Goal: Task Accomplishment & Management: Complete application form

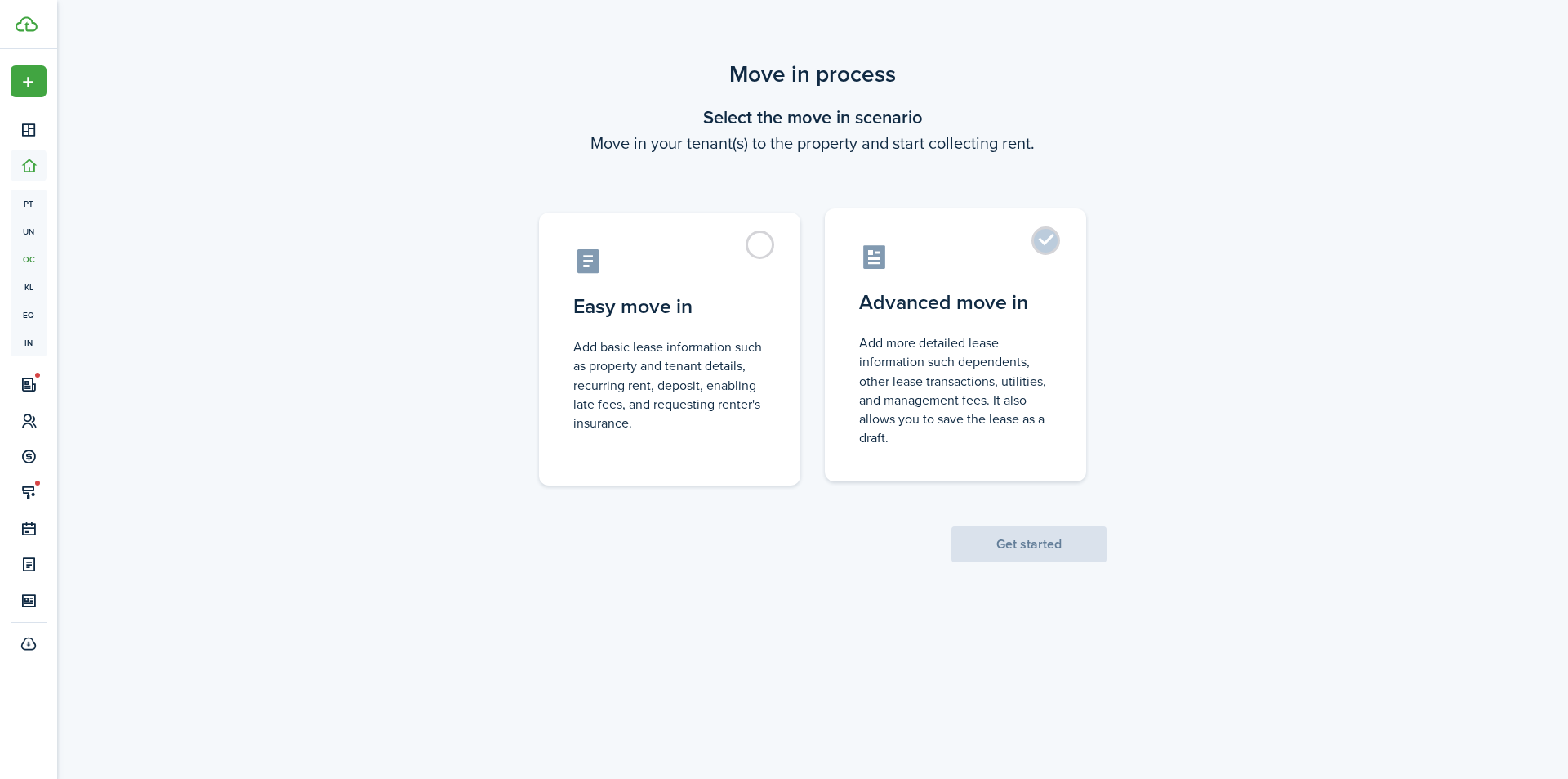
drag, startPoint x: 1001, startPoint y: 363, endPoint x: 984, endPoint y: 362, distance: 17.0
click at [1000, 362] on control-radio-card-description "Add more detailed lease information such dependents, other lease transactions, …" at bounding box center [955, 390] width 192 height 113
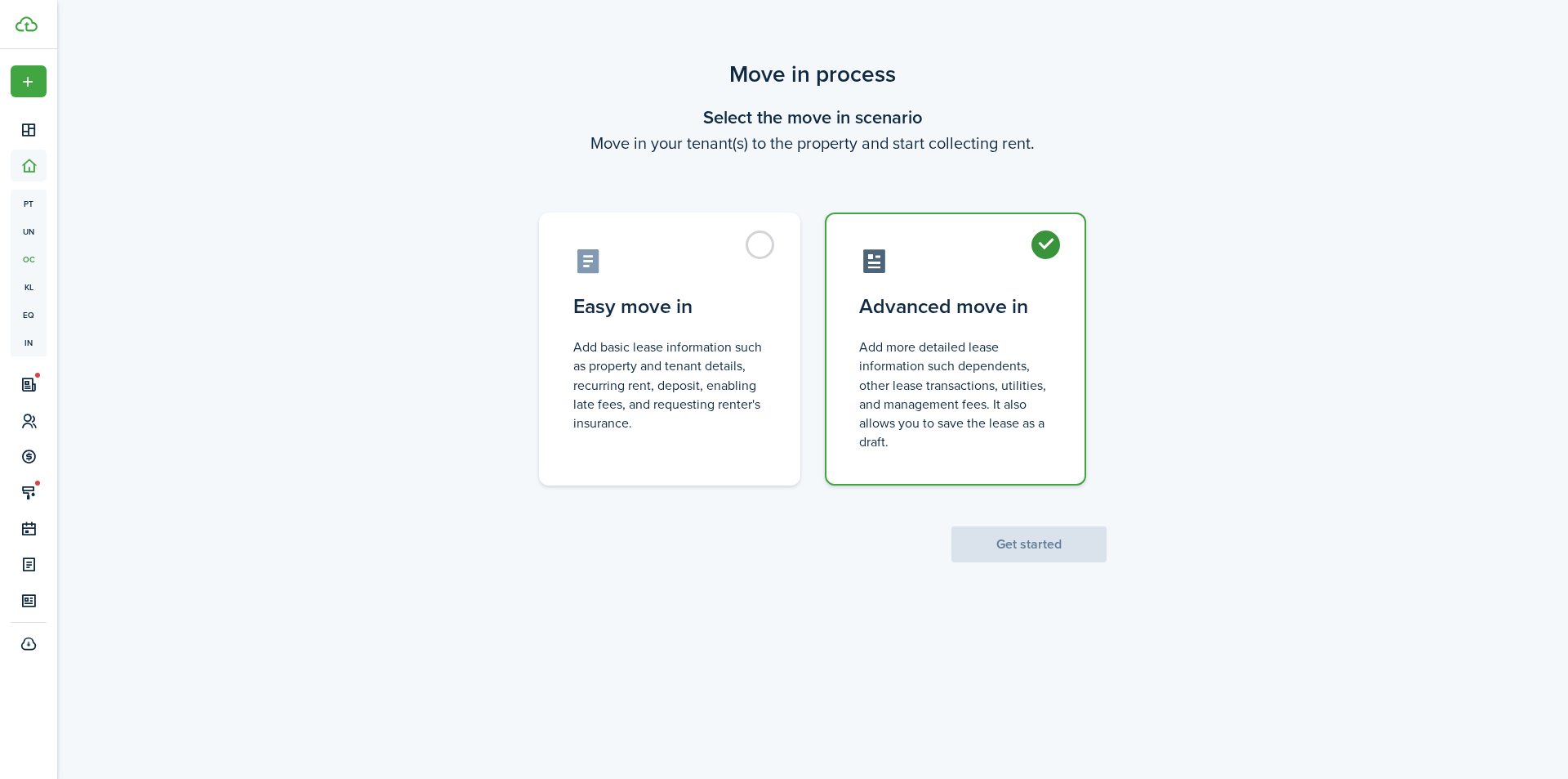
radio input "true"
click at [1097, 548] on button "Get started" at bounding box center [1029, 543] width 155 height 36
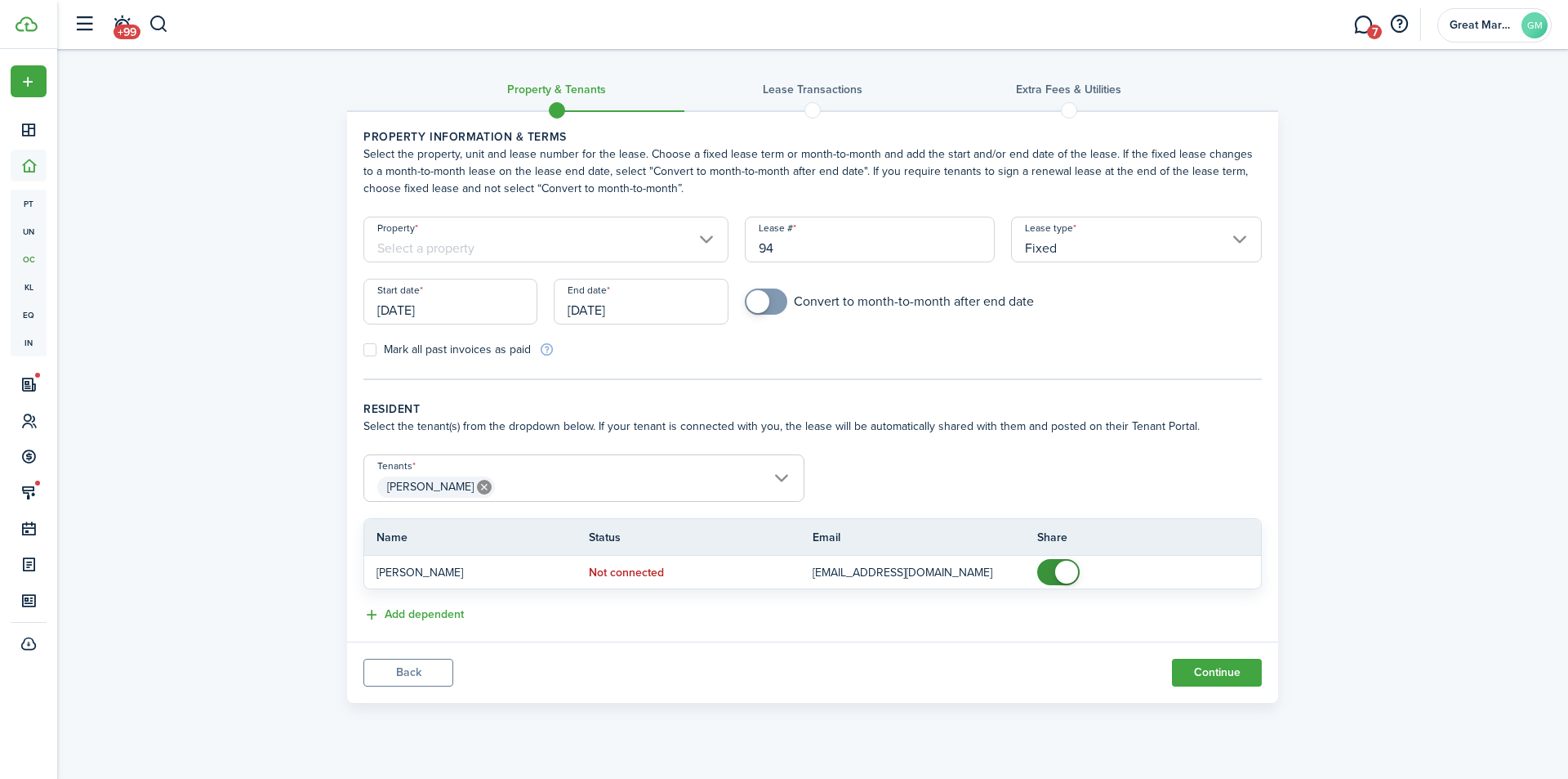
click at [445, 246] on input "Property" at bounding box center [546, 239] width 365 height 46
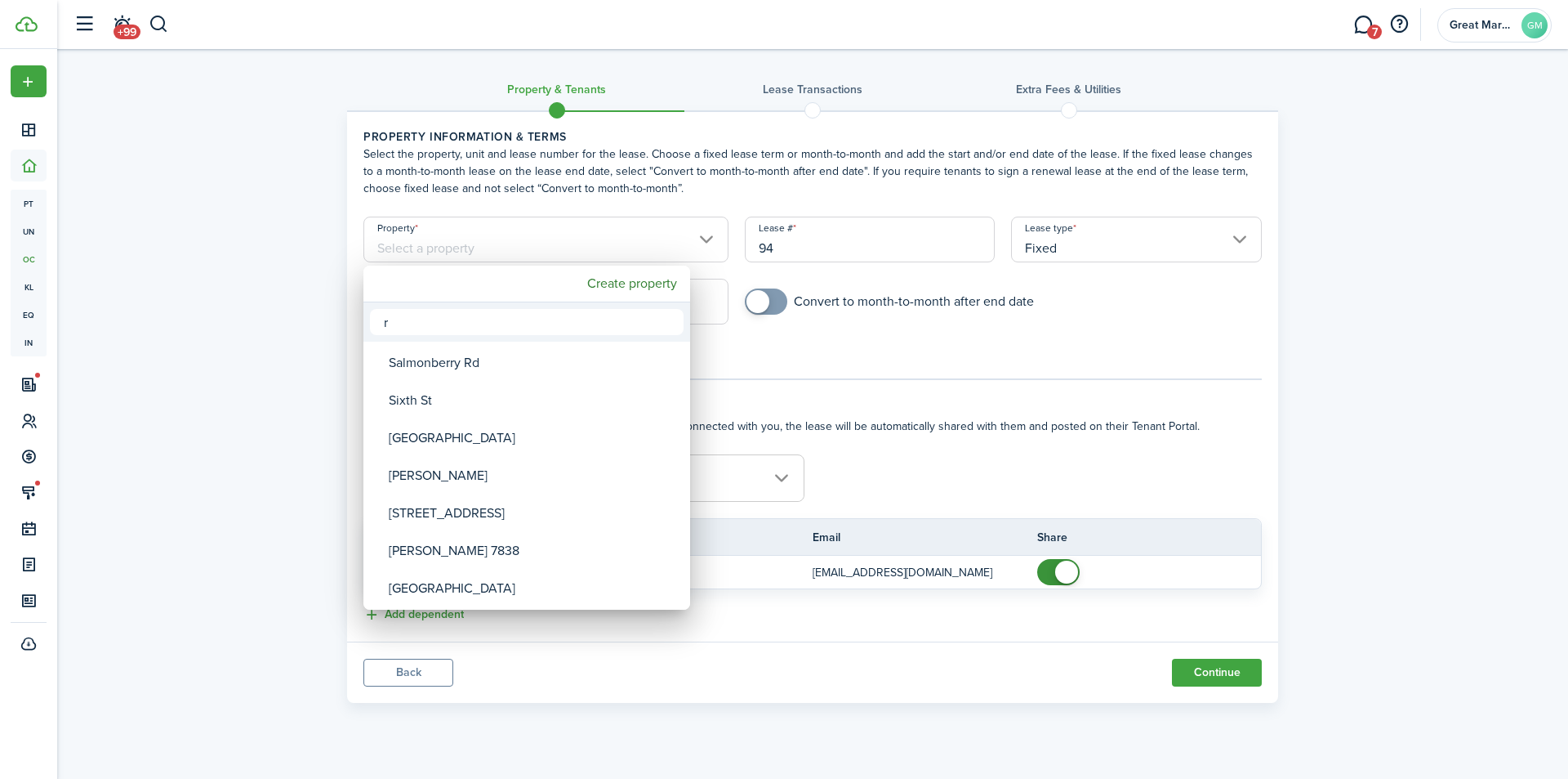
type input "rv"
drag, startPoint x: 402, startPoint y: 323, endPoint x: 376, endPoint y: 319, distance: 26.3
click at [376, 319] on input "rv" at bounding box center [527, 322] width 314 height 26
drag, startPoint x: 180, startPoint y: 231, endPoint x: 87, endPoint y: 114, distance: 149.5
click at [180, 230] on div at bounding box center [784, 389] width 1830 height 1040
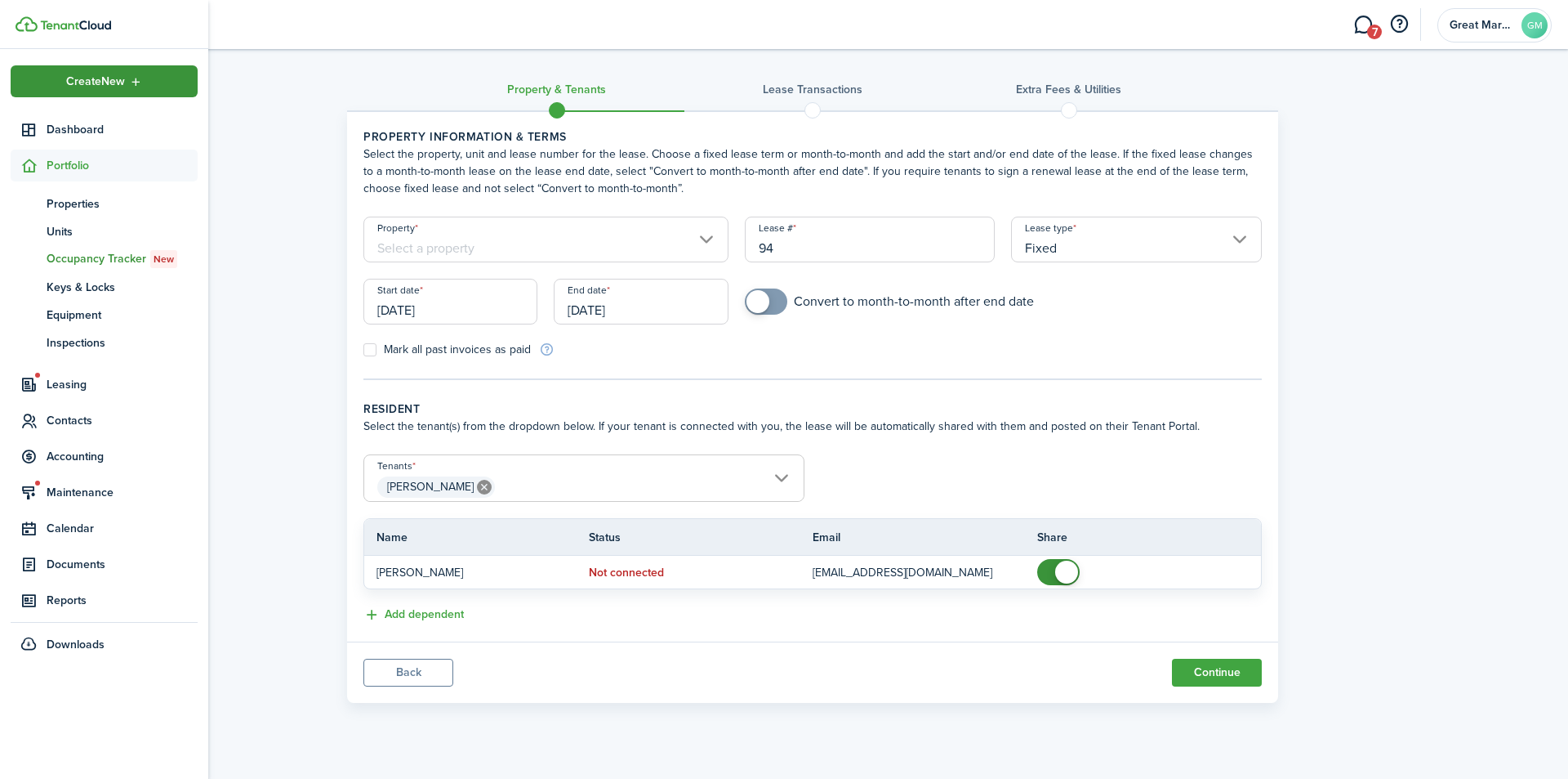
click at [78, 78] on span "Create New" at bounding box center [96, 82] width 59 height 12
click at [306, 166] on link "Create new property" at bounding box center [283, 165] width 143 height 27
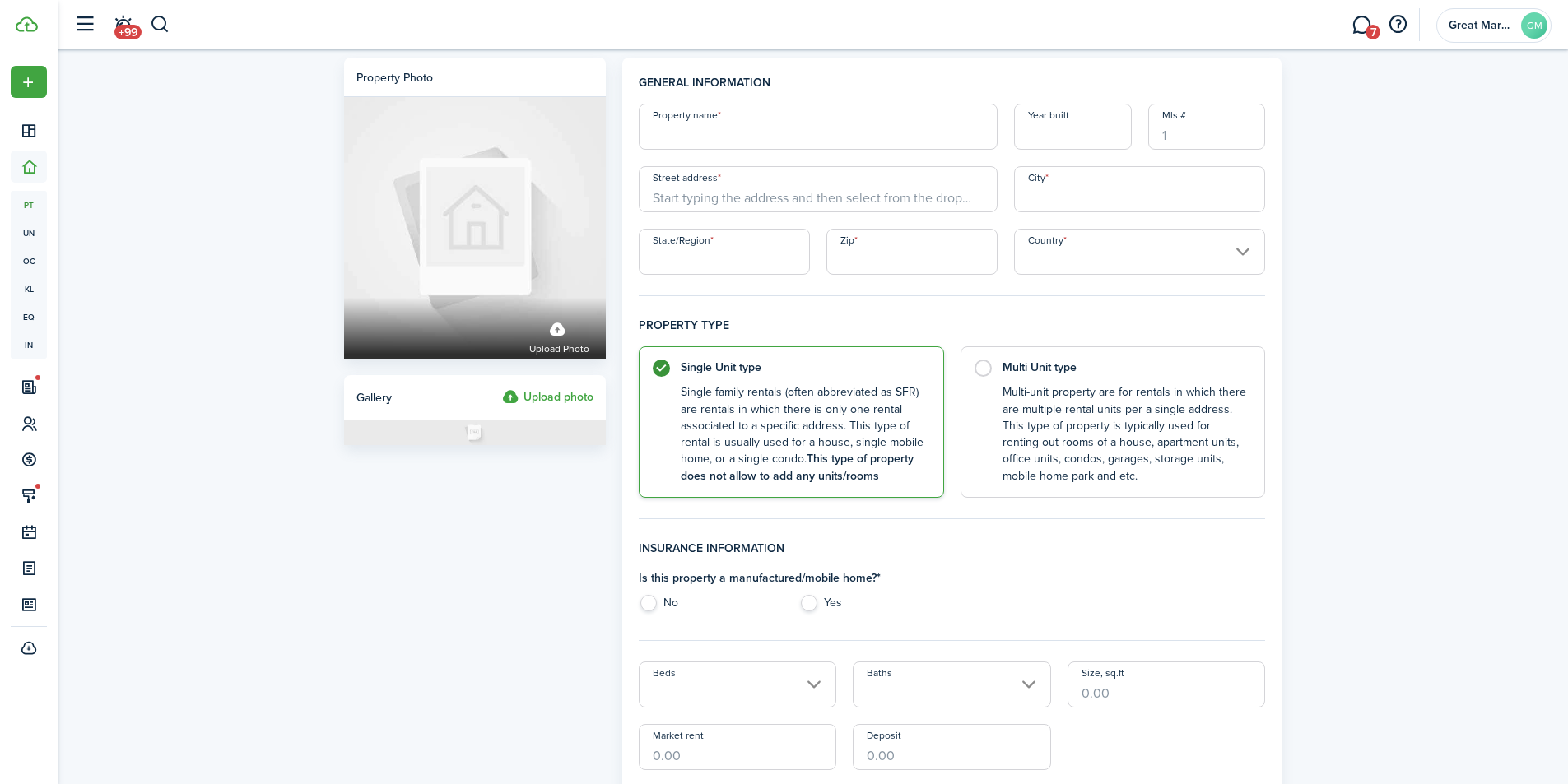
click at [730, 135] on input "Property name" at bounding box center [818, 126] width 359 height 46
type input "1648 [PERSON_NAME] #4"
click at [799, 201] on input "Street address" at bounding box center [818, 189] width 359 height 46
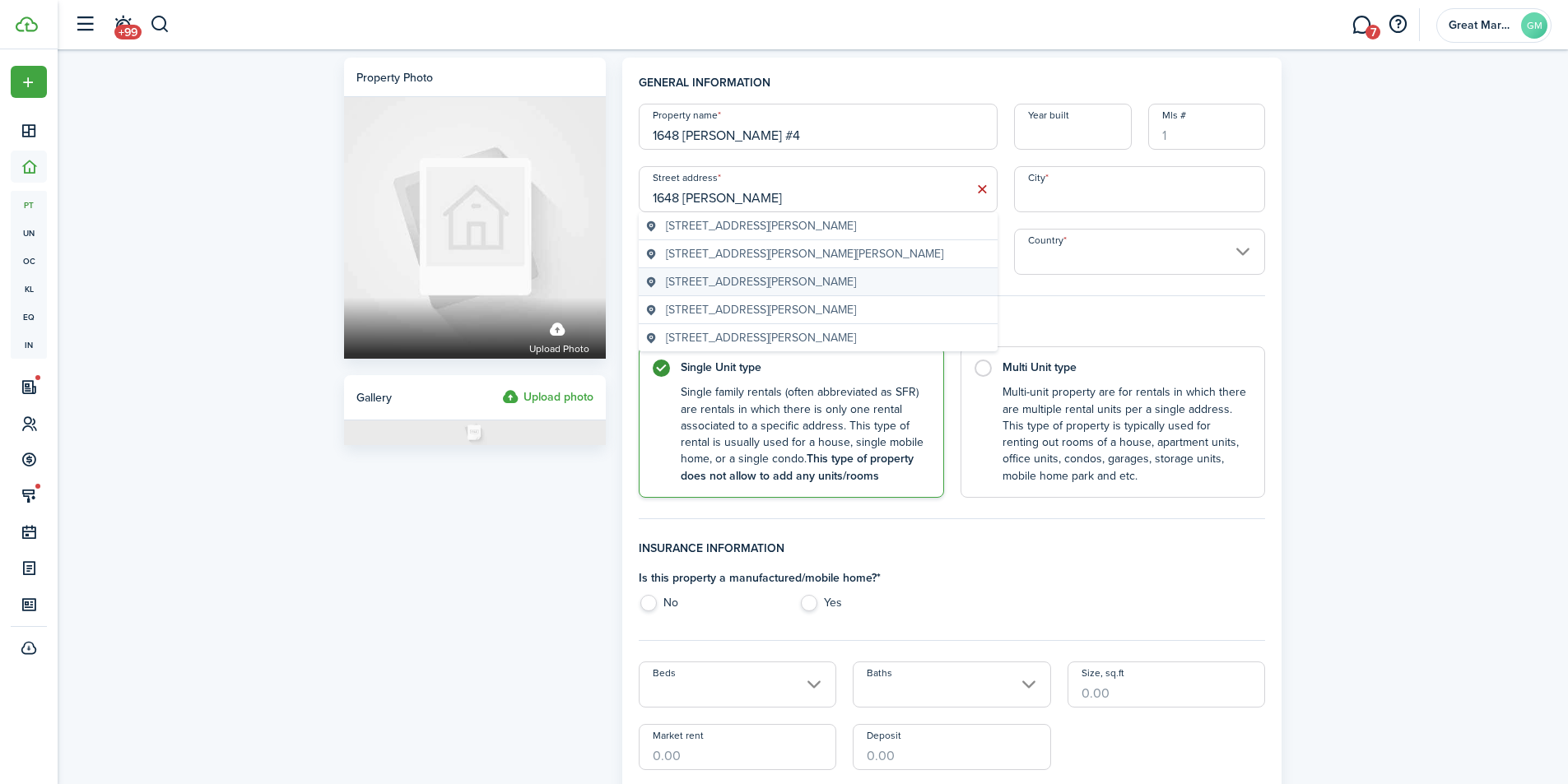
click at [823, 283] on span "[STREET_ADDRESS][PERSON_NAME]" at bounding box center [760, 282] width 190 height 18
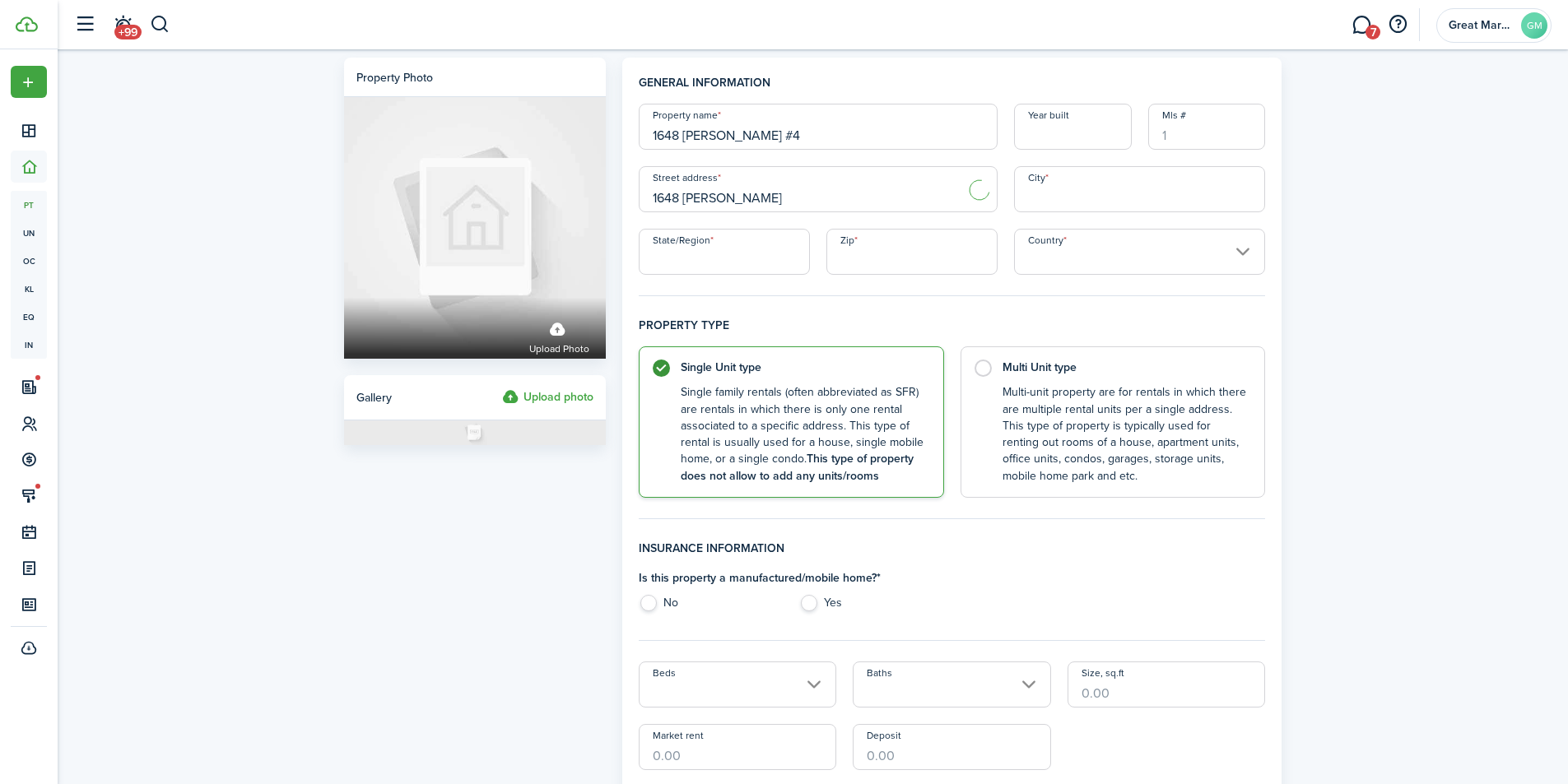
type input "1648 [PERSON_NAME] SE"
type input "[GEOGRAPHIC_DATA]"
type input "WA"
type input "98366"
type input "[GEOGRAPHIC_DATA]"
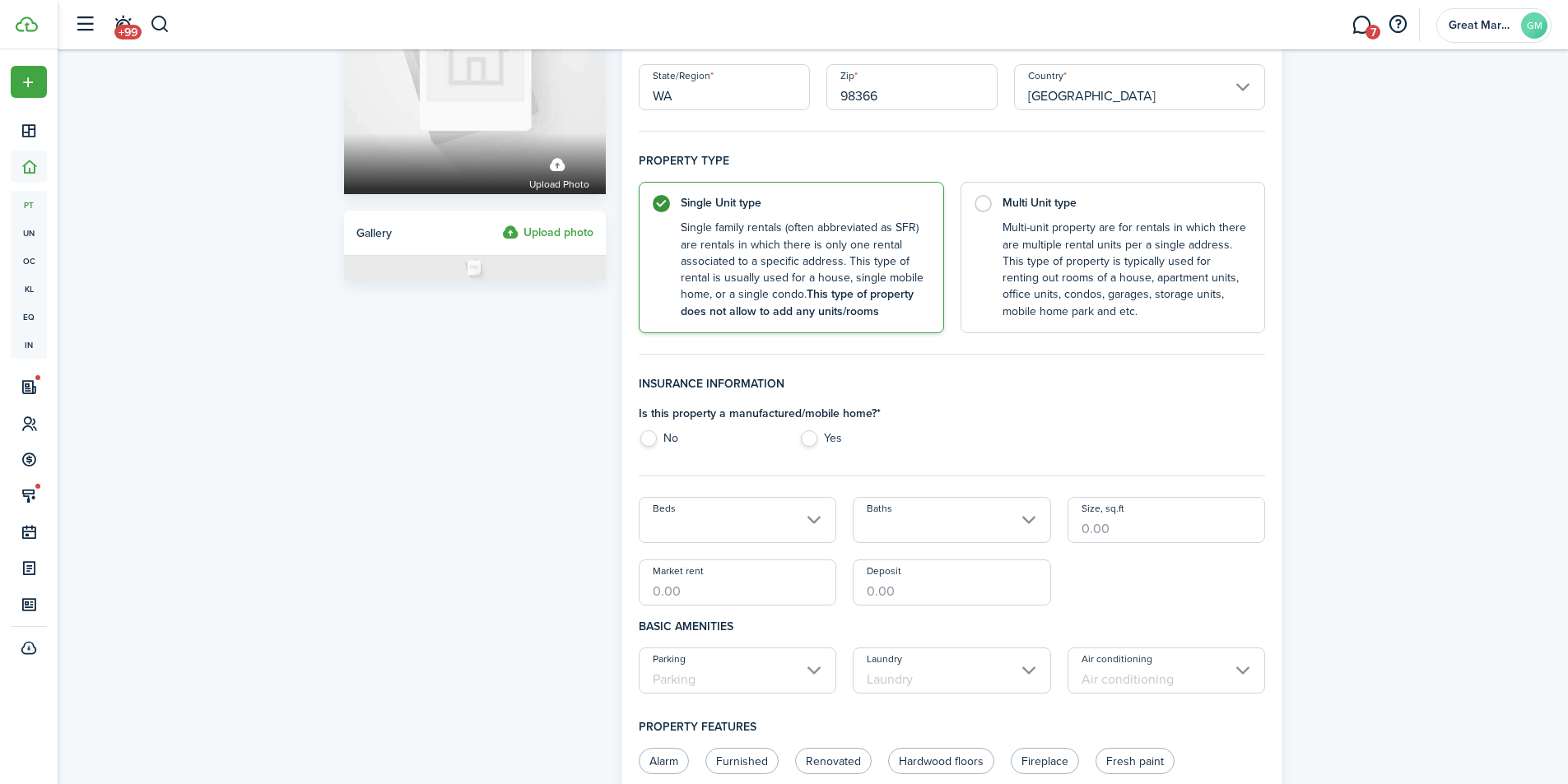
click at [644, 437] on label "No" at bounding box center [711, 442] width 144 height 25
radio input "true"
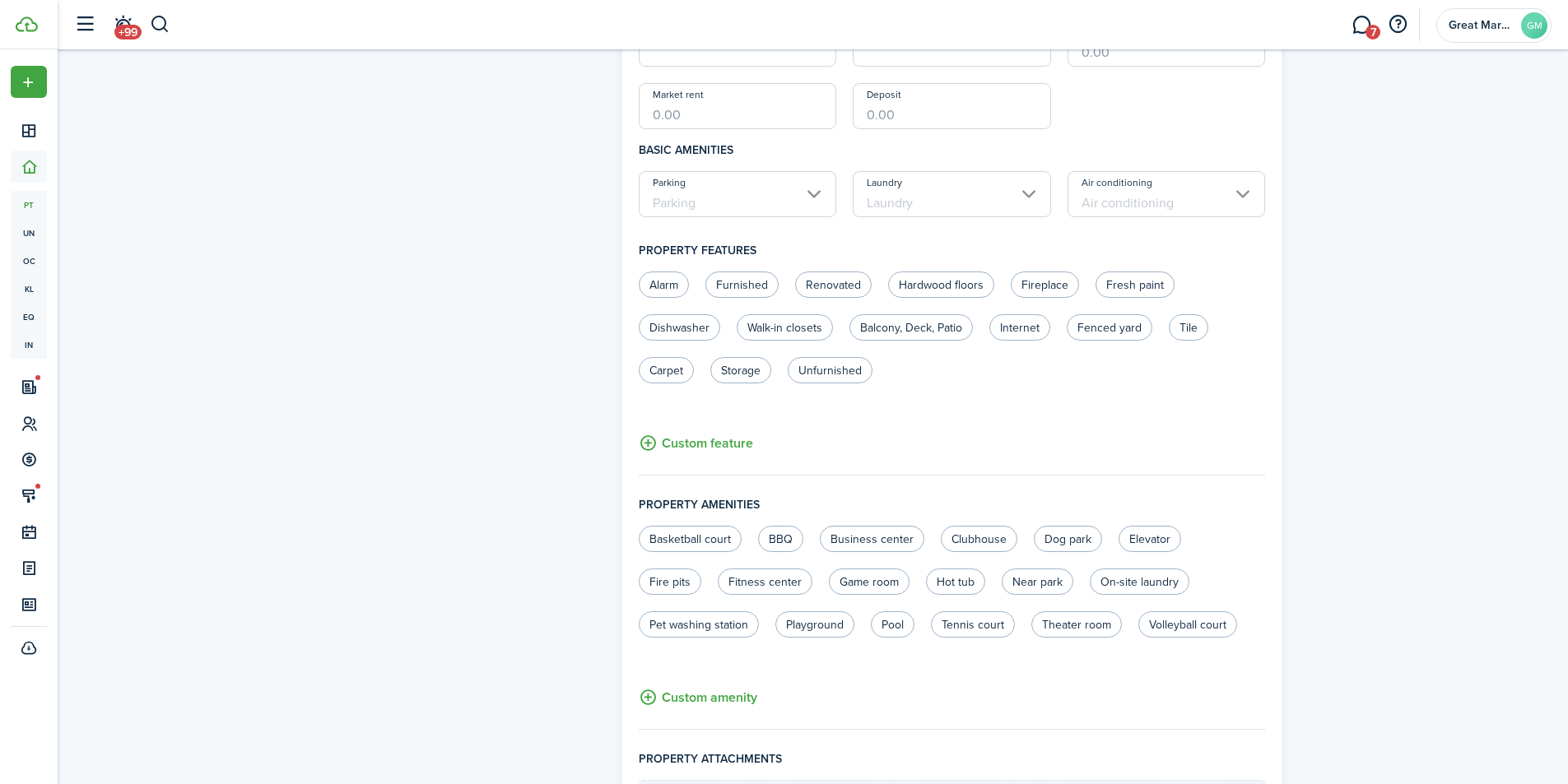
scroll to position [822, 0]
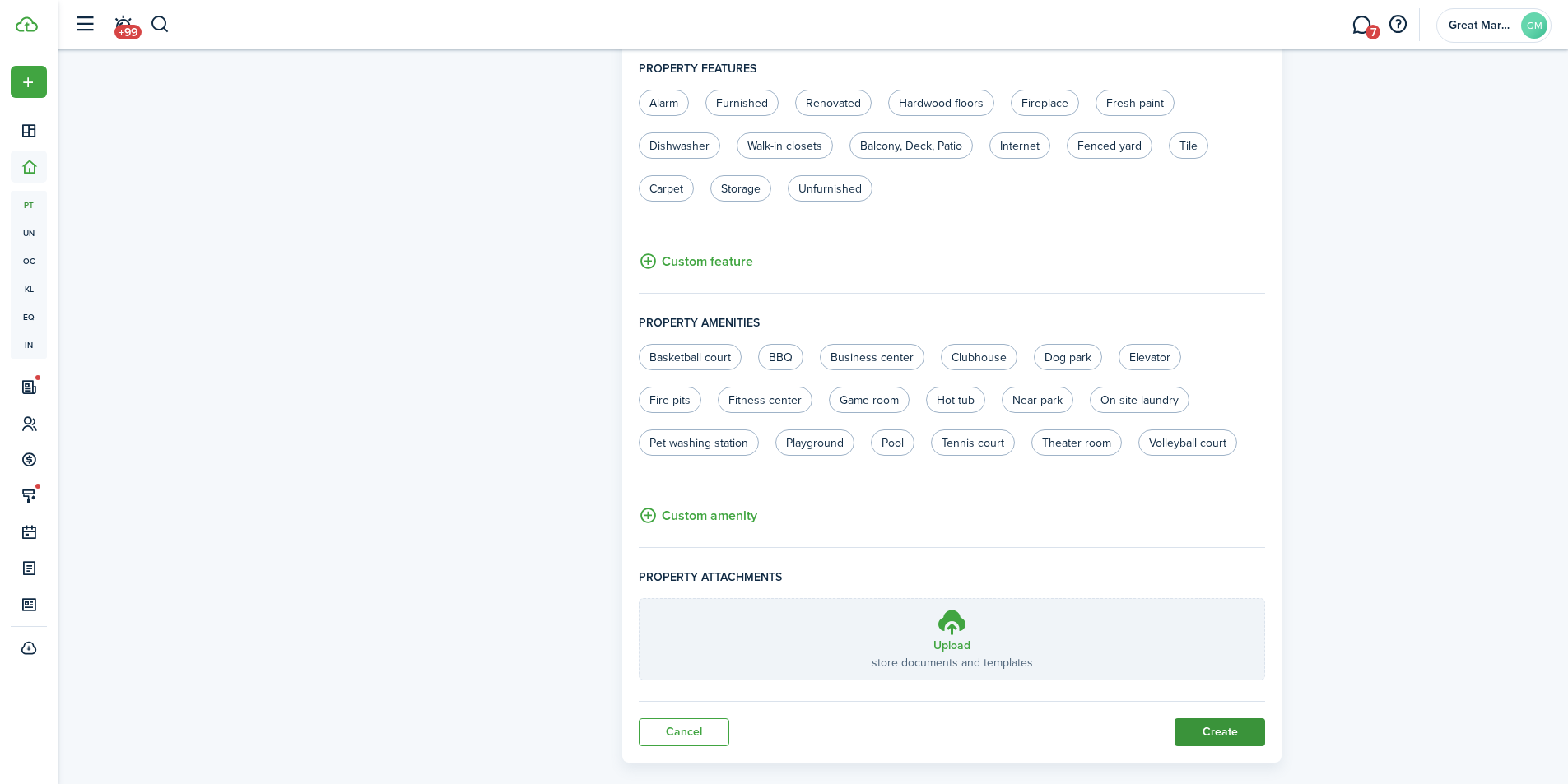
drag, startPoint x: 1221, startPoint y: 726, endPoint x: 1099, endPoint y: 690, distance: 127.2
click at [1220, 726] on button "Create" at bounding box center [1220, 732] width 91 height 28
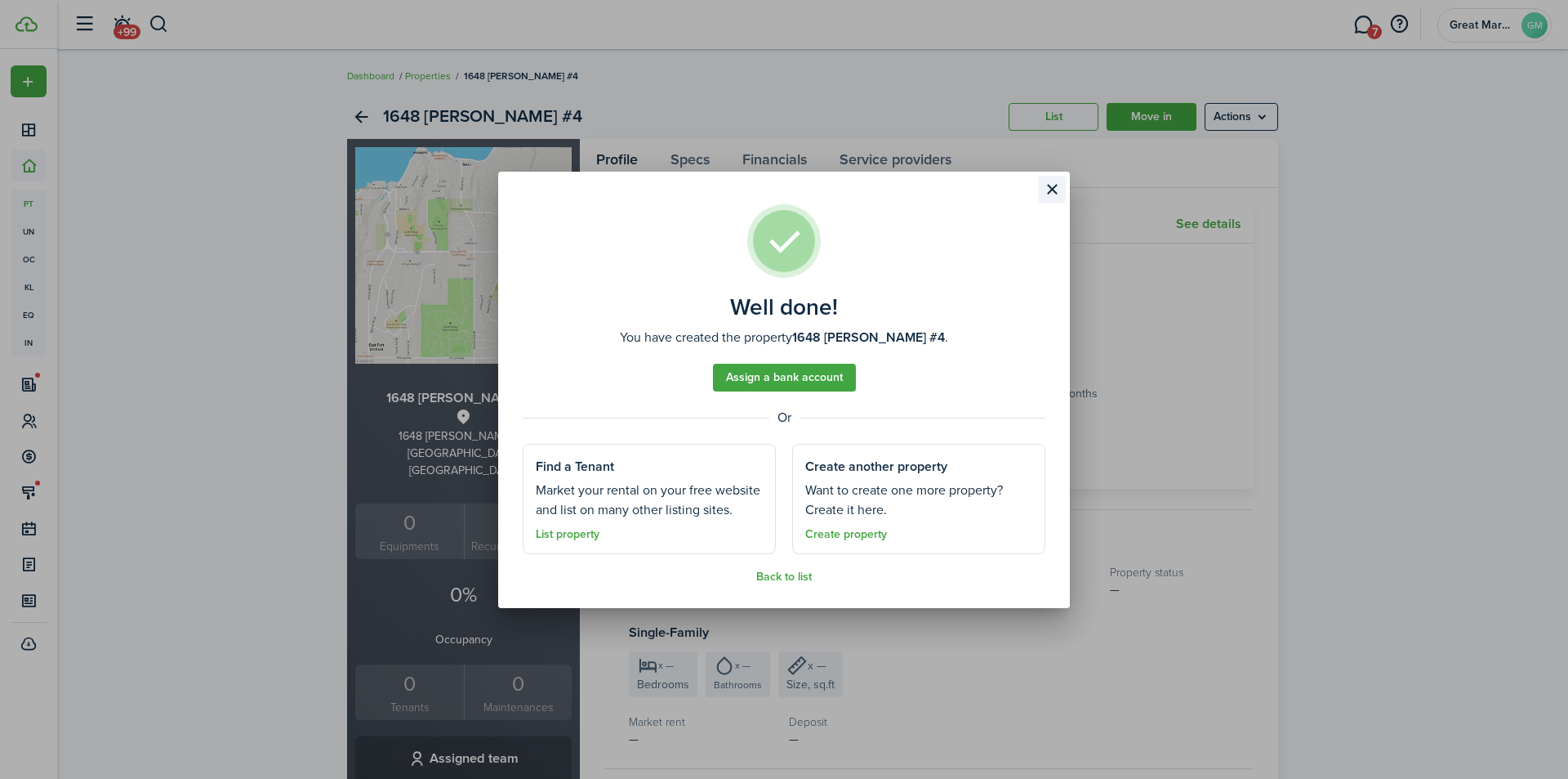
click at [1046, 187] on button "Close modal" at bounding box center [1052, 190] width 27 height 27
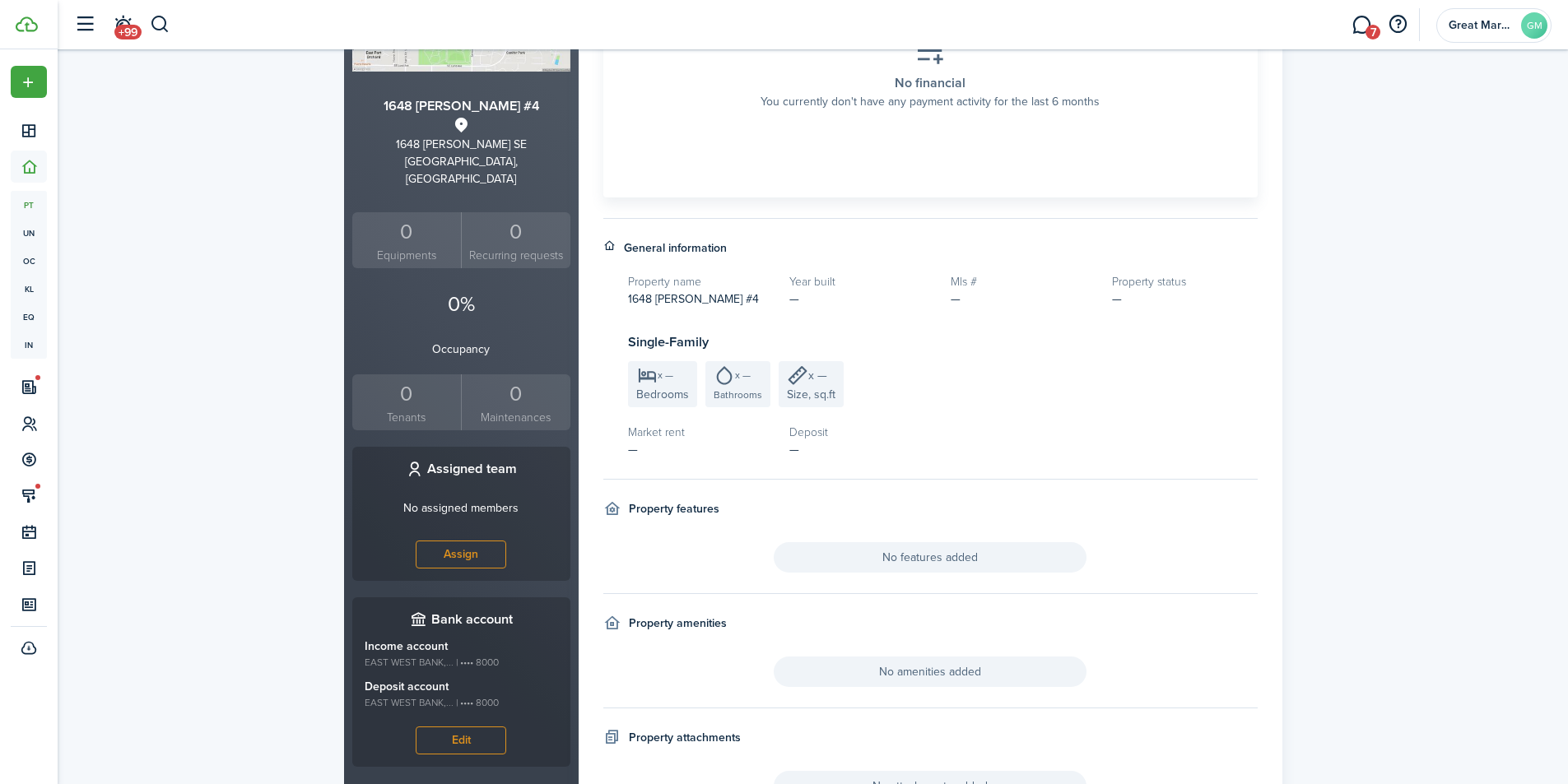
scroll to position [329, 0]
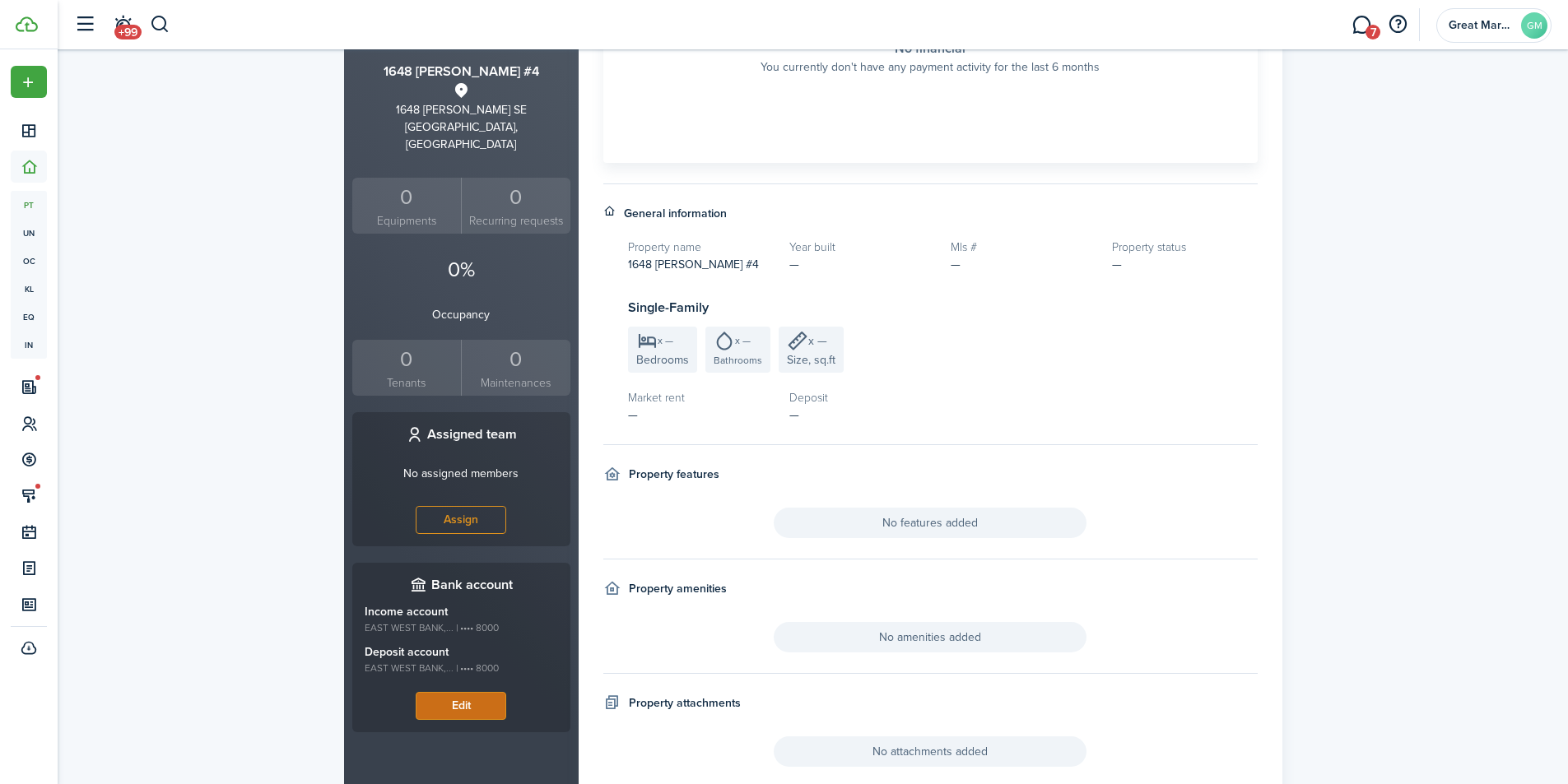
click at [463, 692] on button "Edit" at bounding box center [461, 705] width 91 height 28
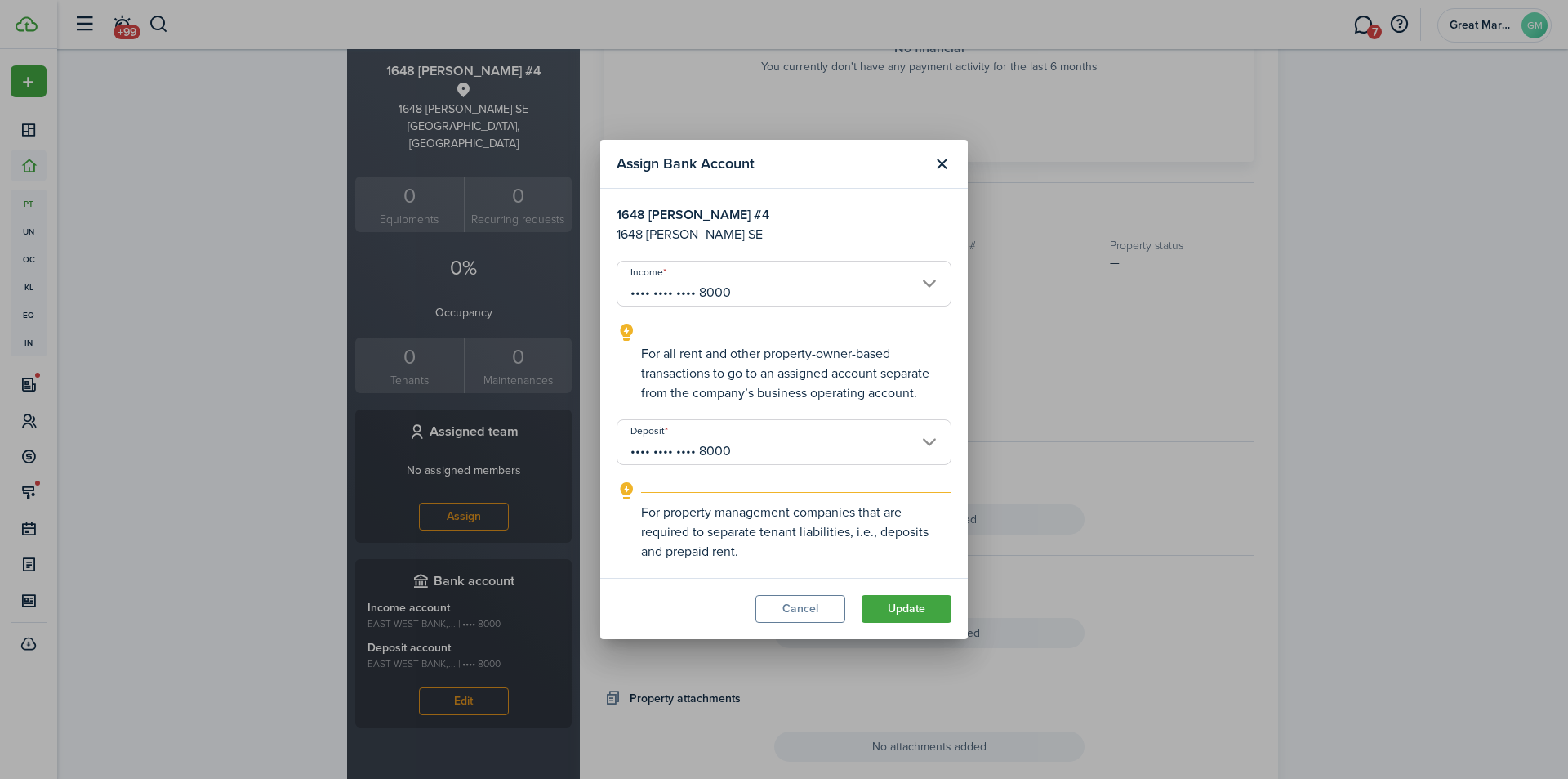
click at [750, 291] on input "•••• •••• •••• 8000" at bounding box center [784, 283] width 335 height 46
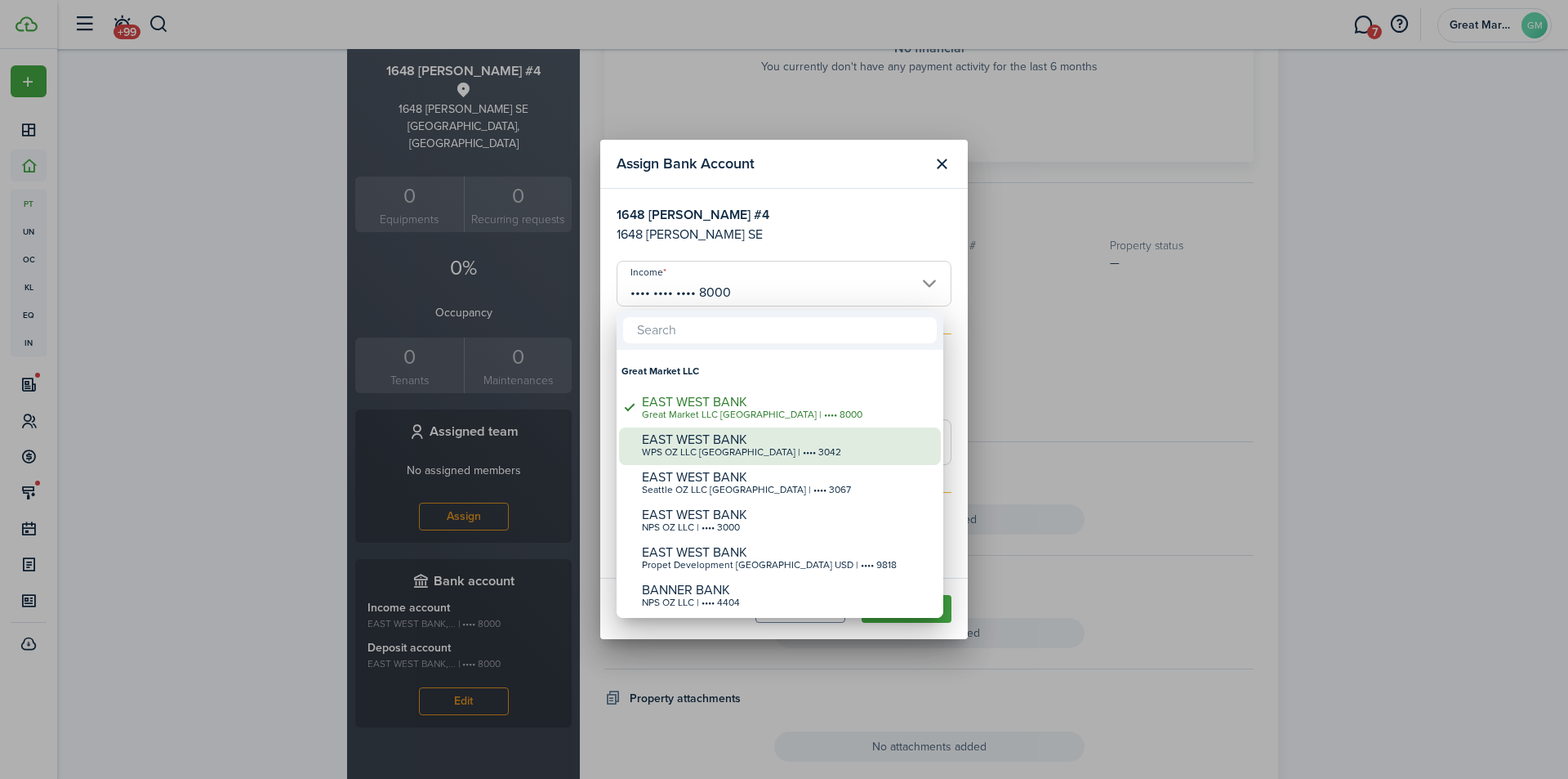
click at [820, 449] on div "WPS OZ LLC [GEOGRAPHIC_DATA] | •••• 3042" at bounding box center [786, 453] width 289 height 12
type input "•••• •••• •••• 3042"
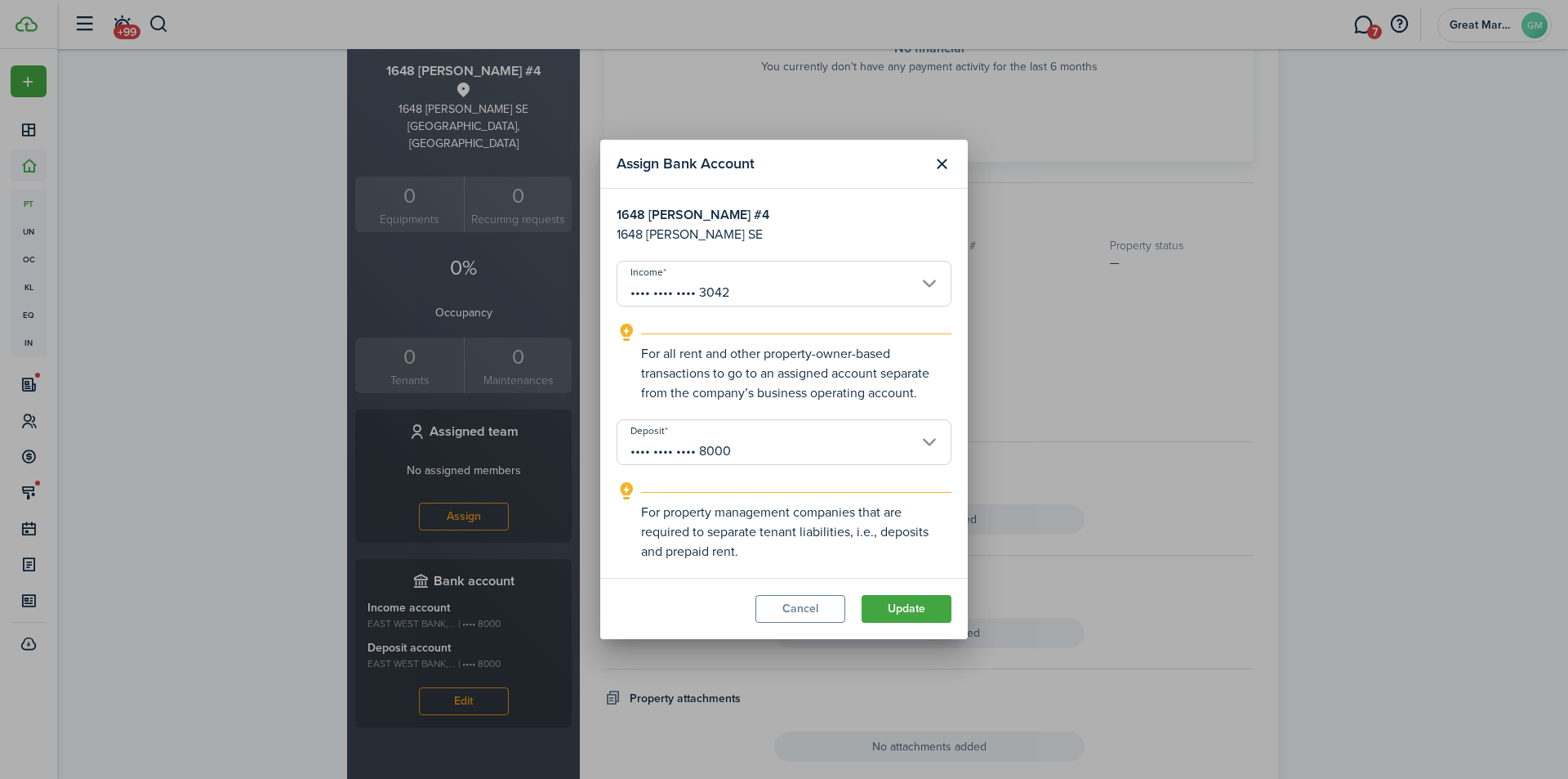
click at [797, 453] on input "•••• •••• •••• 8000" at bounding box center [784, 442] width 335 height 46
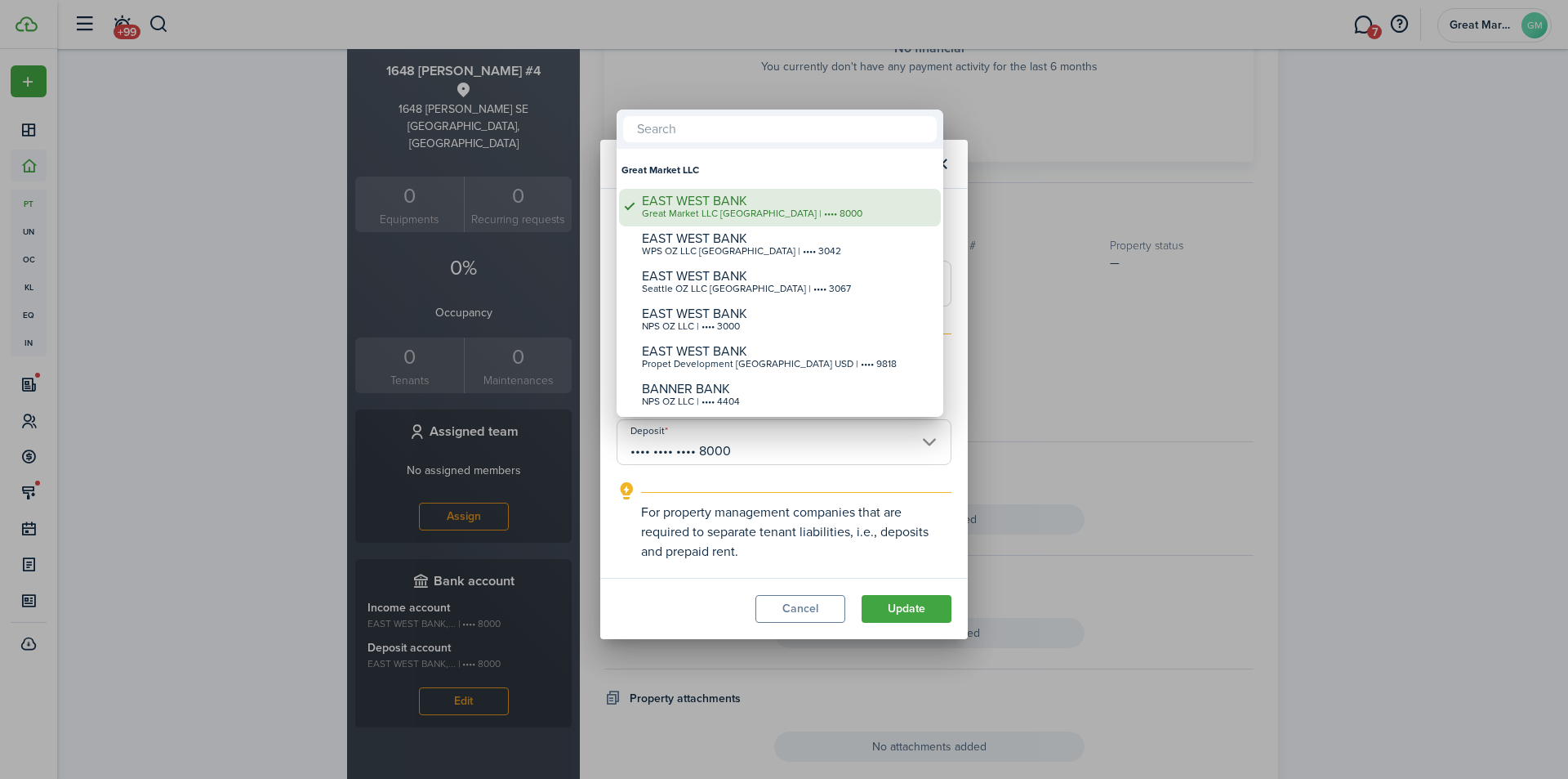
click at [799, 208] on div "Great Market LLC [GEOGRAPHIC_DATA] | •••• 8000" at bounding box center [786, 214] width 289 height 12
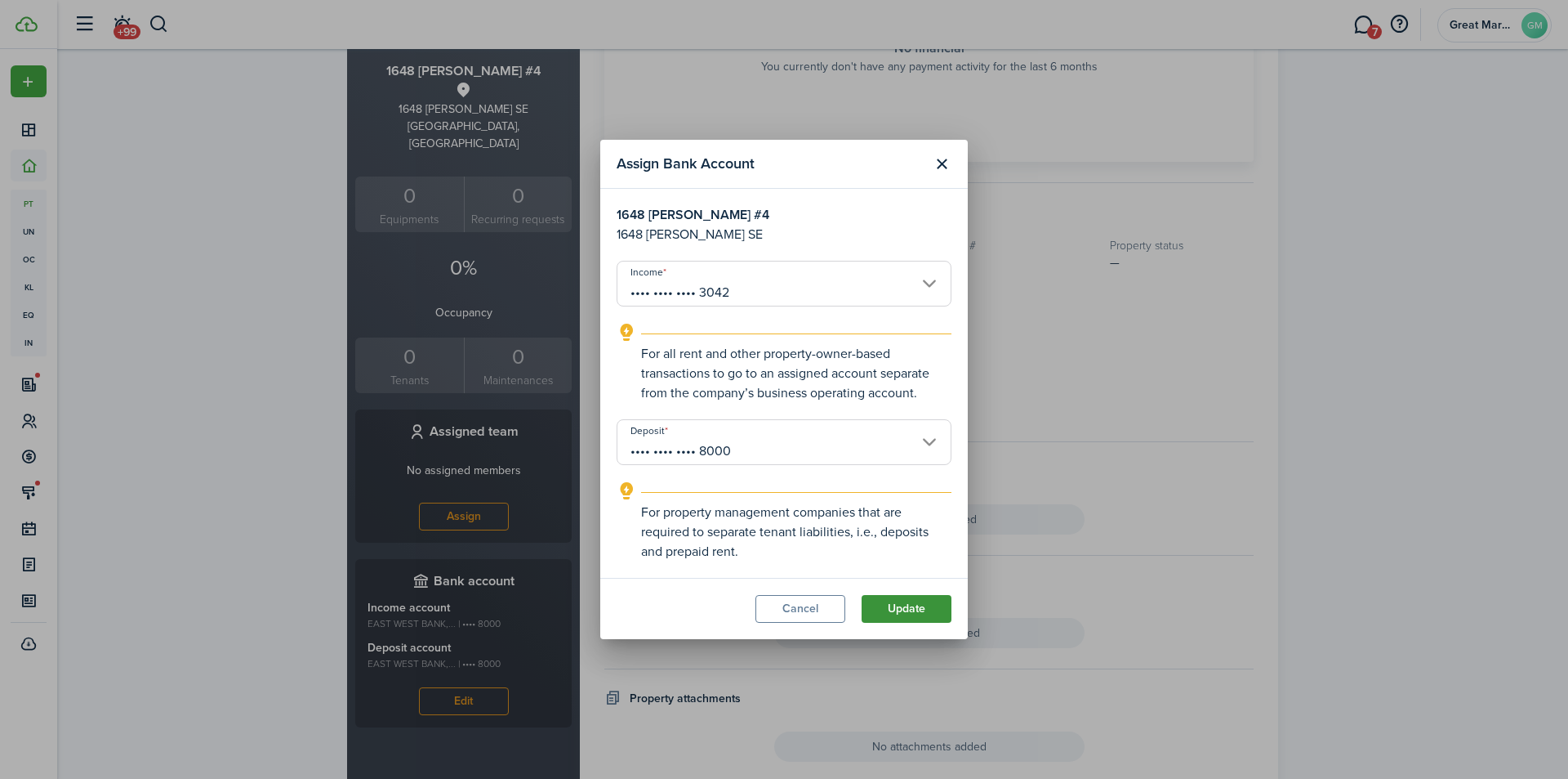
click at [904, 600] on button "Update" at bounding box center [907, 609] width 90 height 27
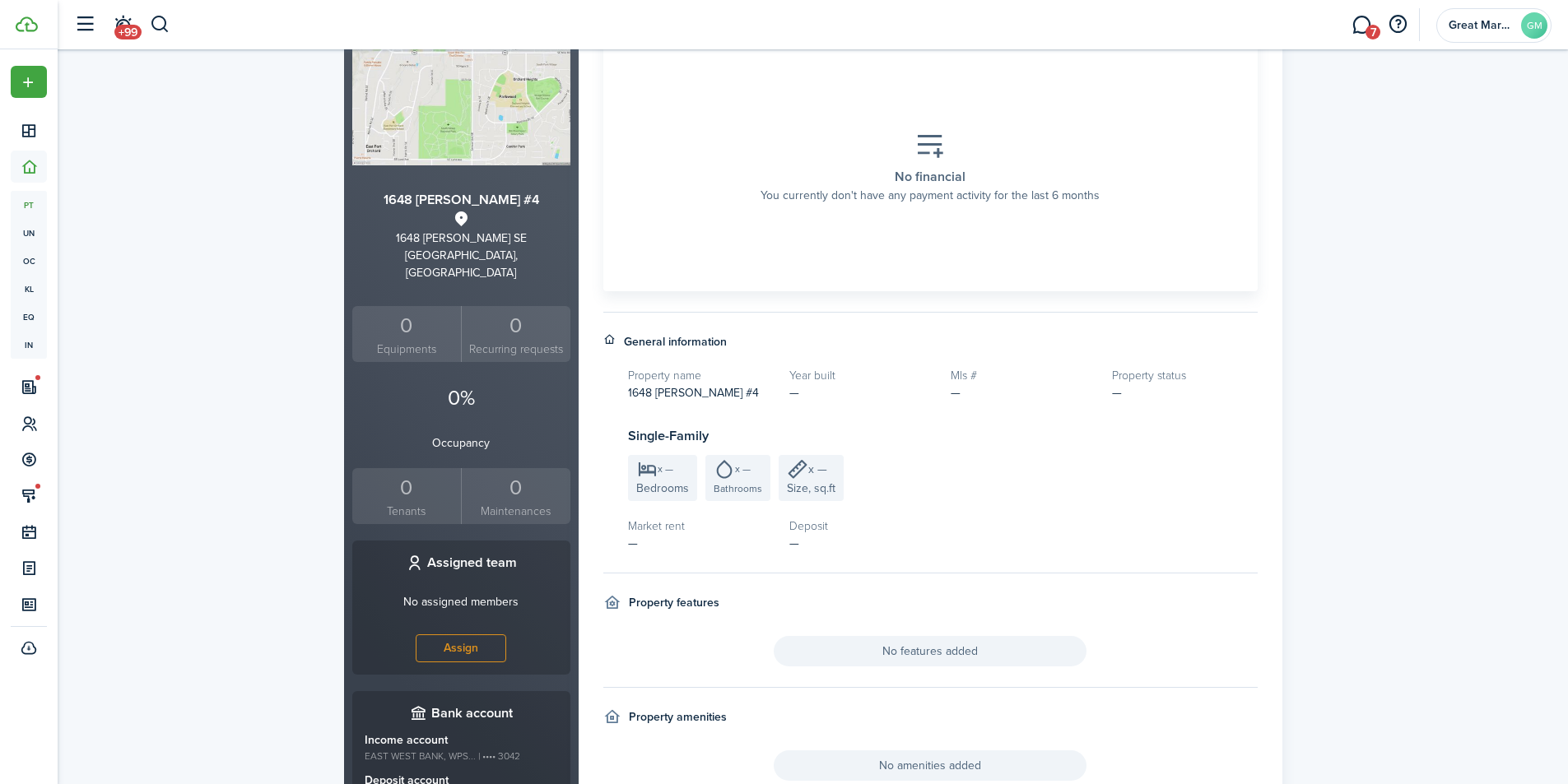
scroll to position [0, 0]
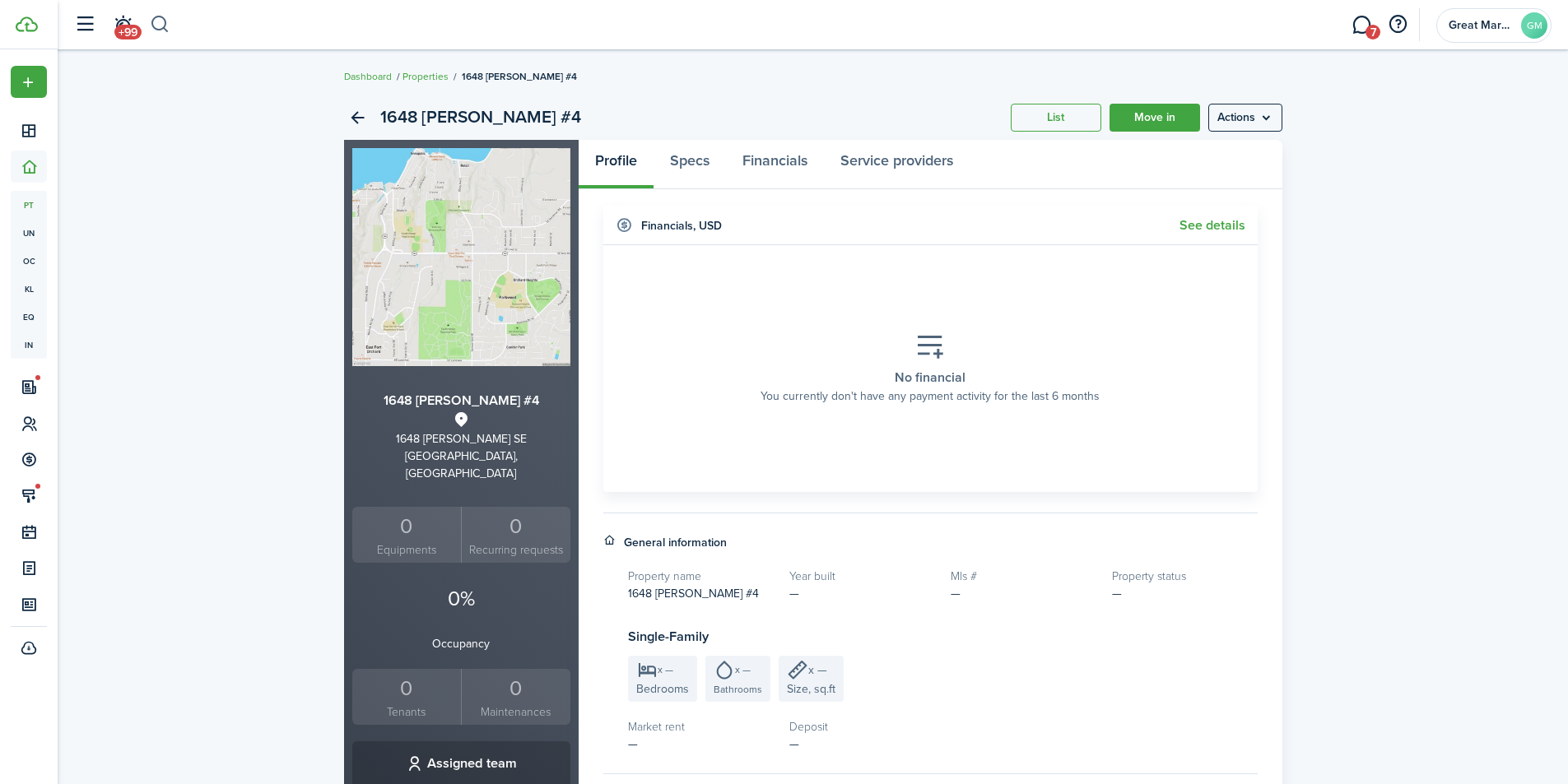
click at [166, 18] on button "button" at bounding box center [159, 25] width 21 height 28
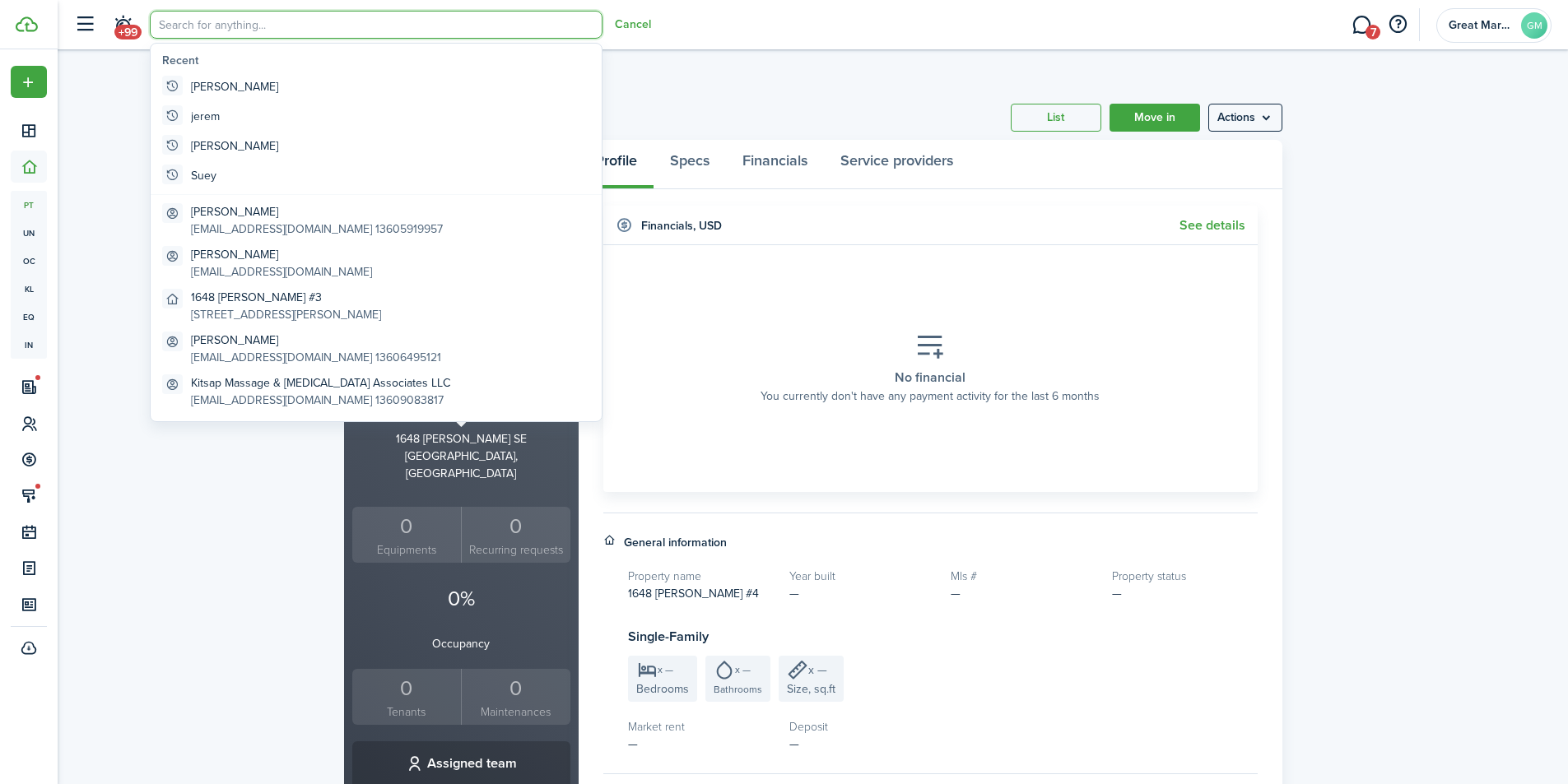
click at [203, 23] on input "search" at bounding box center [376, 25] width 453 height 28
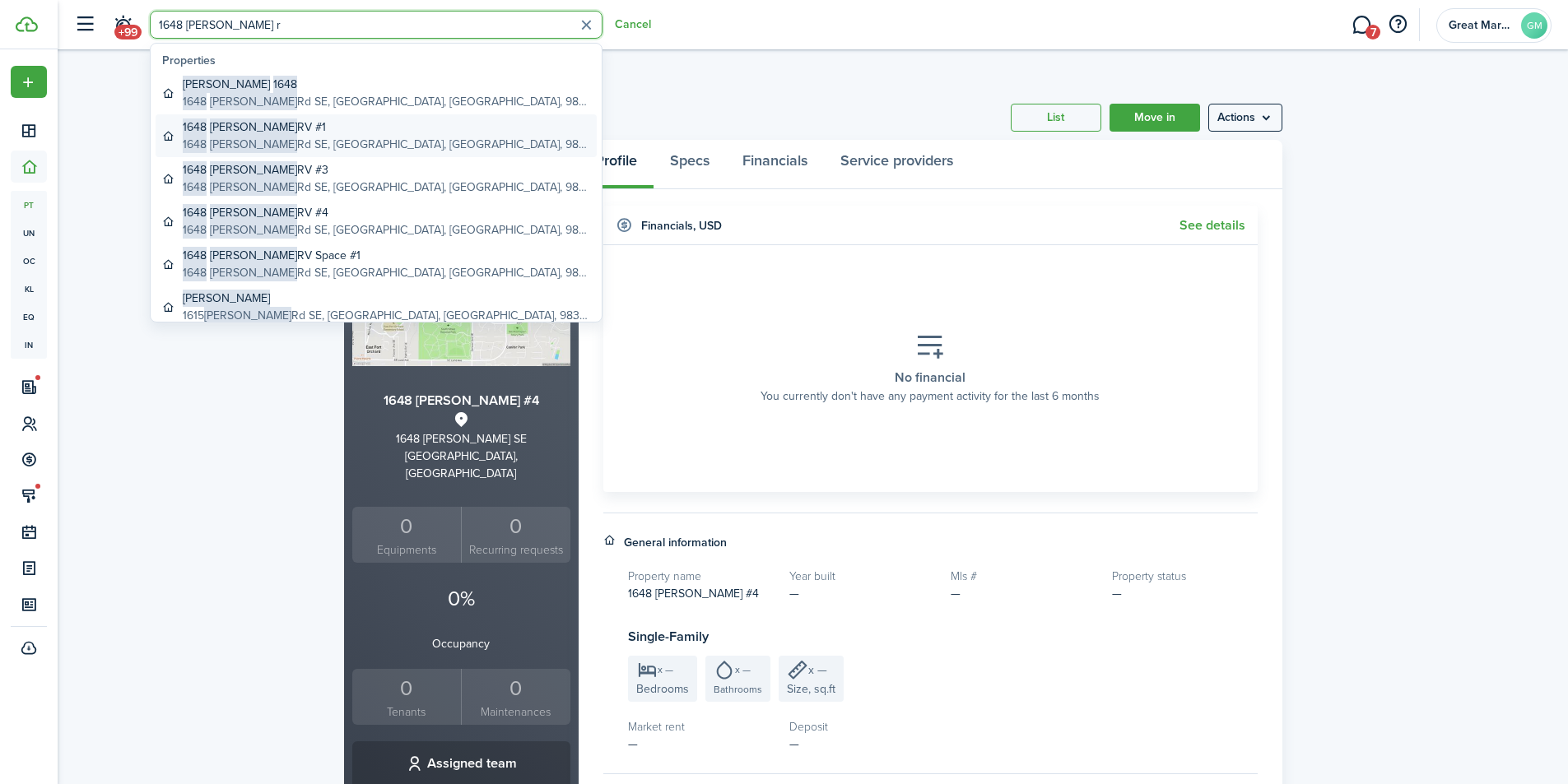
type input "1648 [PERSON_NAME] r"
click at [304, 137] on global-search-item-description "[STREET_ADDRESS][PERSON_NAME]" at bounding box center [387, 145] width 408 height 18
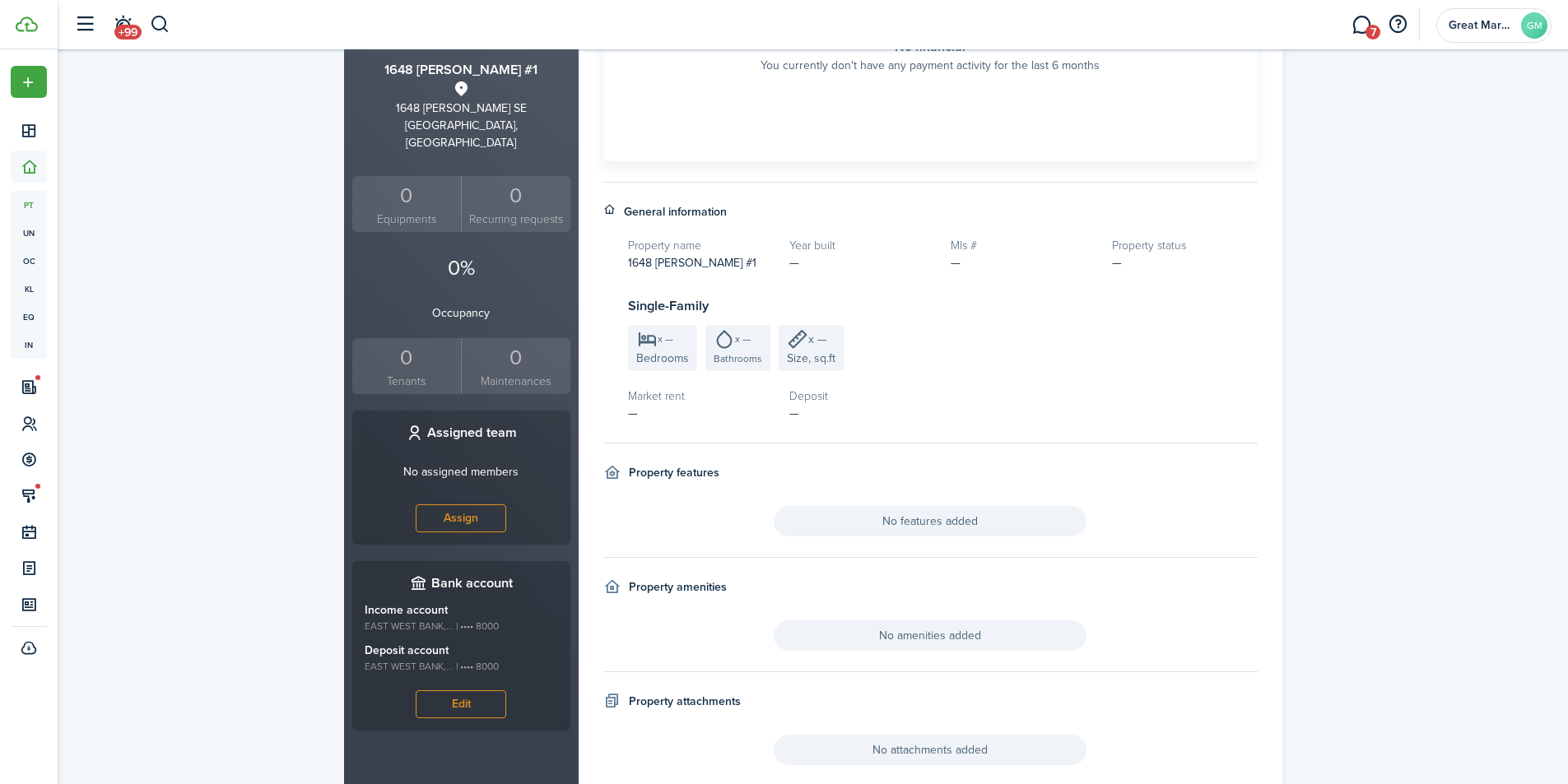
scroll to position [398, 0]
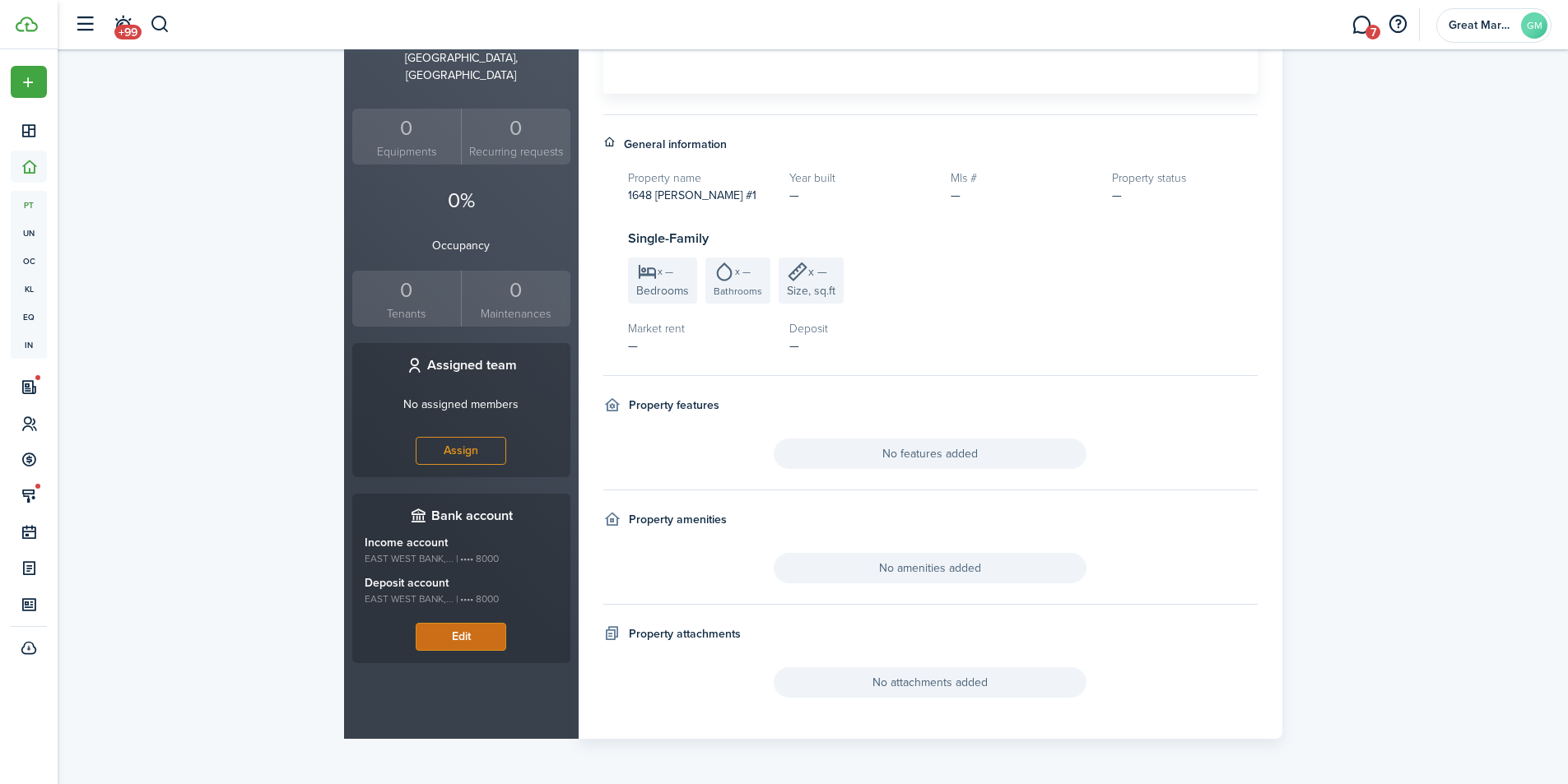
click at [489, 625] on button "Edit" at bounding box center [461, 636] width 91 height 28
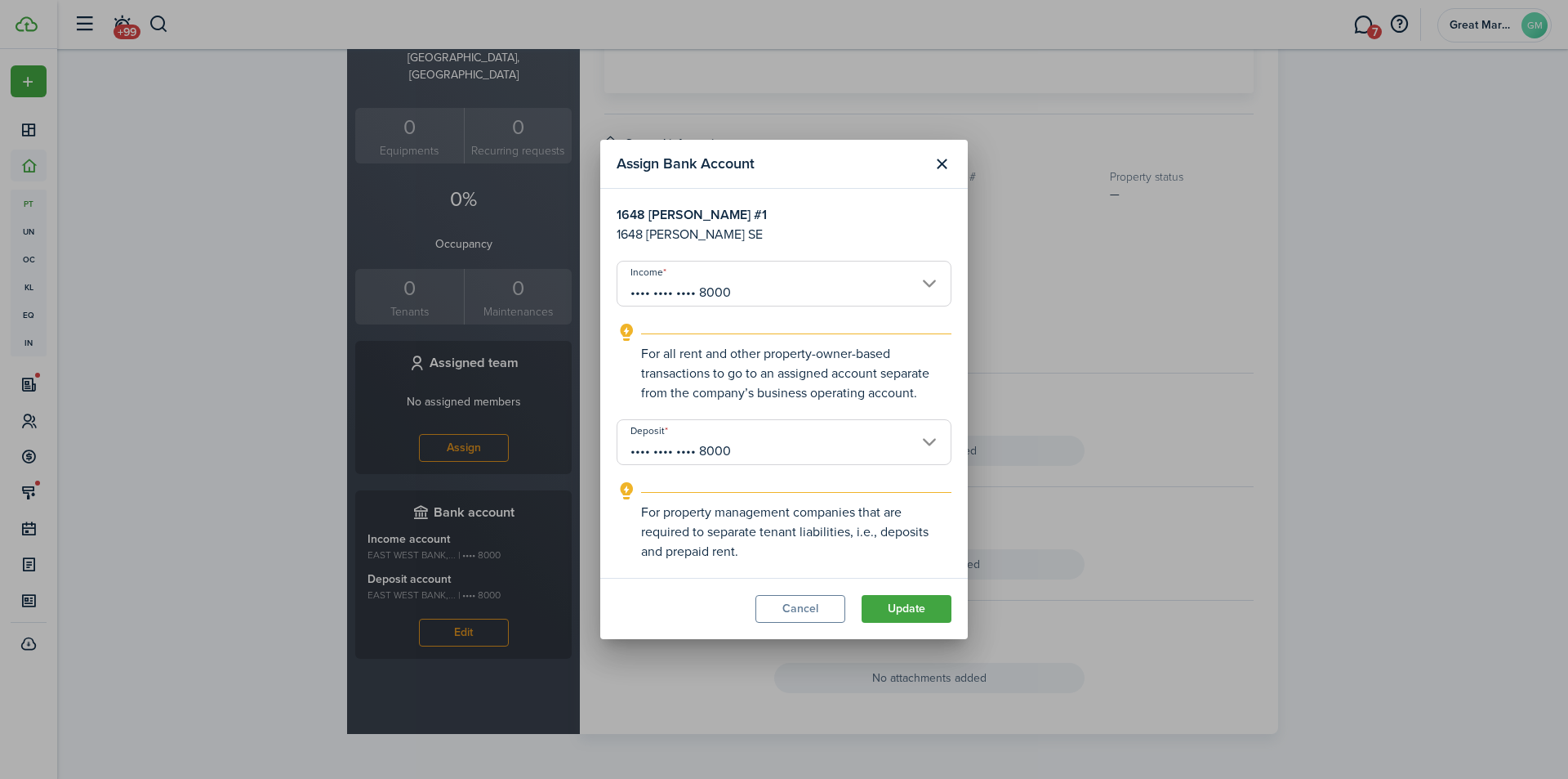
click at [754, 283] on input "•••• •••• •••• 8000" at bounding box center [784, 283] width 335 height 46
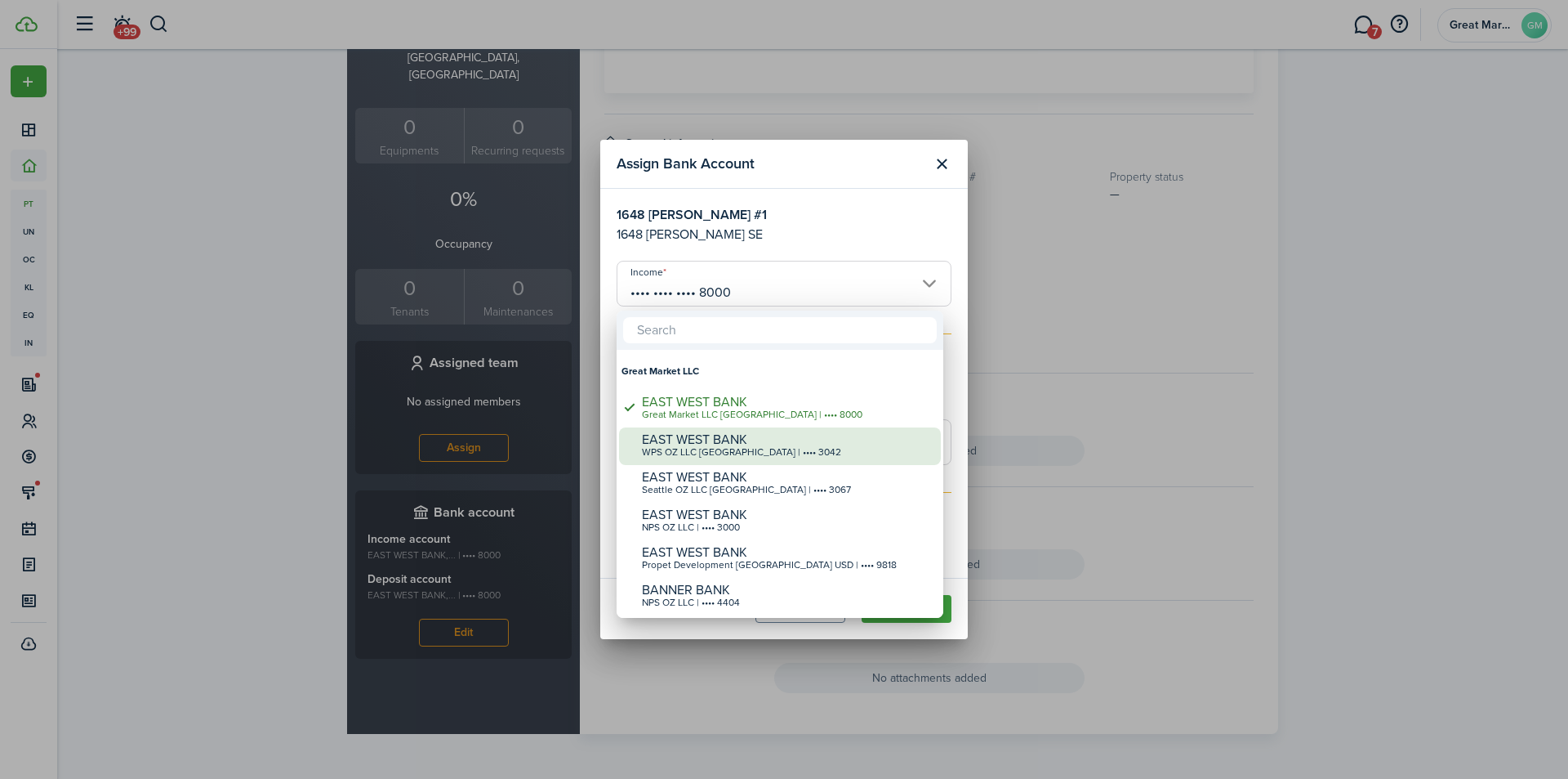
click at [784, 454] on div "WPS OZ LLC [GEOGRAPHIC_DATA] | •••• 3042" at bounding box center [786, 453] width 289 height 12
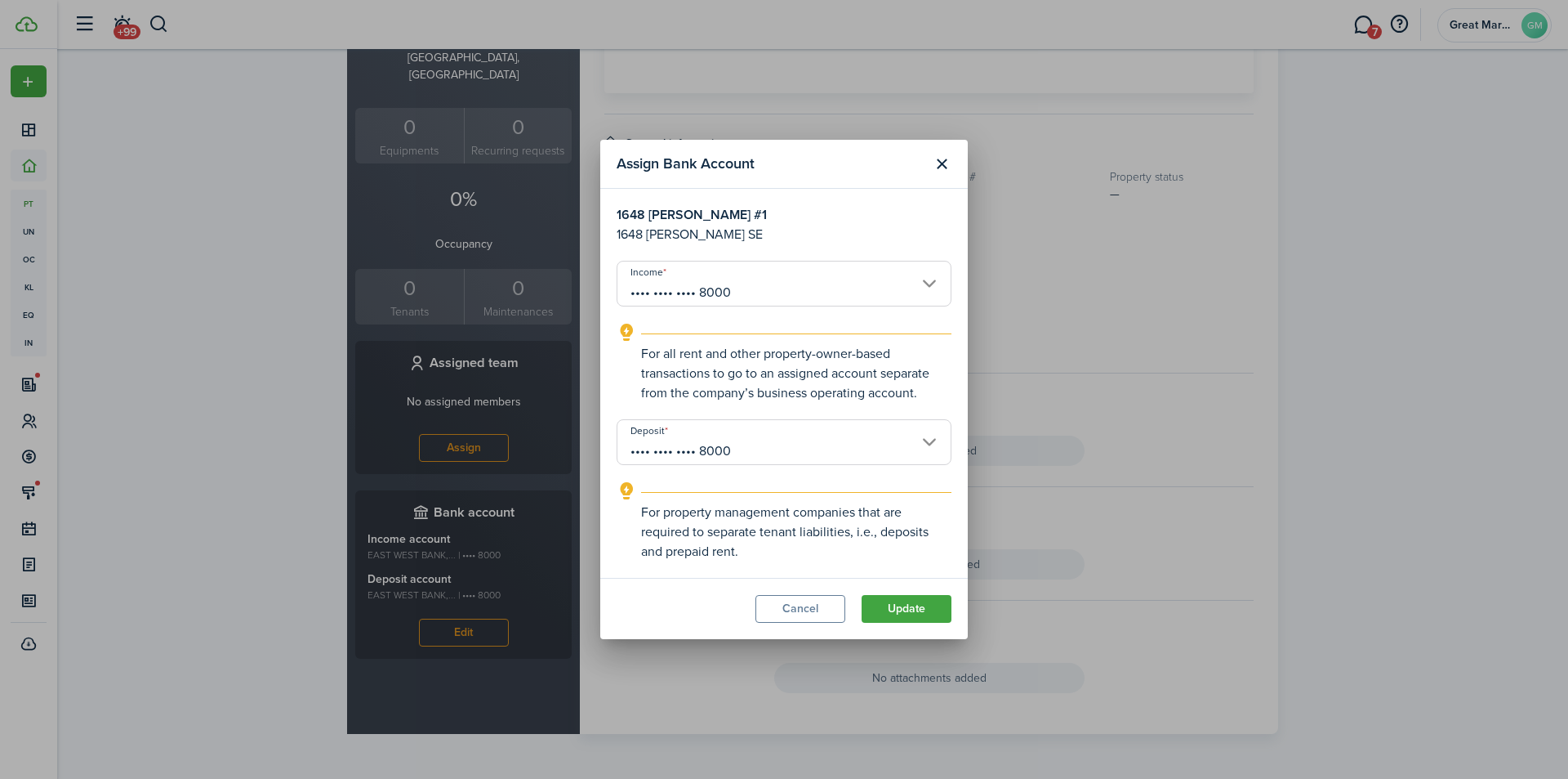
type input "•••• •••• •••• 3042"
click at [887, 612] on button "Update" at bounding box center [907, 609] width 90 height 27
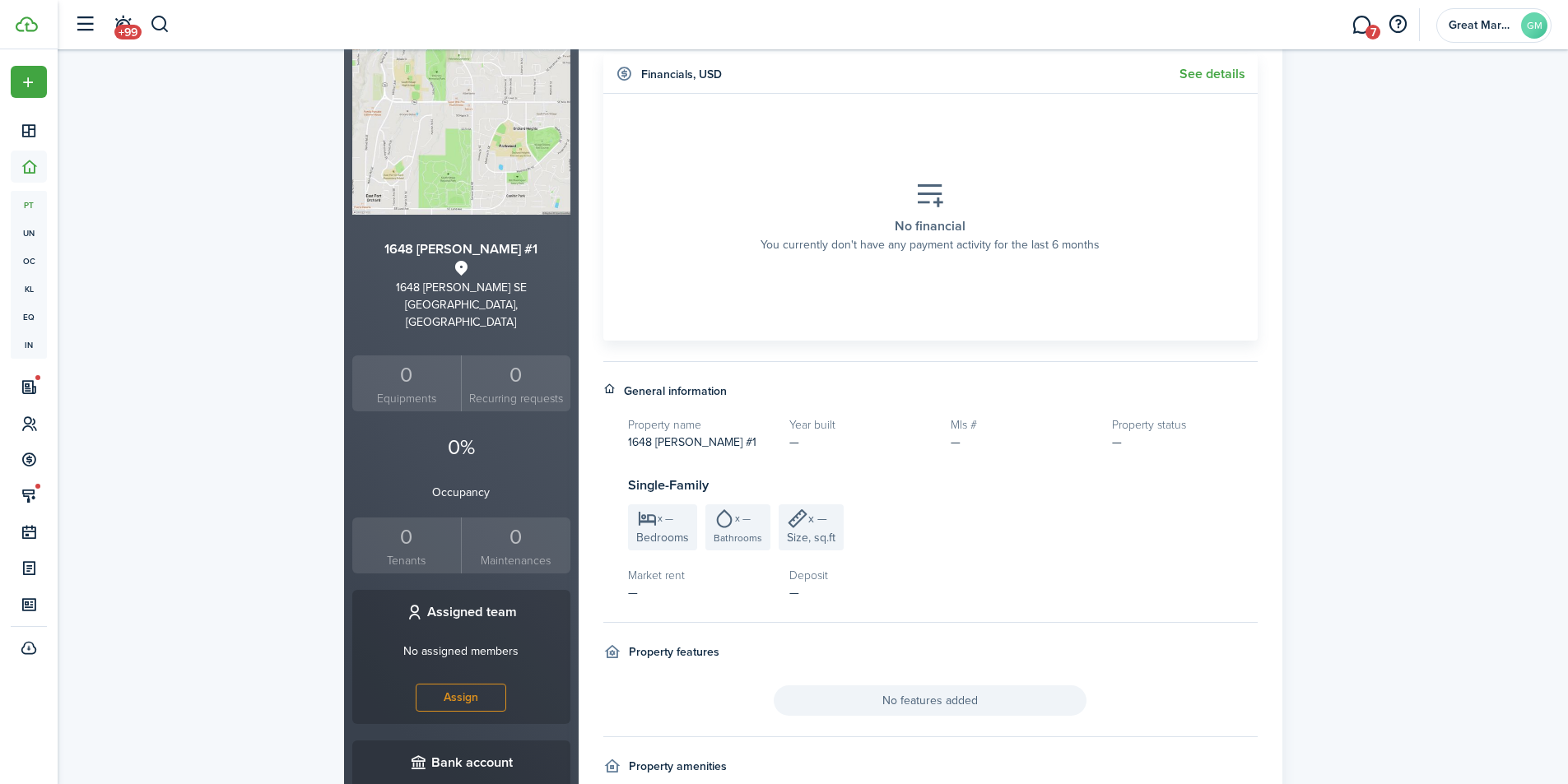
scroll to position [0, 0]
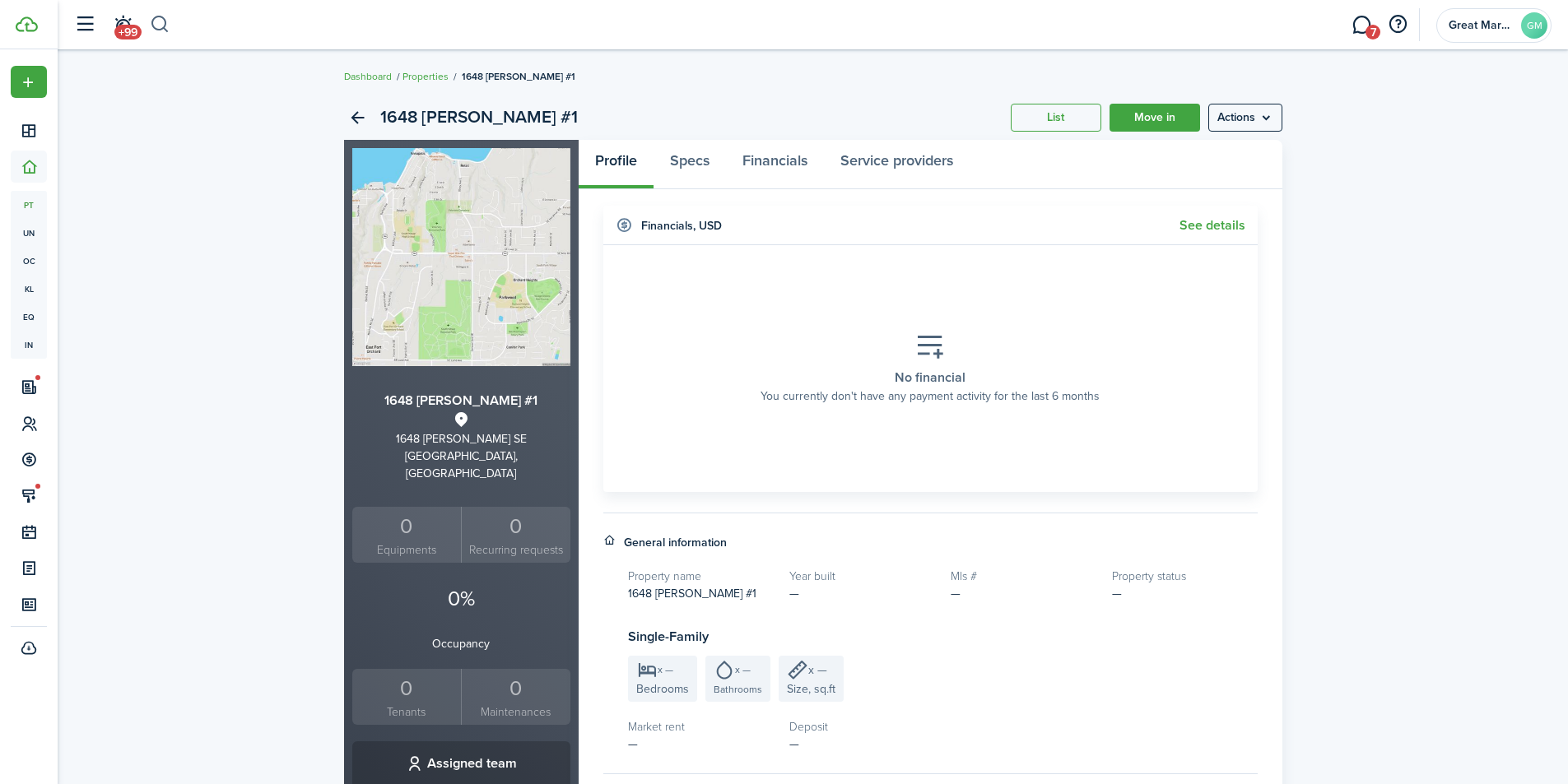
click at [156, 28] on button "button" at bounding box center [159, 25] width 21 height 28
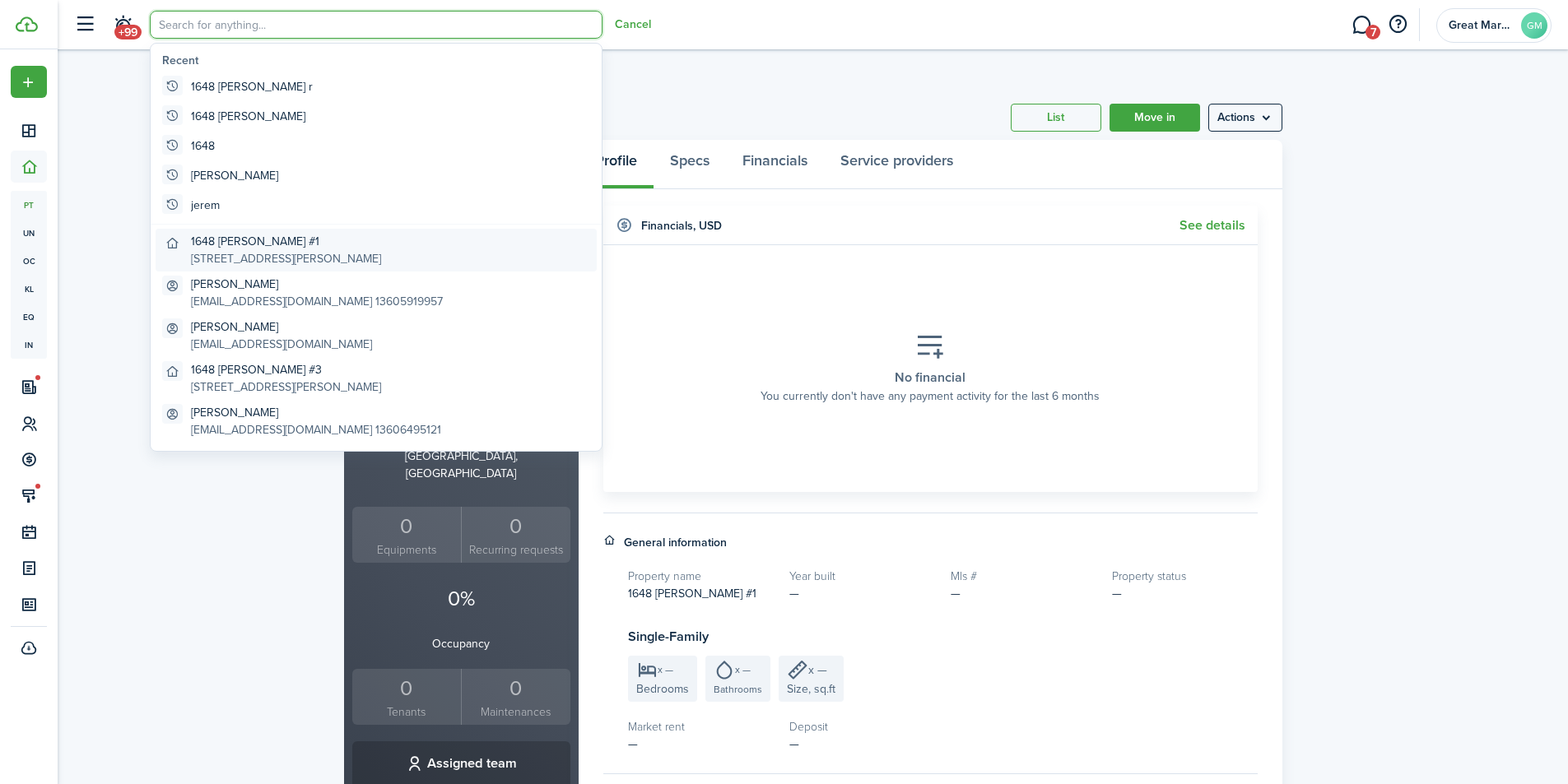
click at [293, 253] on global-search-item-description "[STREET_ADDRESS][PERSON_NAME]" at bounding box center [285, 259] width 190 height 18
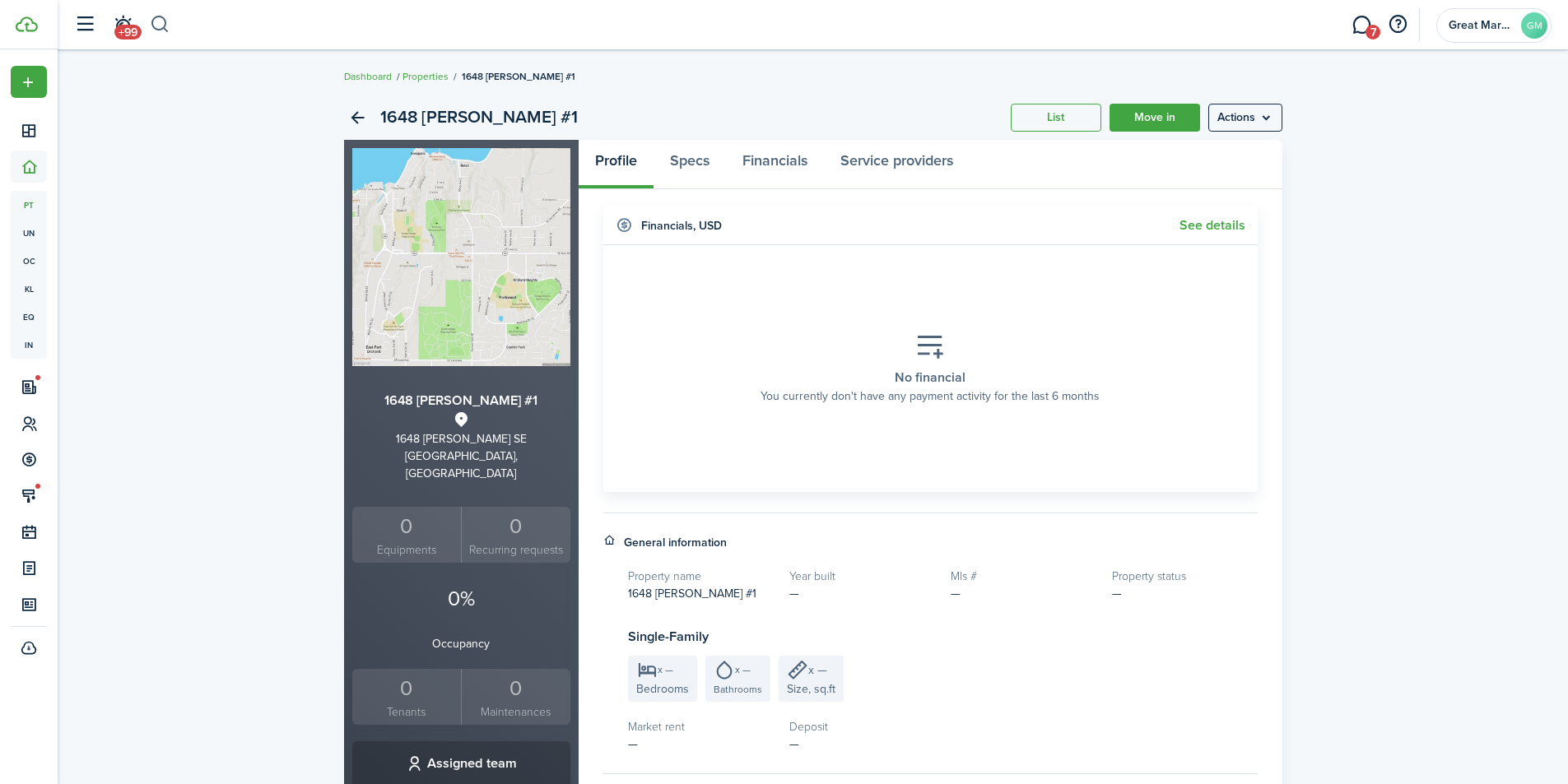
click at [158, 20] on button "button" at bounding box center [159, 25] width 21 height 28
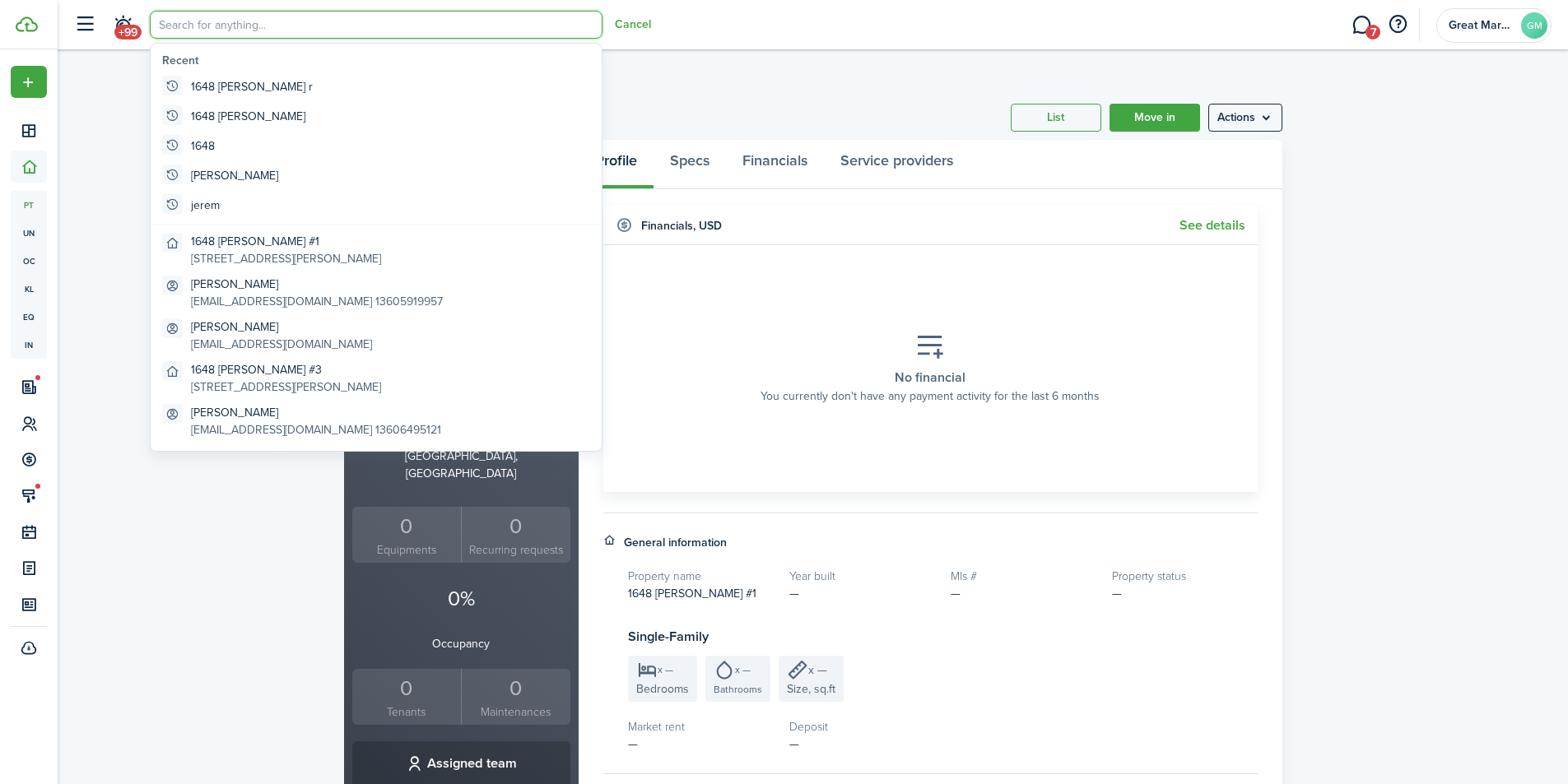
click at [173, 24] on input "search" at bounding box center [376, 25] width 453 height 28
click at [286, 372] on global-search-item-title "1648 [PERSON_NAME] #3" at bounding box center [285, 370] width 190 height 18
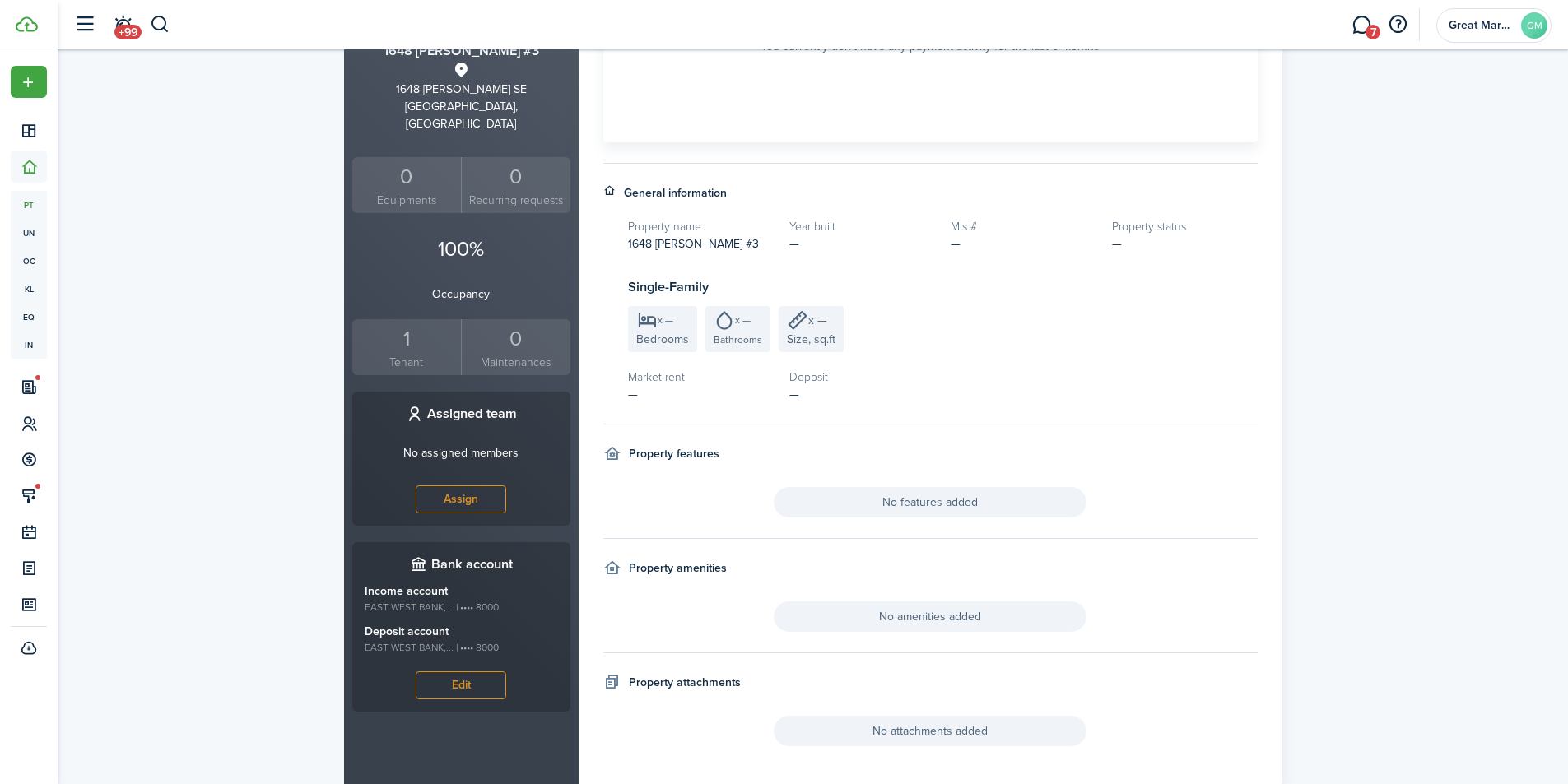
scroll to position [398, 0]
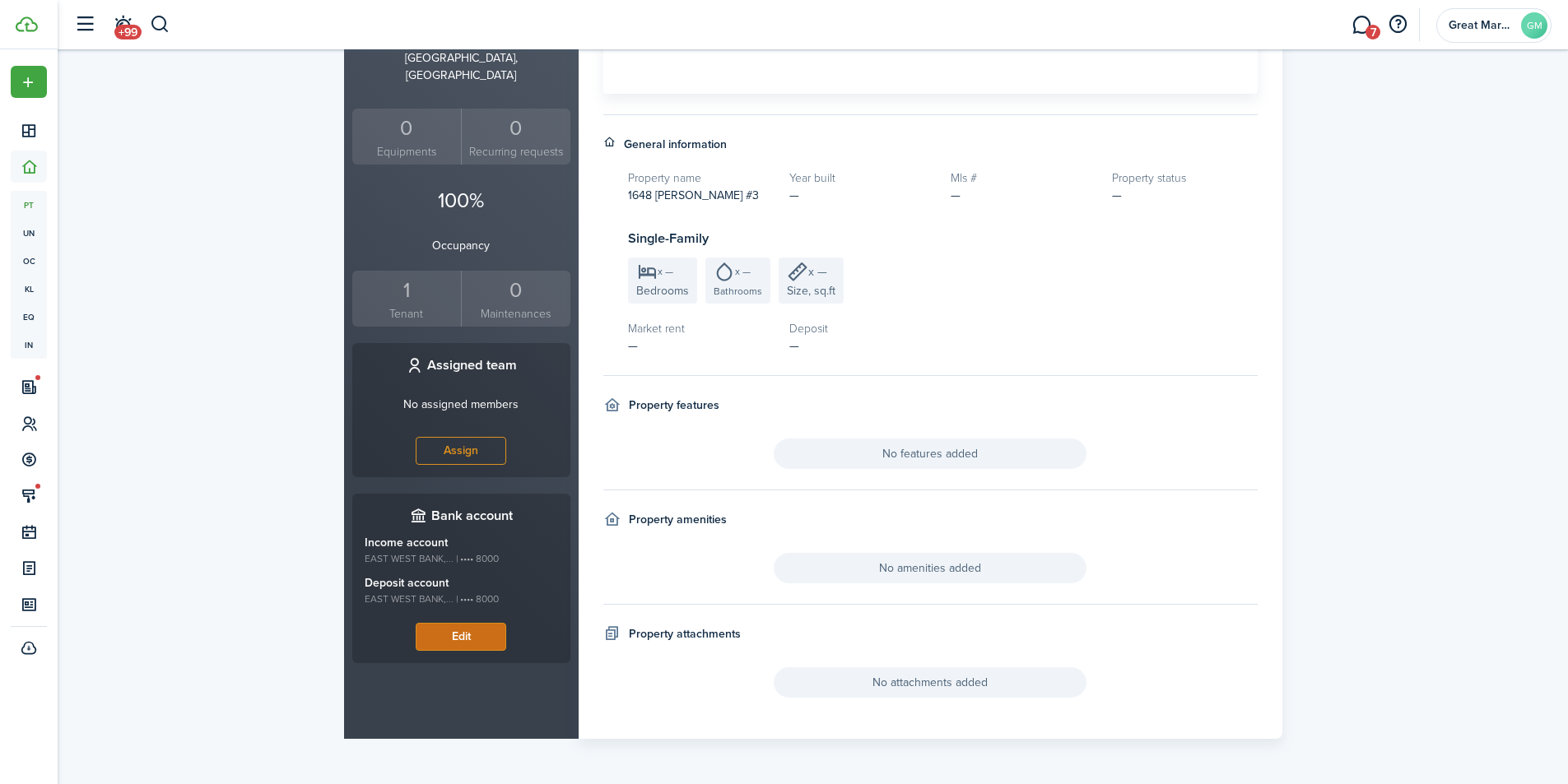
click at [484, 626] on button "Edit" at bounding box center [461, 636] width 91 height 28
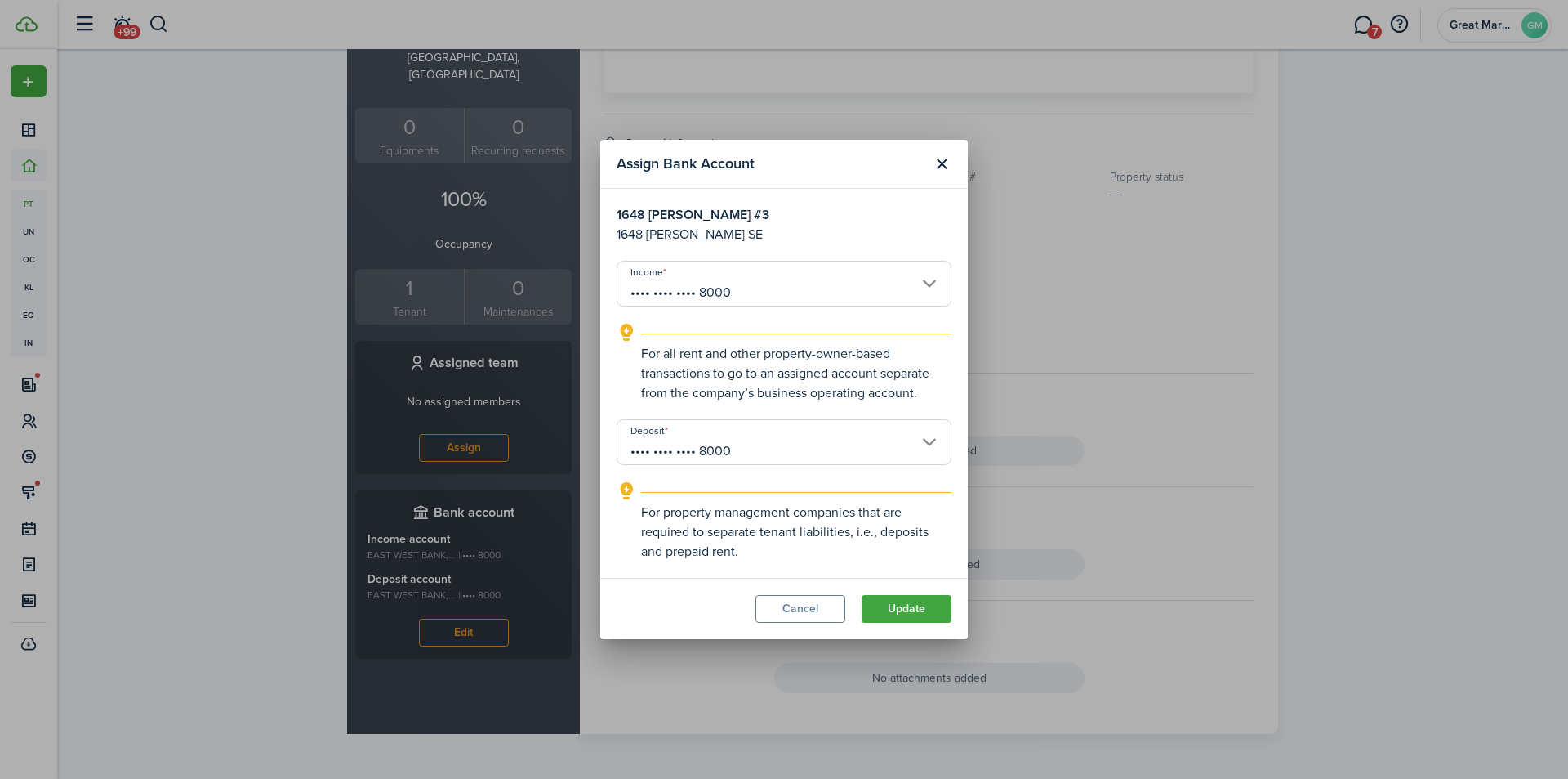
click at [694, 291] on input "•••• •••• •••• 8000" at bounding box center [784, 283] width 335 height 46
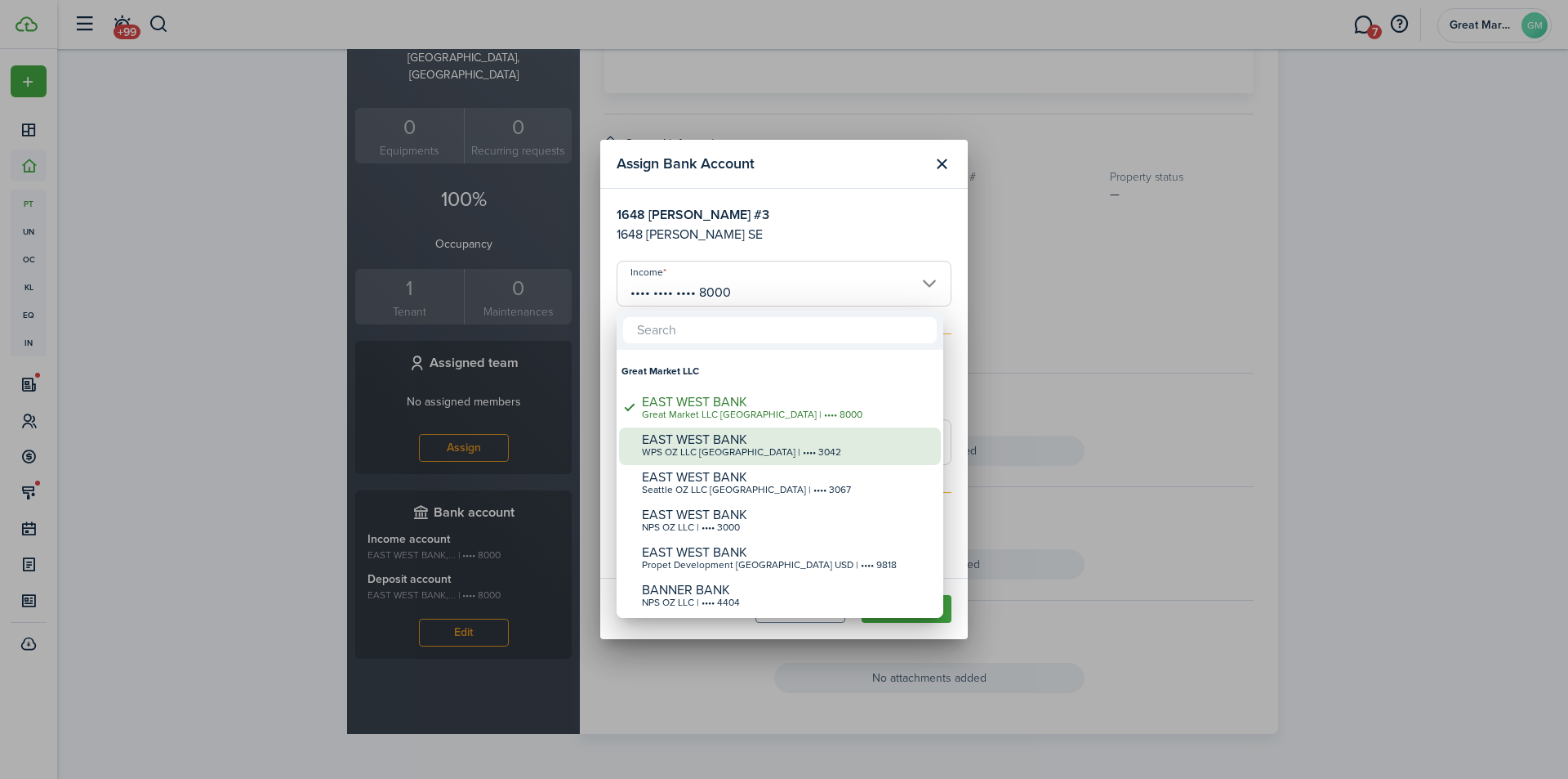
click at [730, 453] on div "WPS OZ LLC [GEOGRAPHIC_DATA] | •••• 3042" at bounding box center [786, 453] width 289 height 12
type input "•••• •••• •••• 3042"
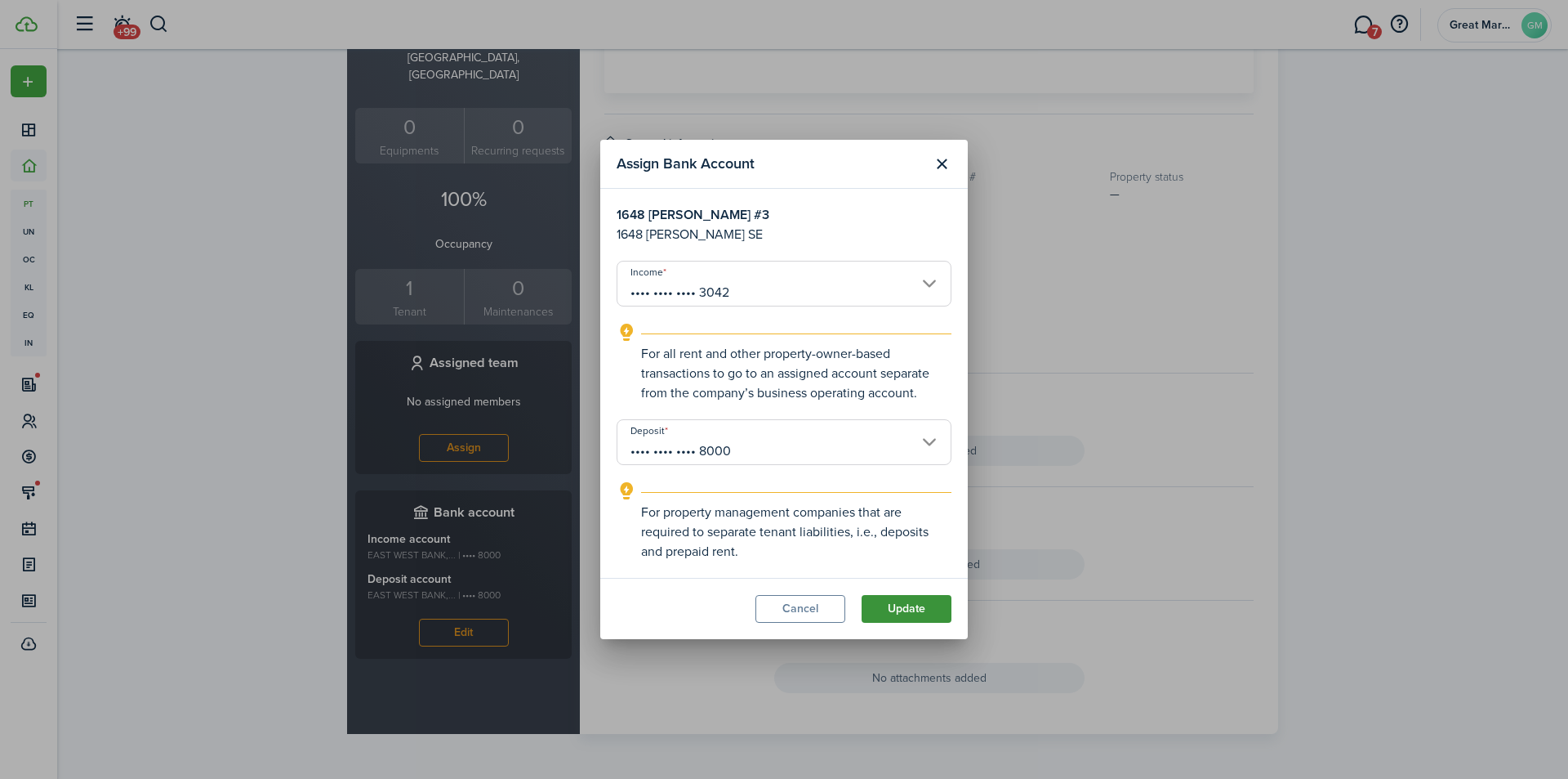
click at [901, 605] on button "Update" at bounding box center [907, 609] width 90 height 27
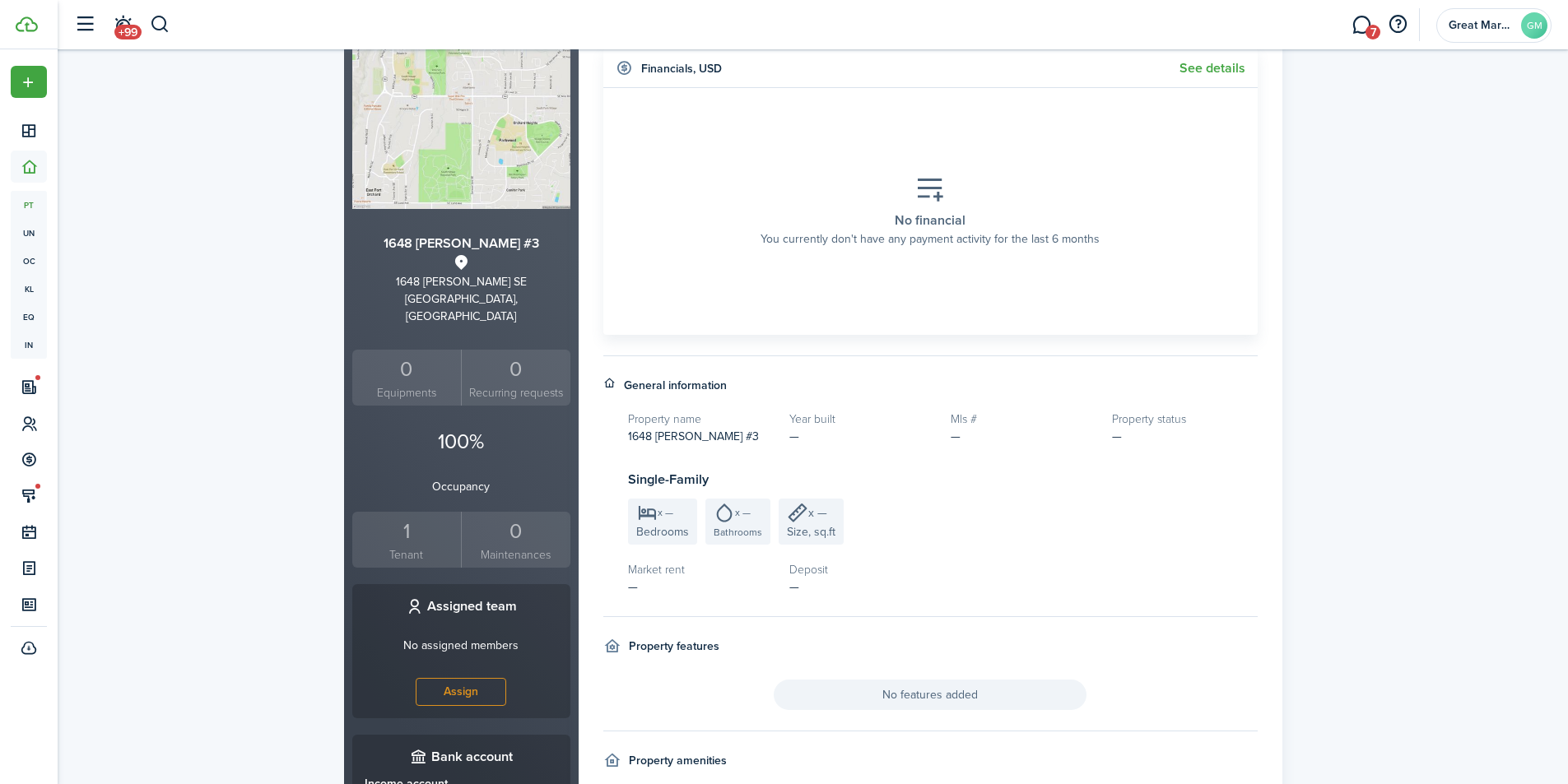
scroll to position [151, 0]
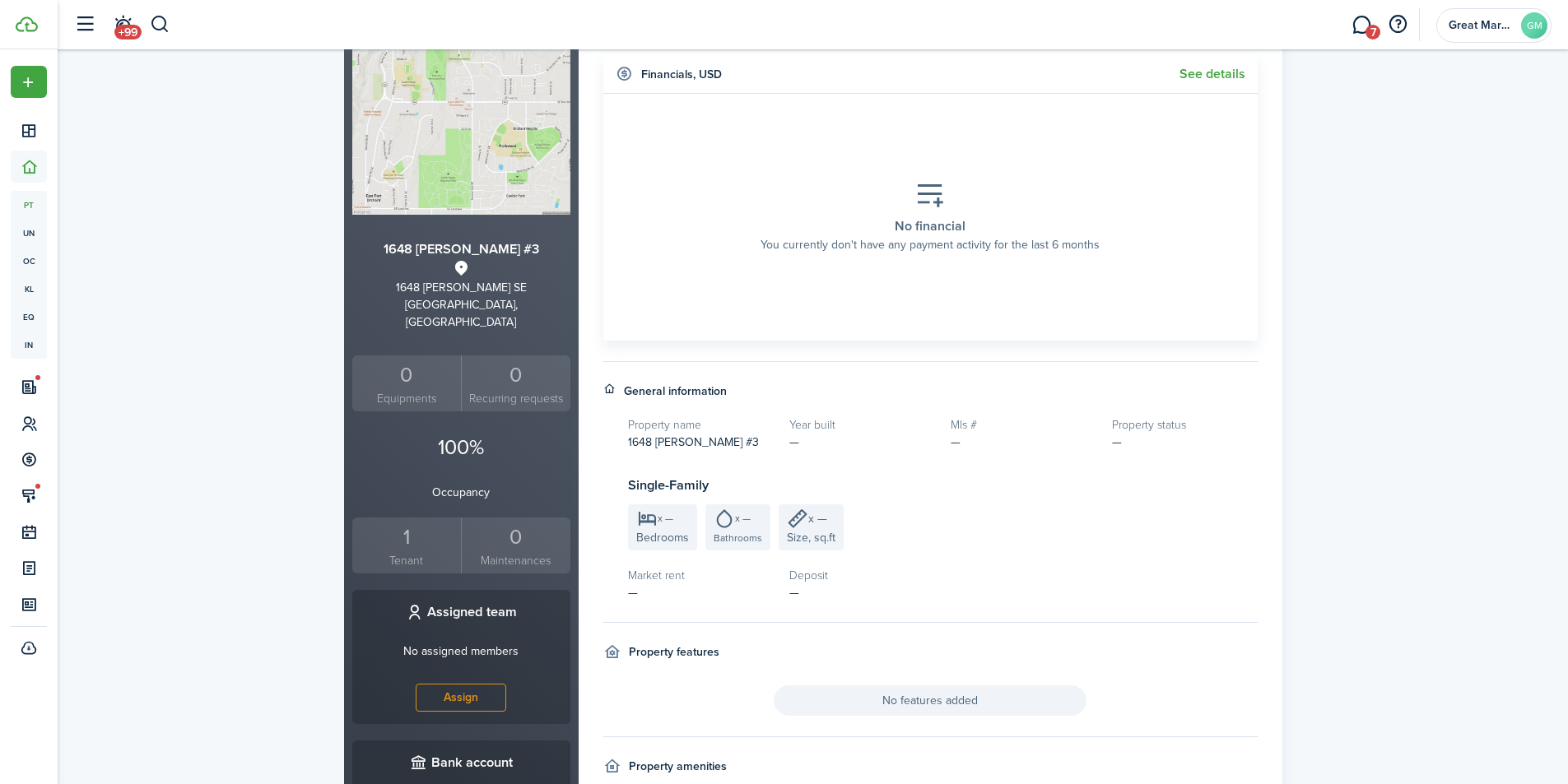
click at [423, 532] on div "1" at bounding box center [407, 537] width 101 height 31
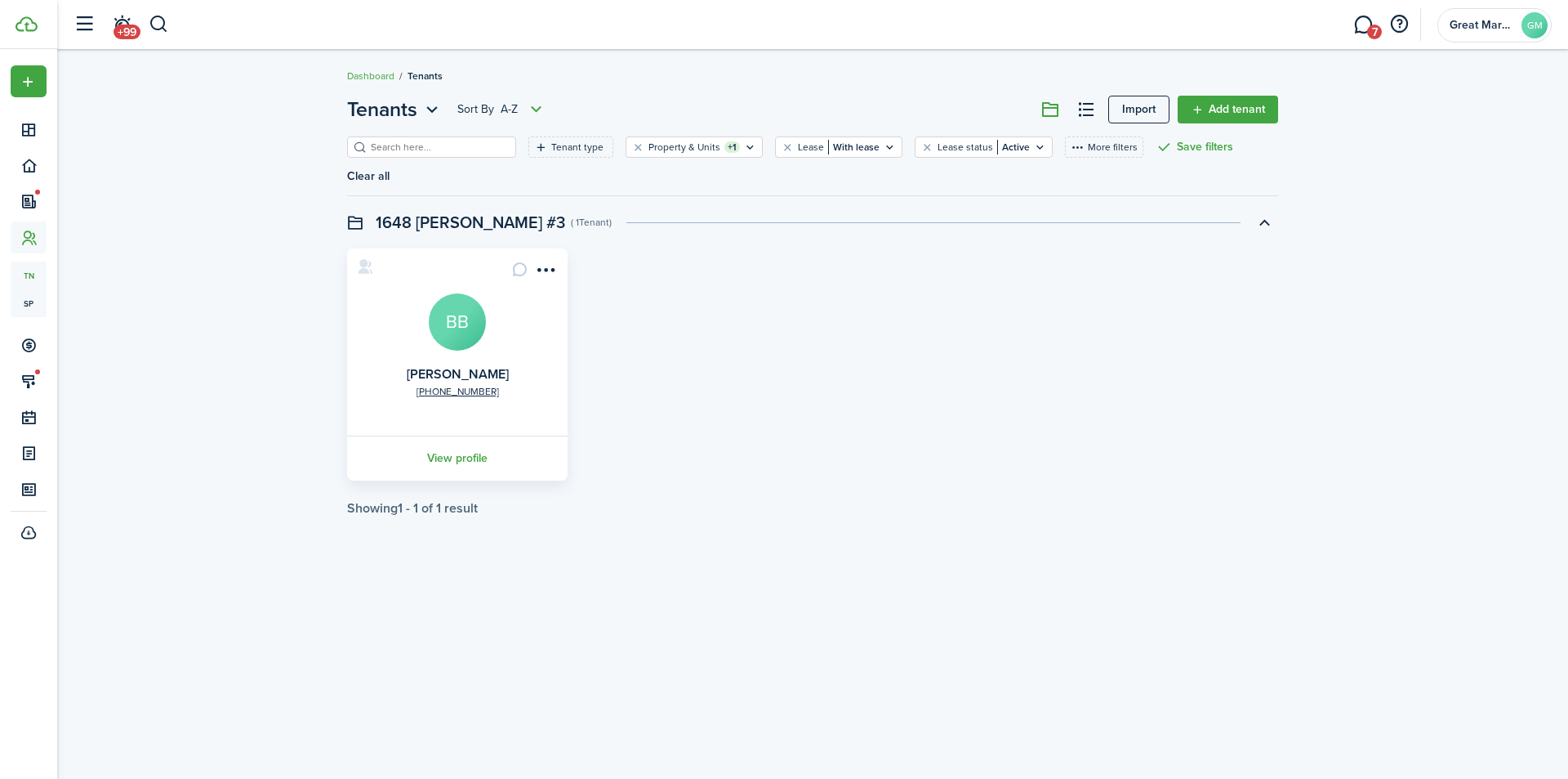
drag, startPoint x: 473, startPoint y: 431, endPoint x: 712, endPoint y: 464, distance: 241.3
click at [473, 436] on link "View profile" at bounding box center [457, 458] width 226 height 45
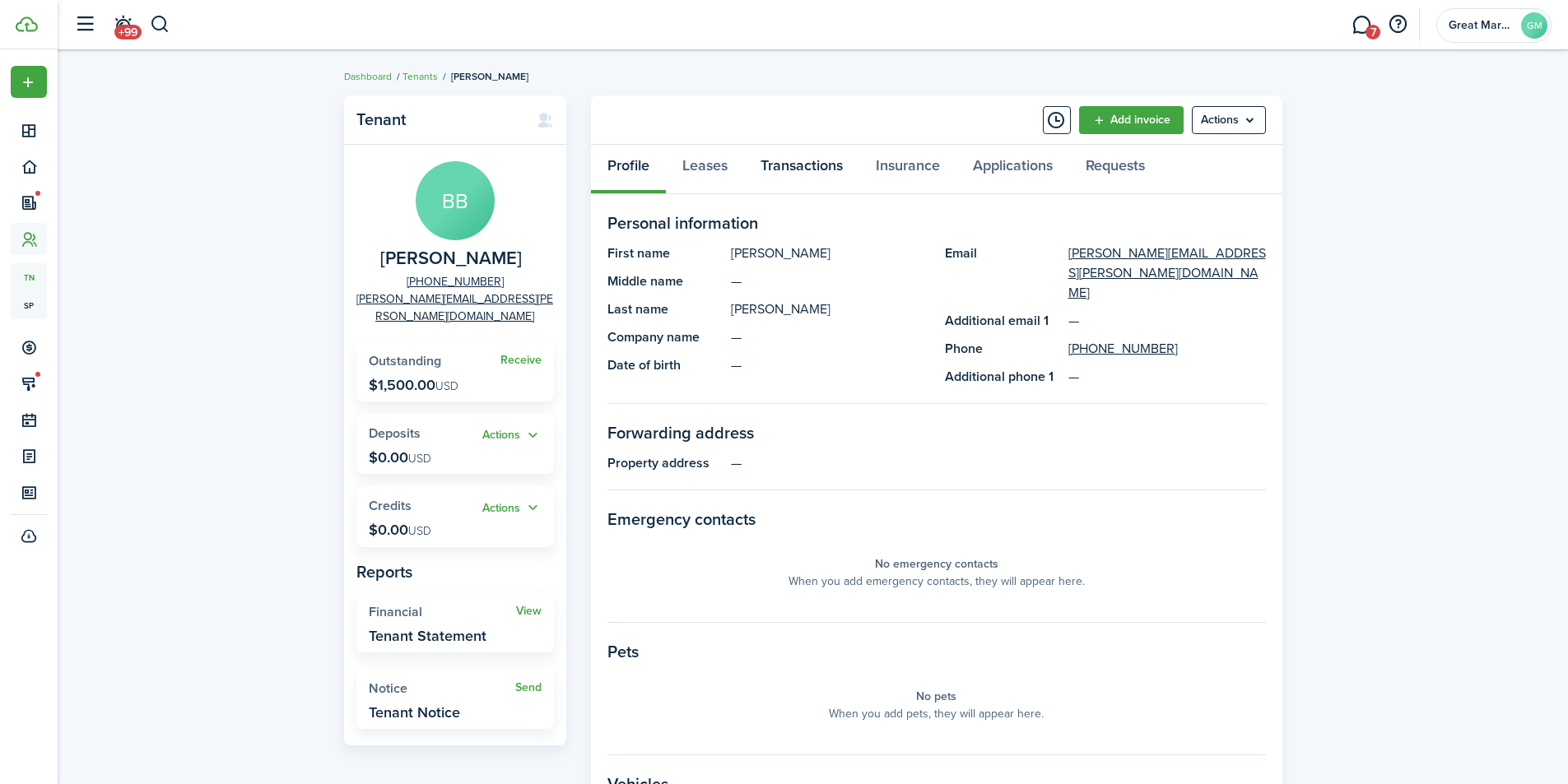
click at [798, 168] on link "Transactions" at bounding box center [801, 169] width 115 height 49
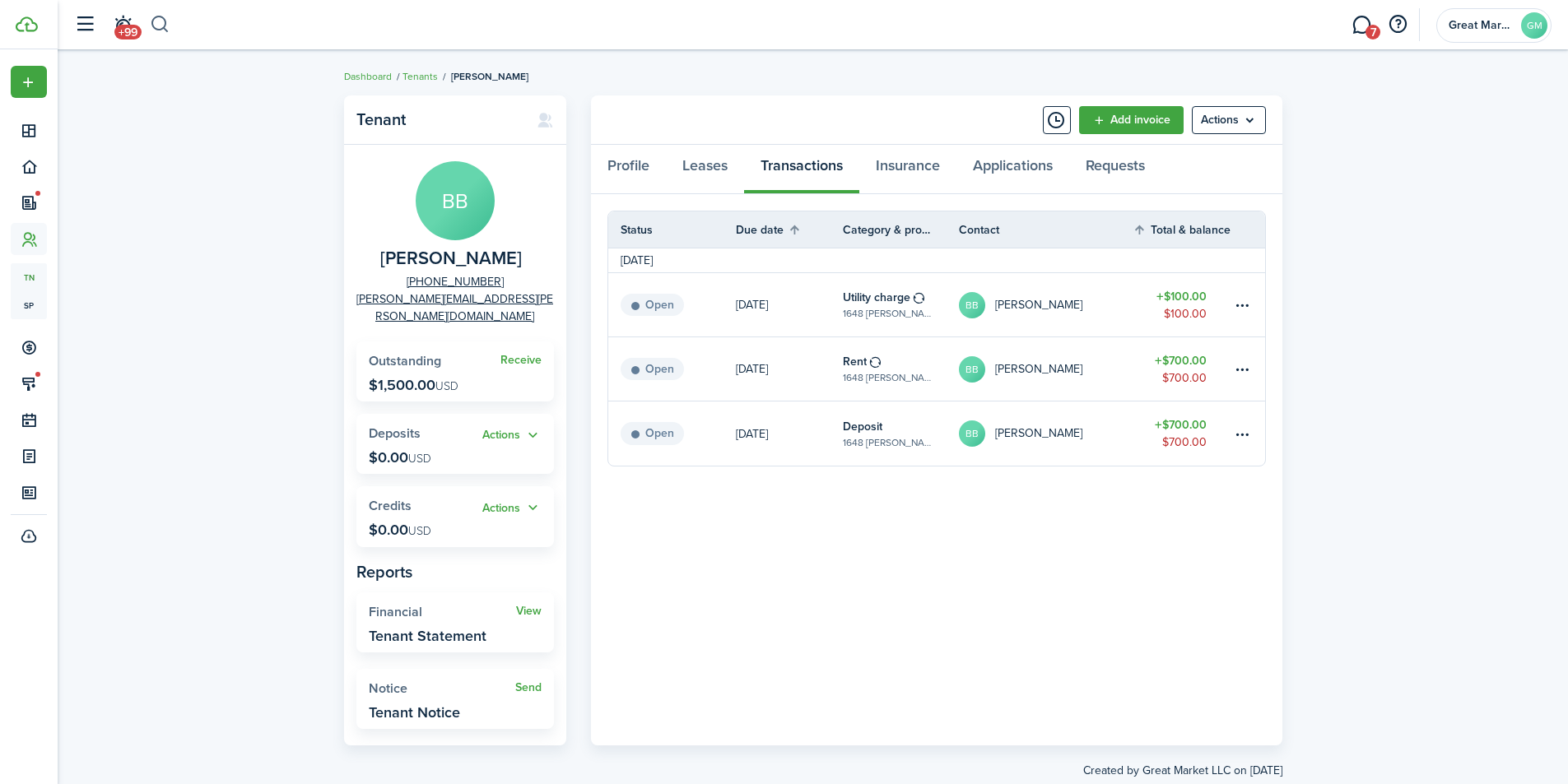
click at [158, 30] on button "button" at bounding box center [159, 25] width 21 height 28
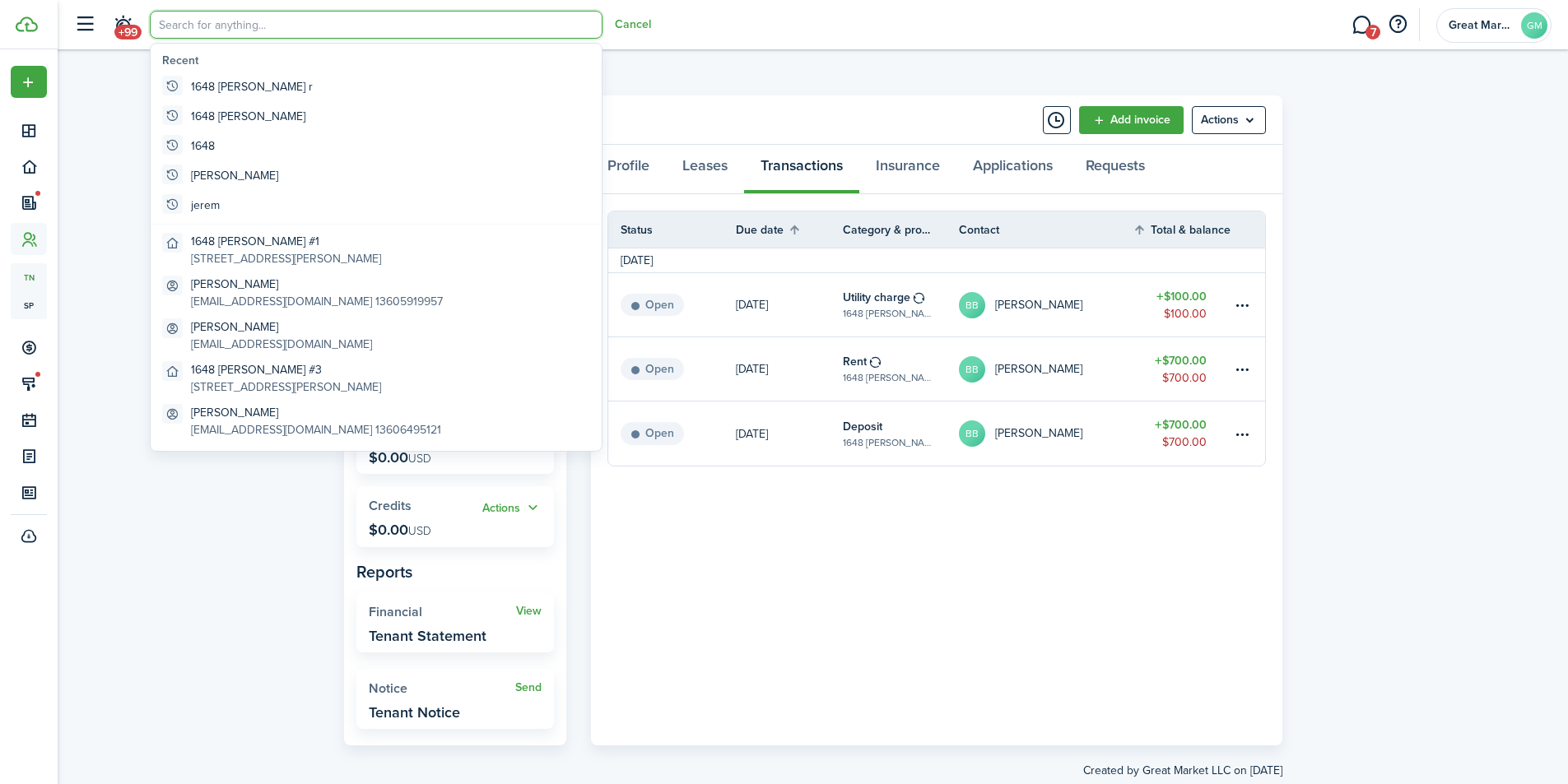
click at [179, 33] on input "search" at bounding box center [376, 25] width 453 height 28
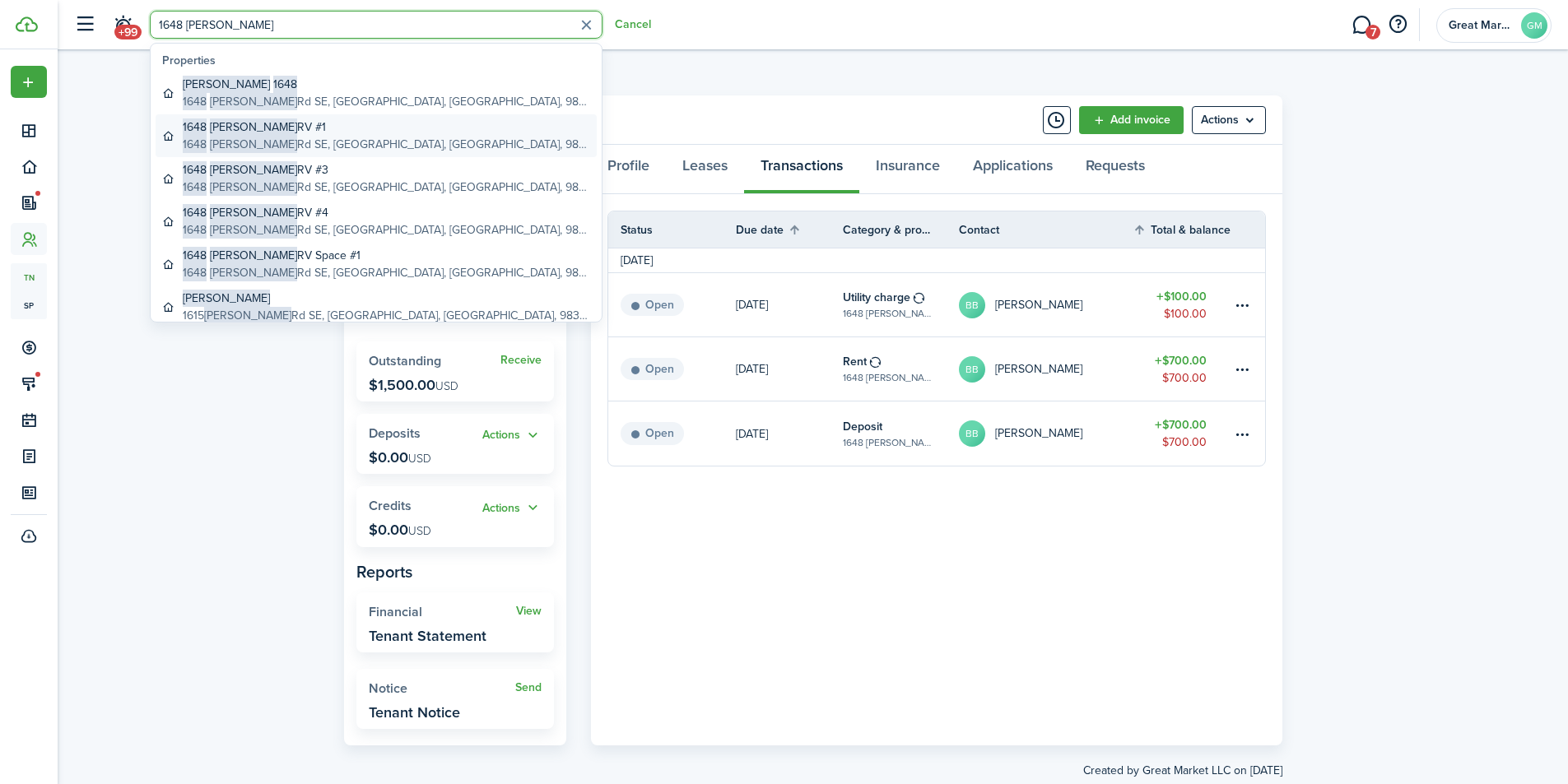
type input "1648 [PERSON_NAME]"
click at [297, 142] on global-search-item-description "[STREET_ADDRESS][PERSON_NAME]" at bounding box center [387, 145] width 408 height 18
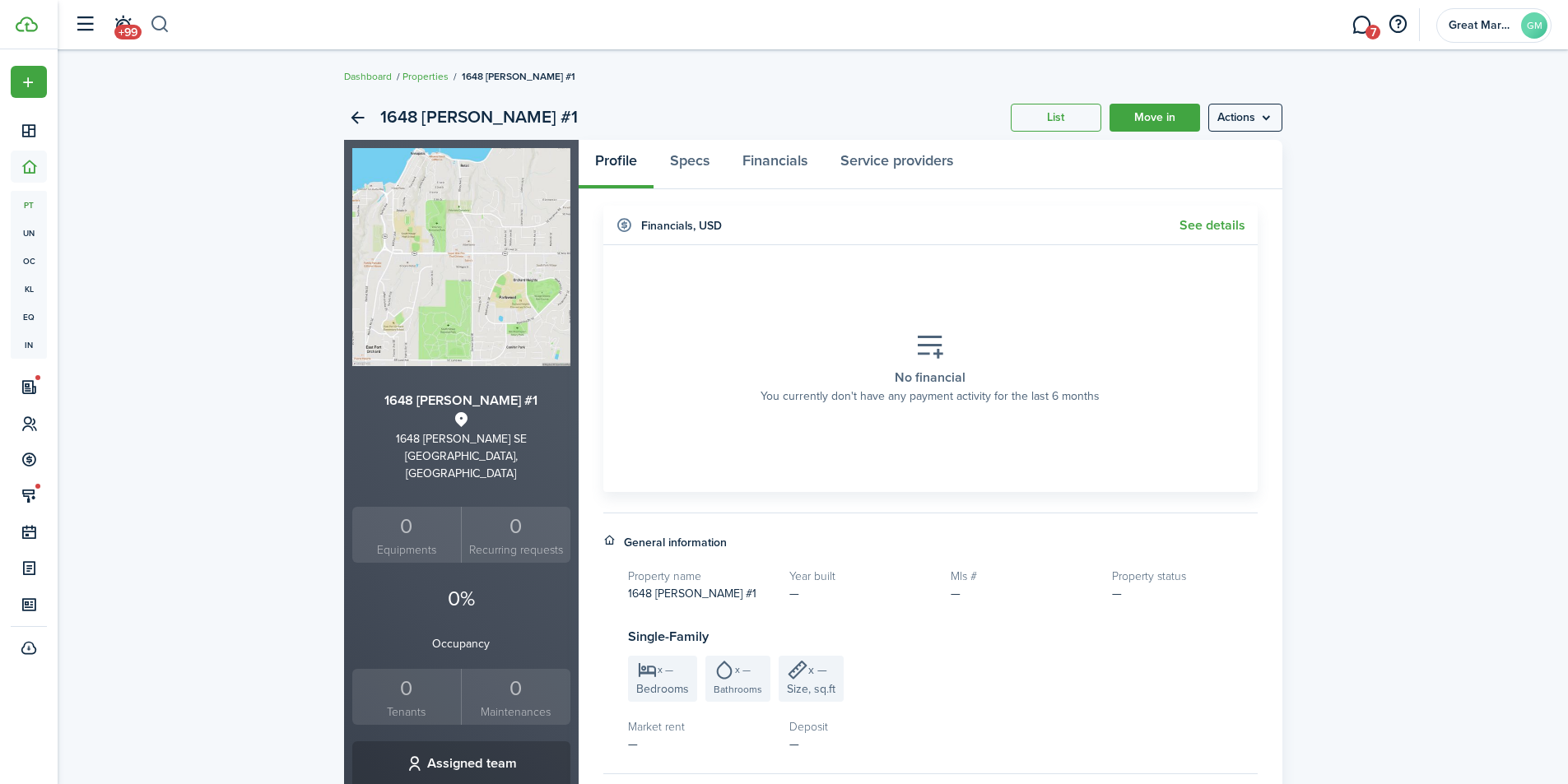
click at [161, 22] on button "button" at bounding box center [159, 25] width 21 height 28
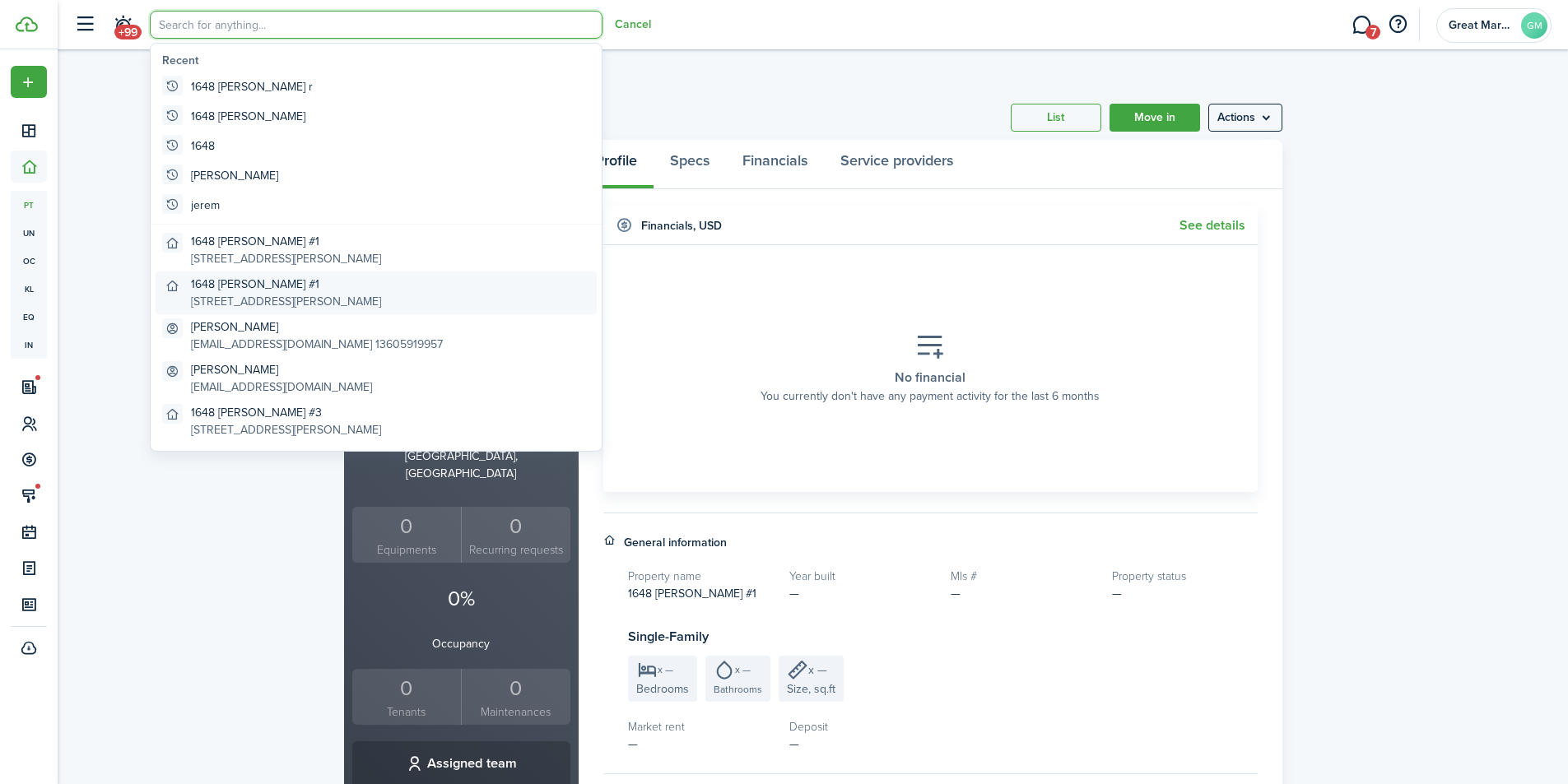
click at [310, 293] on global-search-item-description "[STREET_ADDRESS][PERSON_NAME]" at bounding box center [285, 302] width 190 height 18
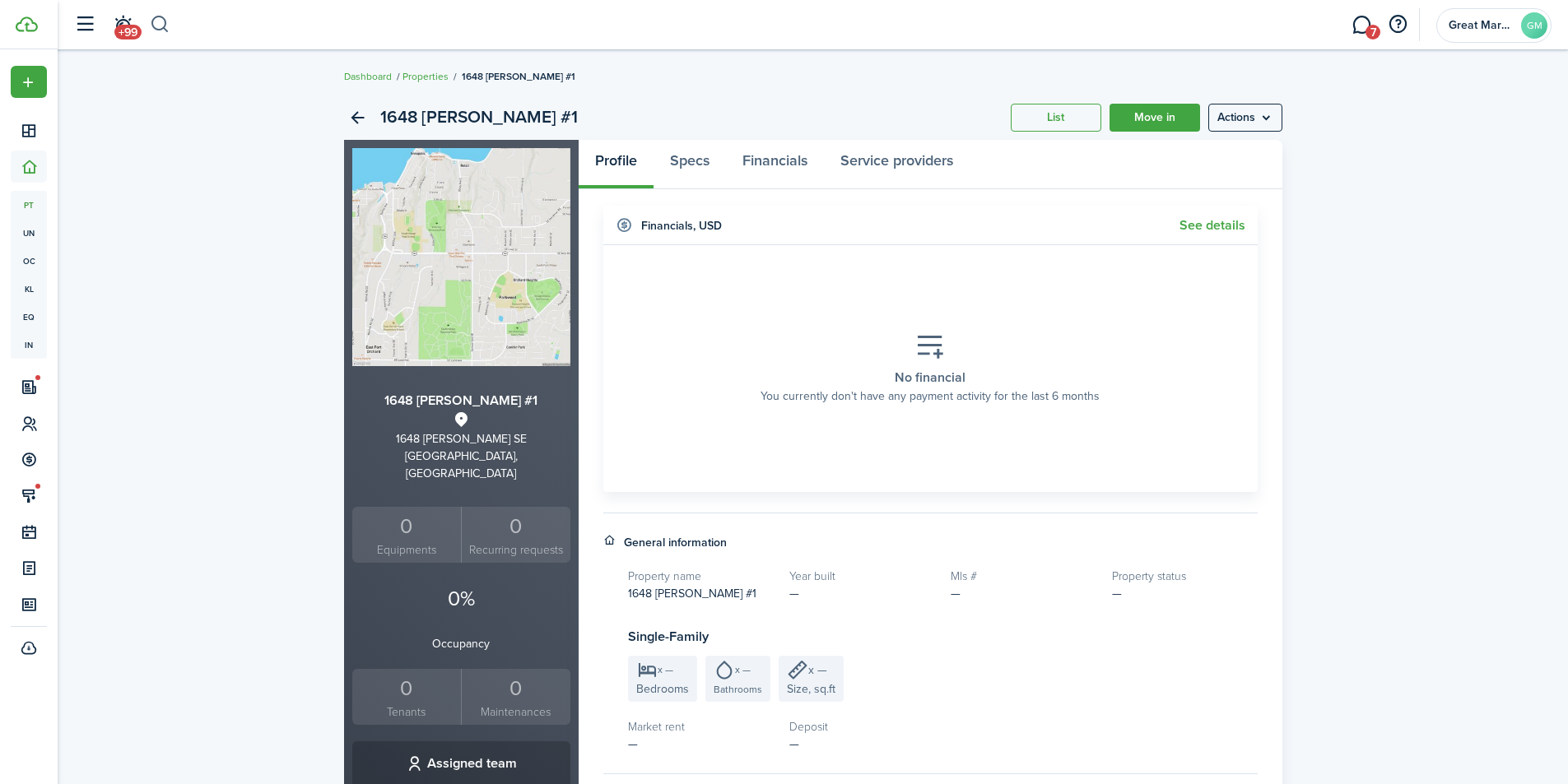
click at [162, 23] on button "button" at bounding box center [159, 25] width 21 height 28
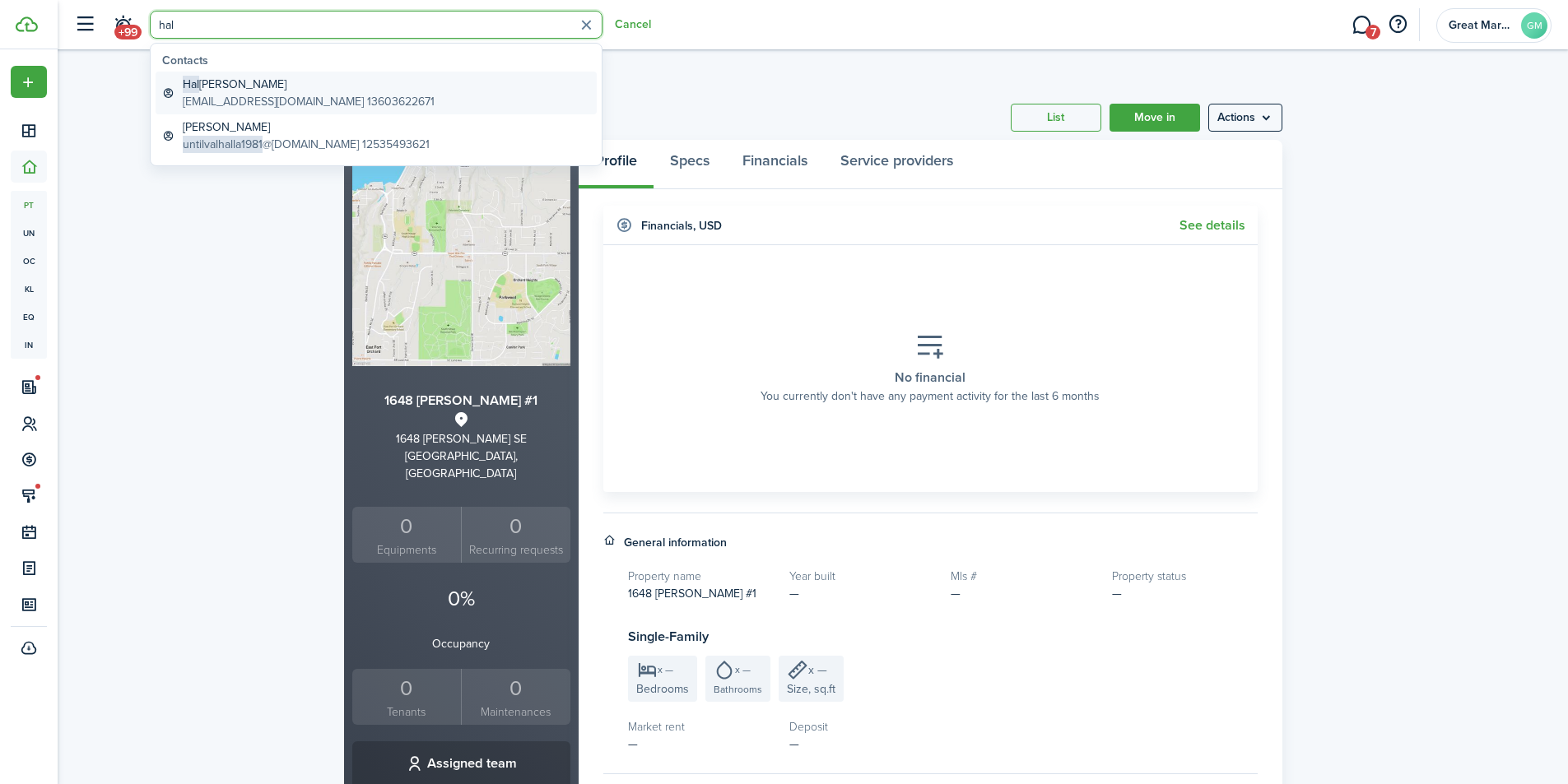
type input "hal"
drag, startPoint x: 297, startPoint y: 93, endPoint x: 279, endPoint y: 1, distance: 93.7
click at [296, 92] on div "[PERSON_NAME] [EMAIL_ADDRESS][DOMAIN_NAME] 13603622671" at bounding box center [309, 92] width 252 height 34
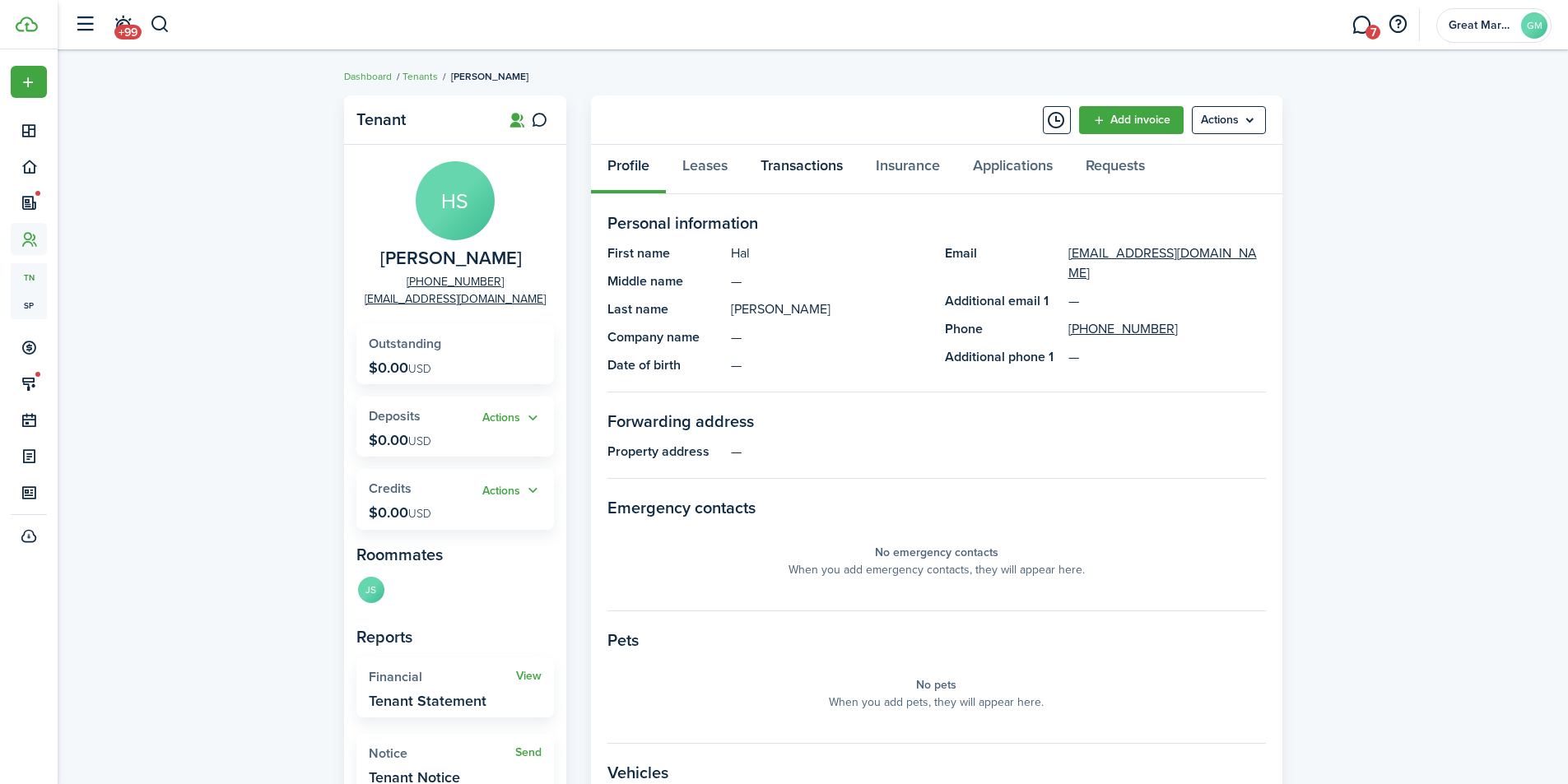
click at [783, 162] on link "Transactions" at bounding box center [801, 169] width 115 height 49
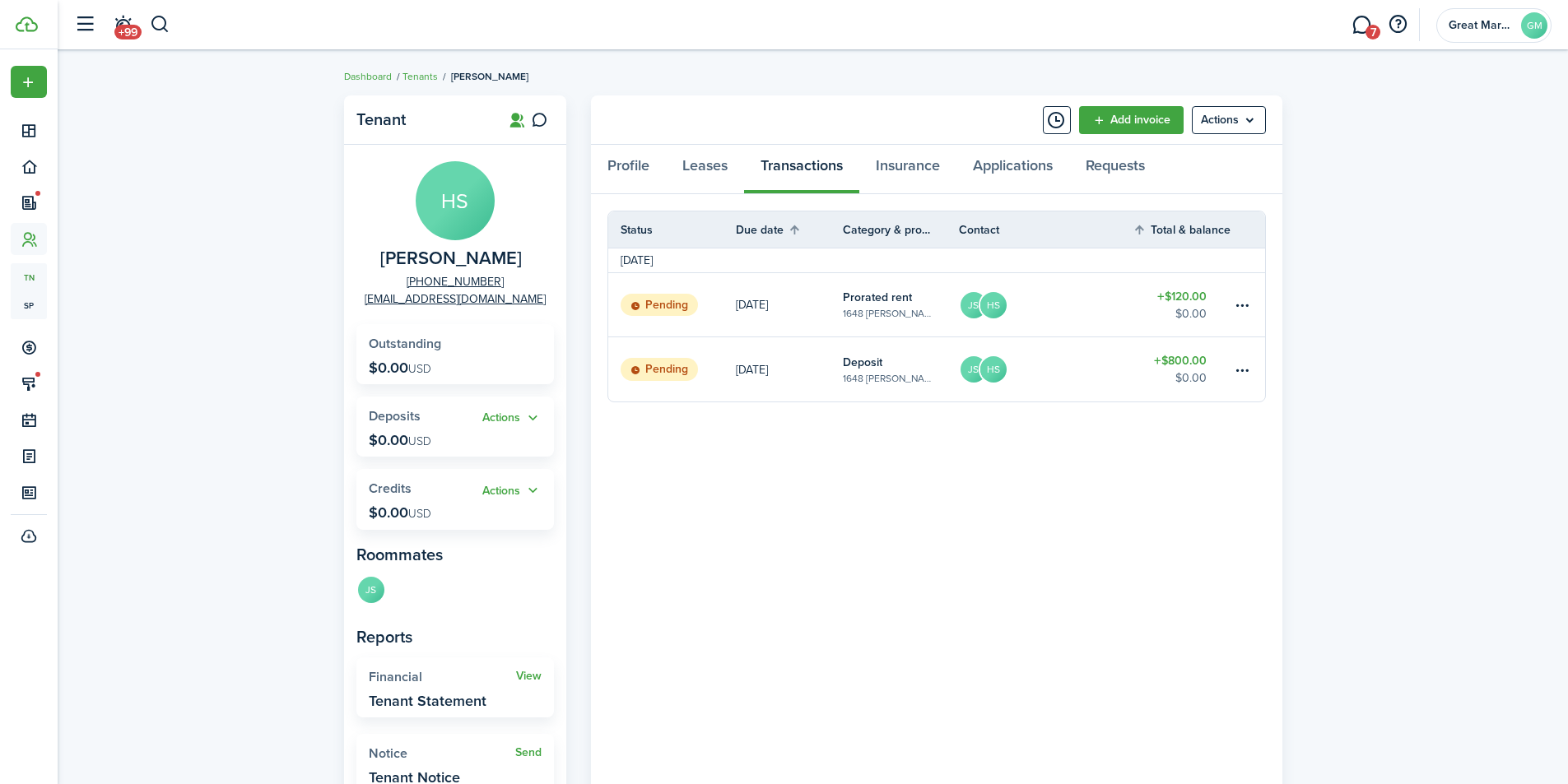
click at [1100, 381] on link "JS HS" at bounding box center [1045, 369] width 174 height 64
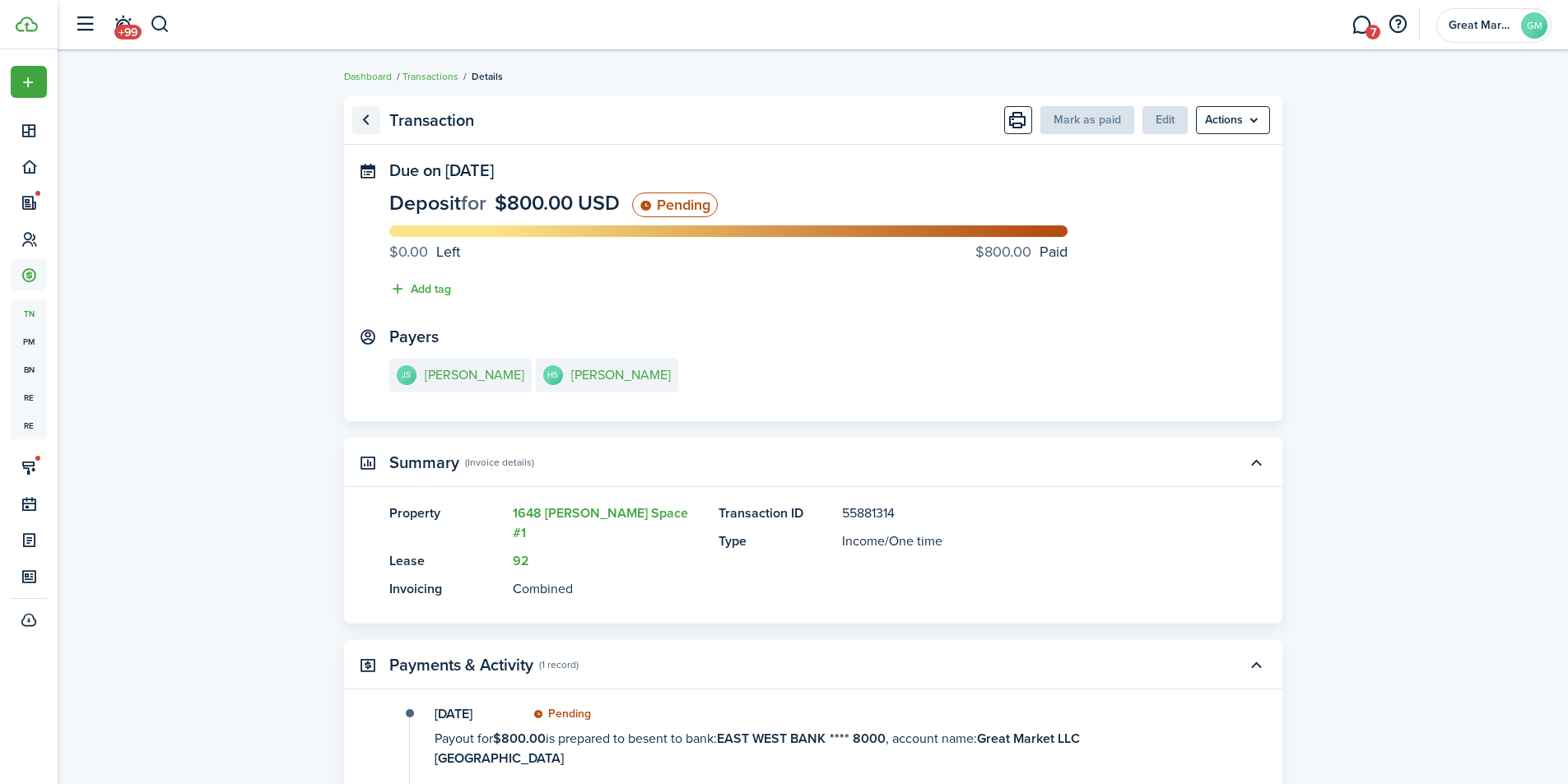
click at [368, 121] on link "Go back" at bounding box center [366, 120] width 28 height 28
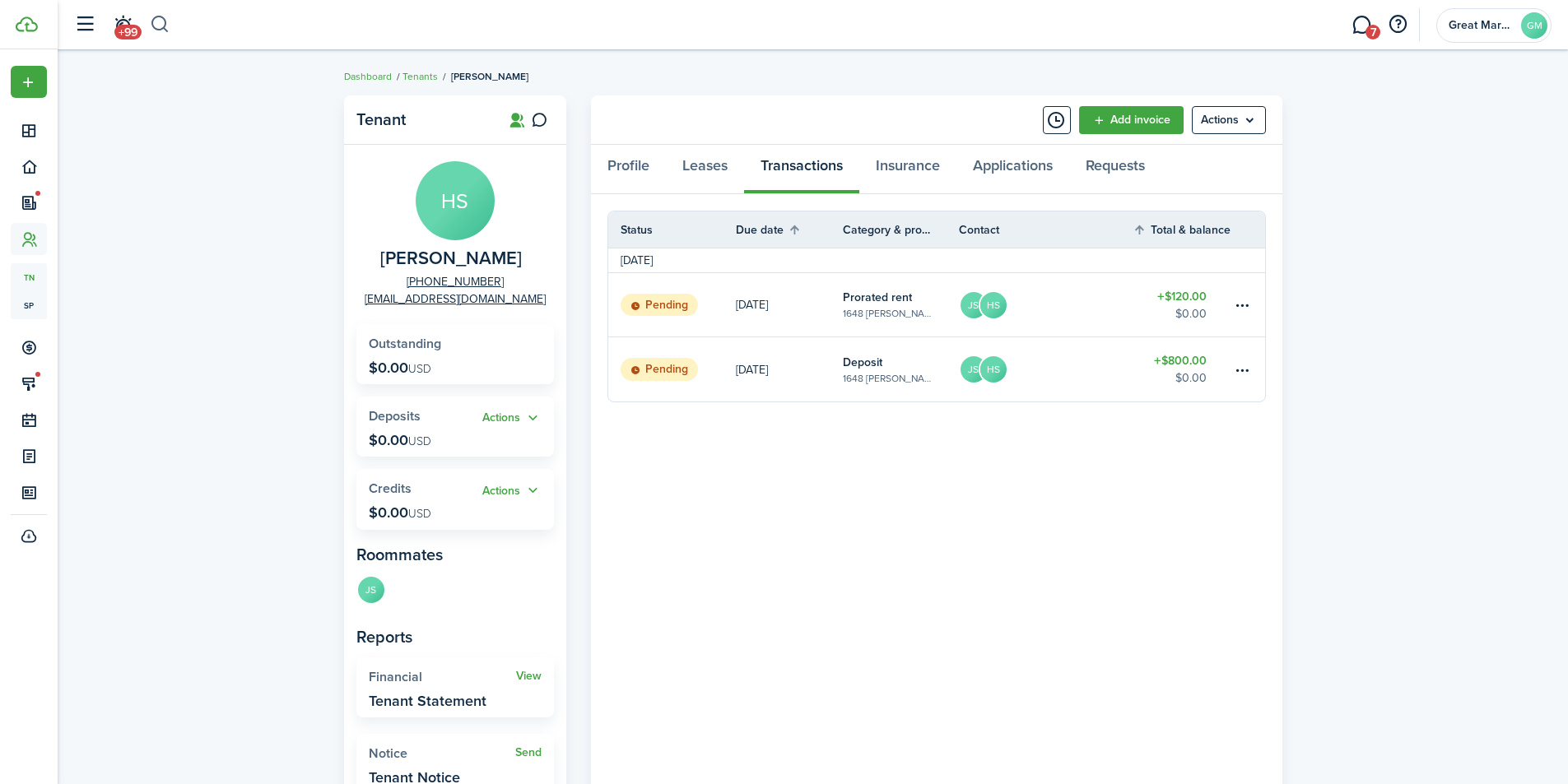
click at [166, 22] on button "button" at bounding box center [159, 25] width 21 height 28
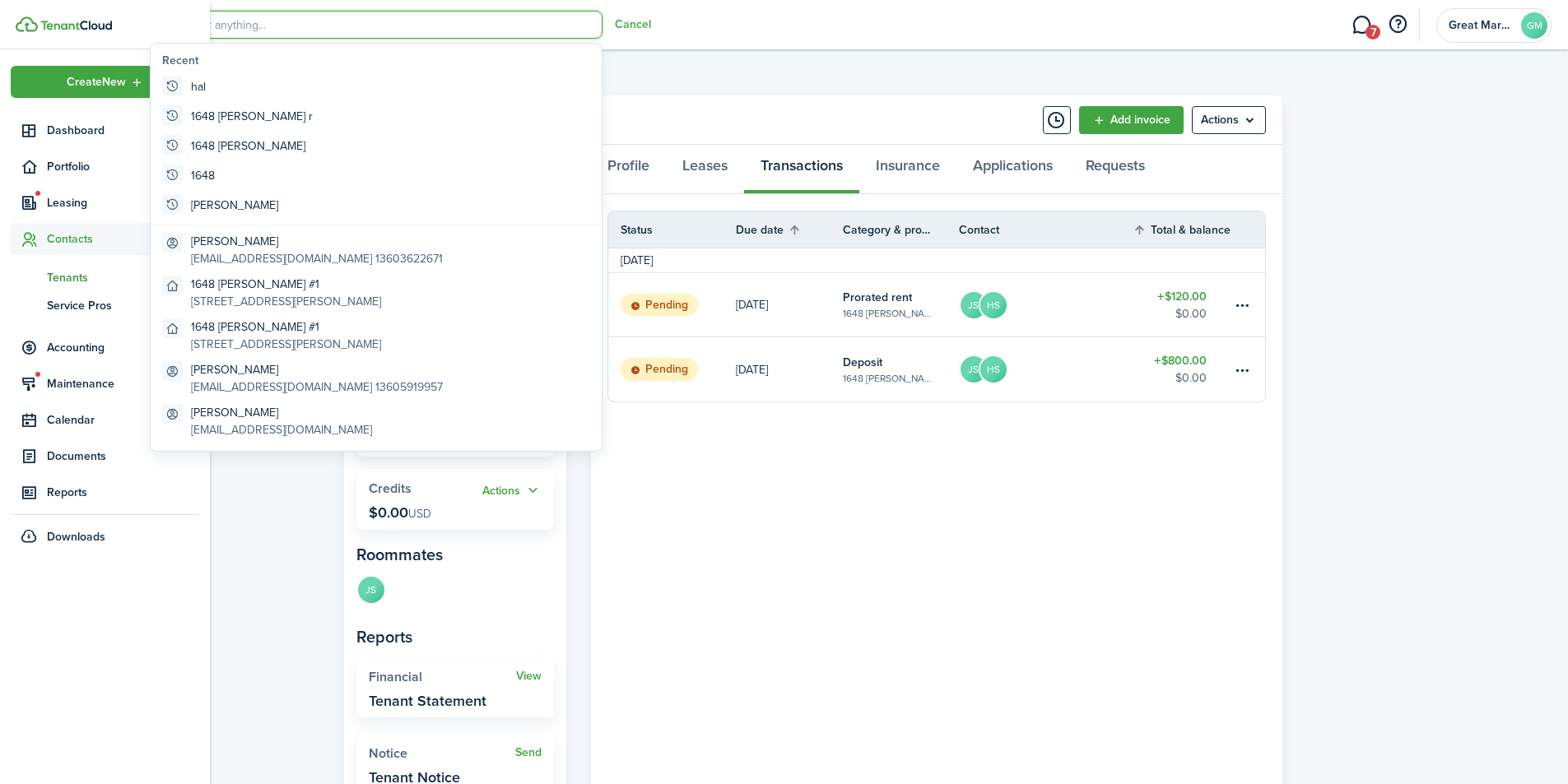
click at [78, 276] on span "Tenants" at bounding box center [123, 277] width 153 height 18
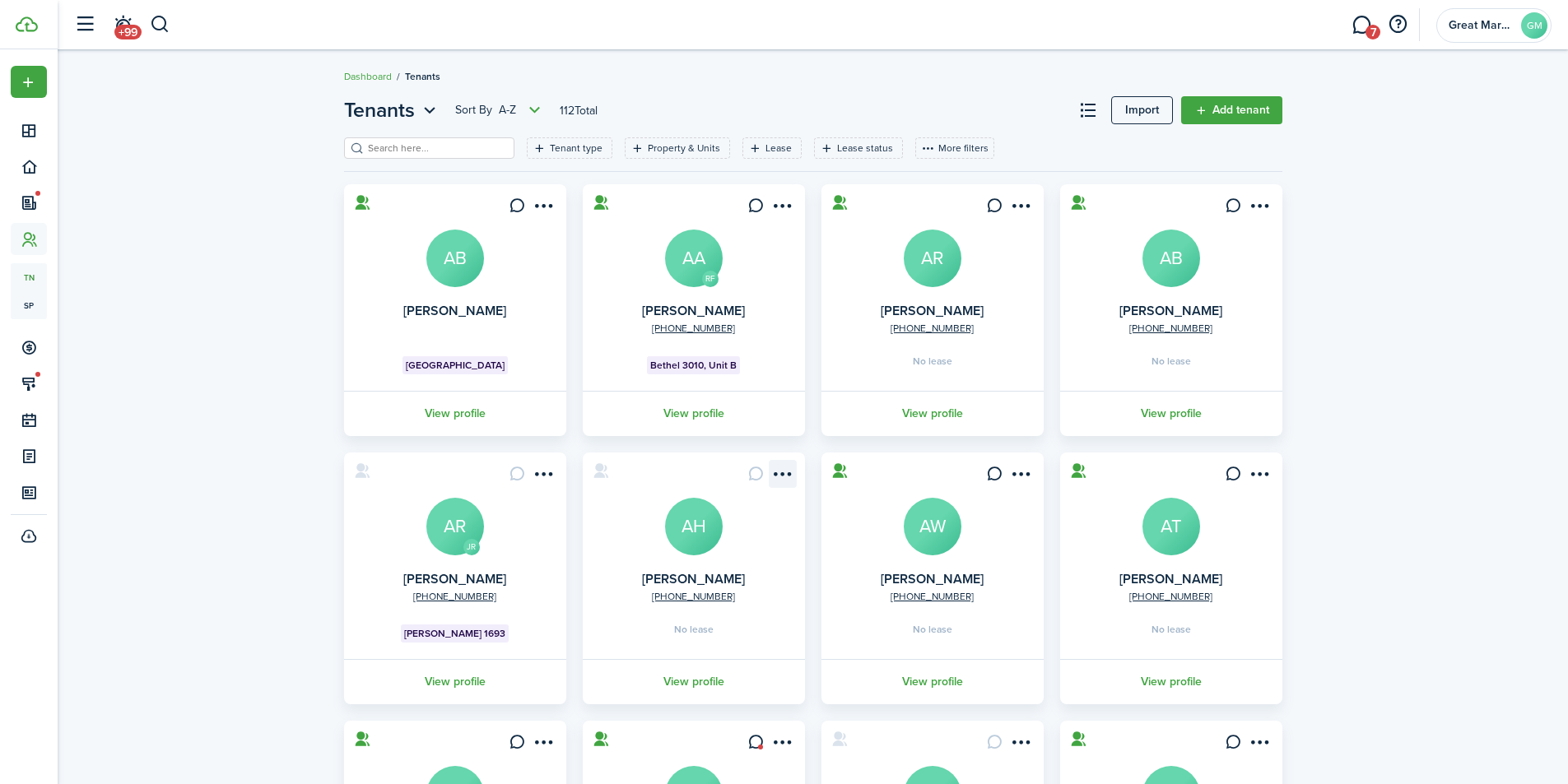
click at [782, 474] on menu-btn-icon "Open menu" at bounding box center [783, 473] width 28 height 28
click at [705, 568] on link "Move in" at bounding box center [722, 568] width 144 height 28
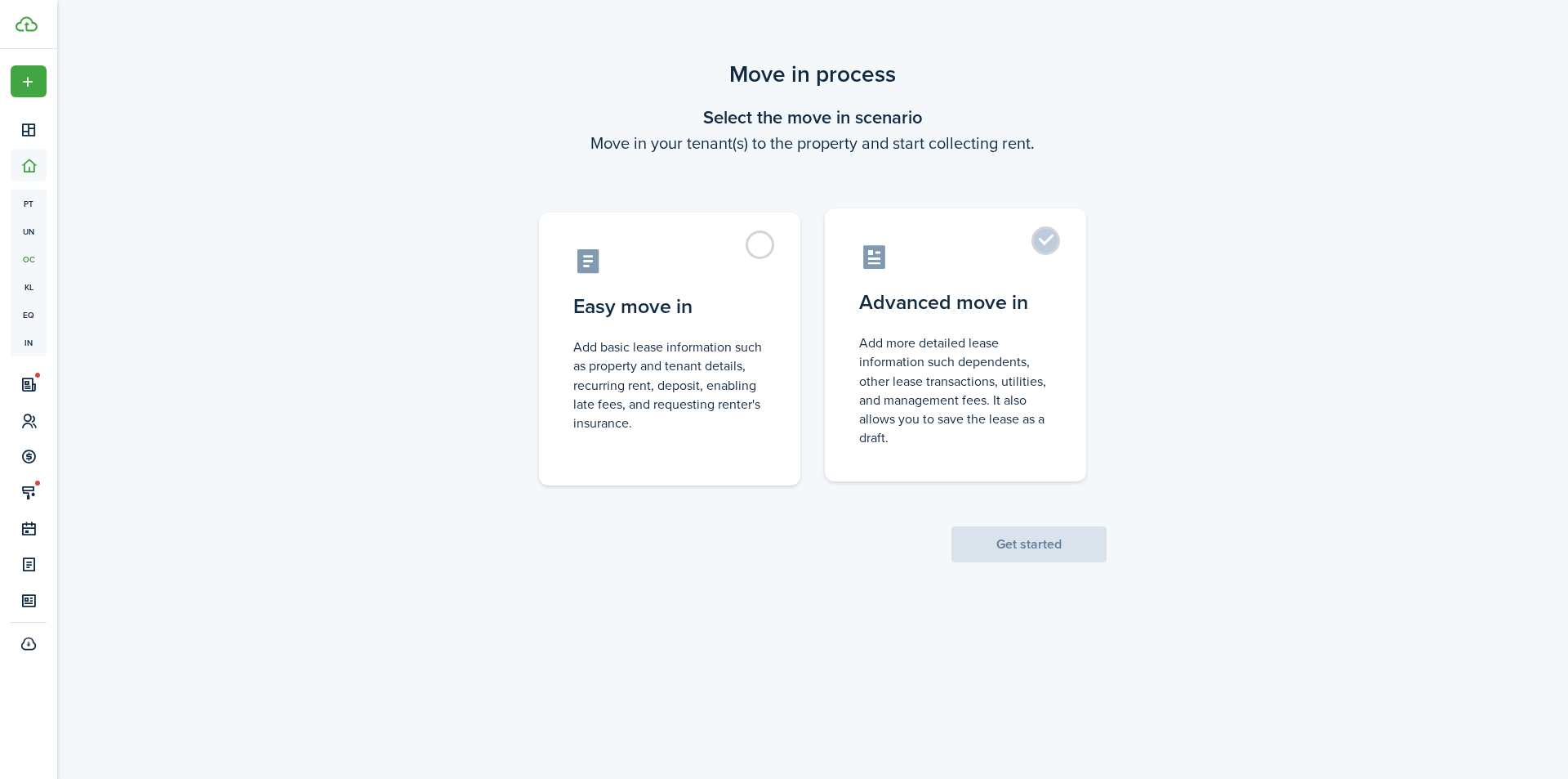
click at [1053, 233] on label "Advanced move in Add more detailed lease information such dependents, other lea…" at bounding box center [955, 344] width 262 height 273
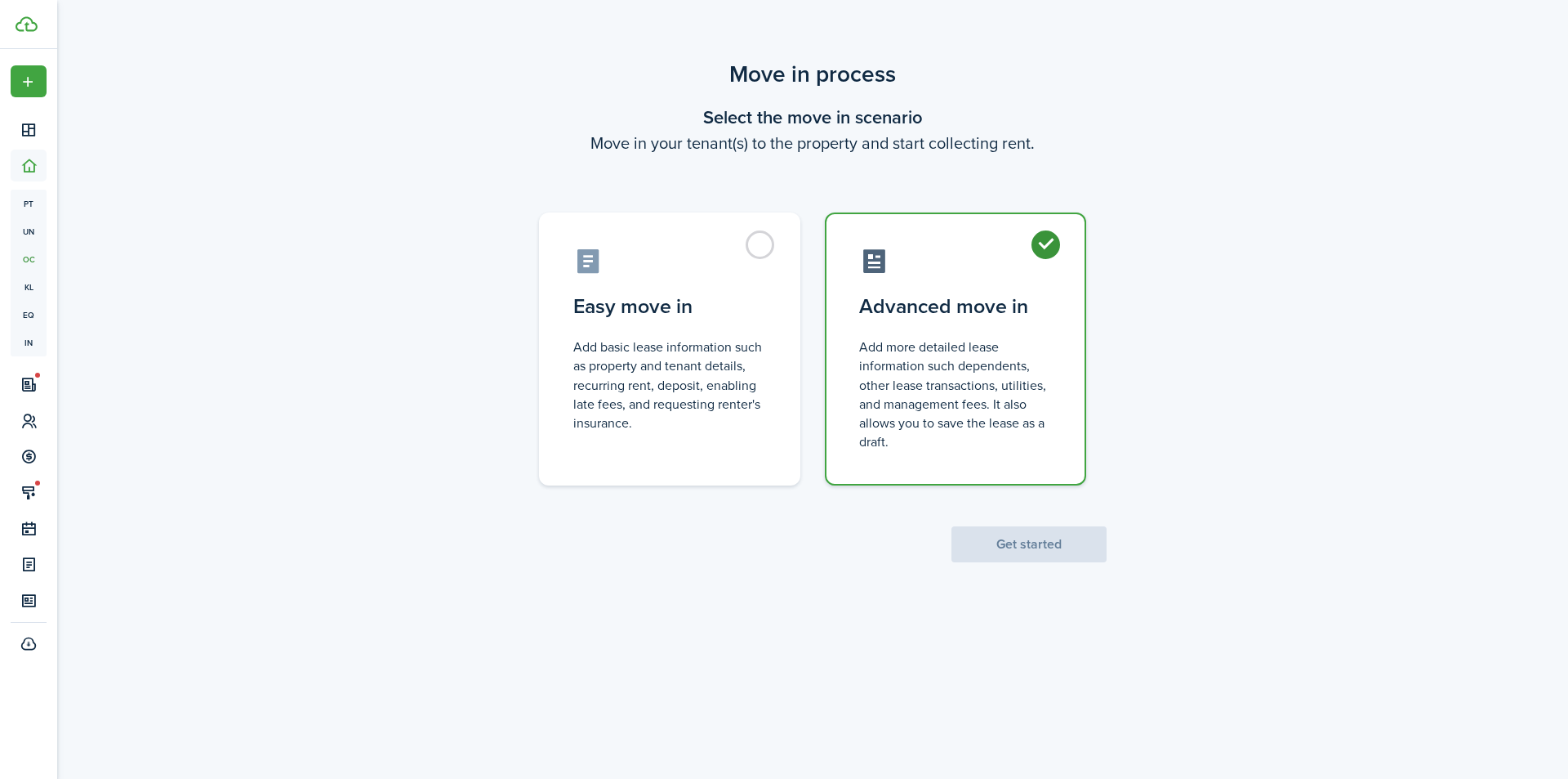
radio input "true"
click at [1076, 550] on button "Get started" at bounding box center [1029, 543] width 155 height 36
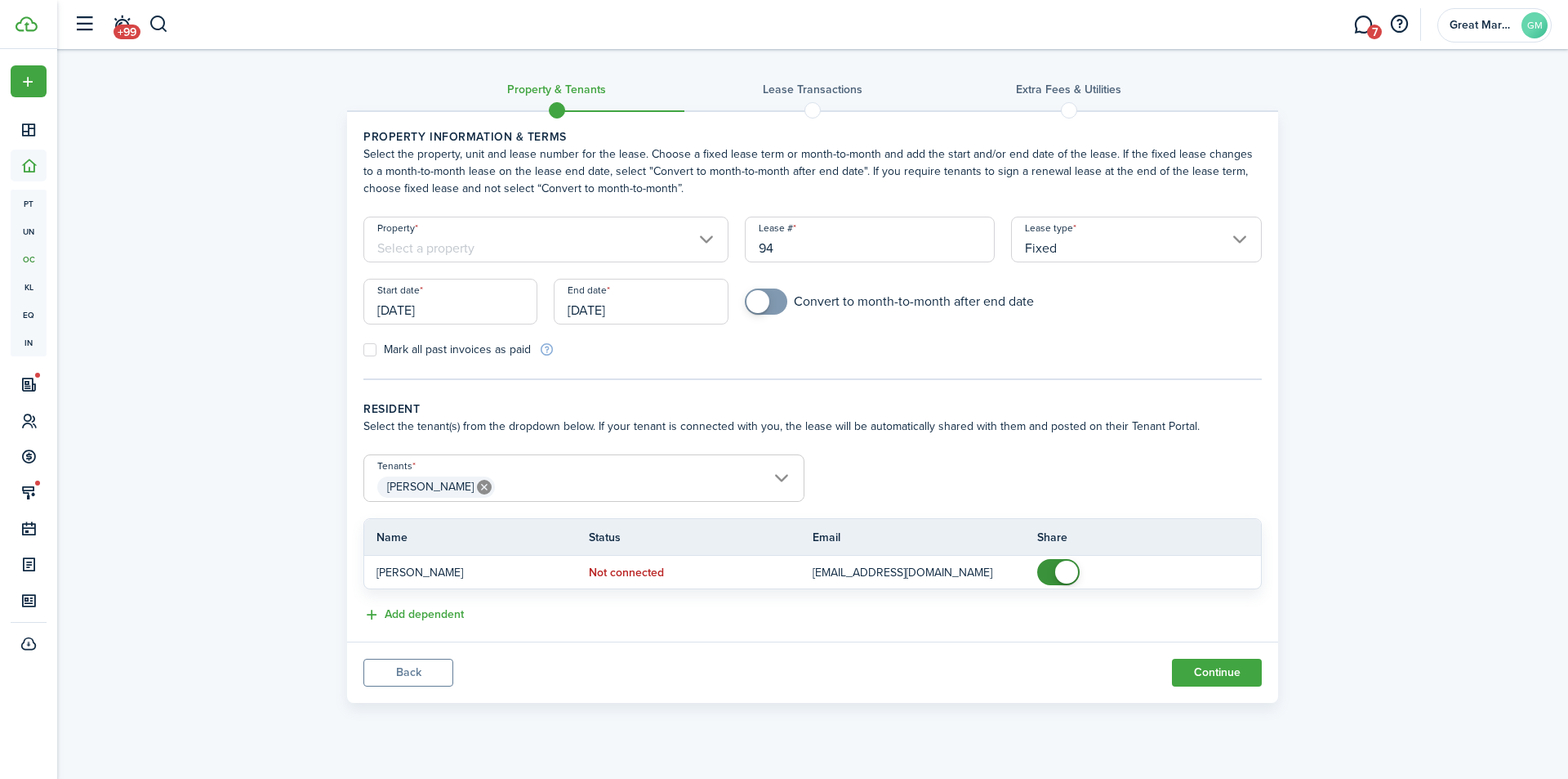
click at [519, 246] on input "Property" at bounding box center [546, 239] width 365 height 46
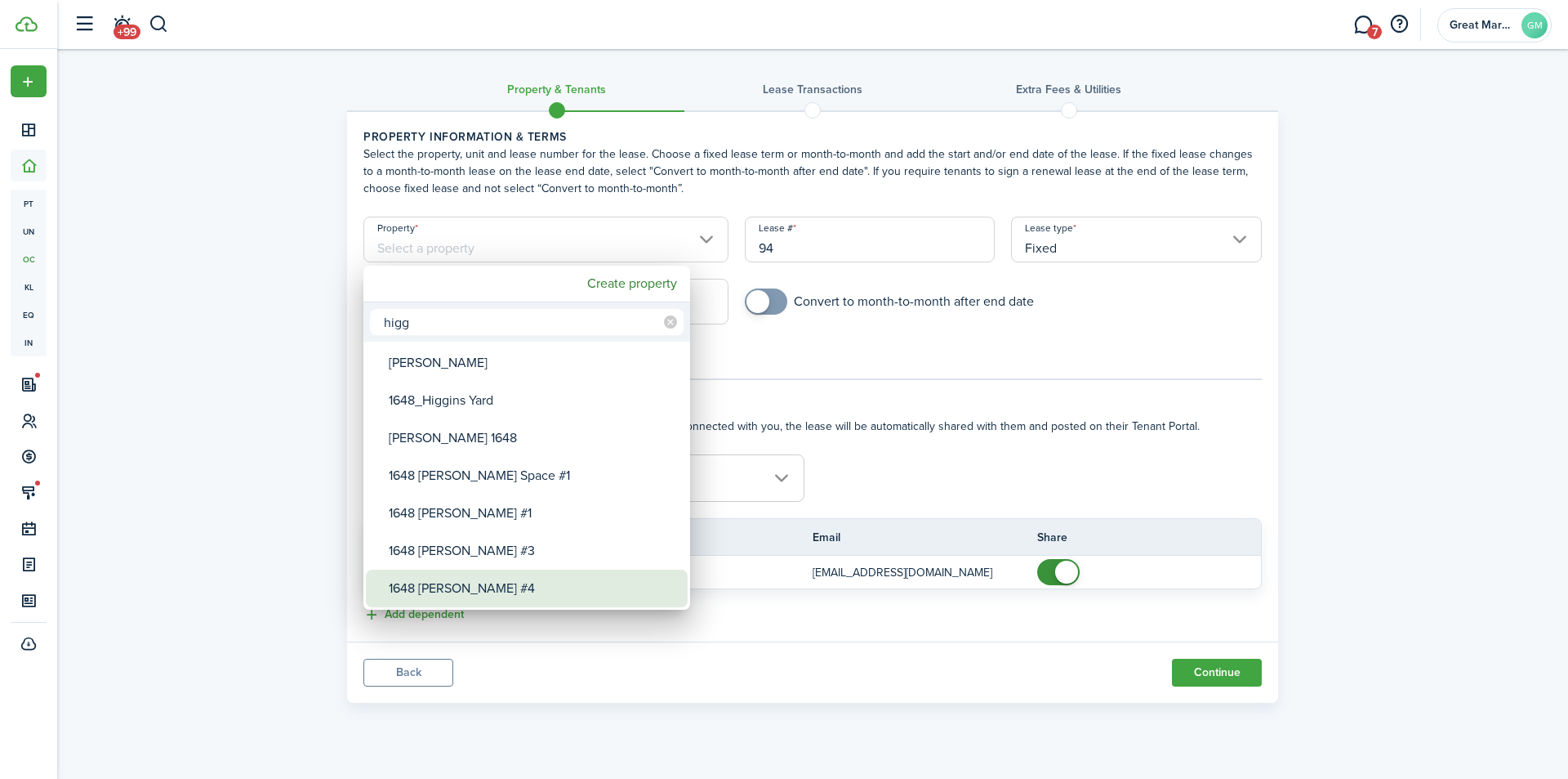
type input "higg"
click at [532, 593] on div "1648 [PERSON_NAME] #4" at bounding box center [533, 588] width 289 height 37
type input "1648 [PERSON_NAME] #4"
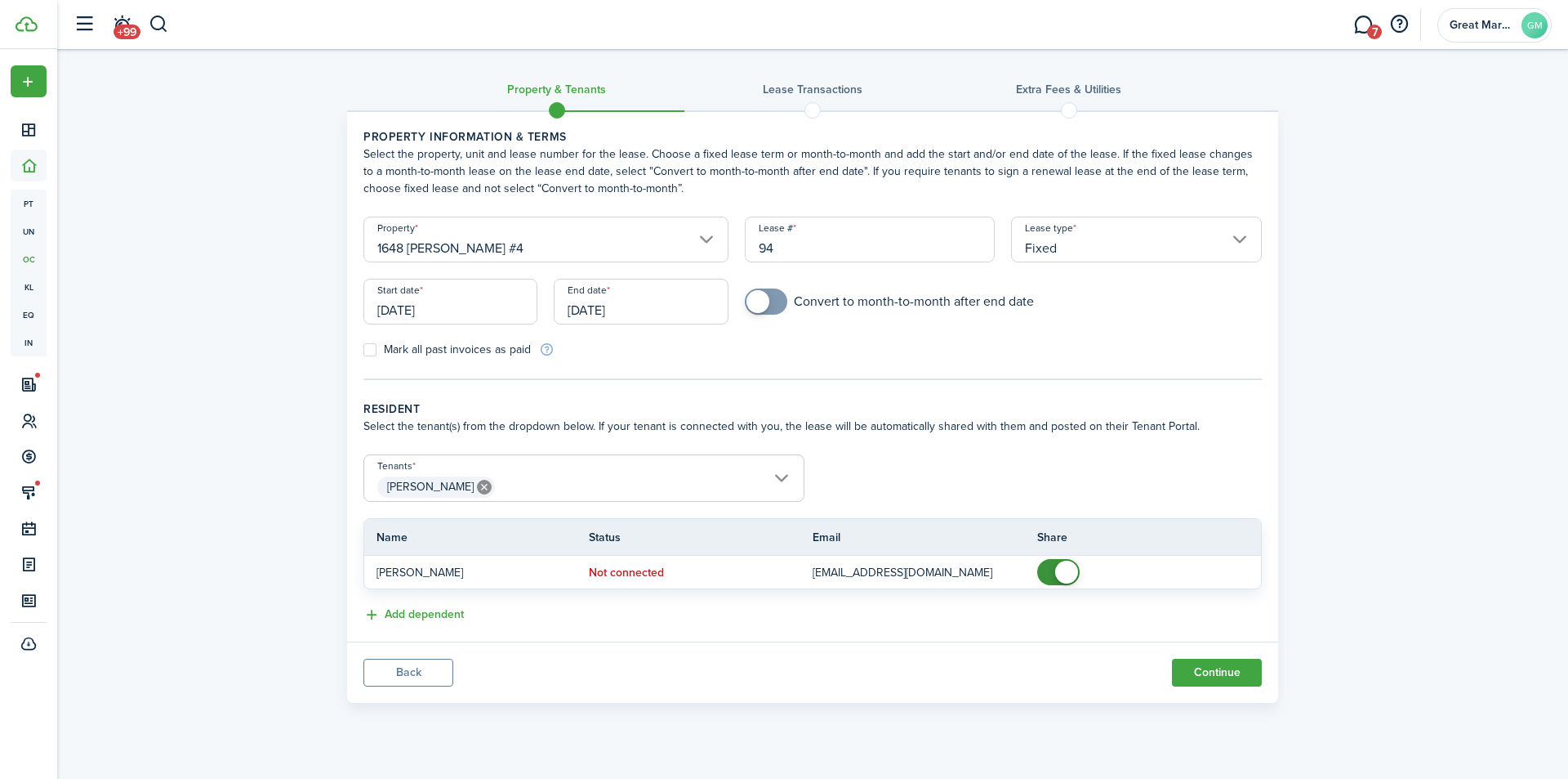
click at [459, 309] on input "[DATE]" at bounding box center [450, 301] width 174 height 46
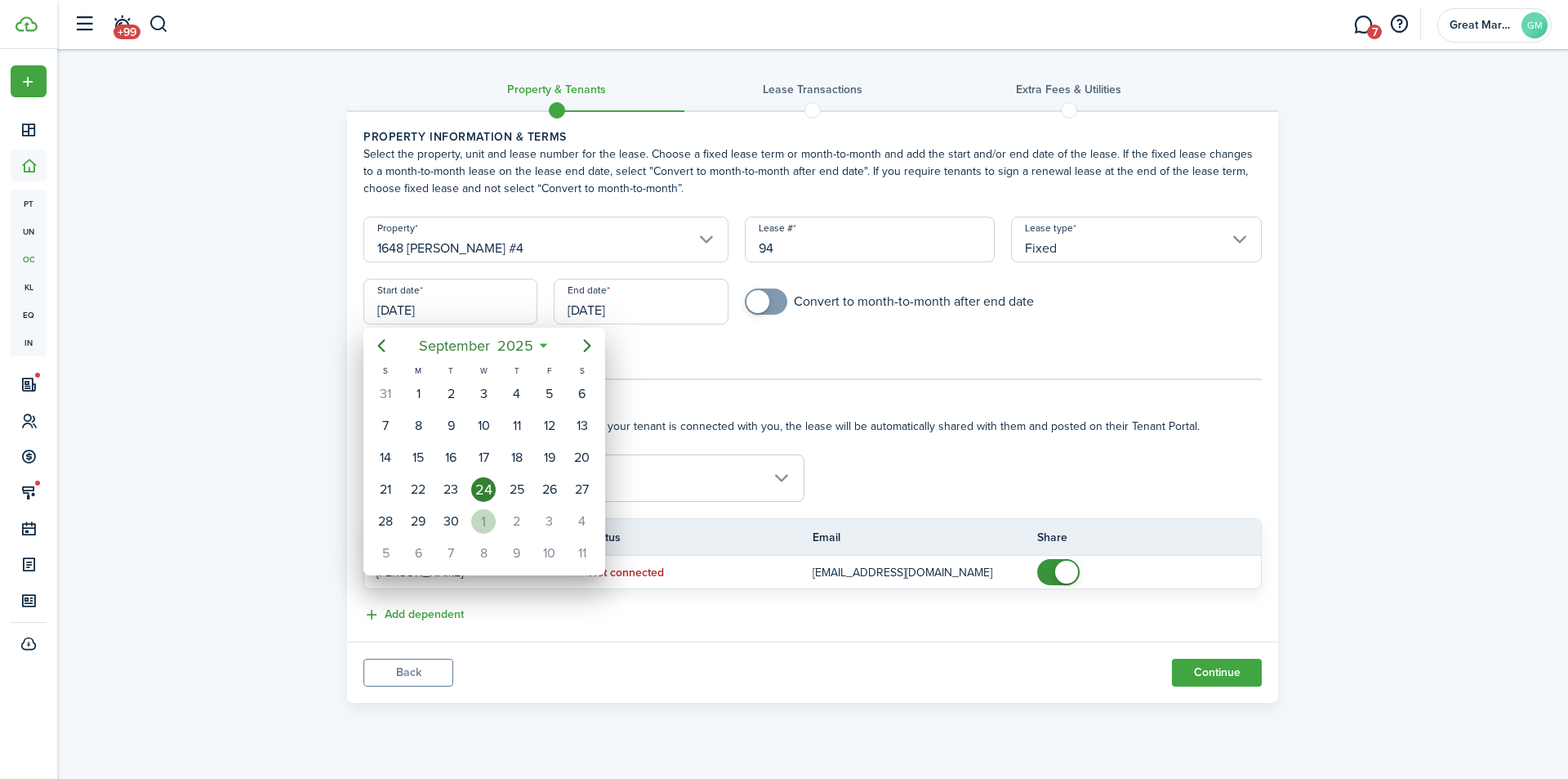
click at [486, 509] on div "1" at bounding box center [483, 521] width 24 height 24
type input "[DATE]"
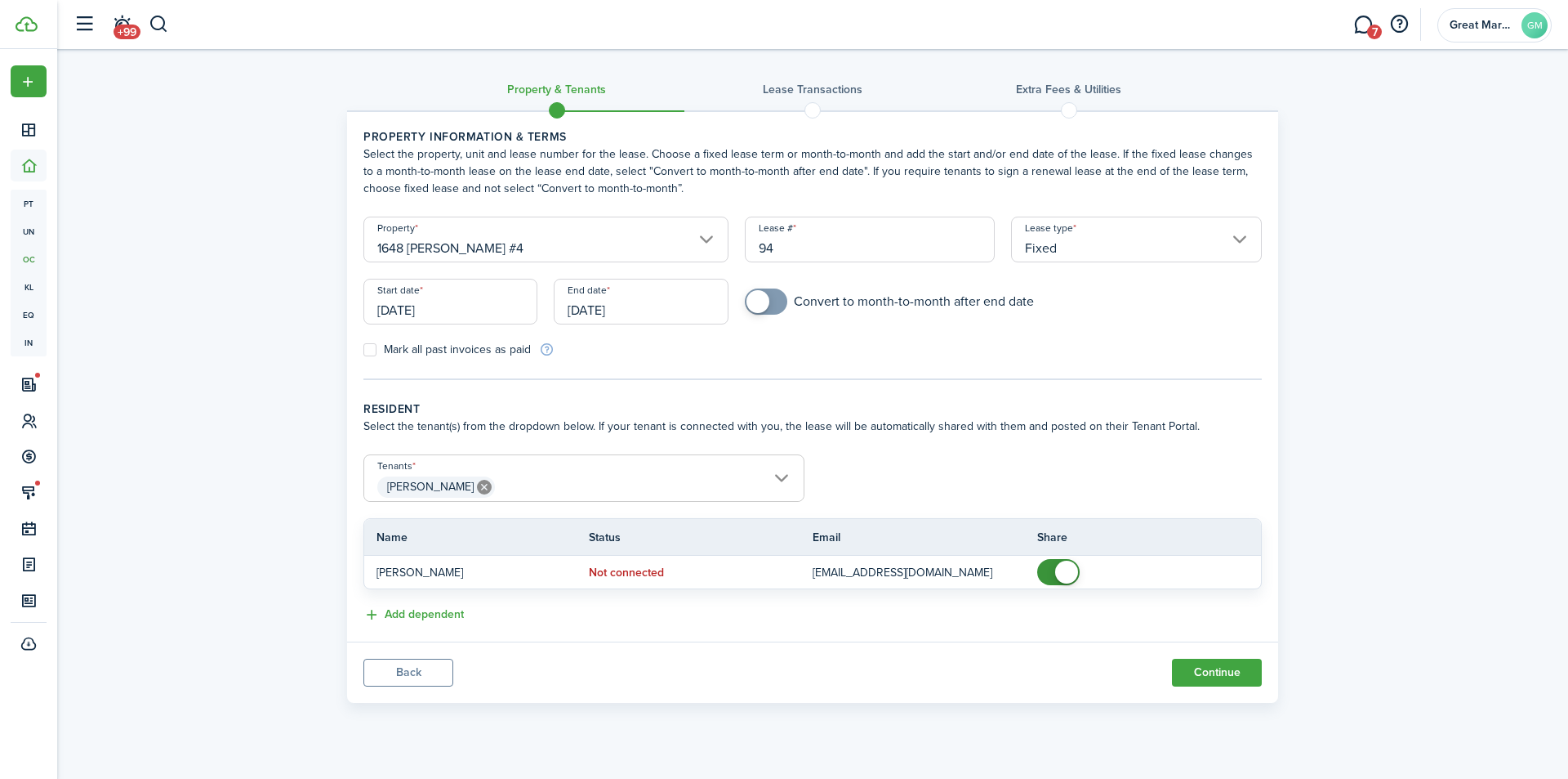
click at [690, 355] on div "Mark all past invoices as paid" at bounding box center [584, 350] width 457 height 18
click at [683, 296] on input "[DATE]" at bounding box center [641, 301] width 174 height 46
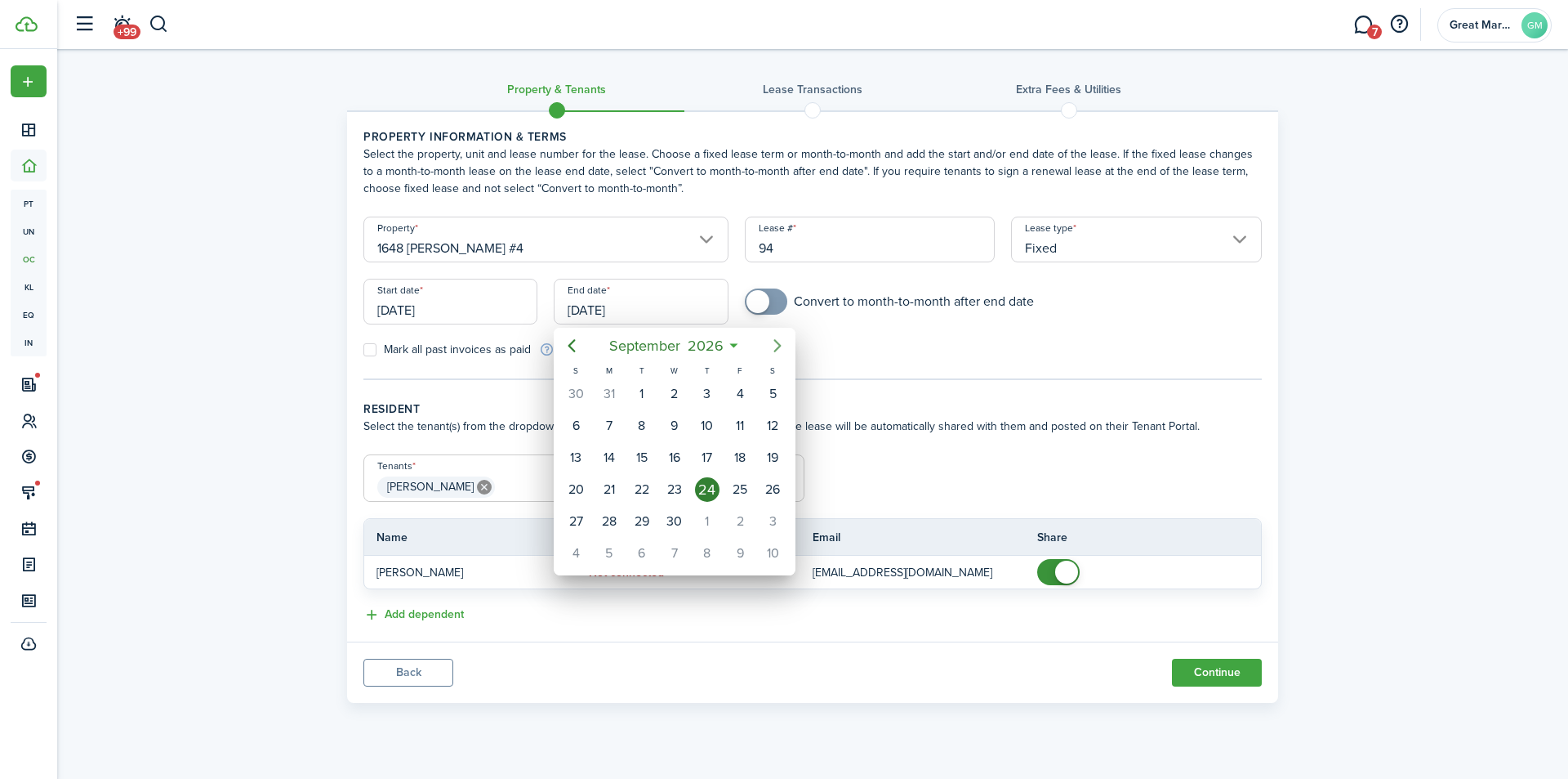
click at [776, 350] on icon "Next page" at bounding box center [779, 345] width 8 height 13
click at [599, 524] on div "30" at bounding box center [609, 521] width 24 height 24
type input "[DATE]"
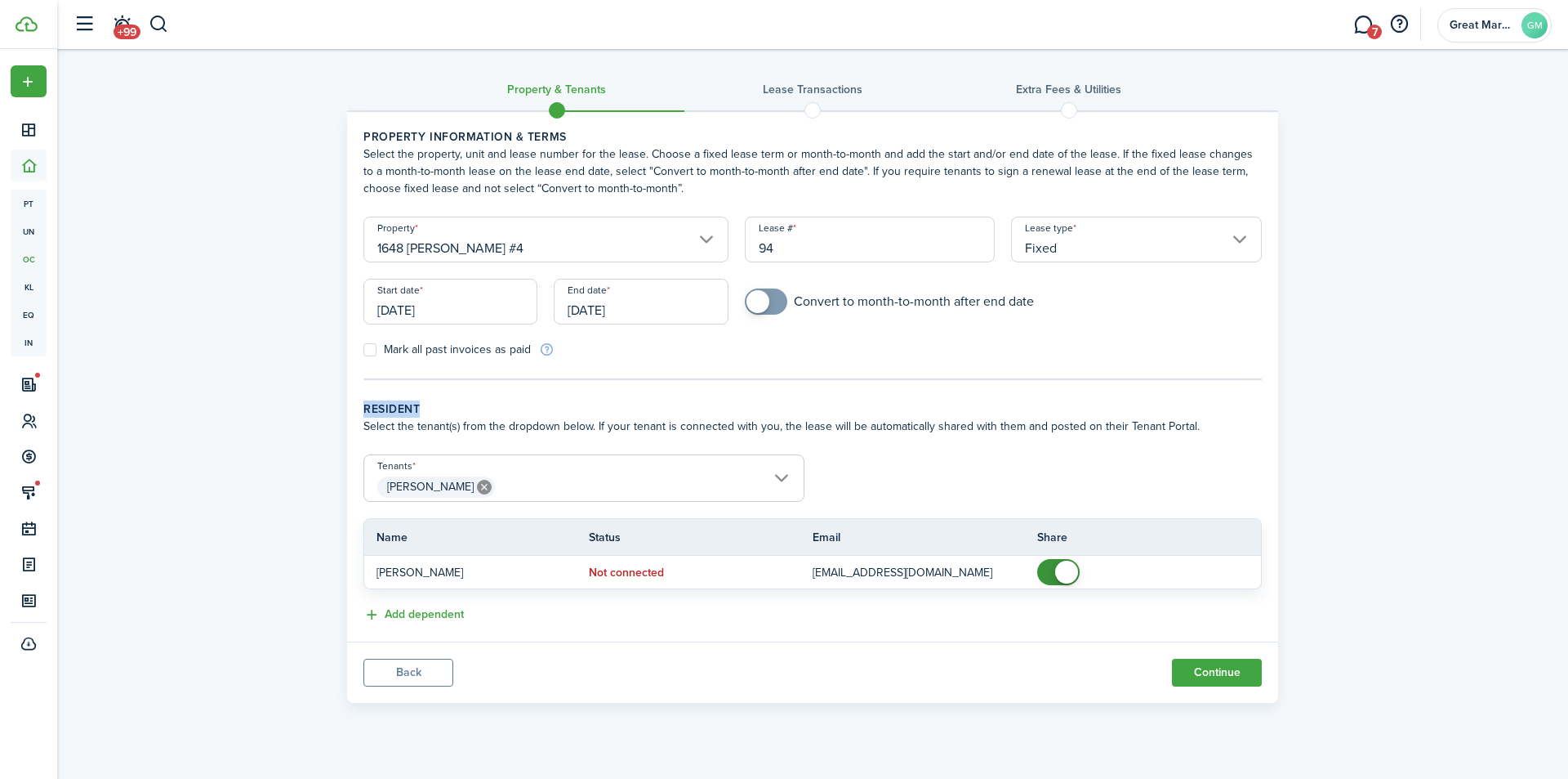
click at [779, 386] on panel-main-body "Property information & terms Select the property, unit and lease number for the…" at bounding box center [812, 377] width 931 height 530
click at [735, 386] on panel-main-body "Property information & terms Select the property, unit and lease number for the…" at bounding box center [812, 377] width 931 height 530
click at [800, 343] on div "Mark all past invoices as paid" at bounding box center [584, 350] width 457 height 18
click at [781, 481] on span "[PERSON_NAME]" at bounding box center [584, 487] width 440 height 27
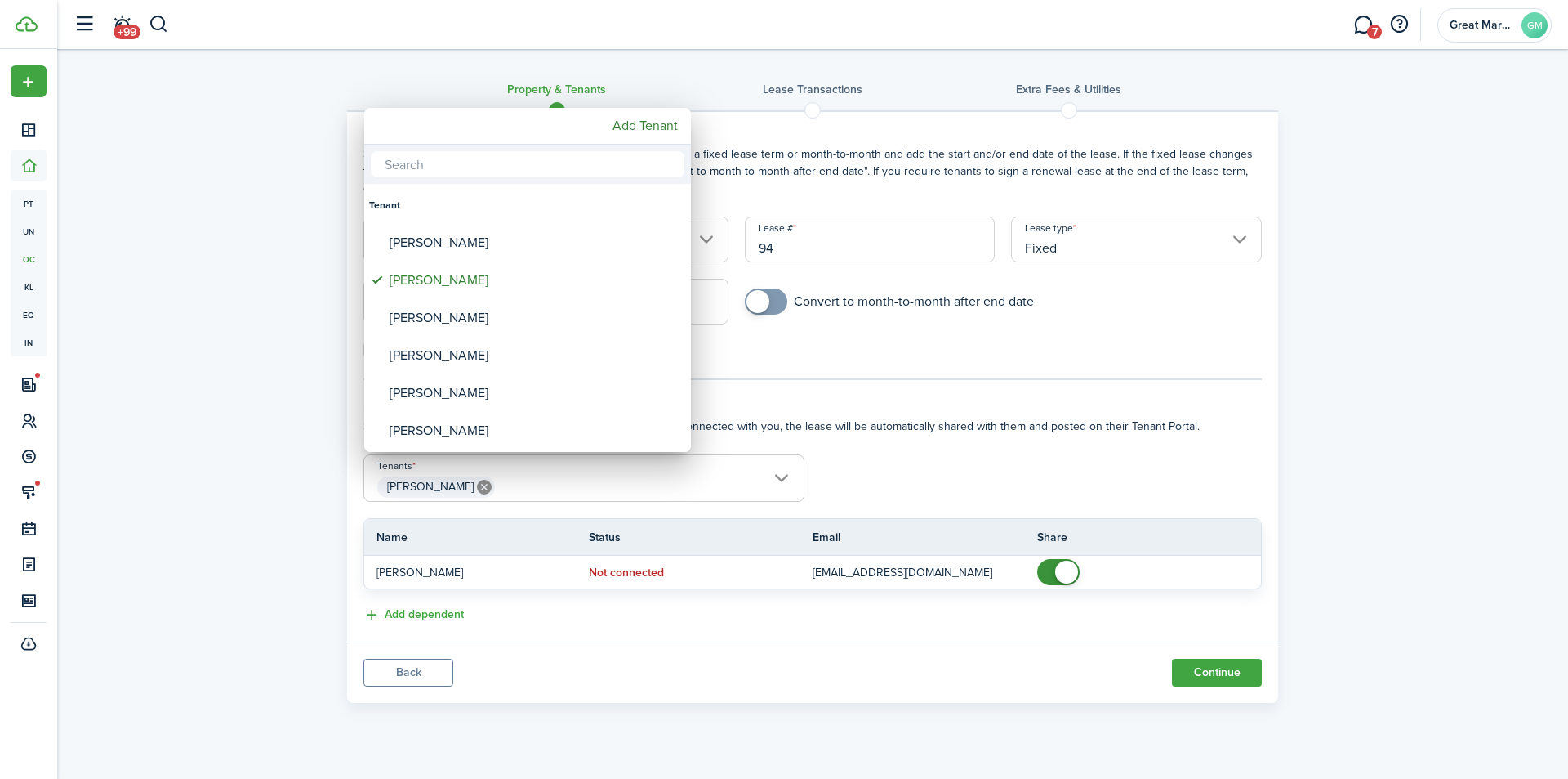
click at [487, 164] on input "text" at bounding box center [528, 164] width 314 height 26
type input "ow"
click at [460, 249] on div "[PERSON_NAME]" at bounding box center [534, 242] width 289 height 37
type input "[PERSON_NAME], [PERSON_NAME]"
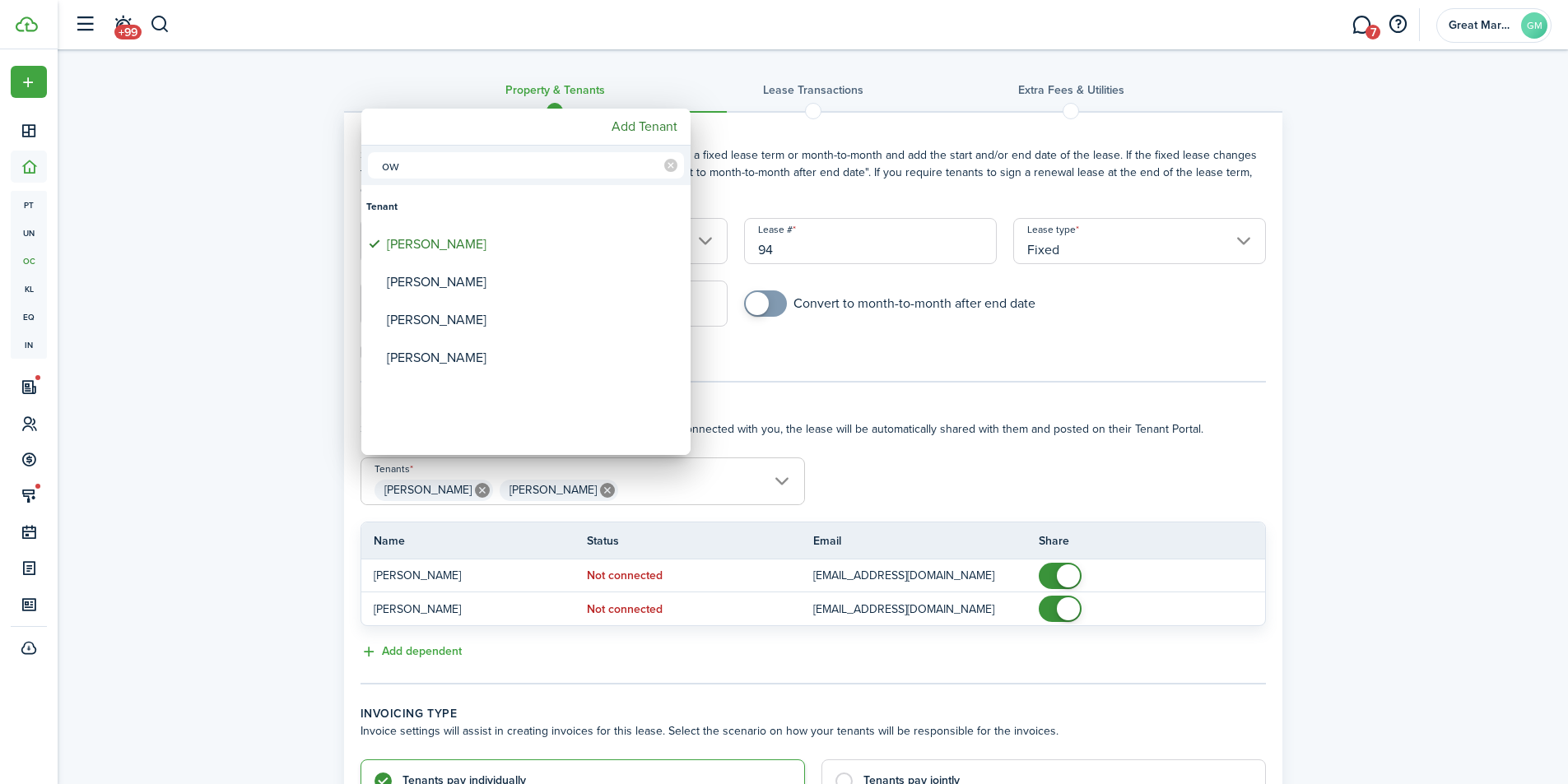
click at [957, 485] on div at bounding box center [784, 392] width 1831 height 1047
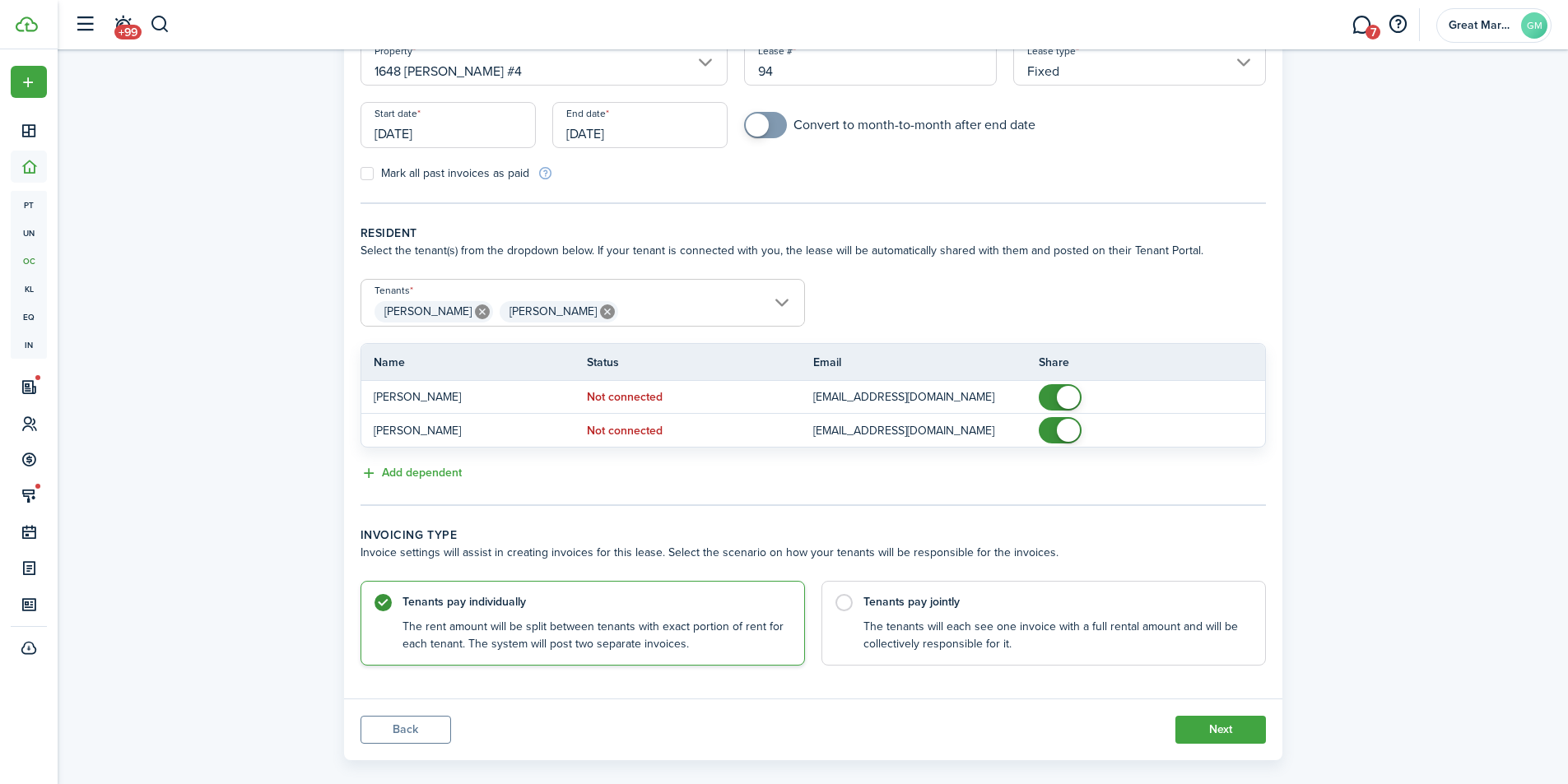
scroll to position [200, 0]
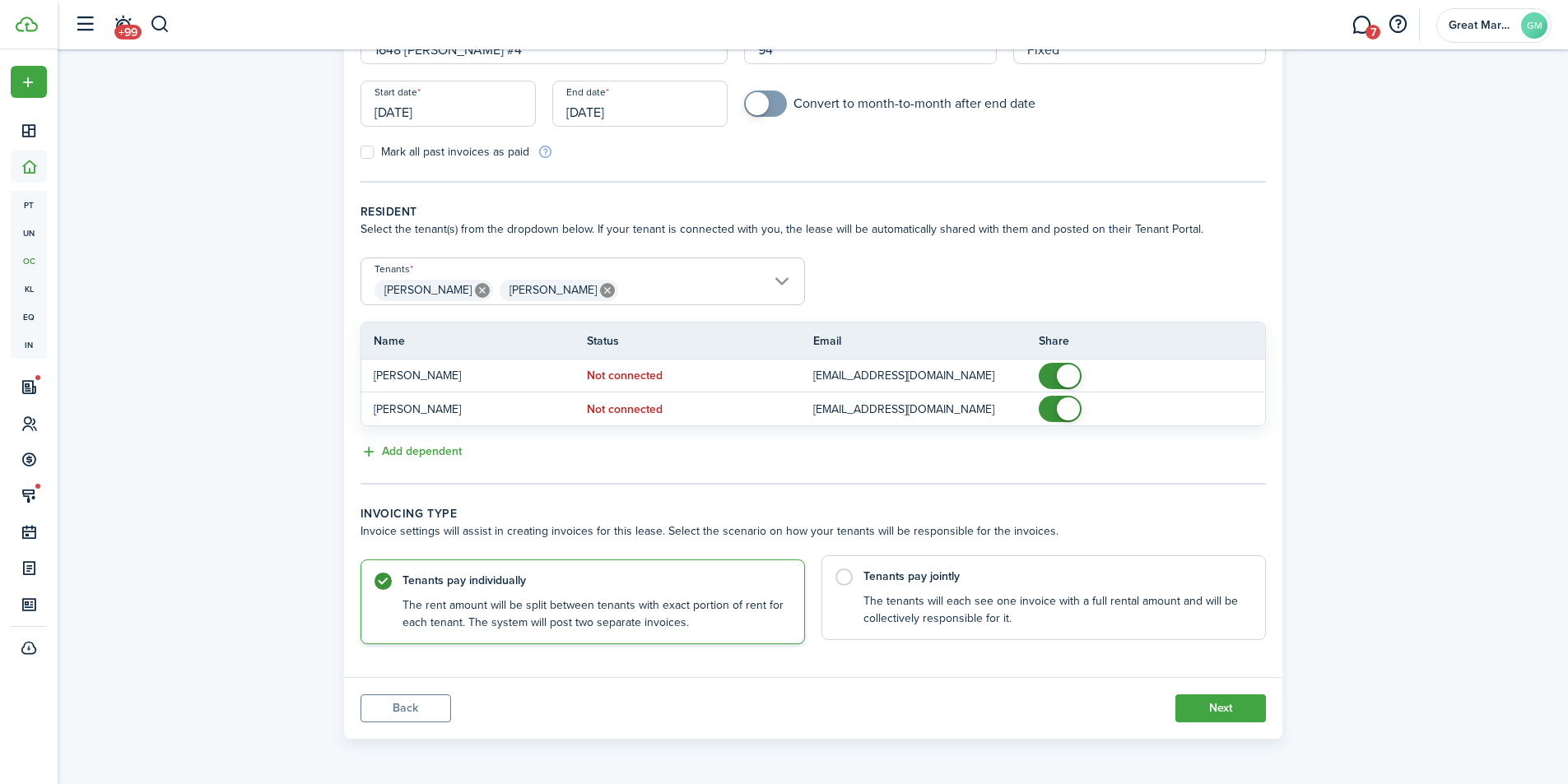
click at [905, 591] on label "Tenants pay jointly The tenants will each see one invoice with a full rental am…" at bounding box center [1042, 597] width 444 height 85
radio input "false"
radio input "true"
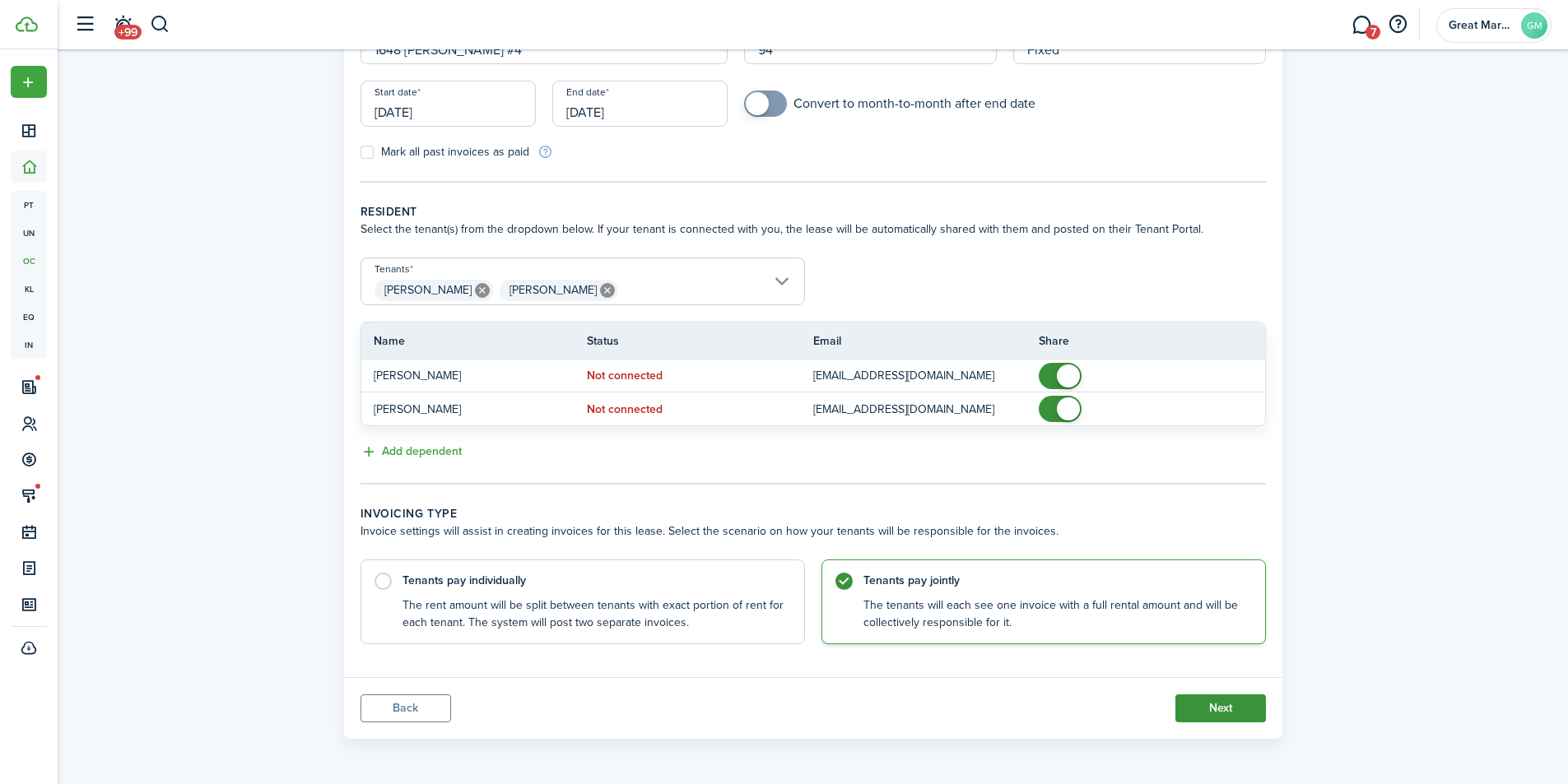
click at [1231, 694] on button "Next" at bounding box center [1221, 708] width 91 height 28
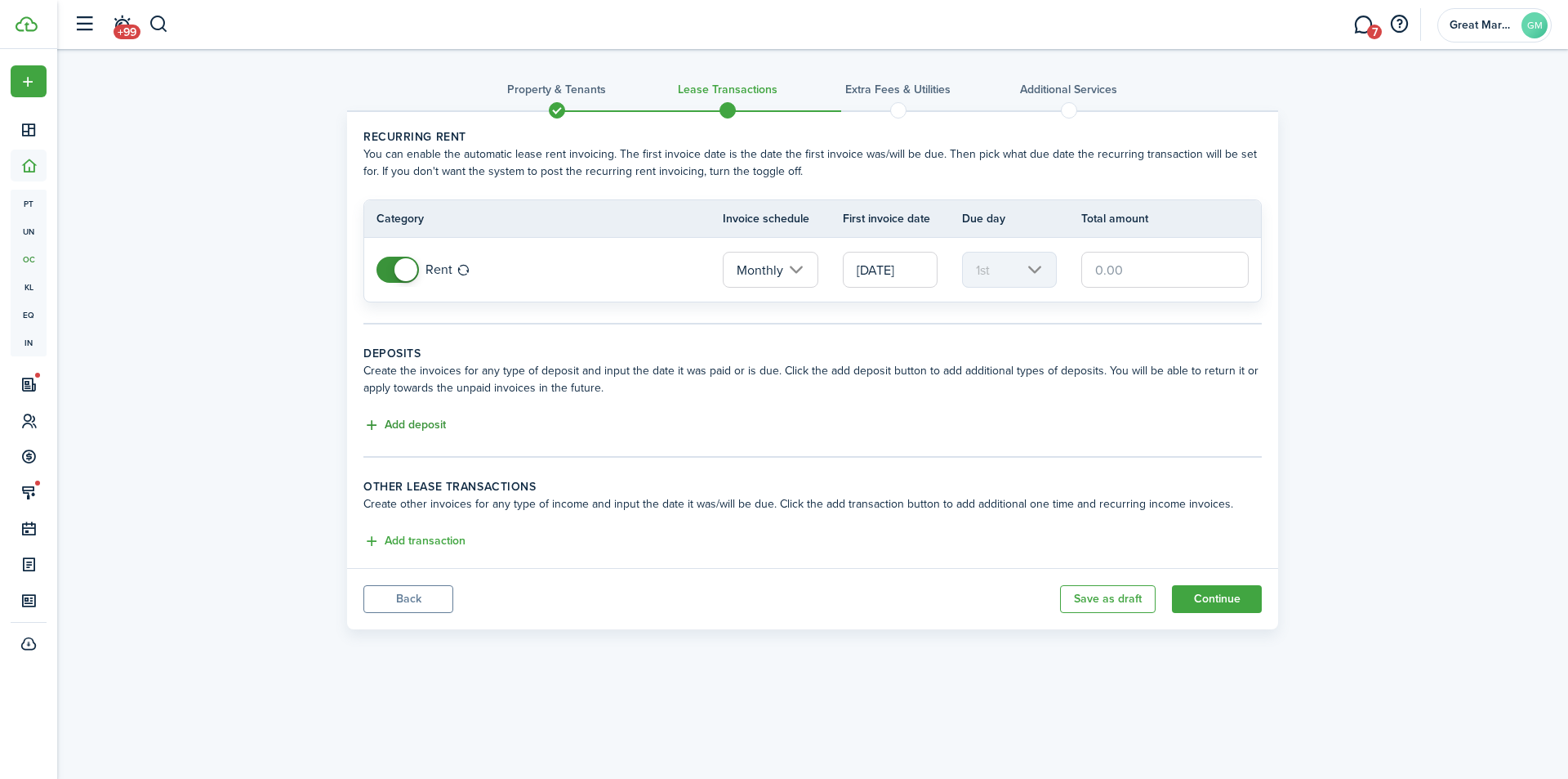
click at [420, 420] on button "Add deposit" at bounding box center [404, 425] width 82 height 19
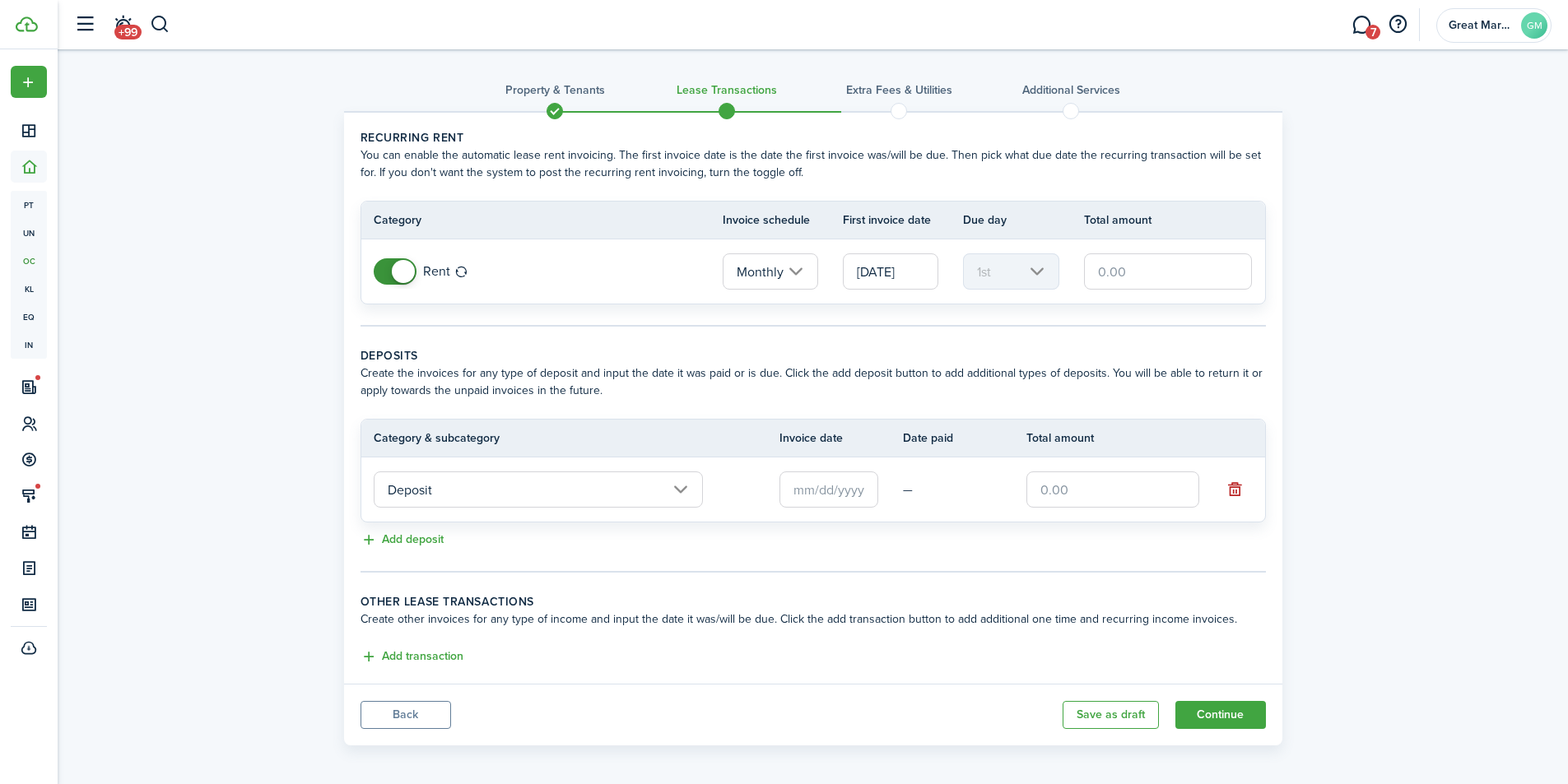
click at [512, 492] on input "Deposit" at bounding box center [538, 489] width 329 height 36
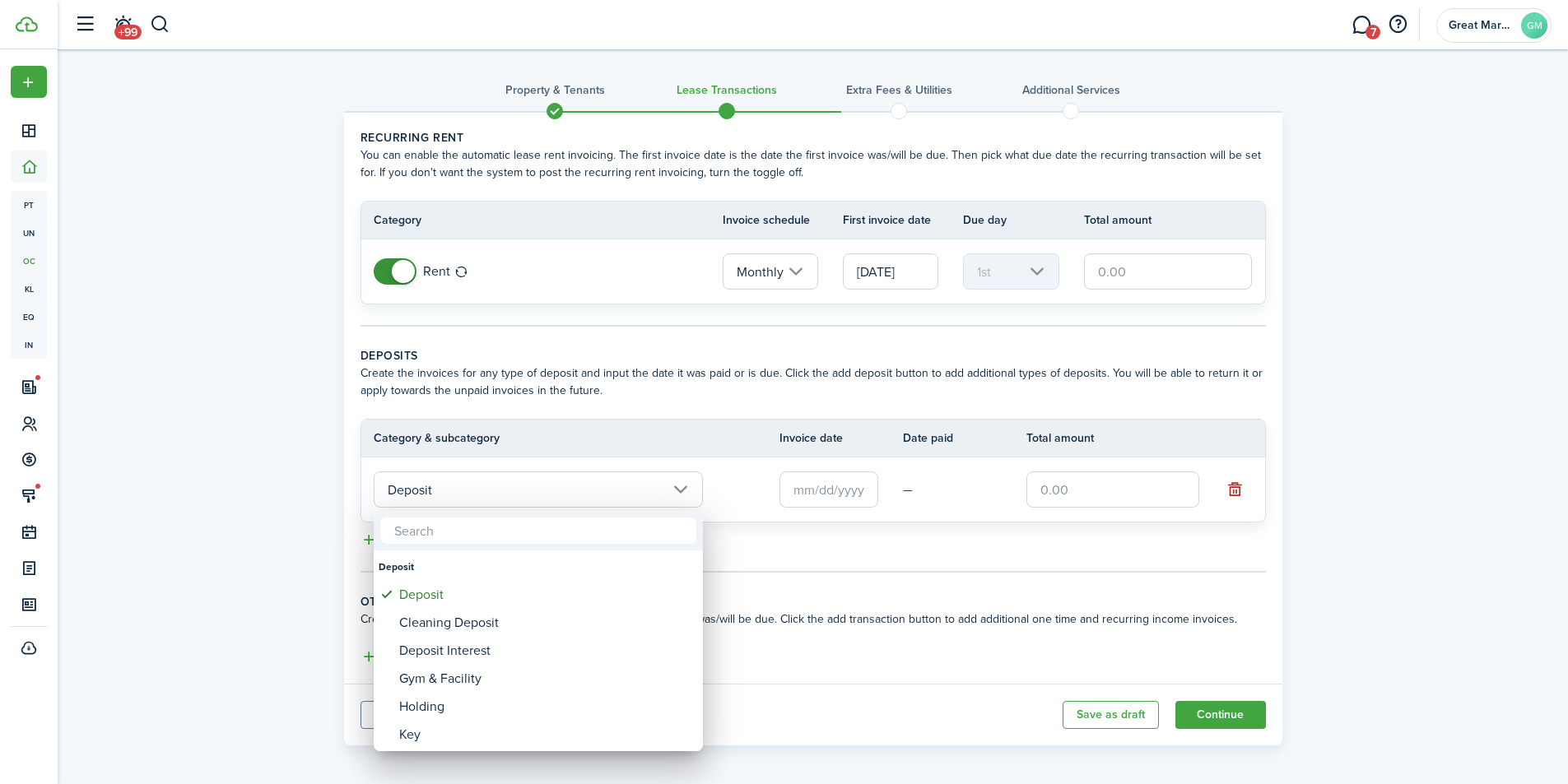
drag, startPoint x: 613, startPoint y: 452, endPoint x: 791, endPoint y: 472, distance: 179.1
click at [615, 452] on div at bounding box center [784, 392] width 1831 height 1047
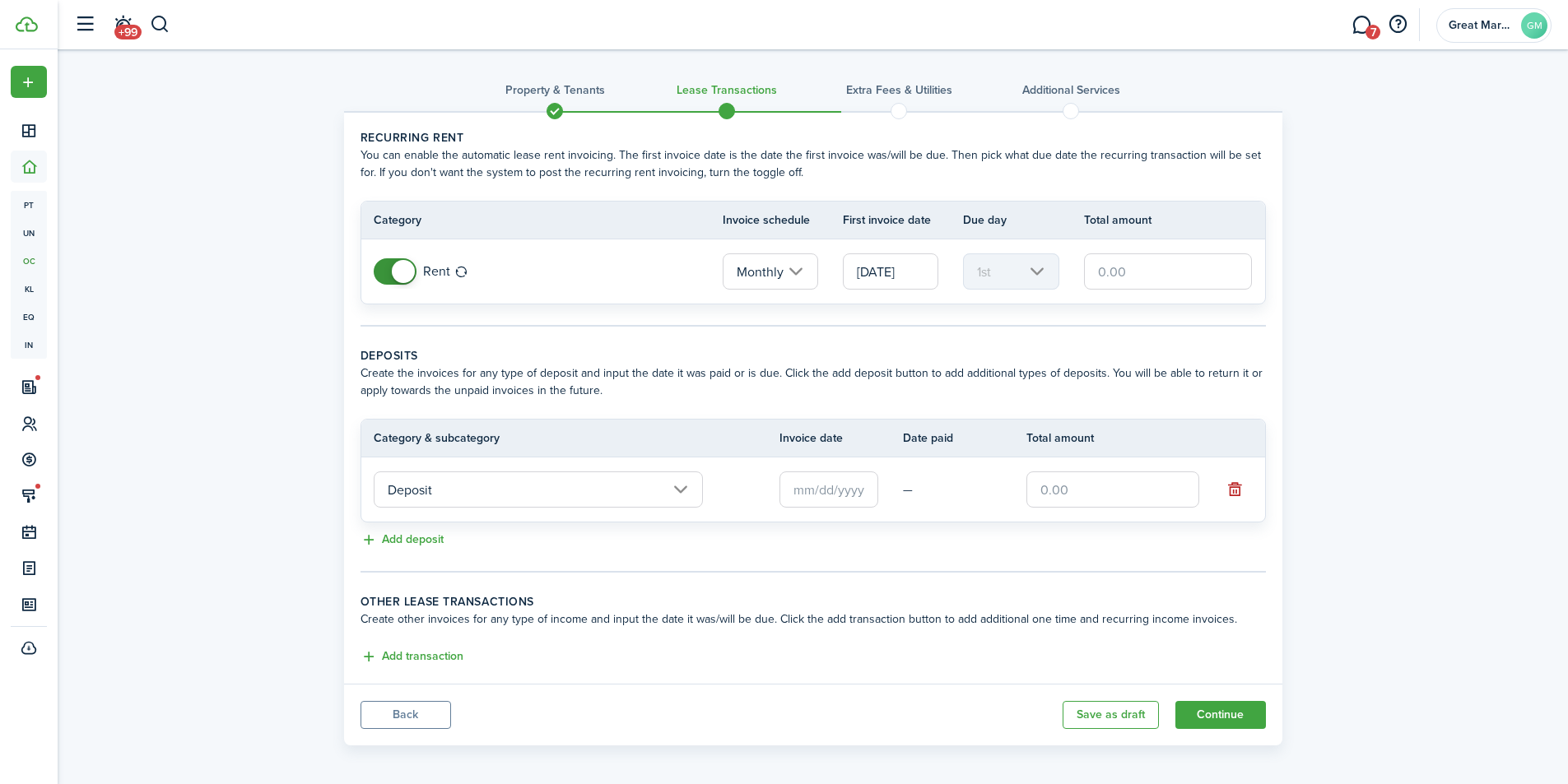
click at [831, 488] on input "text" at bounding box center [829, 489] width 98 height 36
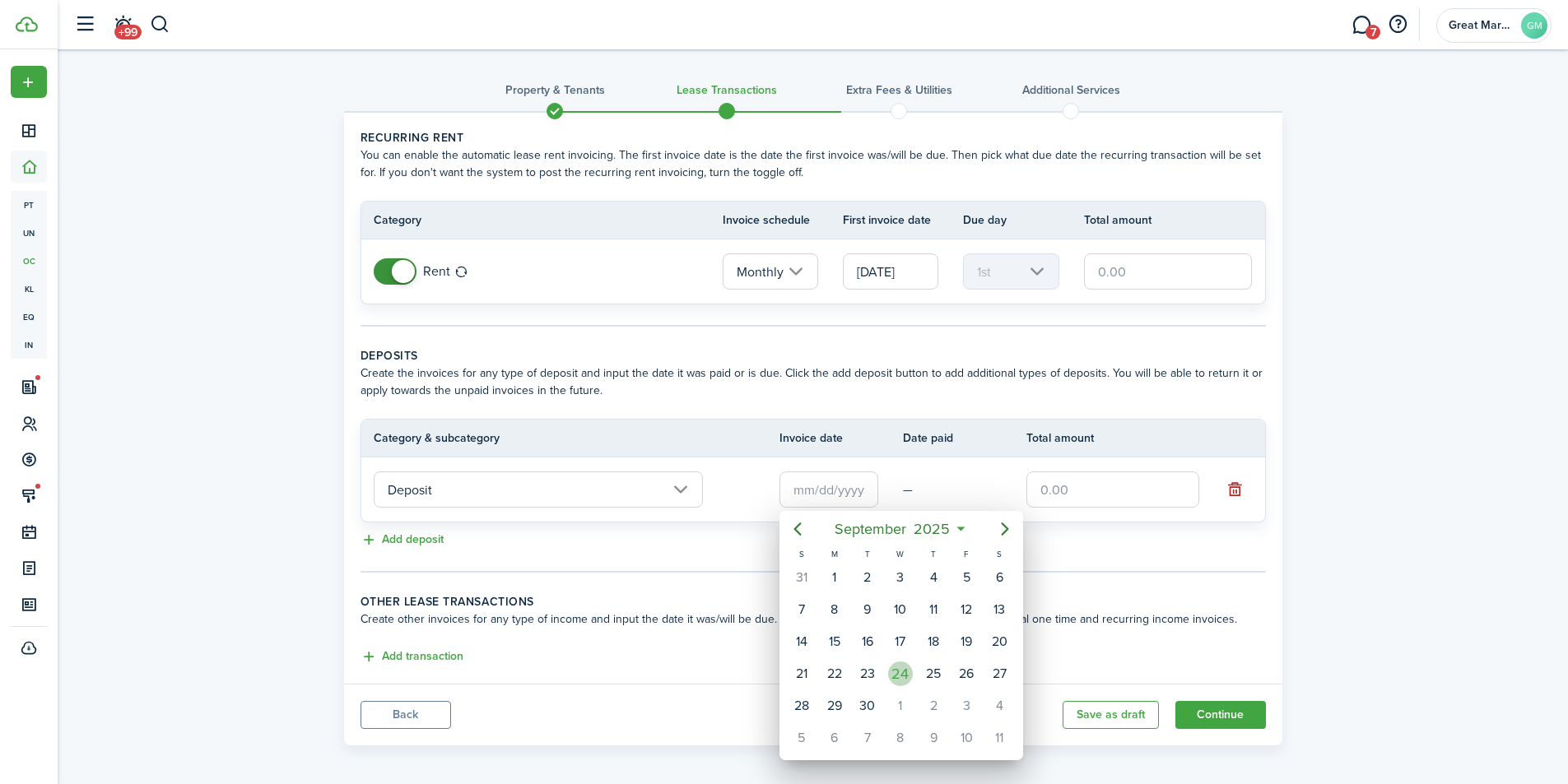
click at [891, 676] on div "24" at bounding box center [900, 673] width 25 height 25
type input "[DATE]"
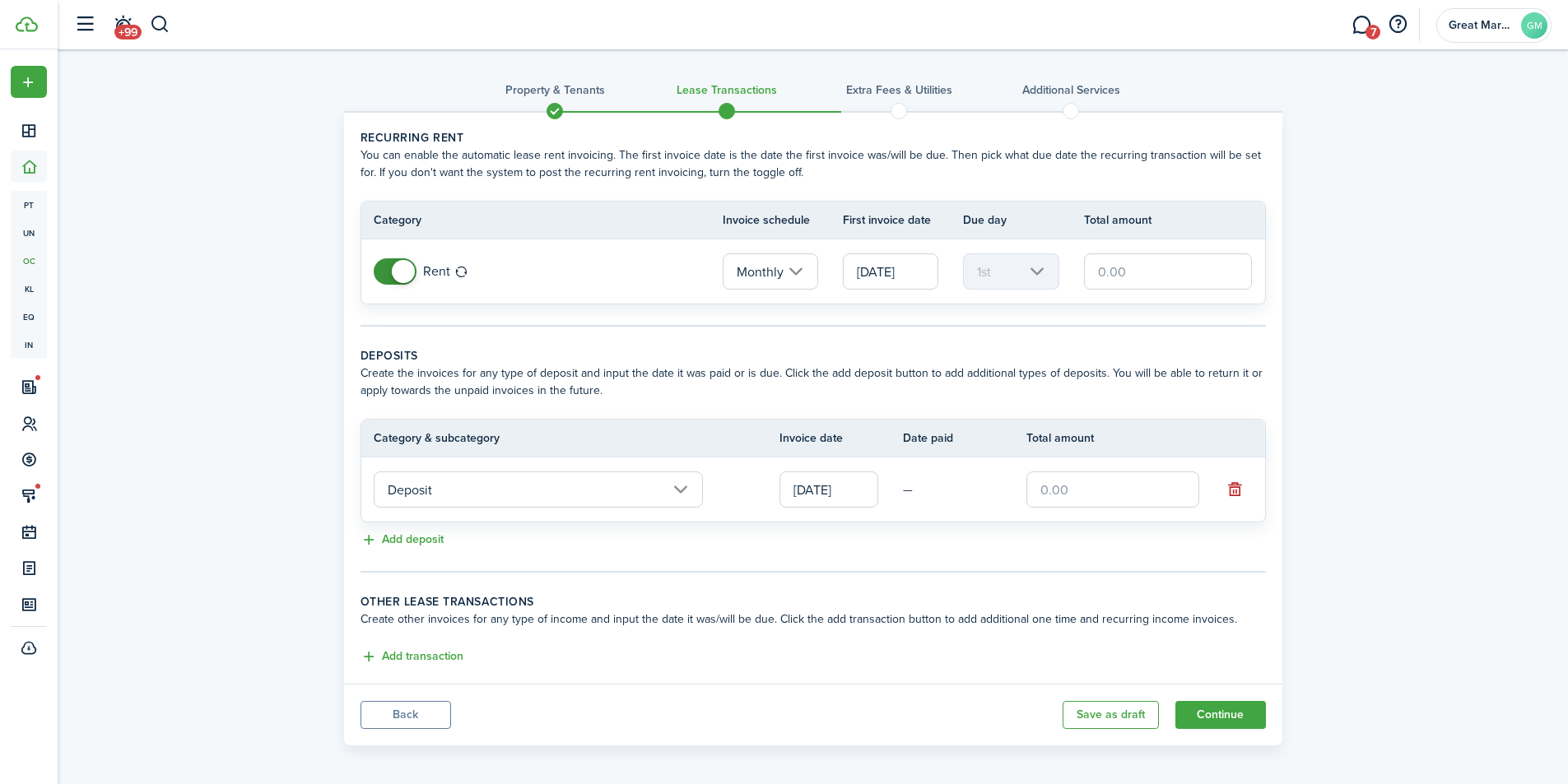
click at [1058, 488] on input "text" at bounding box center [1113, 489] width 173 height 36
type input "$900.00"
drag, startPoint x: 991, startPoint y: 549, endPoint x: 999, endPoint y: 556, distance: 10.6
click at [991, 549] on div "Add deposit" at bounding box center [813, 540] width 906 height 20
click at [798, 271] on input "Monthly" at bounding box center [770, 271] width 95 height 36
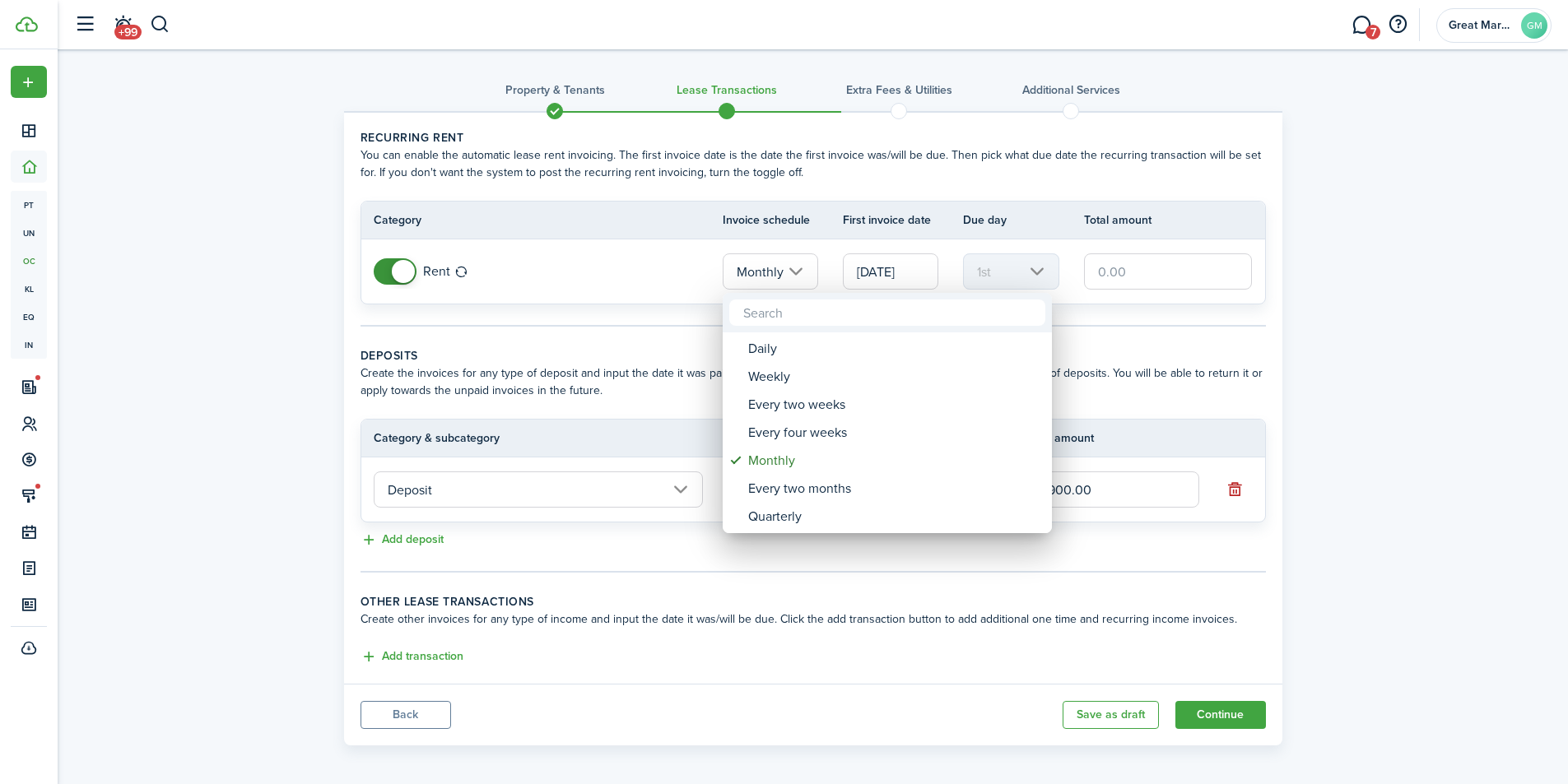
click at [906, 279] on div at bounding box center [784, 392] width 1831 height 1047
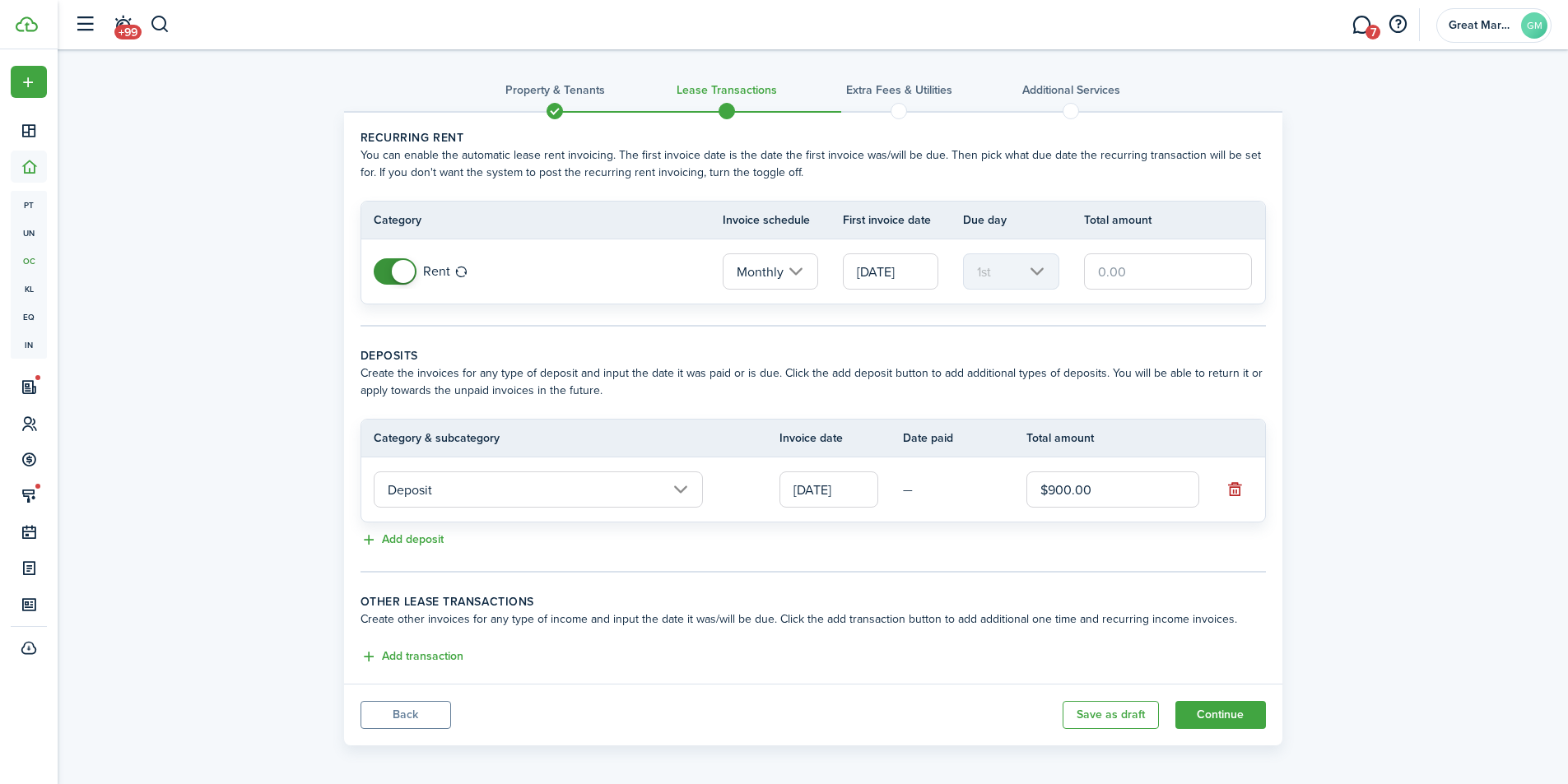
click at [909, 273] on input "[DATE]" at bounding box center [890, 271] width 95 height 36
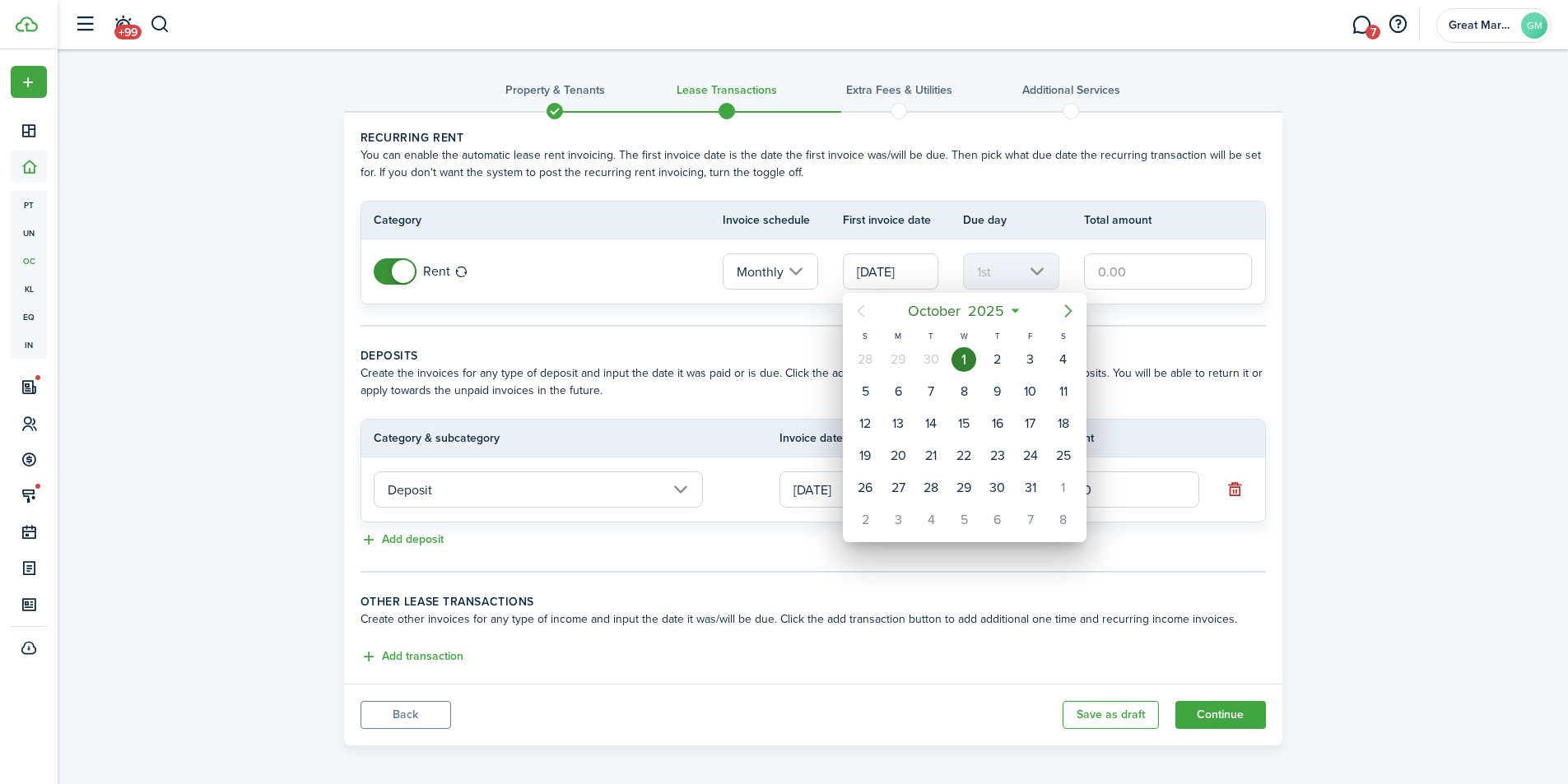
click at [1069, 309] on icon "Next page" at bounding box center [1069, 310] width 8 height 13
click at [895, 368] on div "1" at bounding box center [898, 359] width 25 height 25
type input "[DATE]"
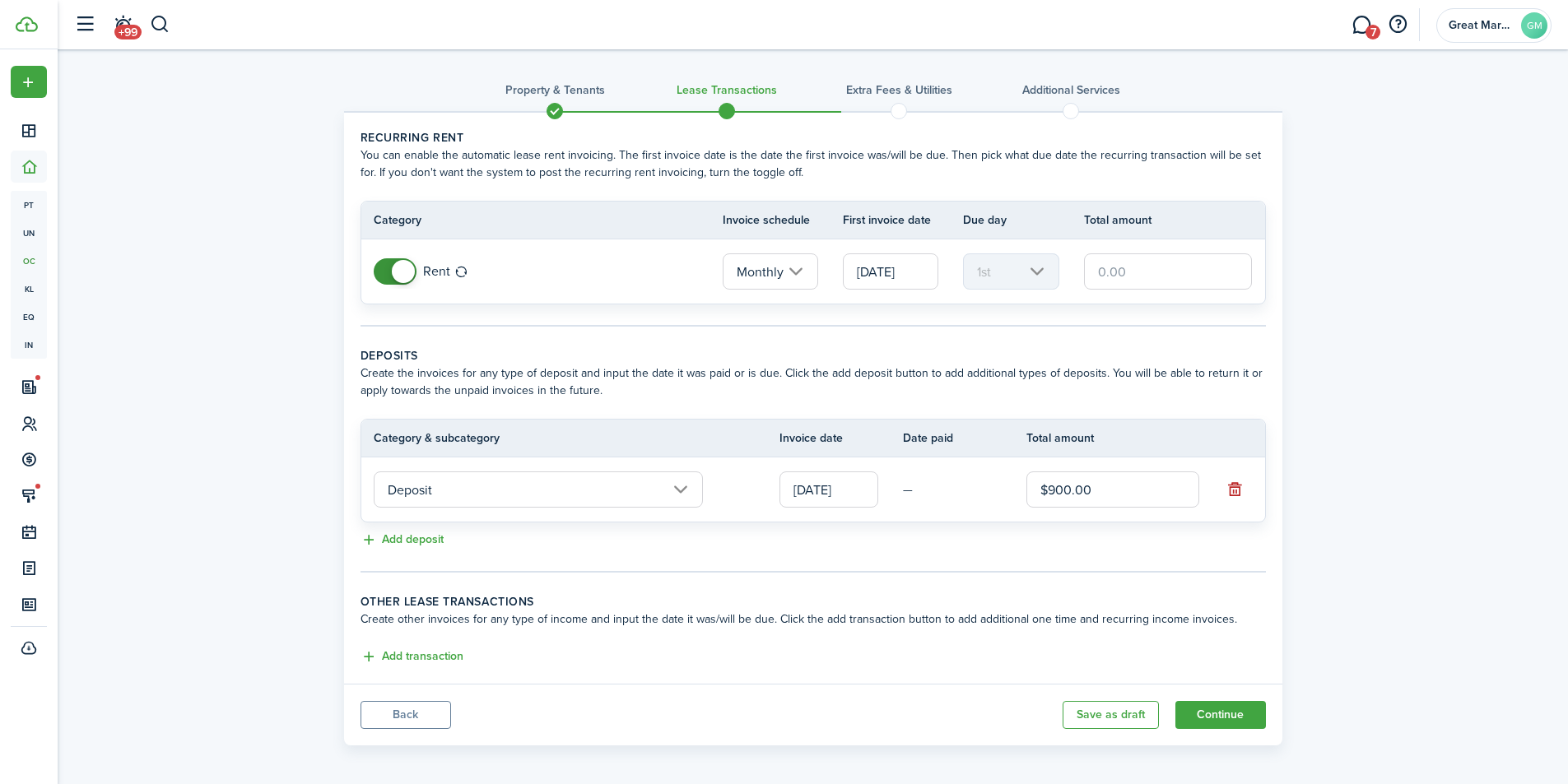
click at [1143, 282] on input "text" at bounding box center [1167, 271] width 168 height 36
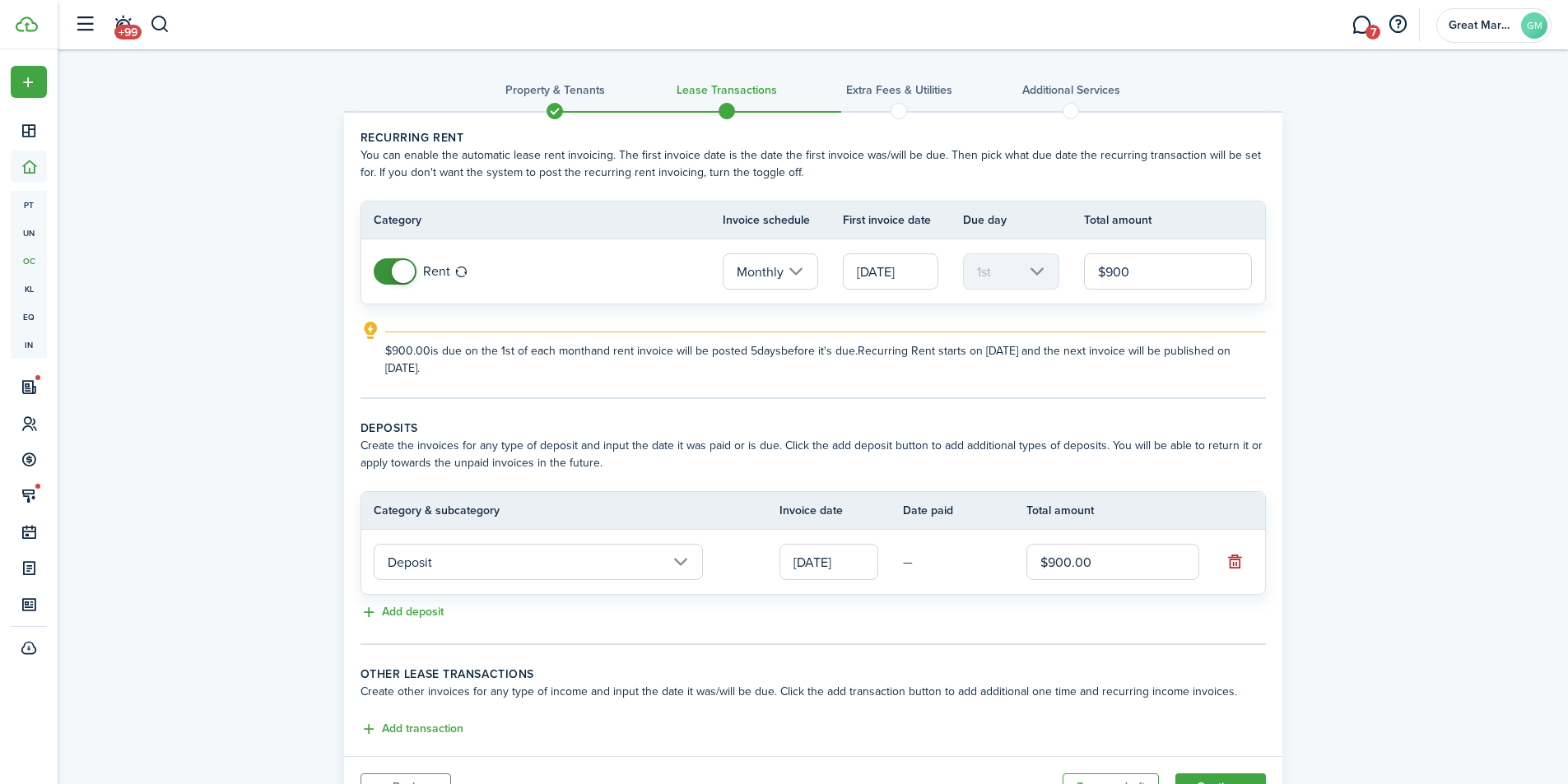
type input "$900.00"
drag, startPoint x: 1089, startPoint y: 326, endPoint x: 1051, endPoint y: 333, distance: 38.6
click at [1088, 326] on explanation "$900.00 is due on the 1st of each month and rent invoice will be posted 5 days …" at bounding box center [813, 348] width 906 height 56
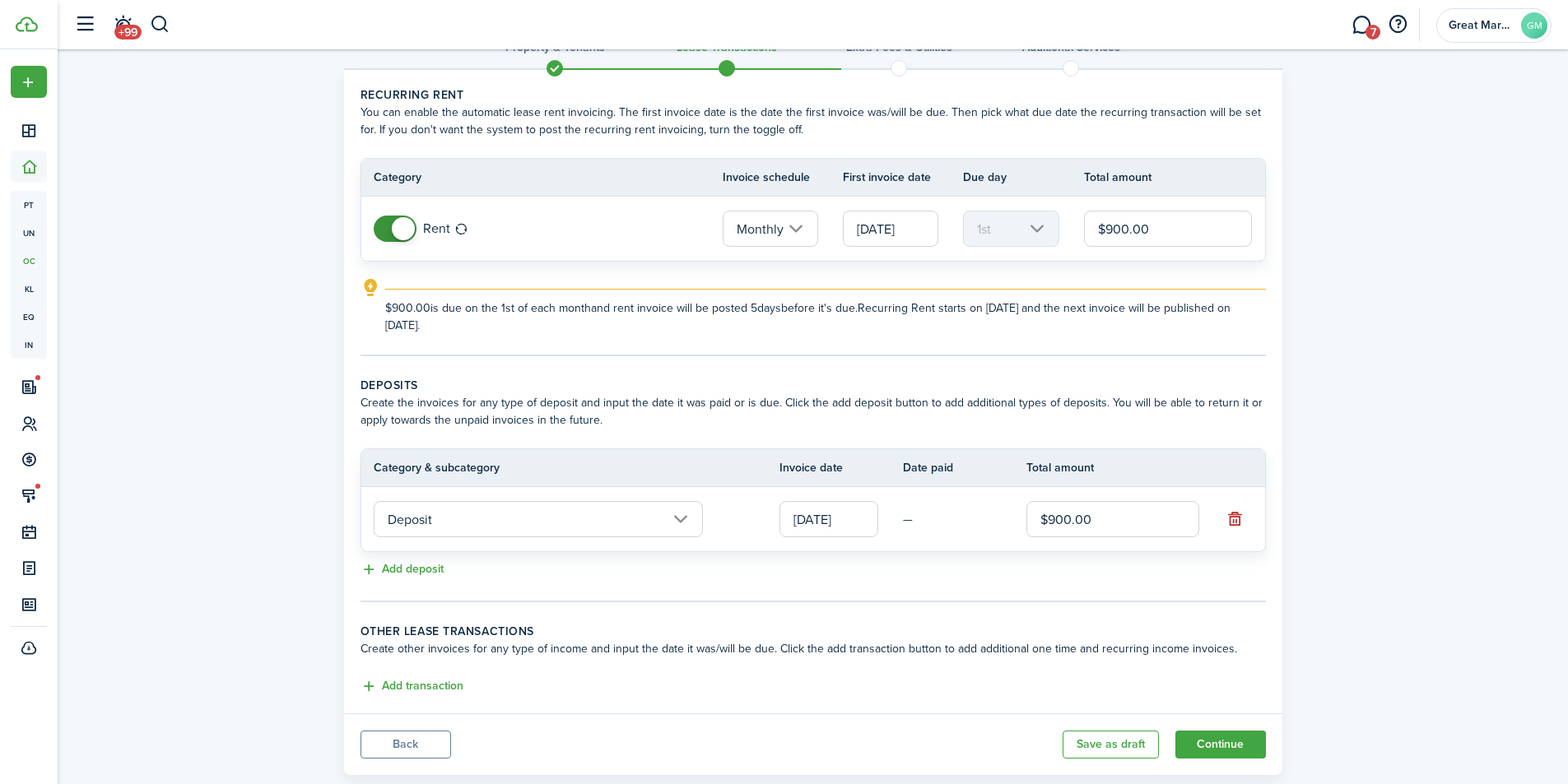
scroll to position [79, 0]
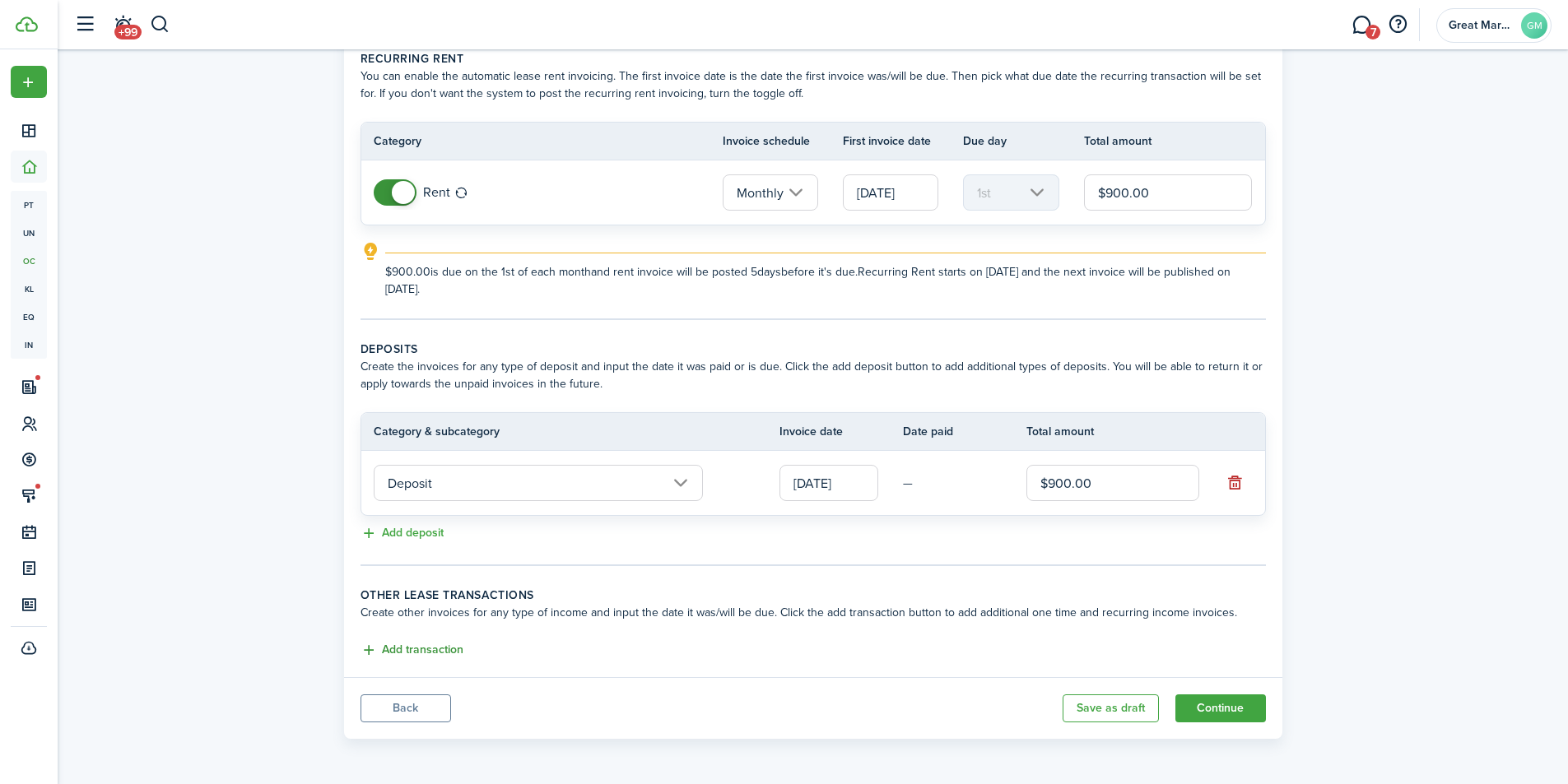
click at [437, 646] on button "Add transaction" at bounding box center [411, 649] width 103 height 19
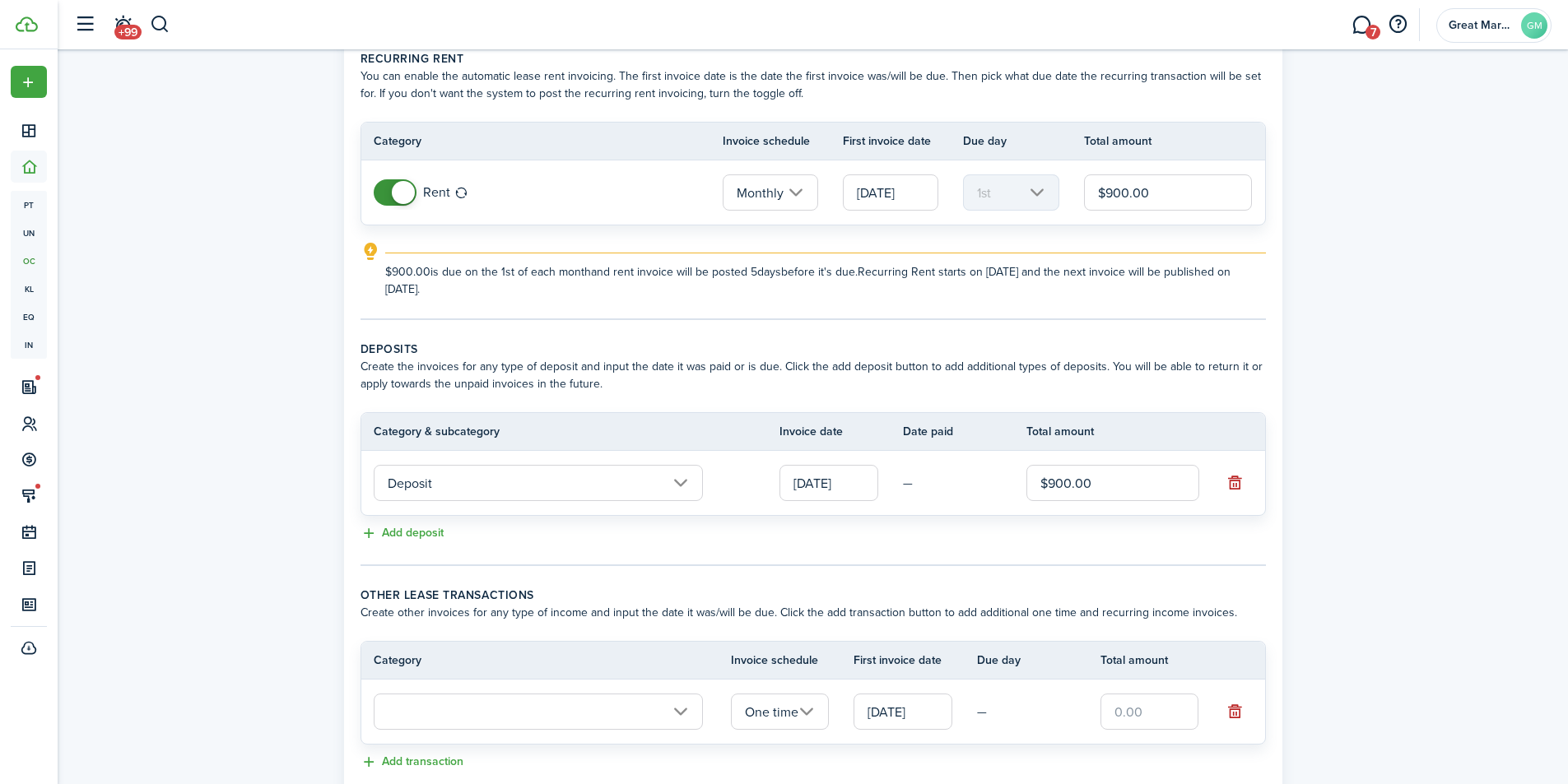
scroll to position [191, 0]
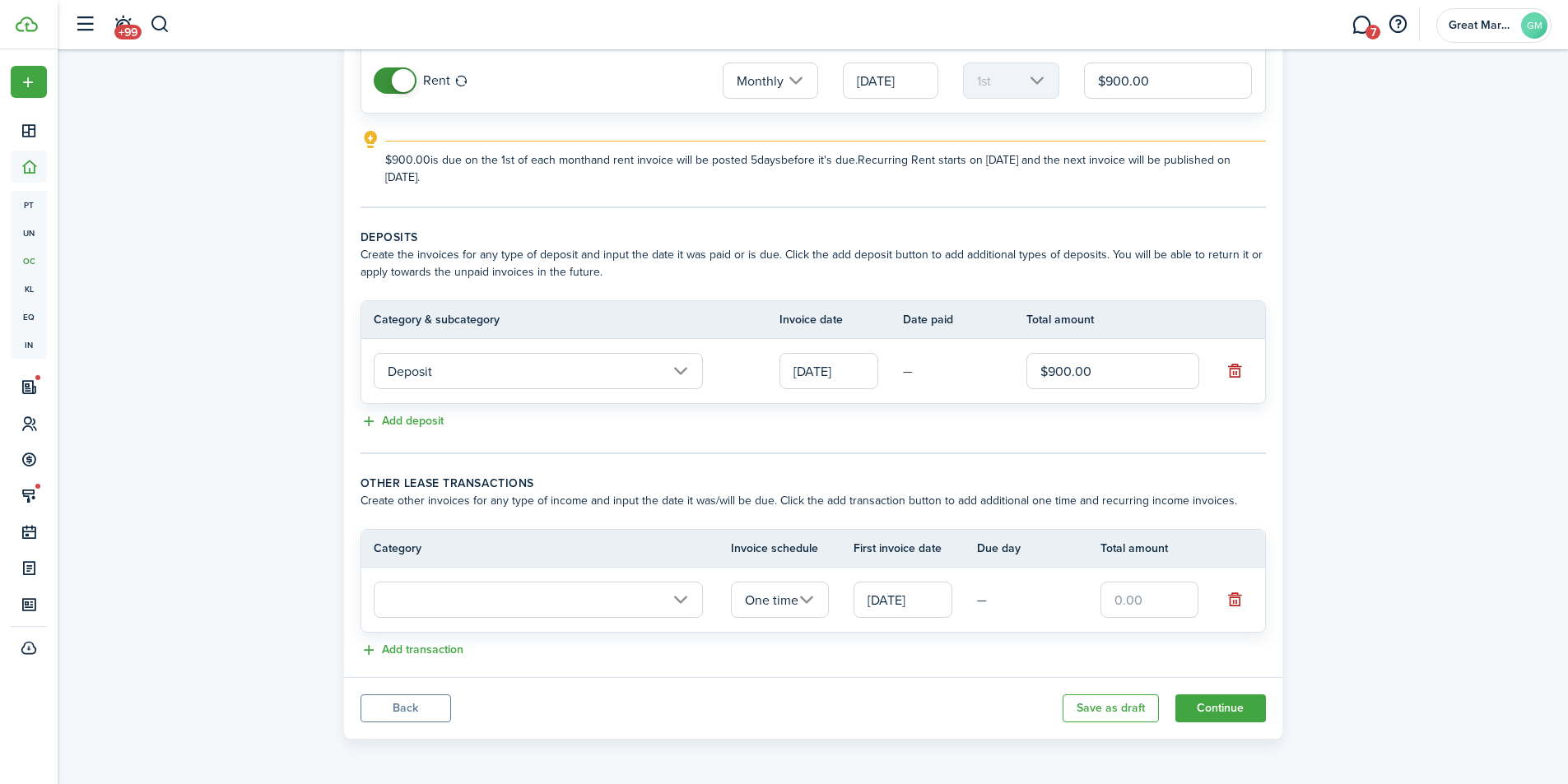
click at [1112, 608] on input "text" at bounding box center [1150, 599] width 98 height 36
click at [662, 599] on input "text" at bounding box center [538, 599] width 329 height 36
type input "$500.00"
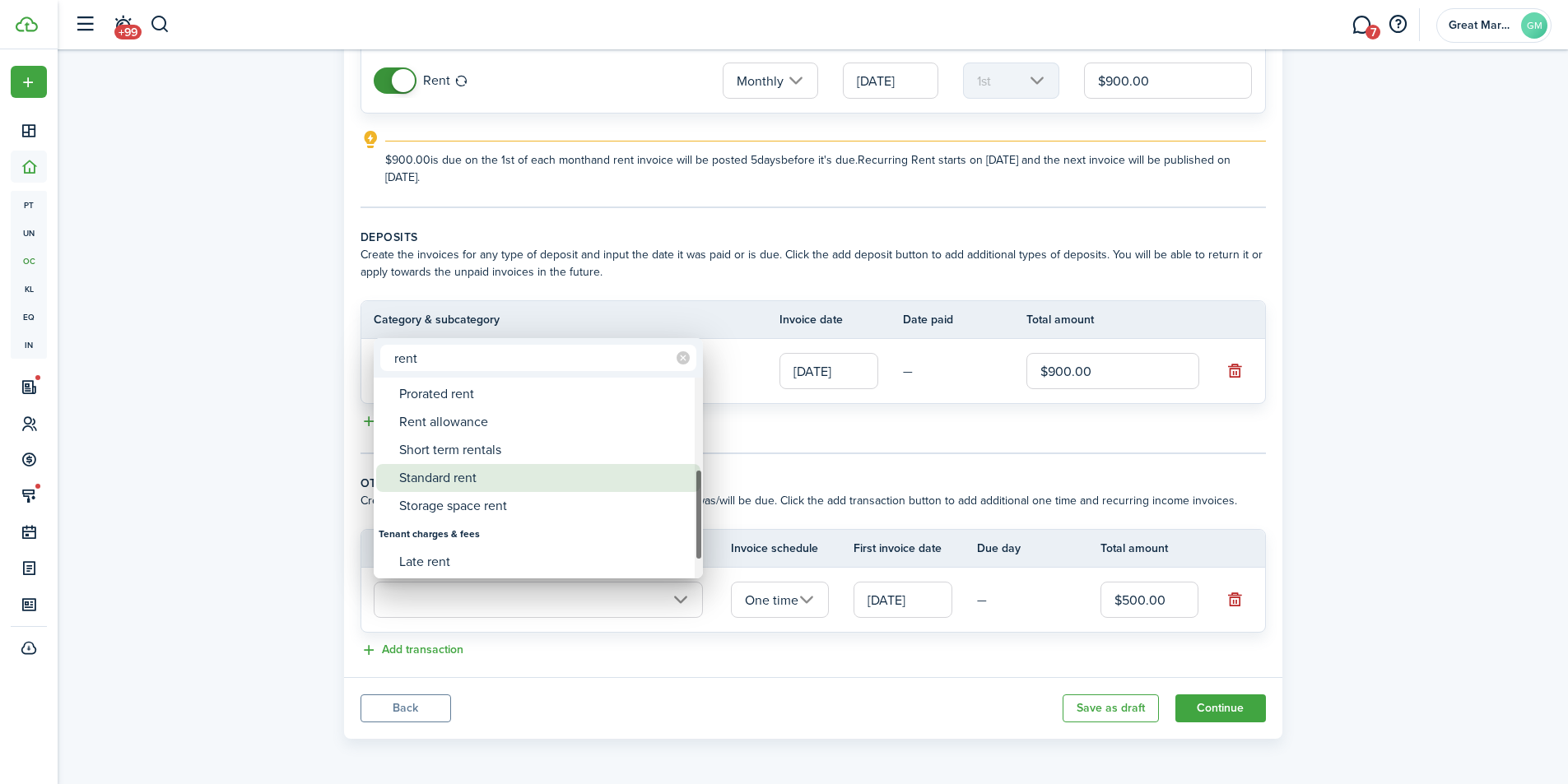
type input "rent"
click at [526, 479] on div "Standard rent" at bounding box center [544, 478] width 291 height 28
type input "Rent / Standard rent"
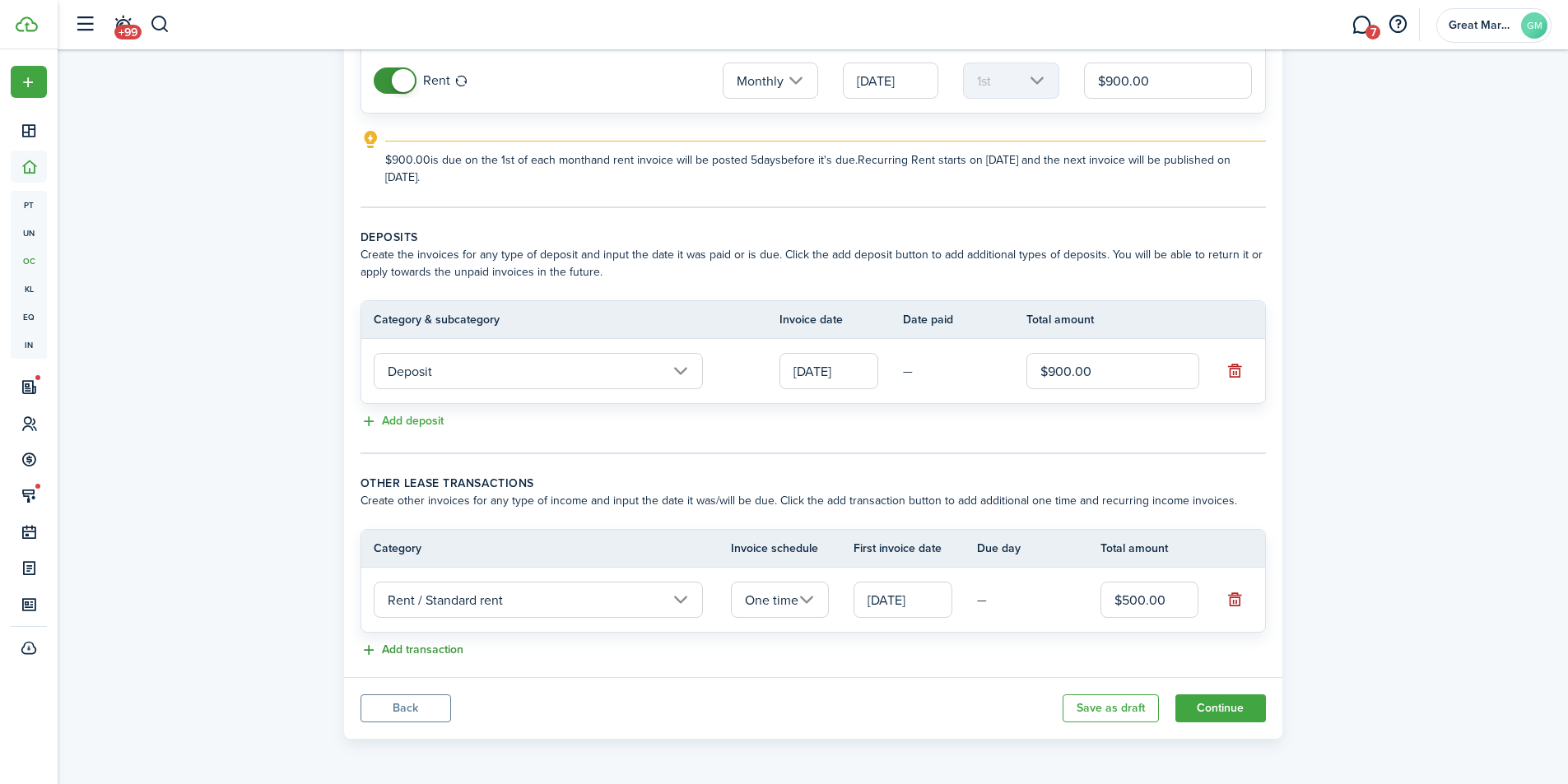
click at [410, 651] on button "Add transaction" at bounding box center [411, 649] width 103 height 19
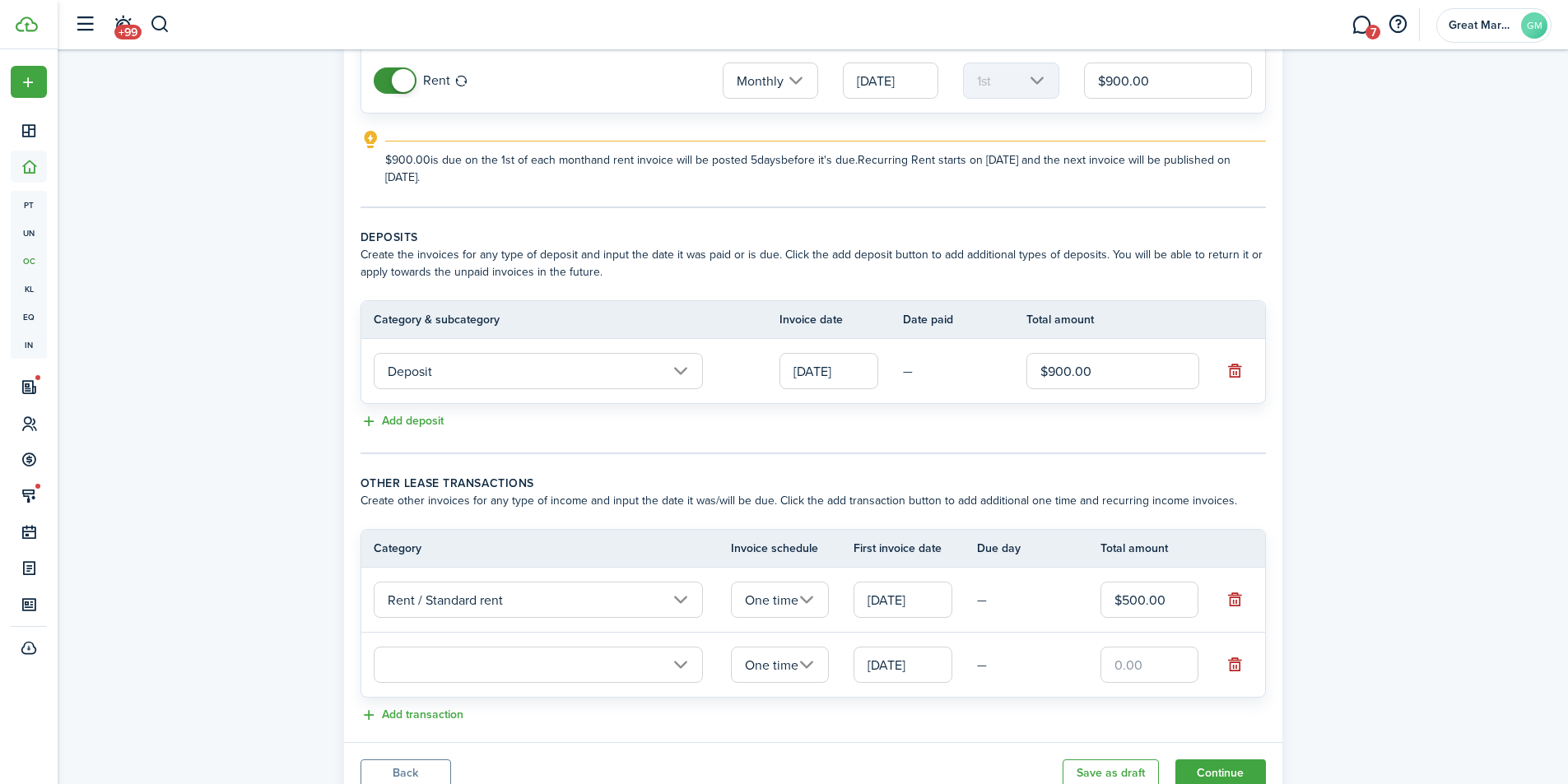
click at [881, 666] on input "[DATE]" at bounding box center [903, 664] width 98 height 36
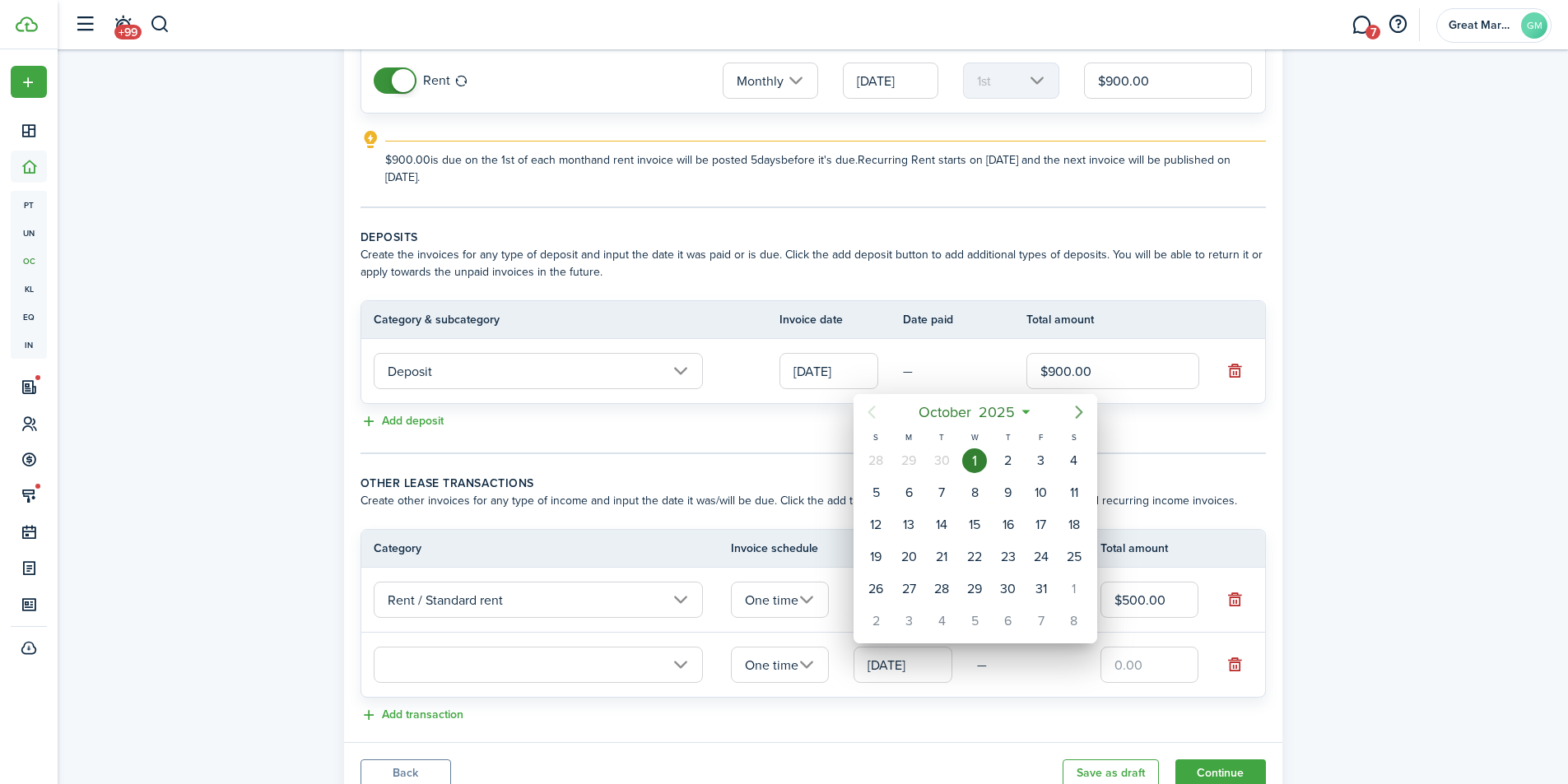
click at [1085, 414] on icon "Next page" at bounding box center [1079, 412] width 20 height 20
click at [1074, 464] on div "1" at bounding box center [1073, 460] width 25 height 25
type input "[DATE]"
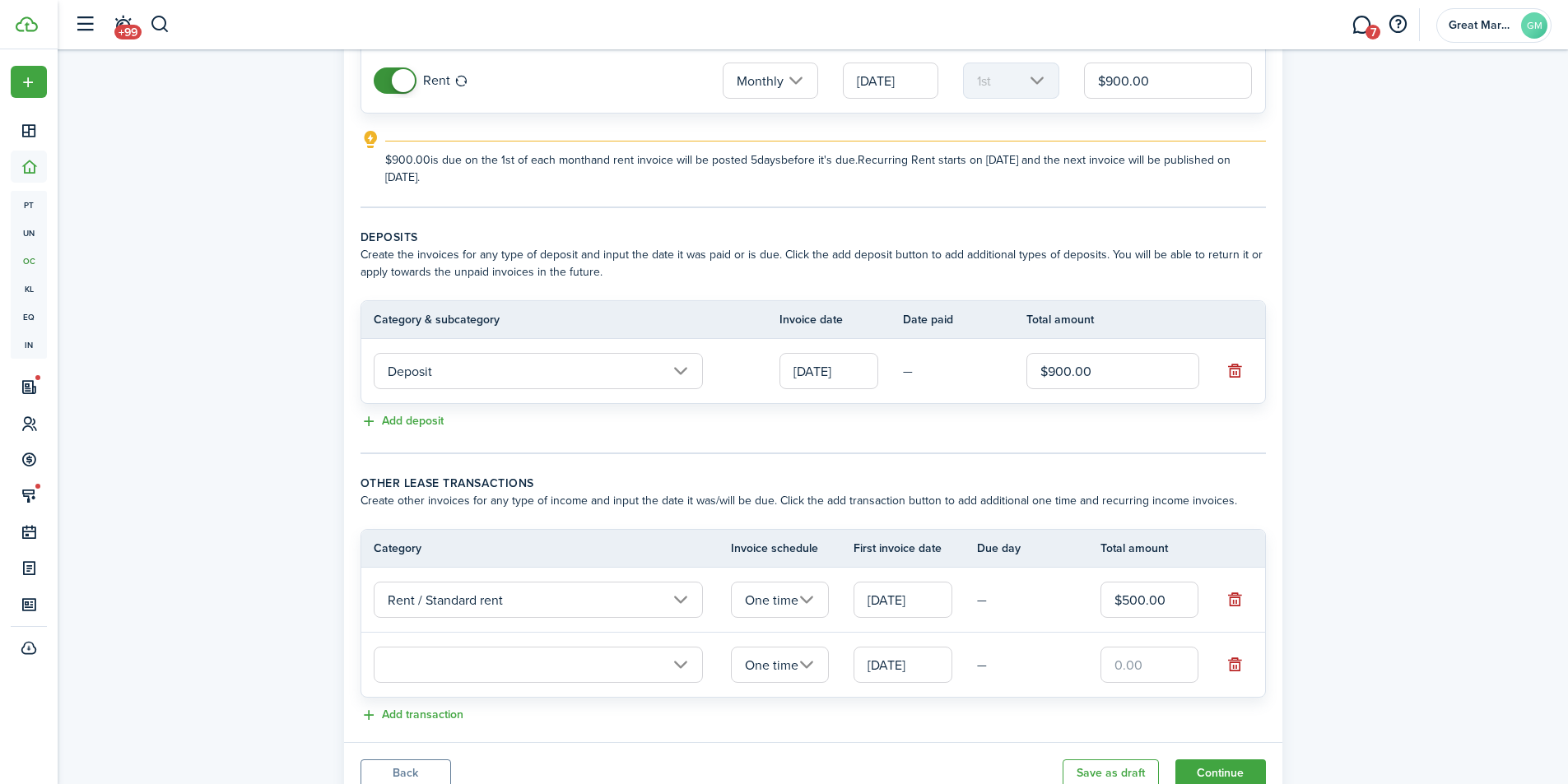
click at [623, 664] on input "text" at bounding box center [538, 664] width 329 height 36
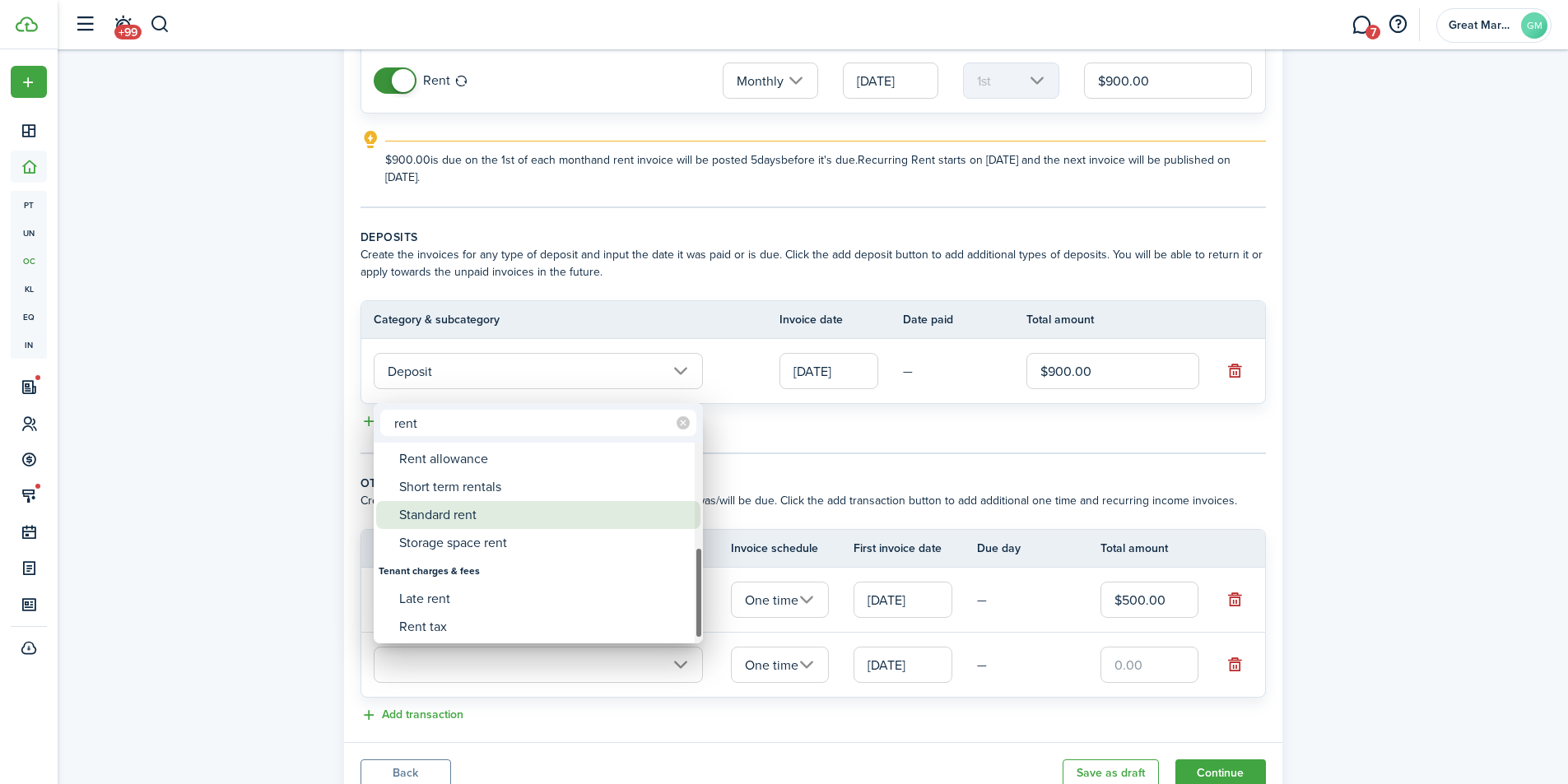
type input "rent"
click at [560, 523] on div "Standard rent" at bounding box center [544, 514] width 291 height 28
type input "Rent / Standard rent"
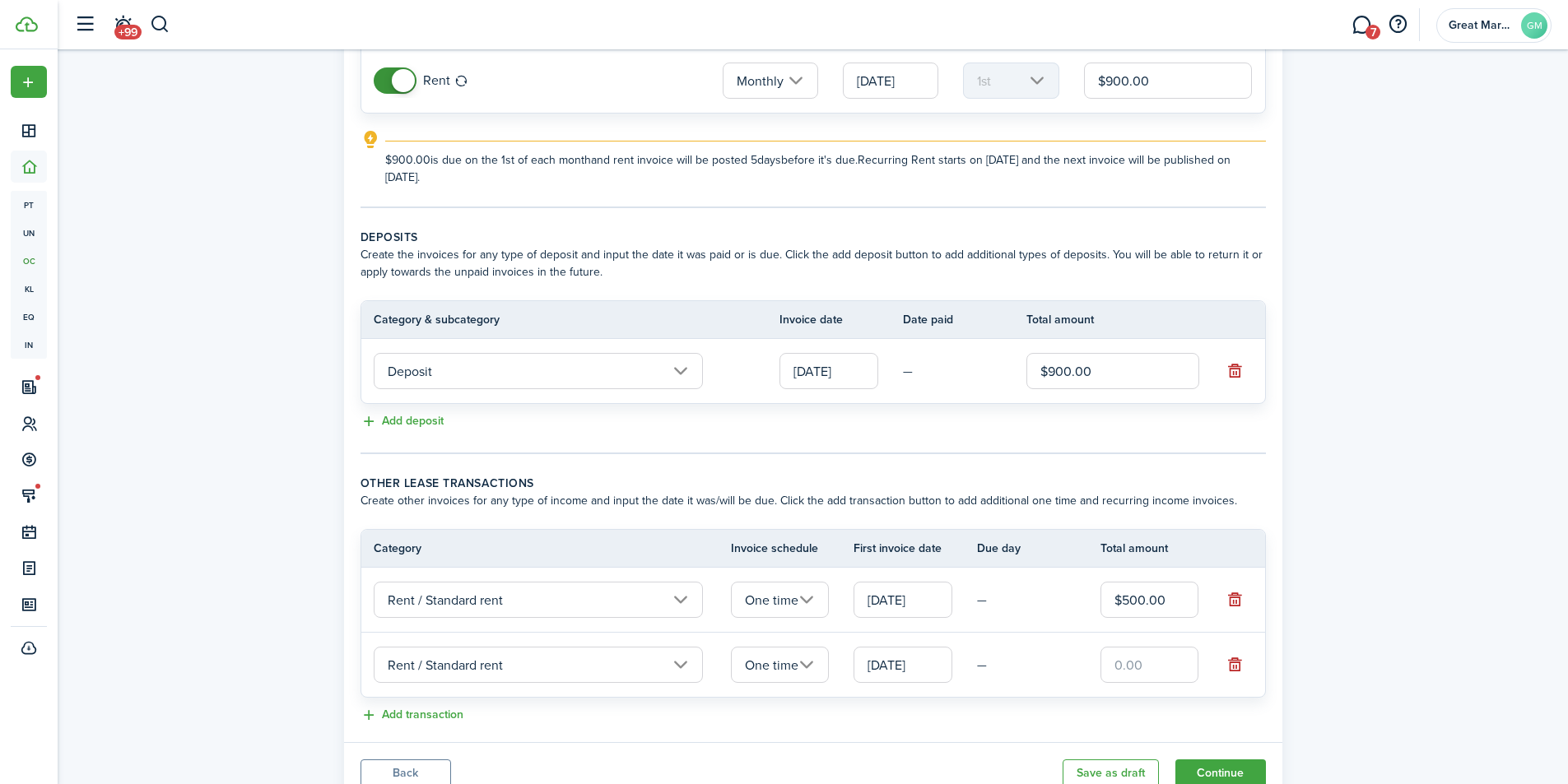
click at [1129, 663] on input "text" at bounding box center [1150, 664] width 98 height 36
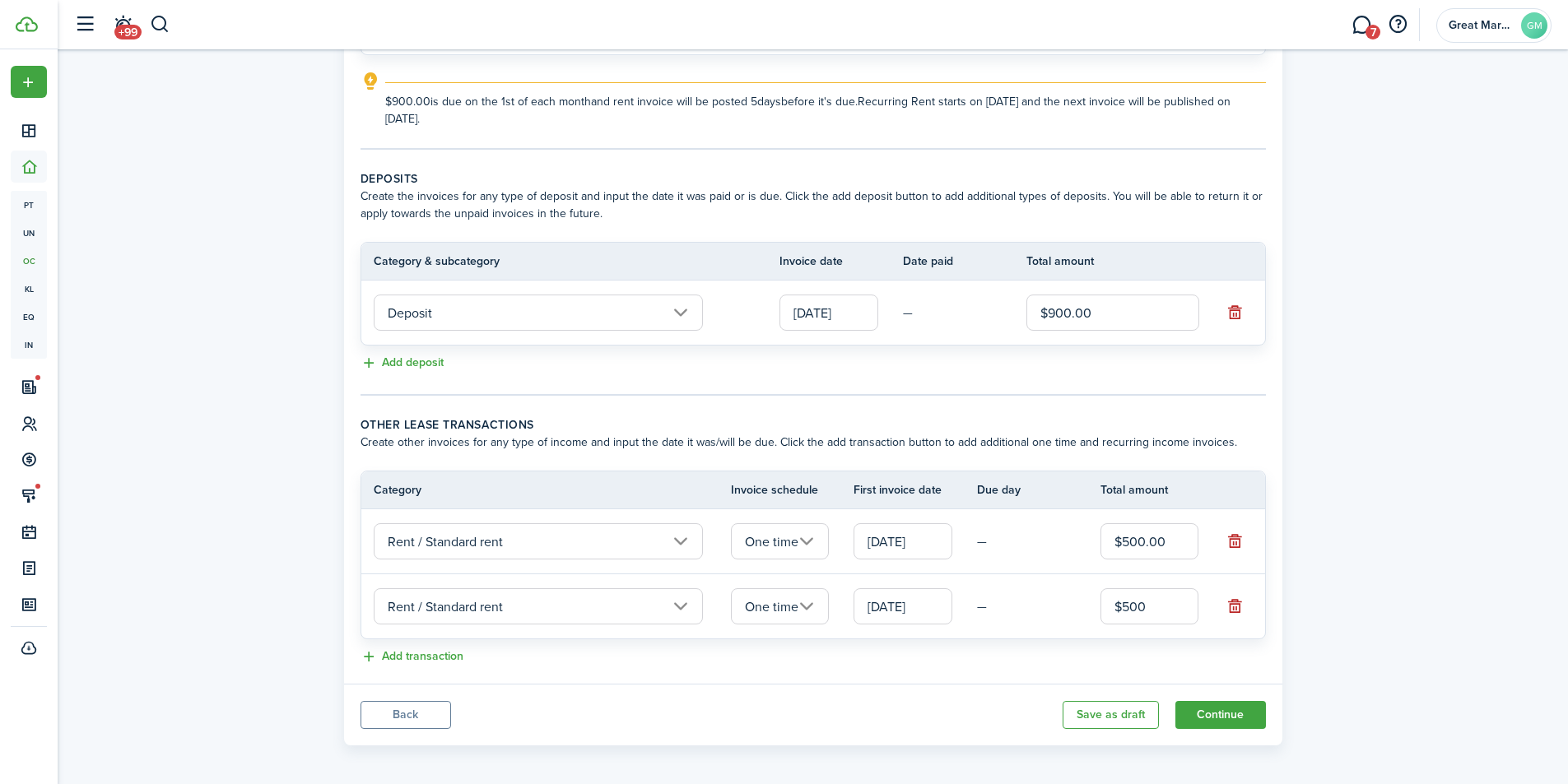
scroll to position [256, 0]
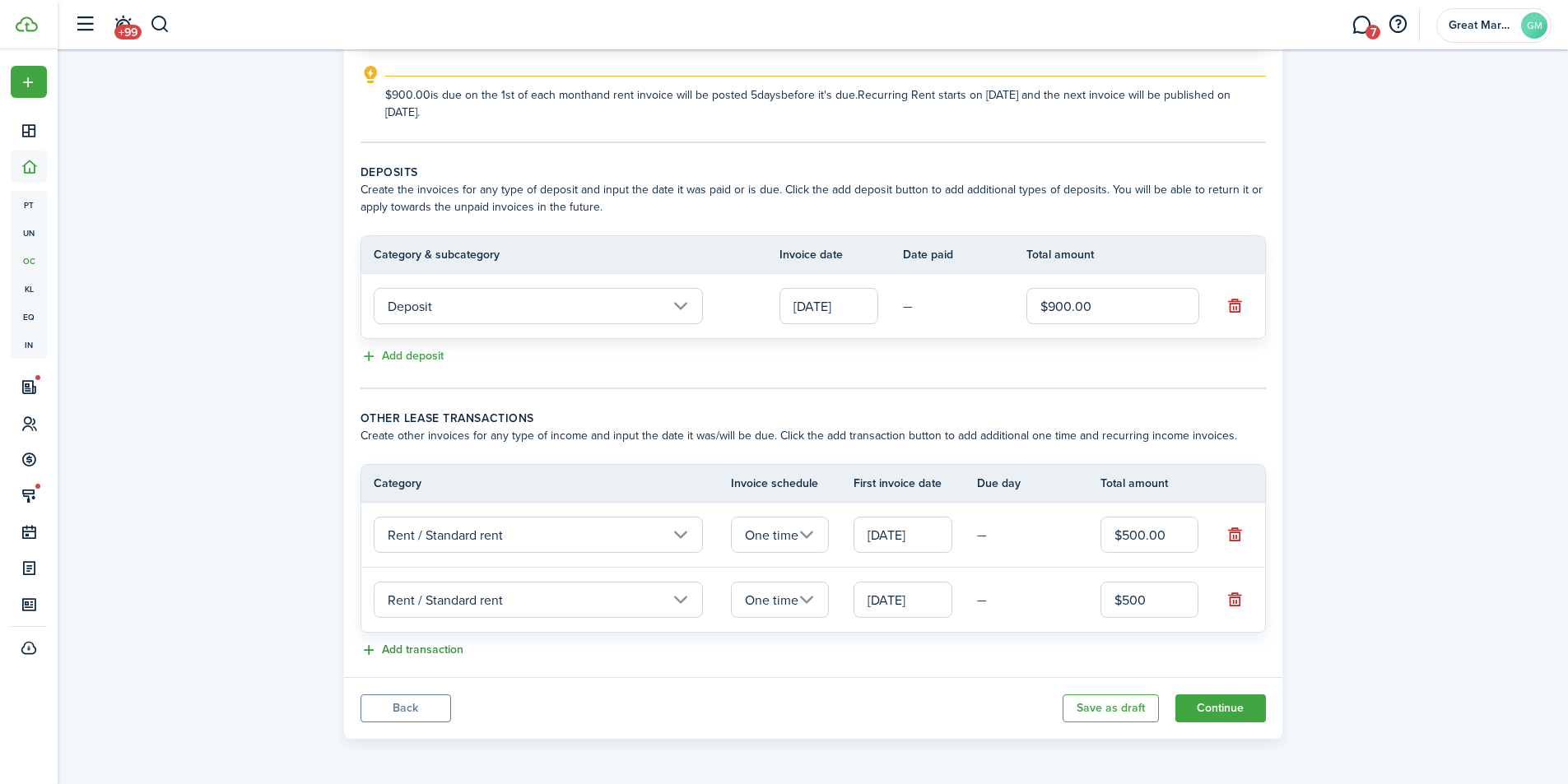
type input "$500.00"
click at [437, 649] on button "Add transaction" at bounding box center [411, 649] width 103 height 19
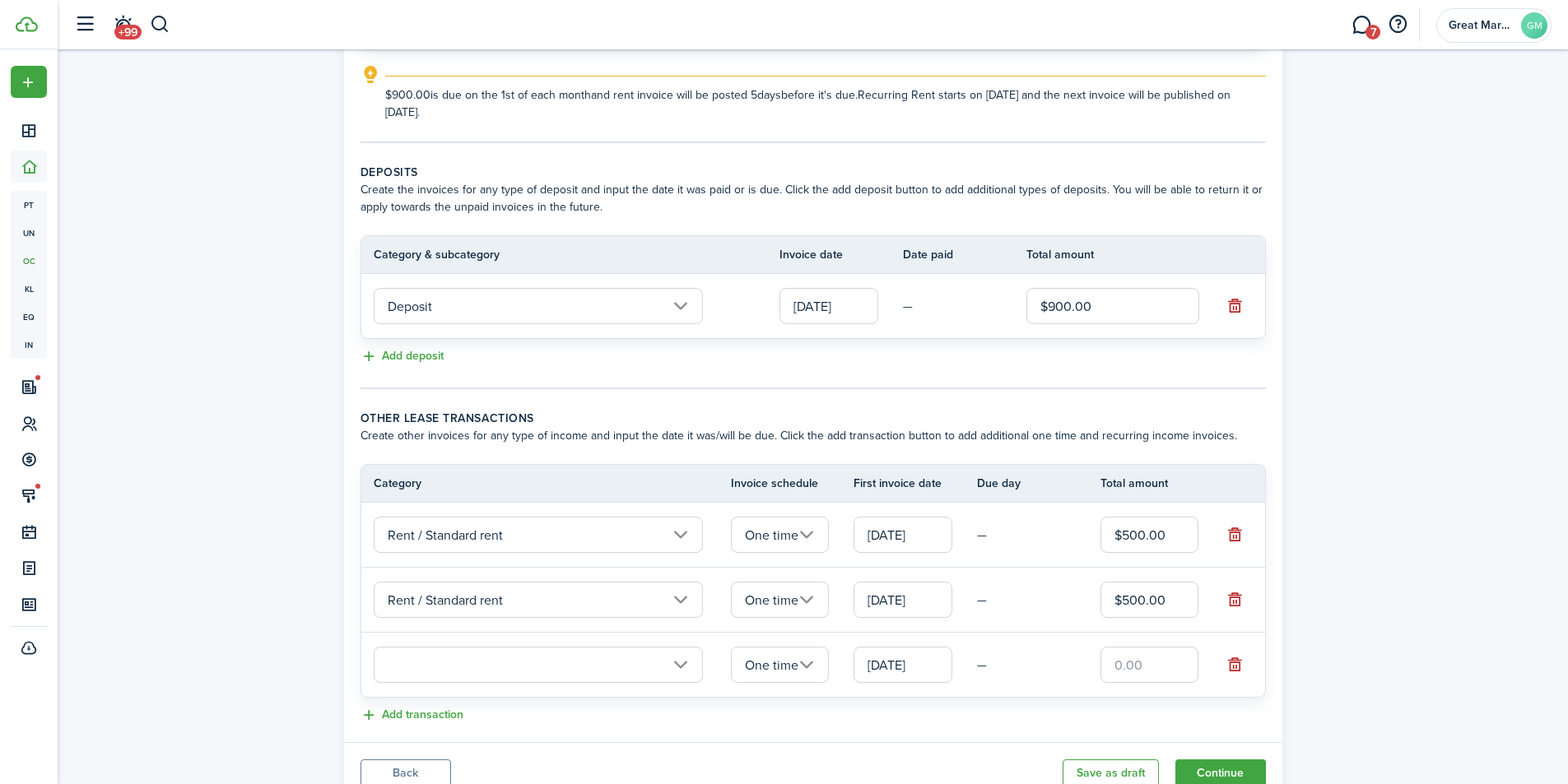
click at [494, 665] on input "text" at bounding box center [538, 664] width 329 height 36
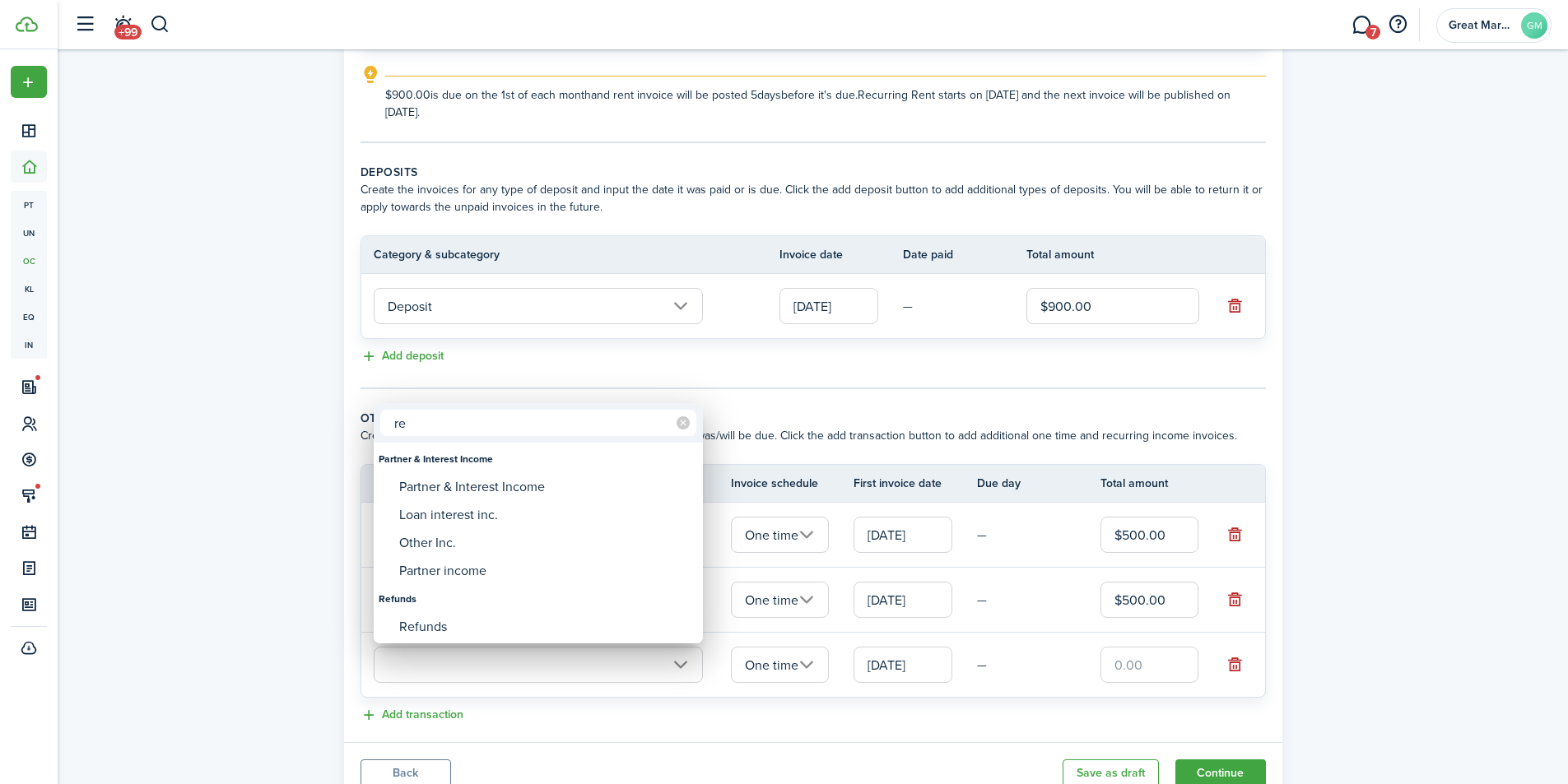
type input "r"
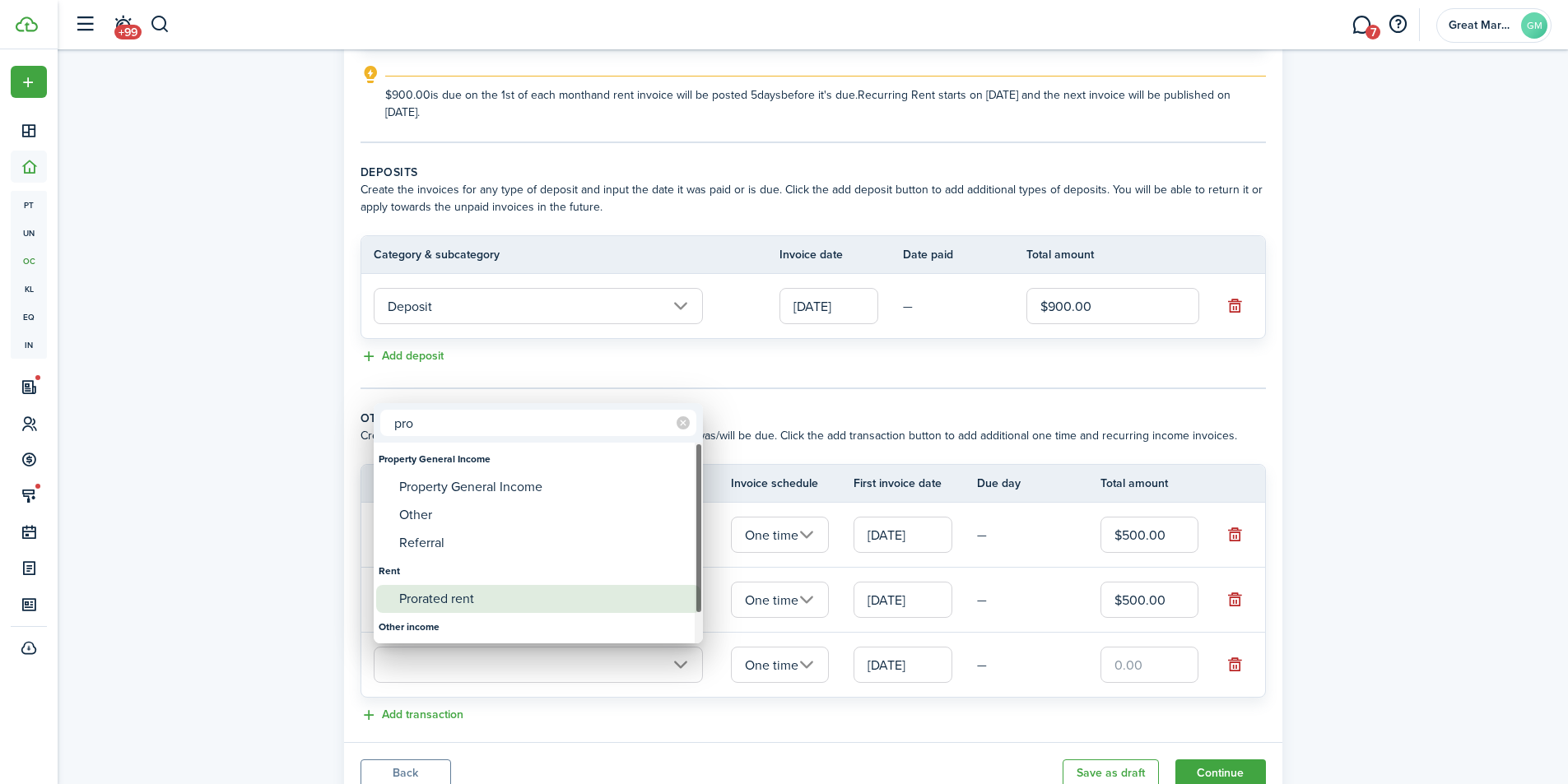
type input "pro"
click at [417, 600] on div "Prorated rent" at bounding box center [544, 598] width 291 height 28
type input "Rent / Prorated rent"
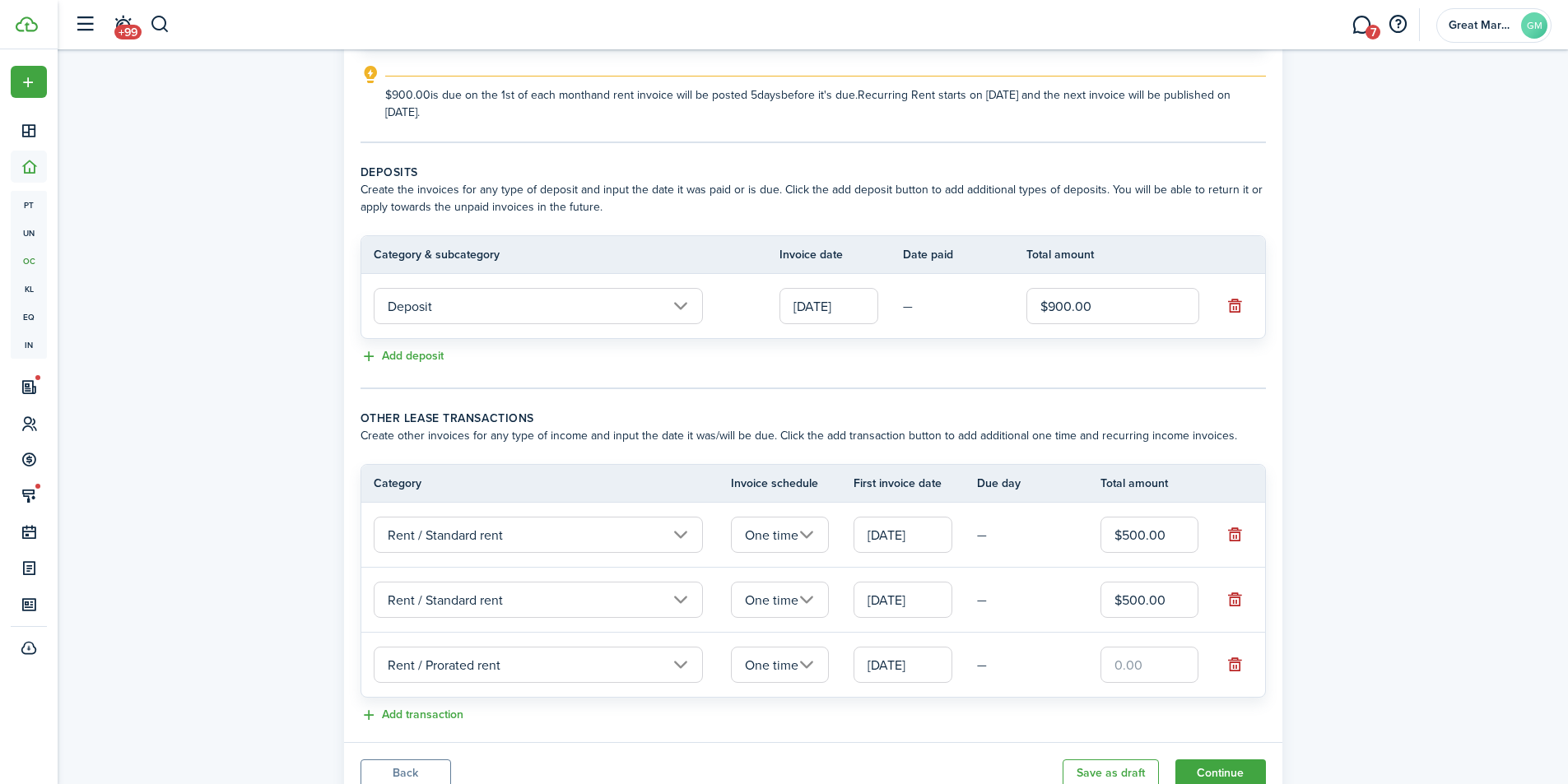
click at [789, 676] on input "One time" at bounding box center [780, 664] width 98 height 36
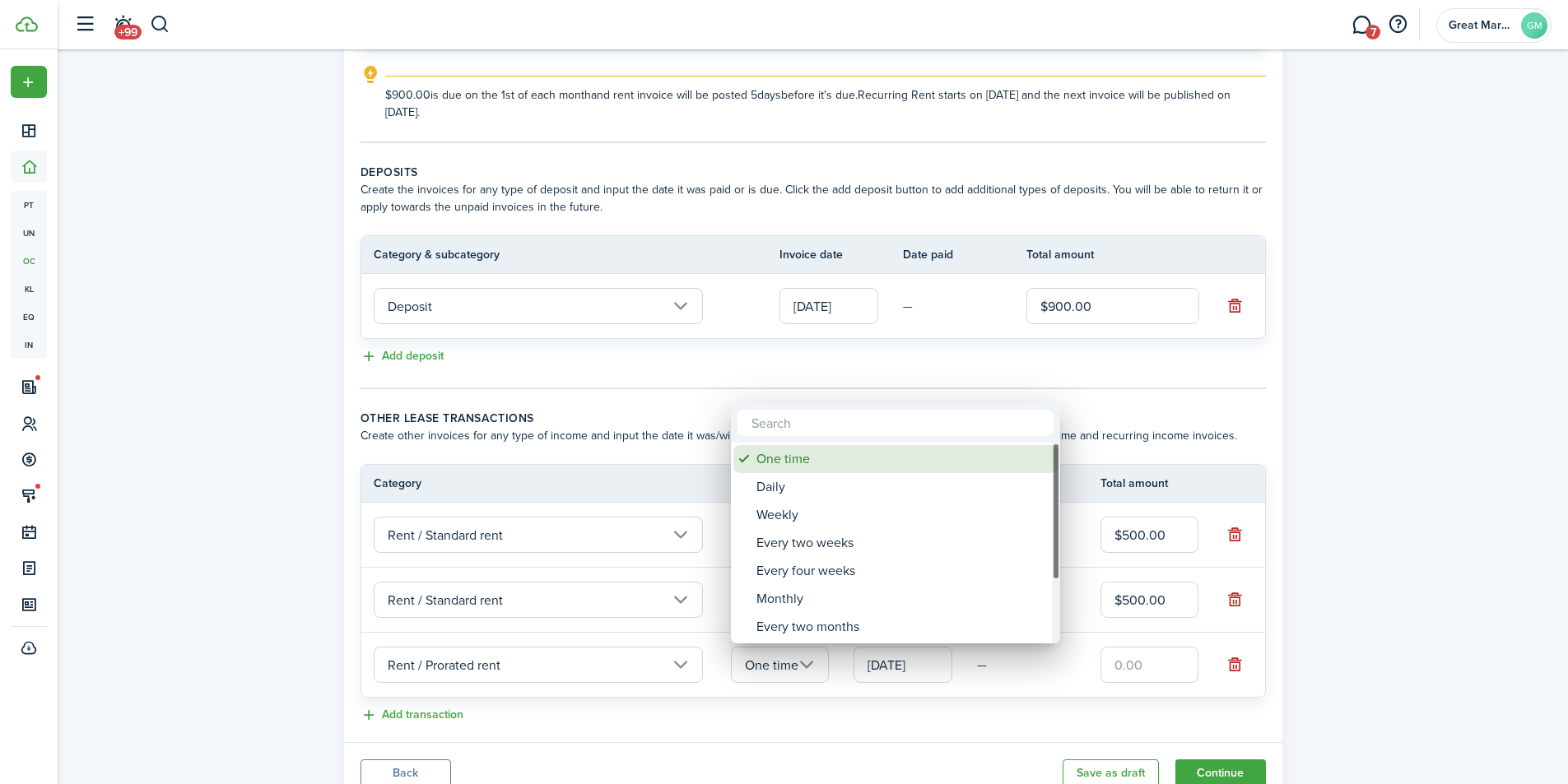
click at [814, 459] on div "One time" at bounding box center [902, 458] width 291 height 28
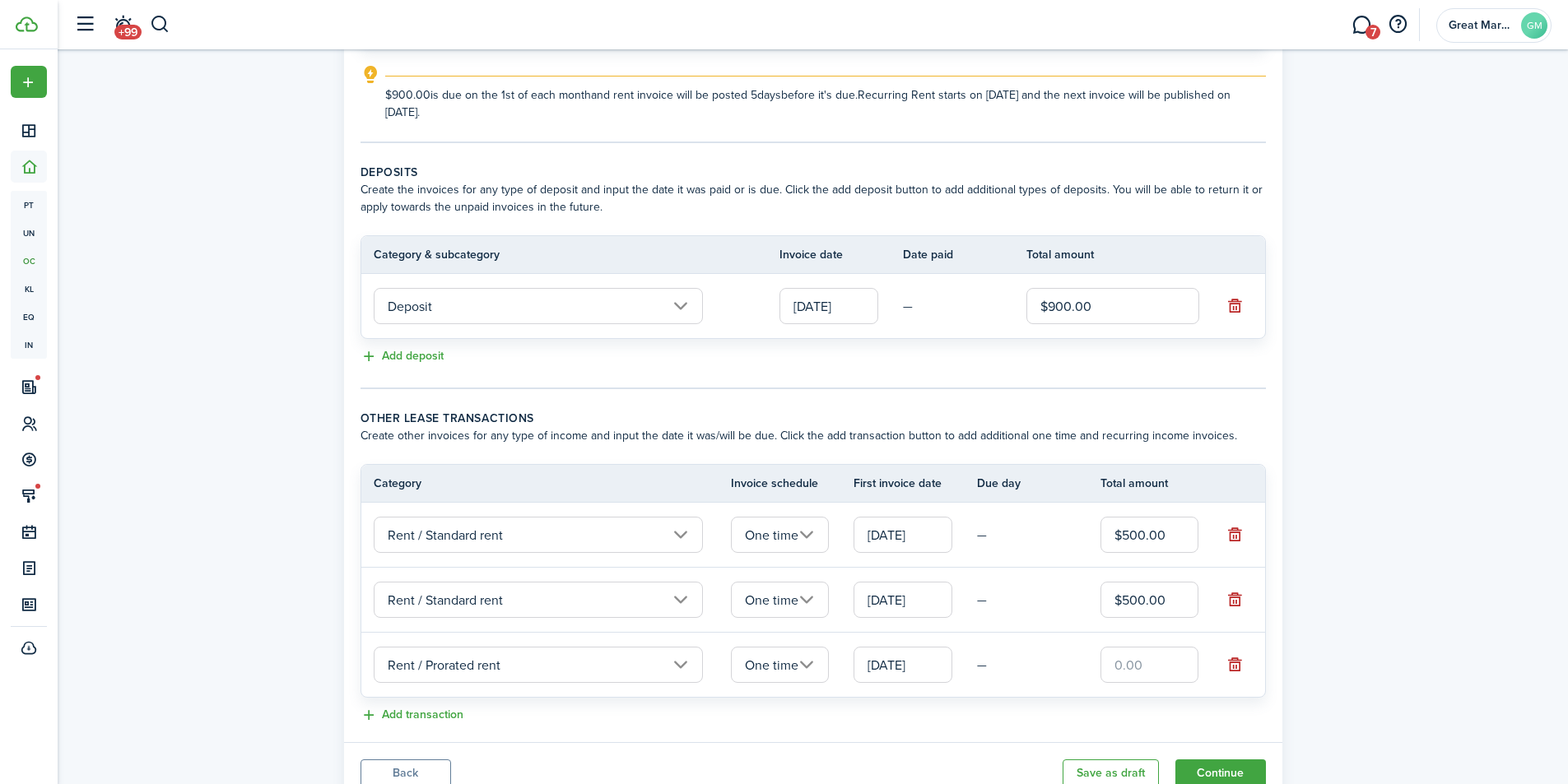
click at [922, 661] on input "[DATE]" at bounding box center [903, 664] width 98 height 36
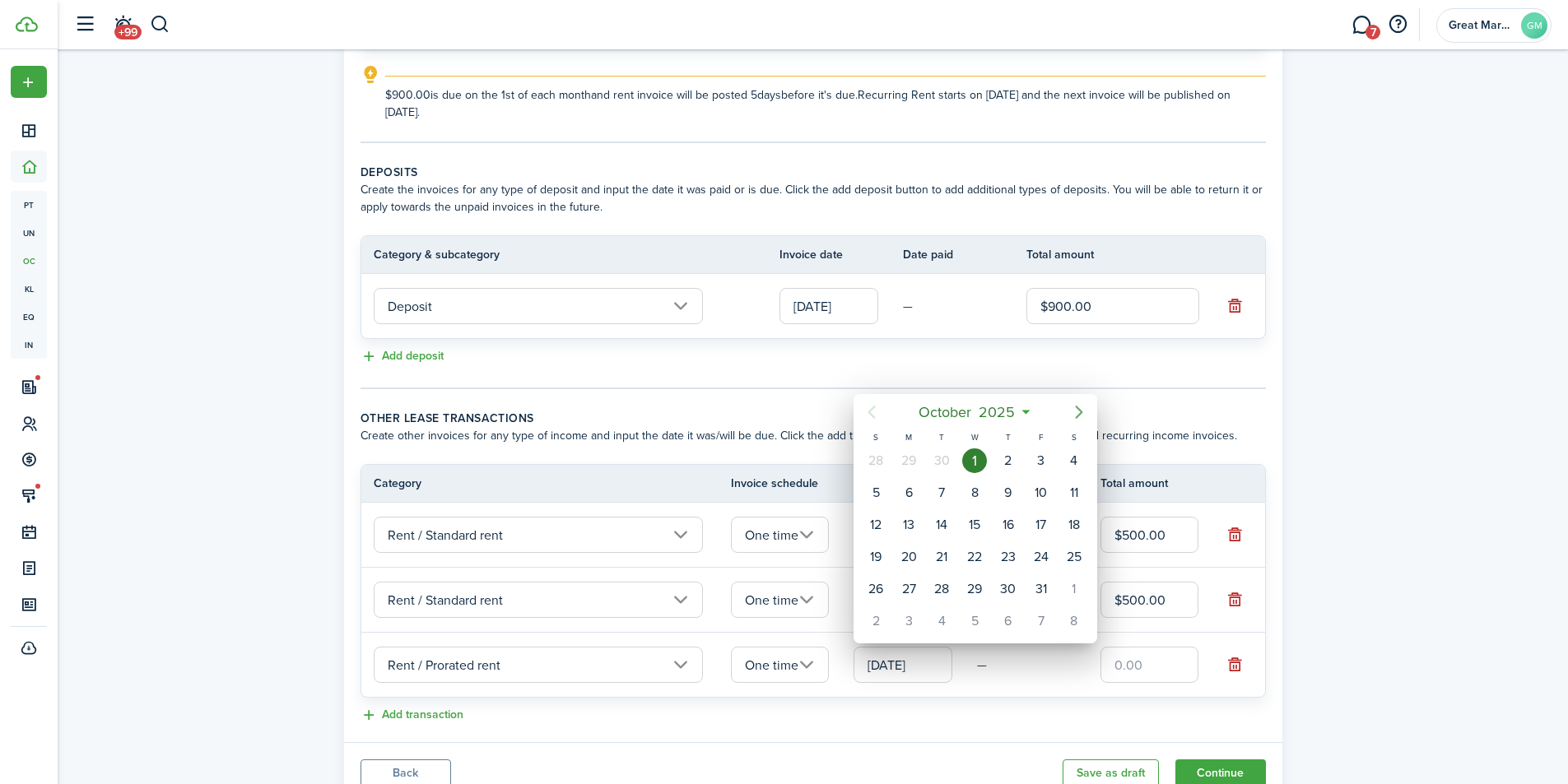
click at [1073, 413] on icon "Next page" at bounding box center [1079, 412] width 20 height 20
click at [998, 556] on div "20" at bounding box center [1008, 556] width 25 height 25
type input "[DATE]"
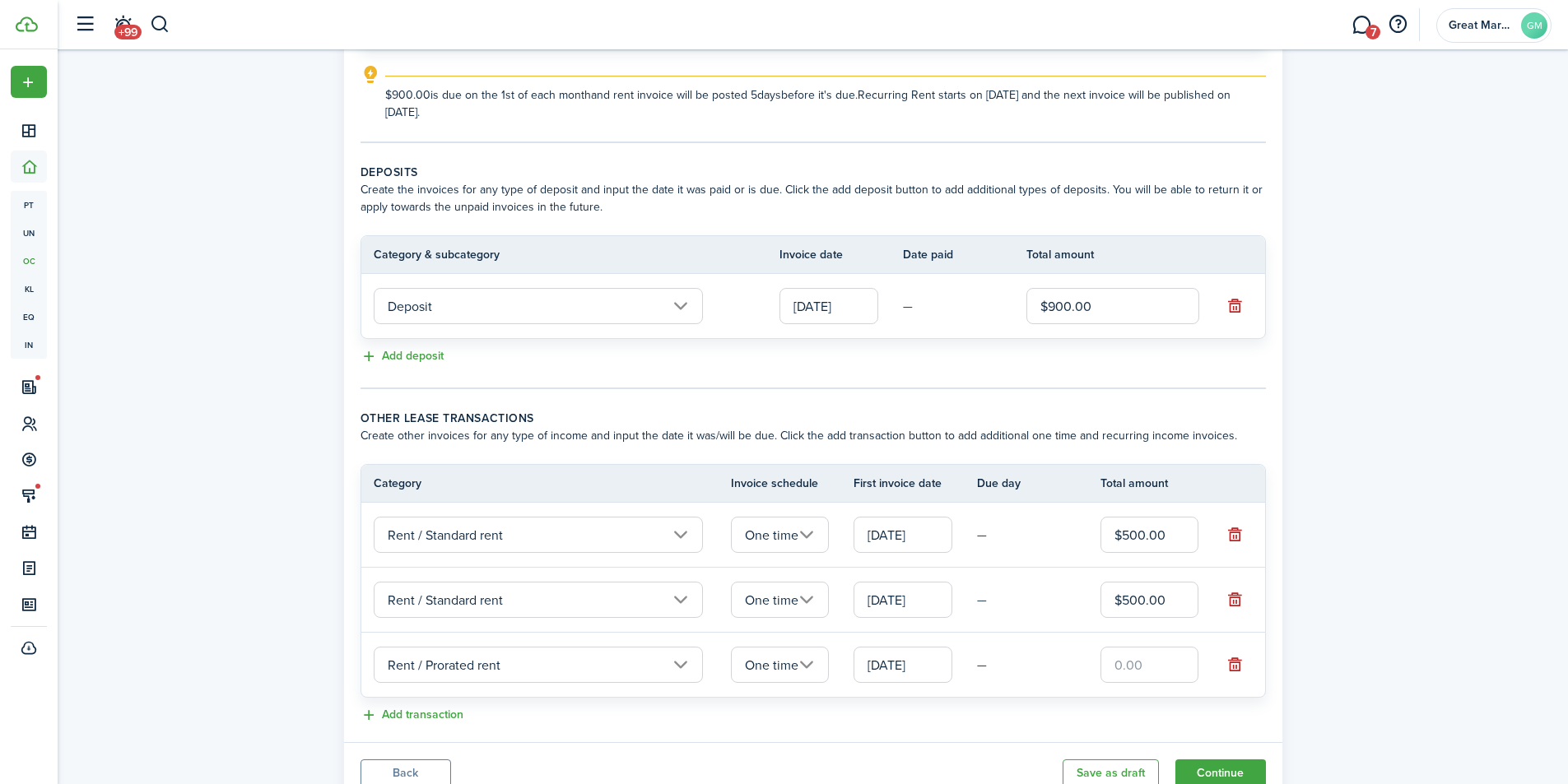
click at [1132, 665] on input "text" at bounding box center [1150, 664] width 98 height 36
type input "$146.67"
click at [778, 705] on div "Add transaction" at bounding box center [813, 715] width 906 height 20
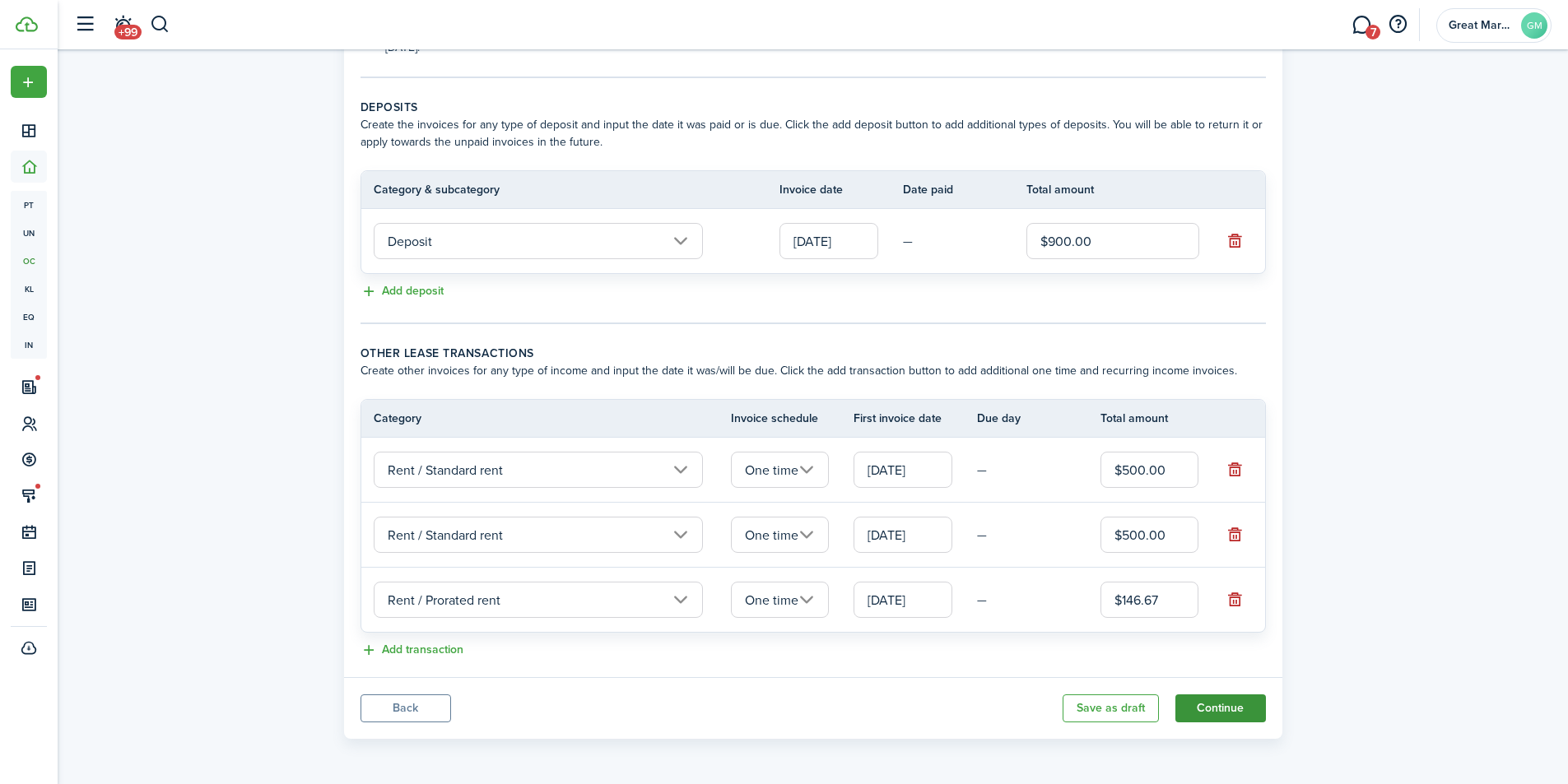
click at [1238, 715] on button "Continue" at bounding box center [1221, 708] width 91 height 28
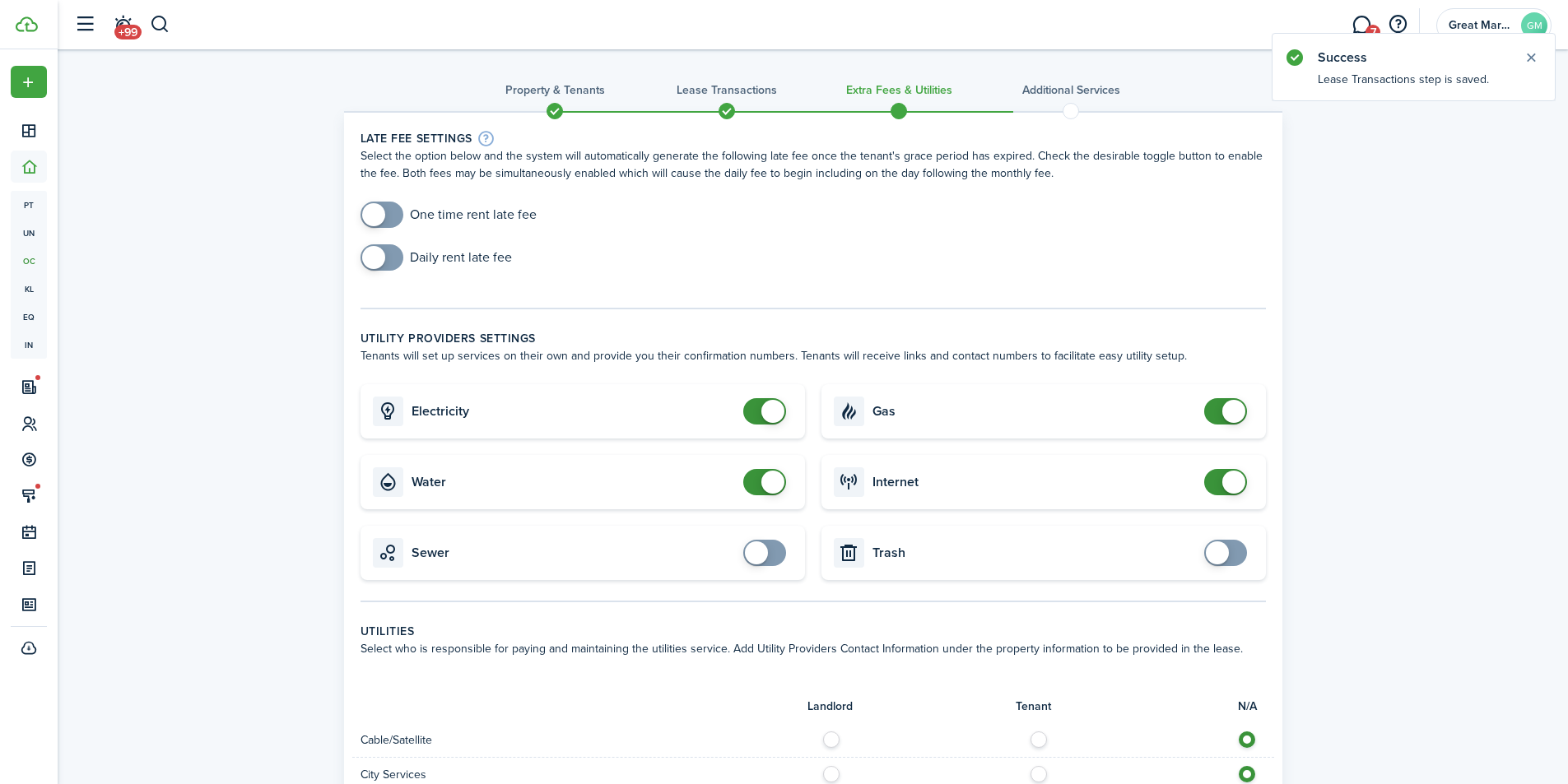
checkbox input "true"
click at [390, 209] on span at bounding box center [382, 214] width 17 height 27
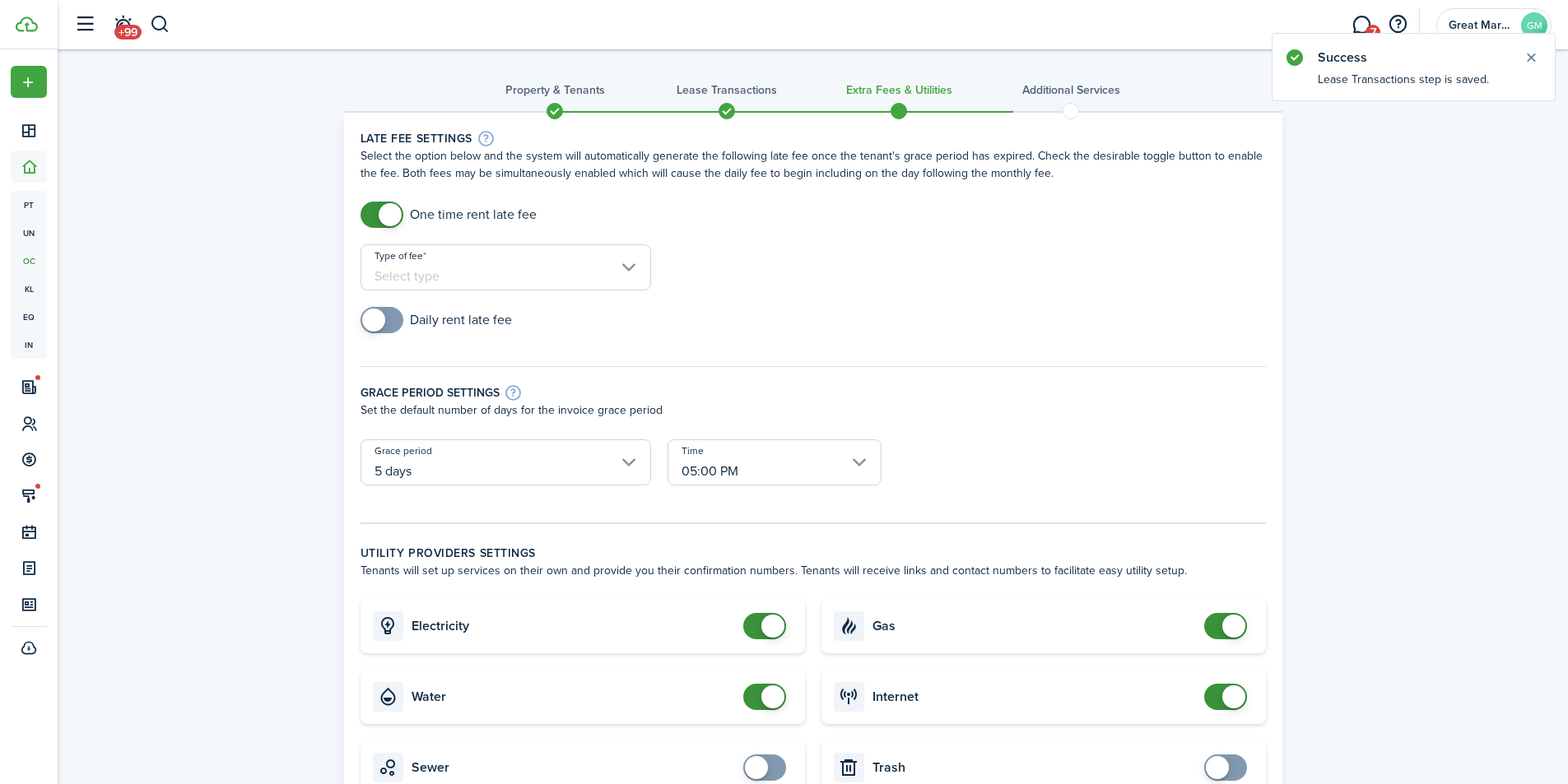
click at [539, 284] on input "Type of fee" at bounding box center [505, 267] width 290 height 46
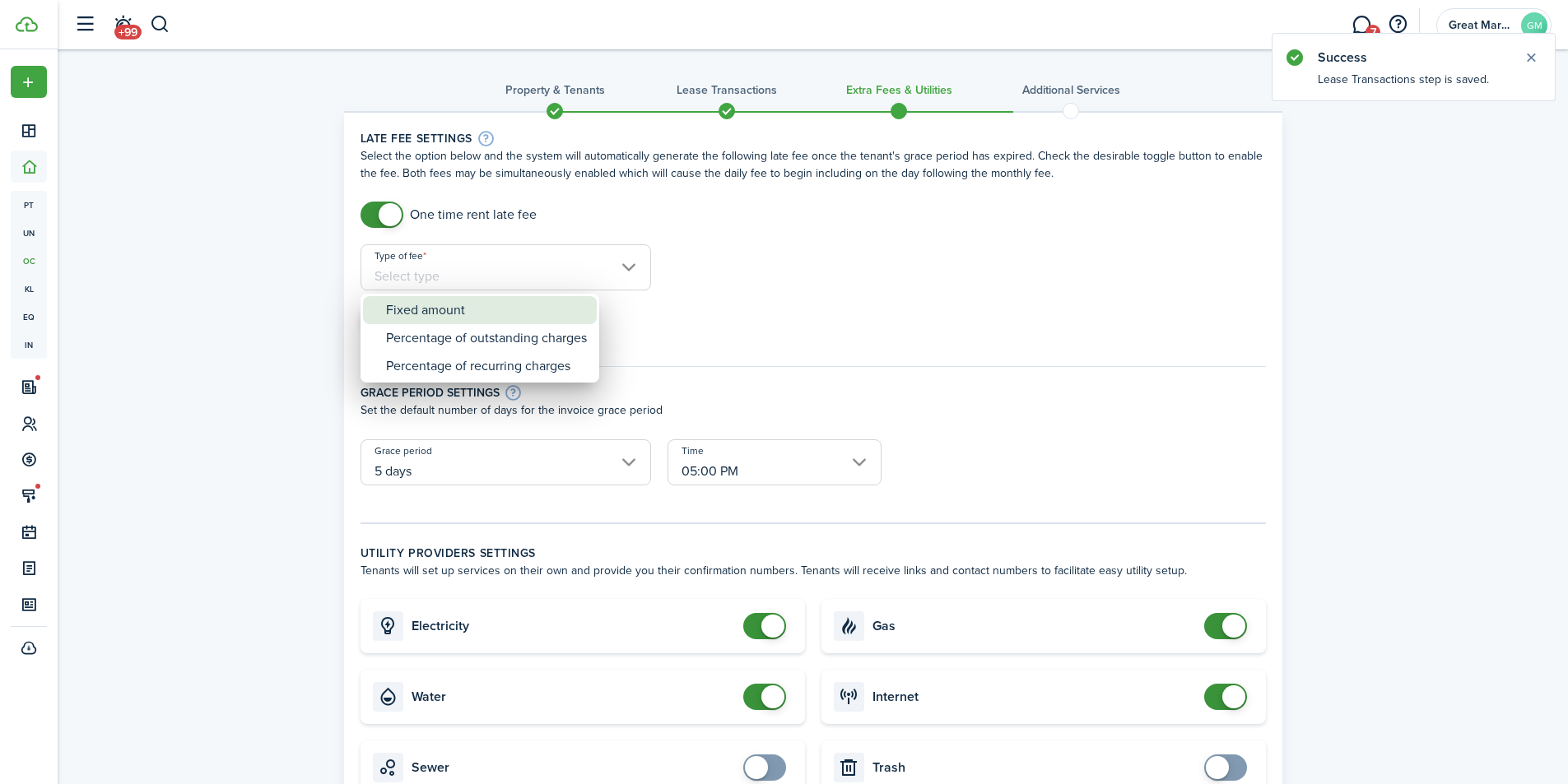
click at [489, 300] on div "Fixed amount" at bounding box center [486, 310] width 201 height 28
type input "Fixed amount"
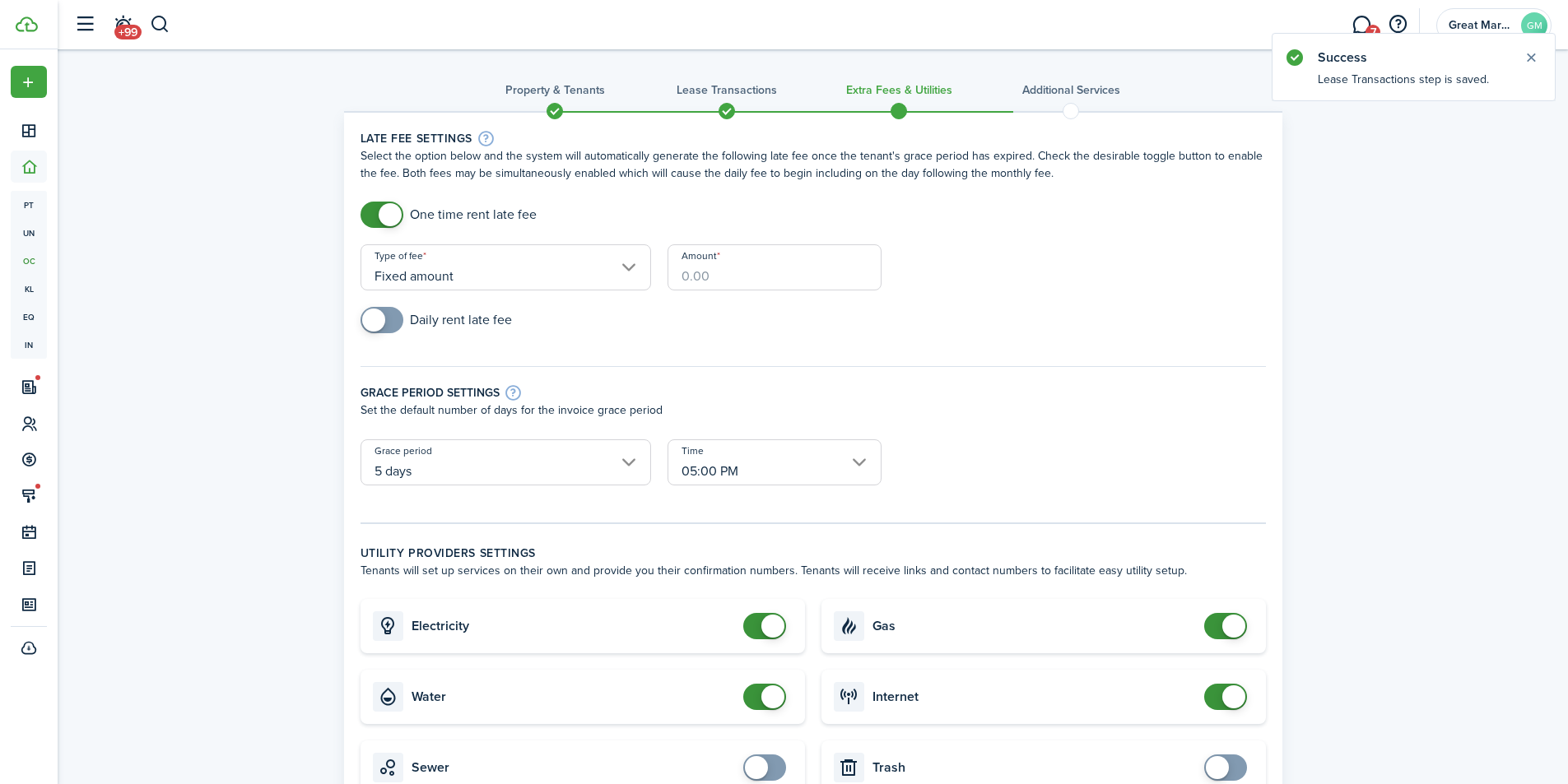
click at [750, 270] on input "Amount" at bounding box center [774, 267] width 214 height 46
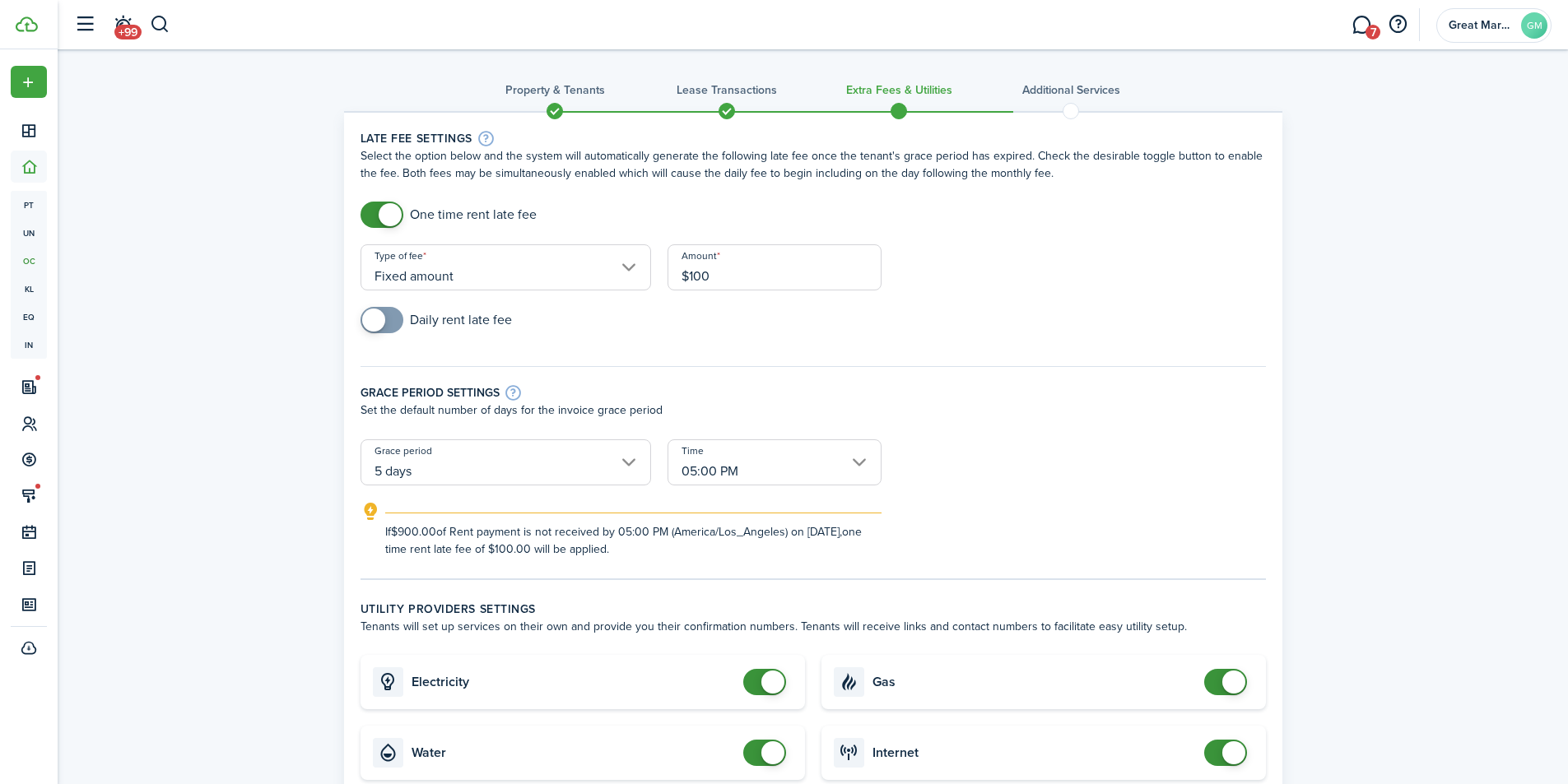
type input "$100.00"
click at [689, 357] on div "Grace period settings Set the default number of days for the invoice grace peri…" at bounding box center [813, 393] width 921 height 90
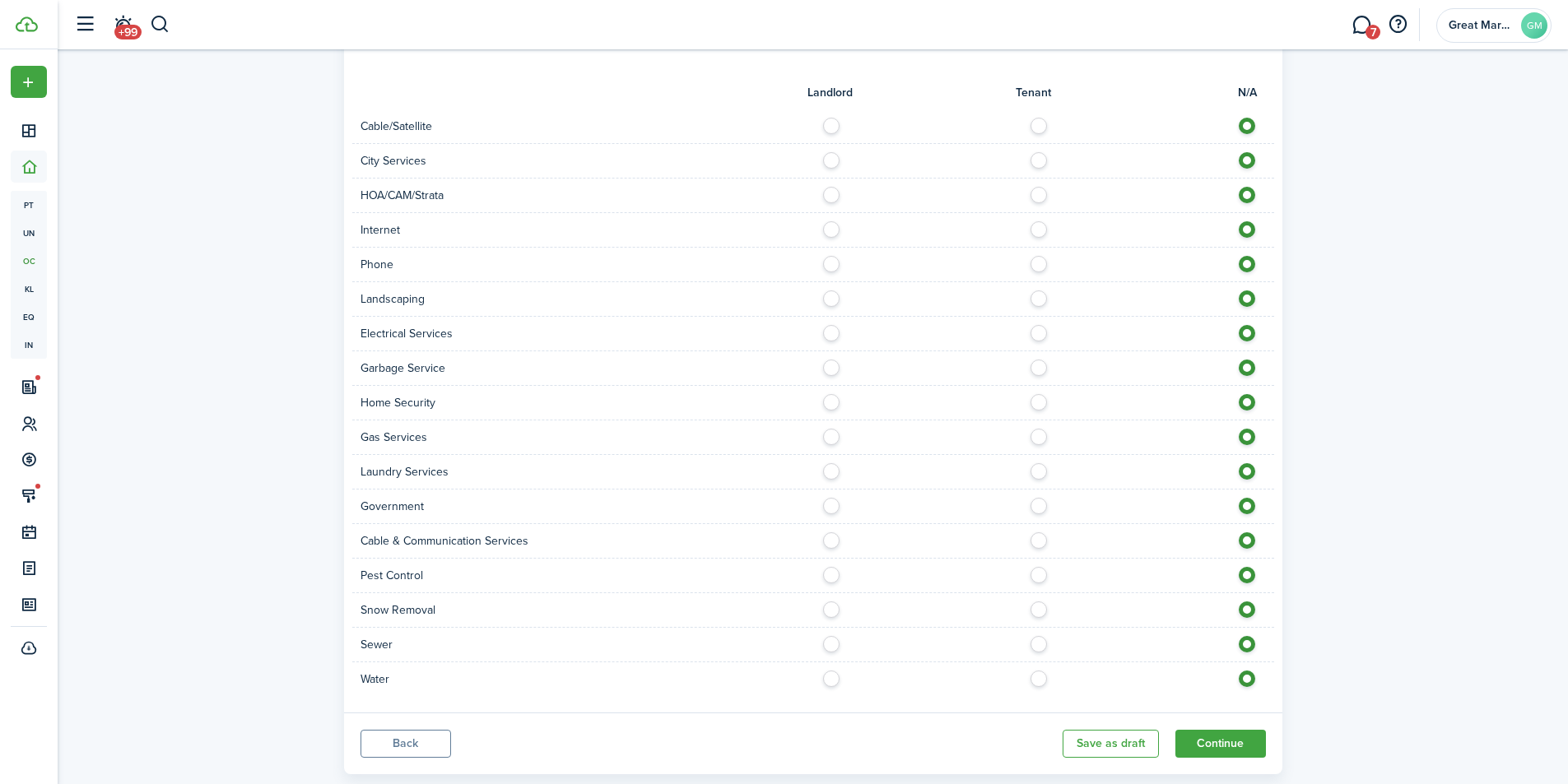
scroll to position [920, 0]
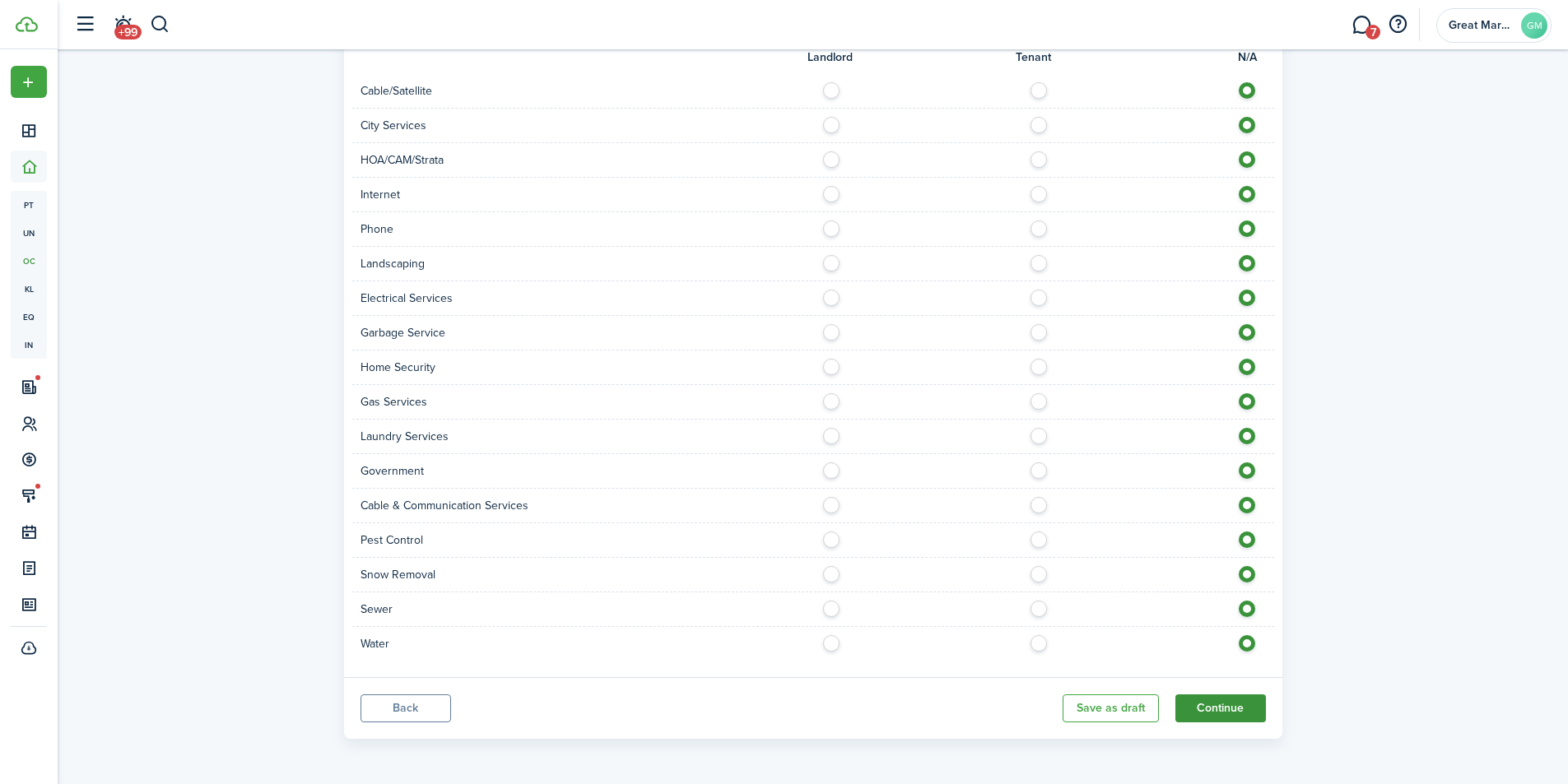
click at [1219, 699] on button "Continue" at bounding box center [1221, 708] width 91 height 28
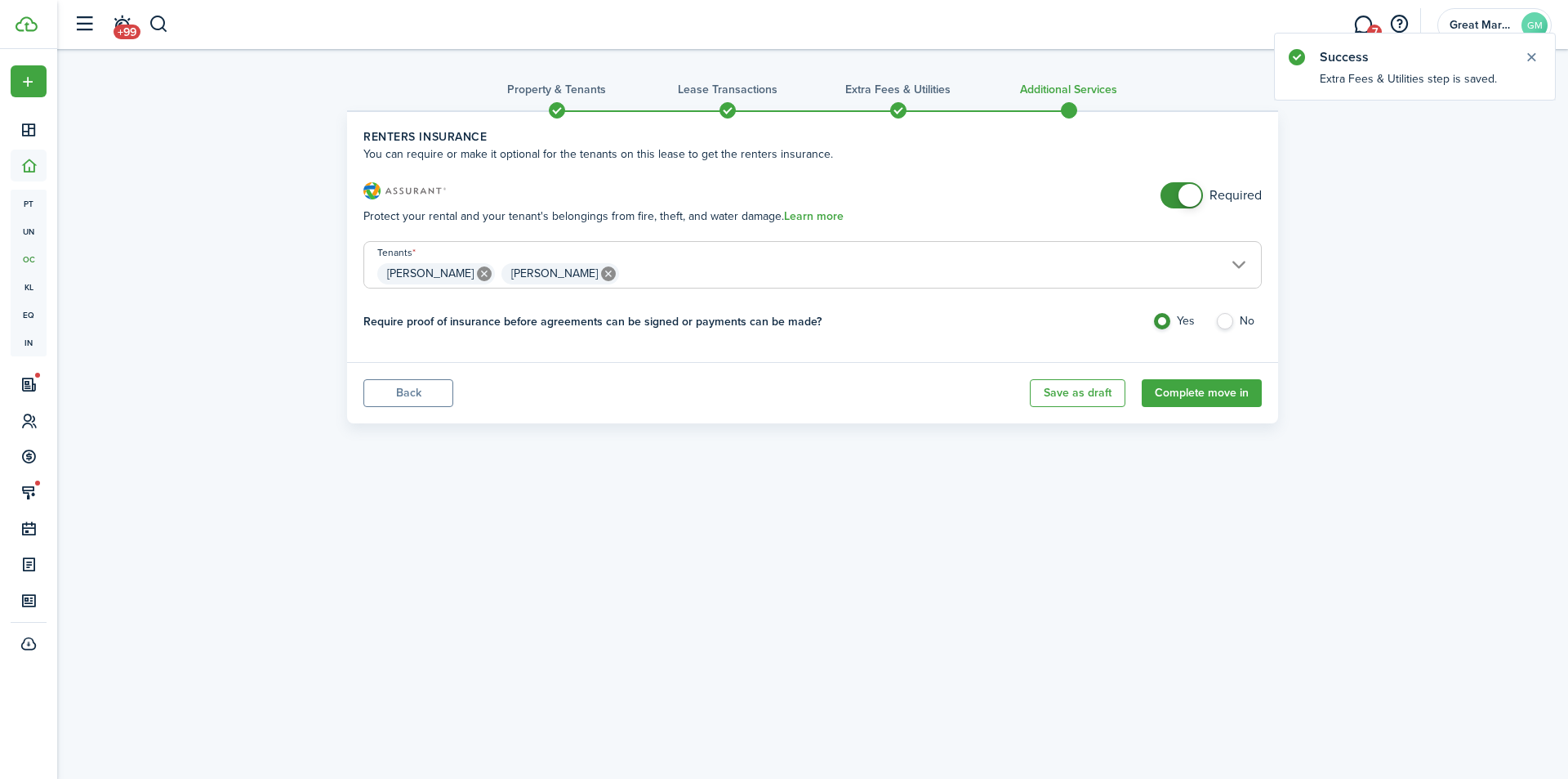
checkbox input "false"
click at [1178, 193] on span at bounding box center [1181, 195] width 17 height 26
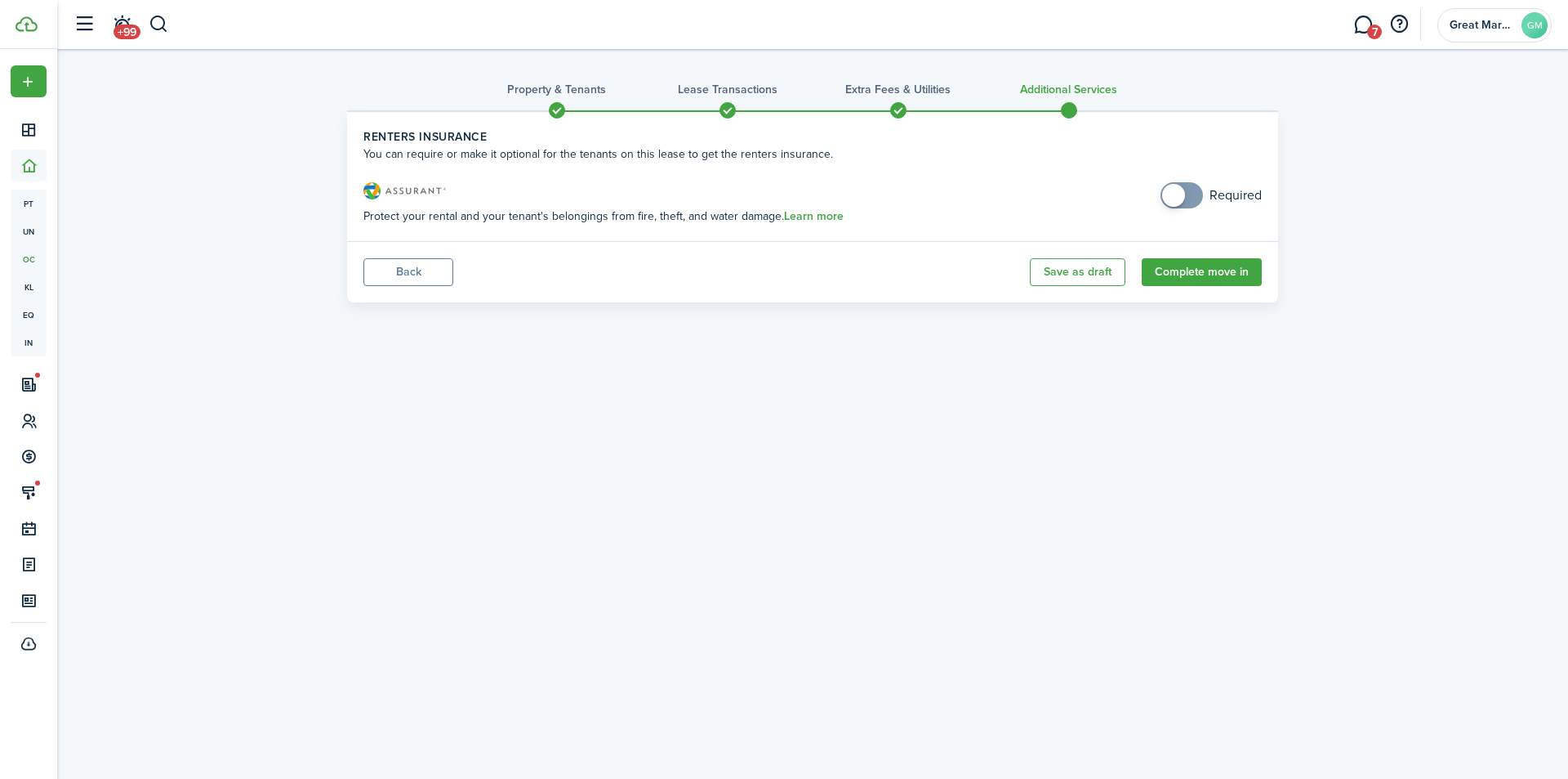
drag, startPoint x: 1207, startPoint y: 275, endPoint x: 1199, endPoint y: 295, distance: 21.5
click at [1207, 275] on button "Complete move in" at bounding box center [1202, 272] width 120 height 27
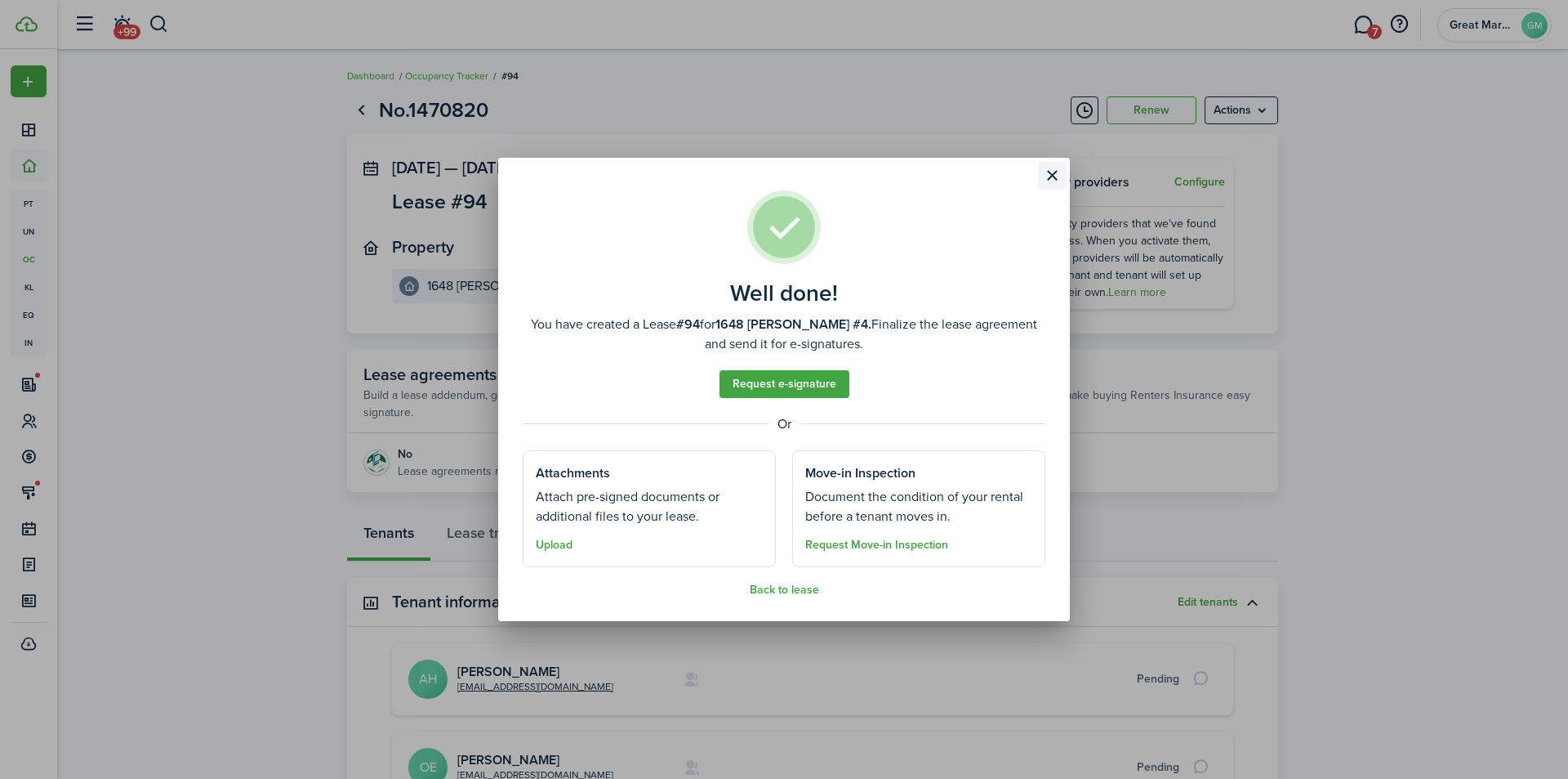
click at [1047, 171] on button "Close modal" at bounding box center [1052, 176] width 27 height 27
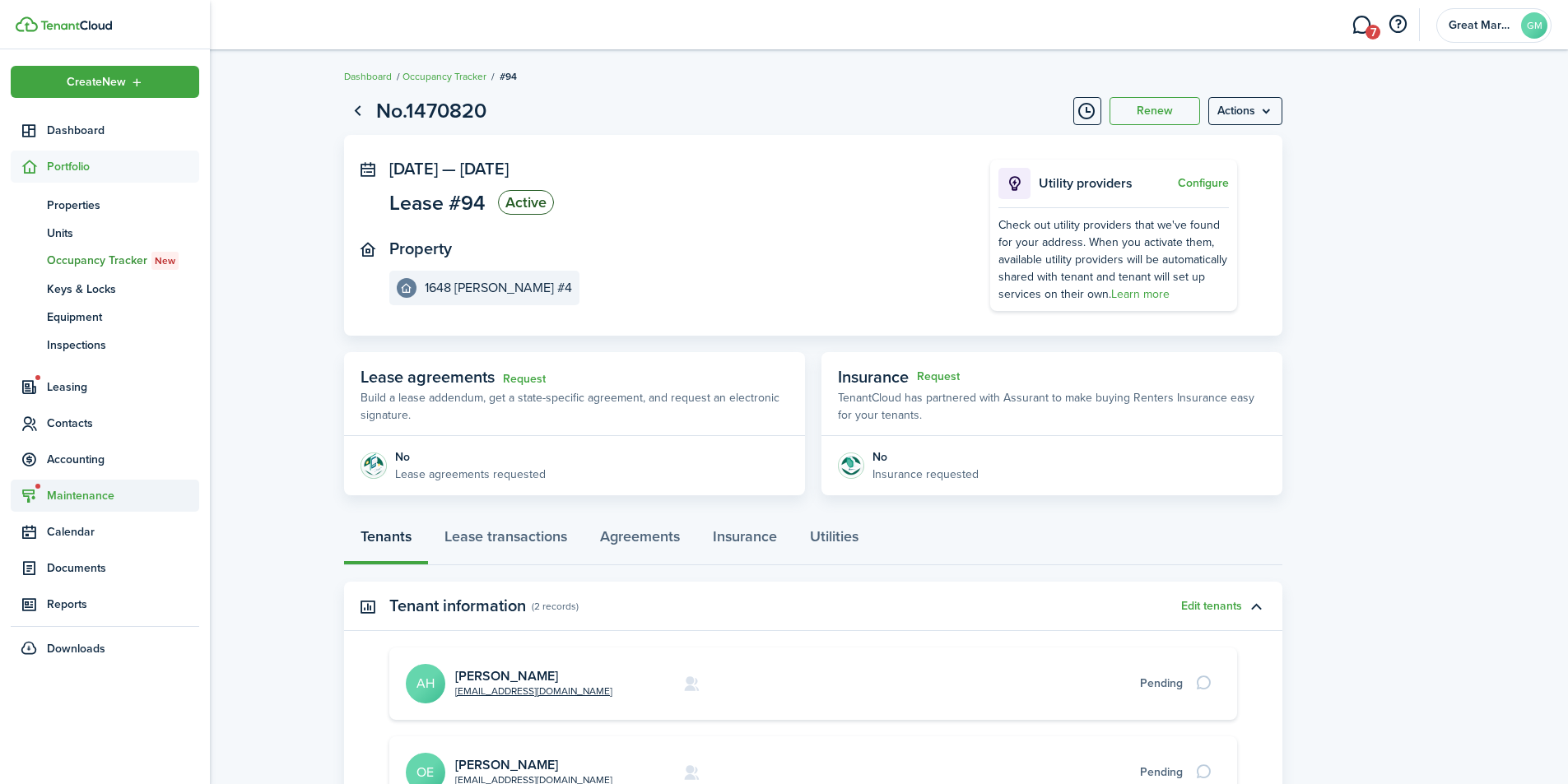
click at [83, 494] on span "Maintenance" at bounding box center [123, 496] width 153 height 18
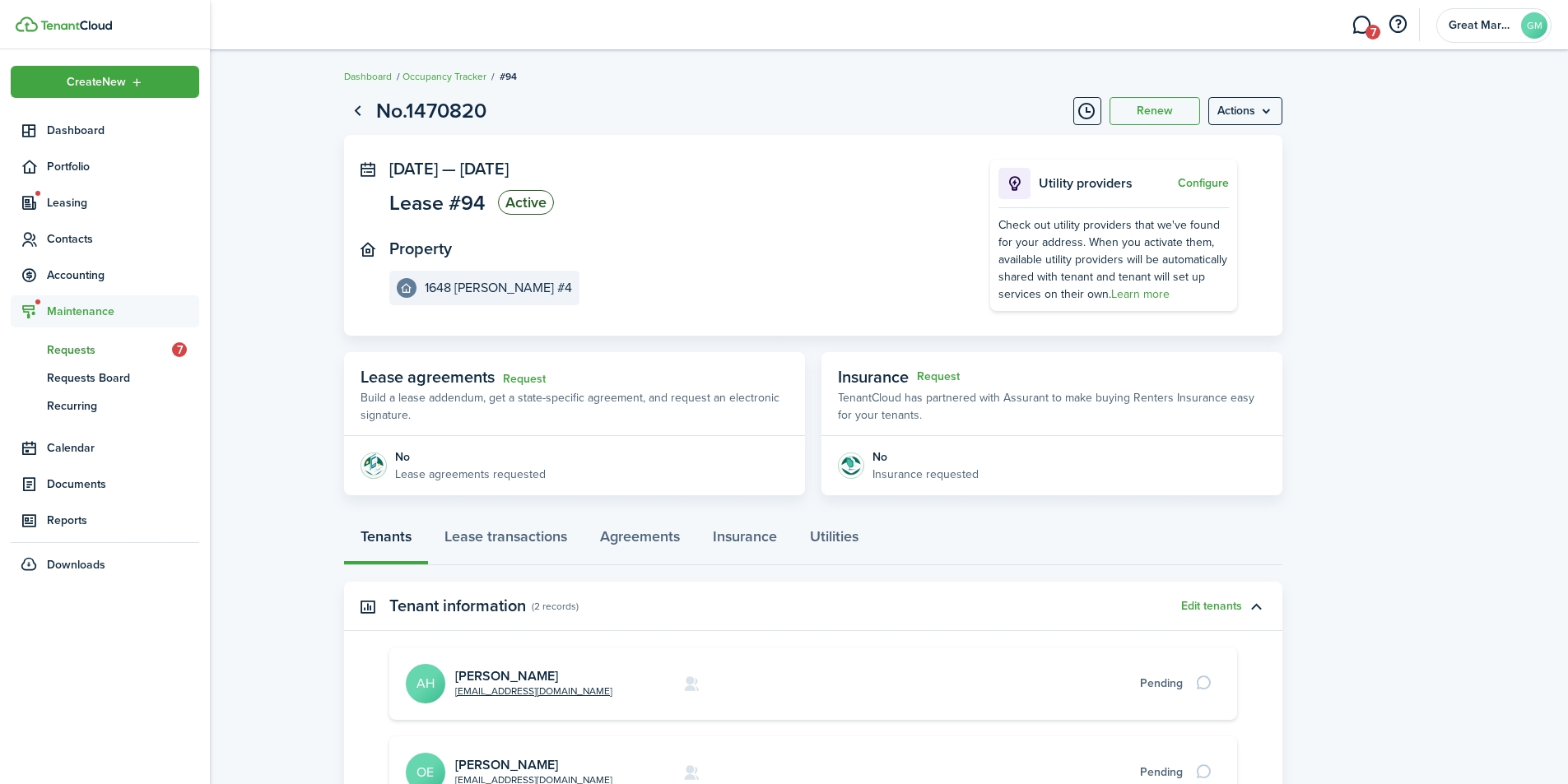
click at [88, 353] on span "Requests" at bounding box center [109, 350] width 125 height 18
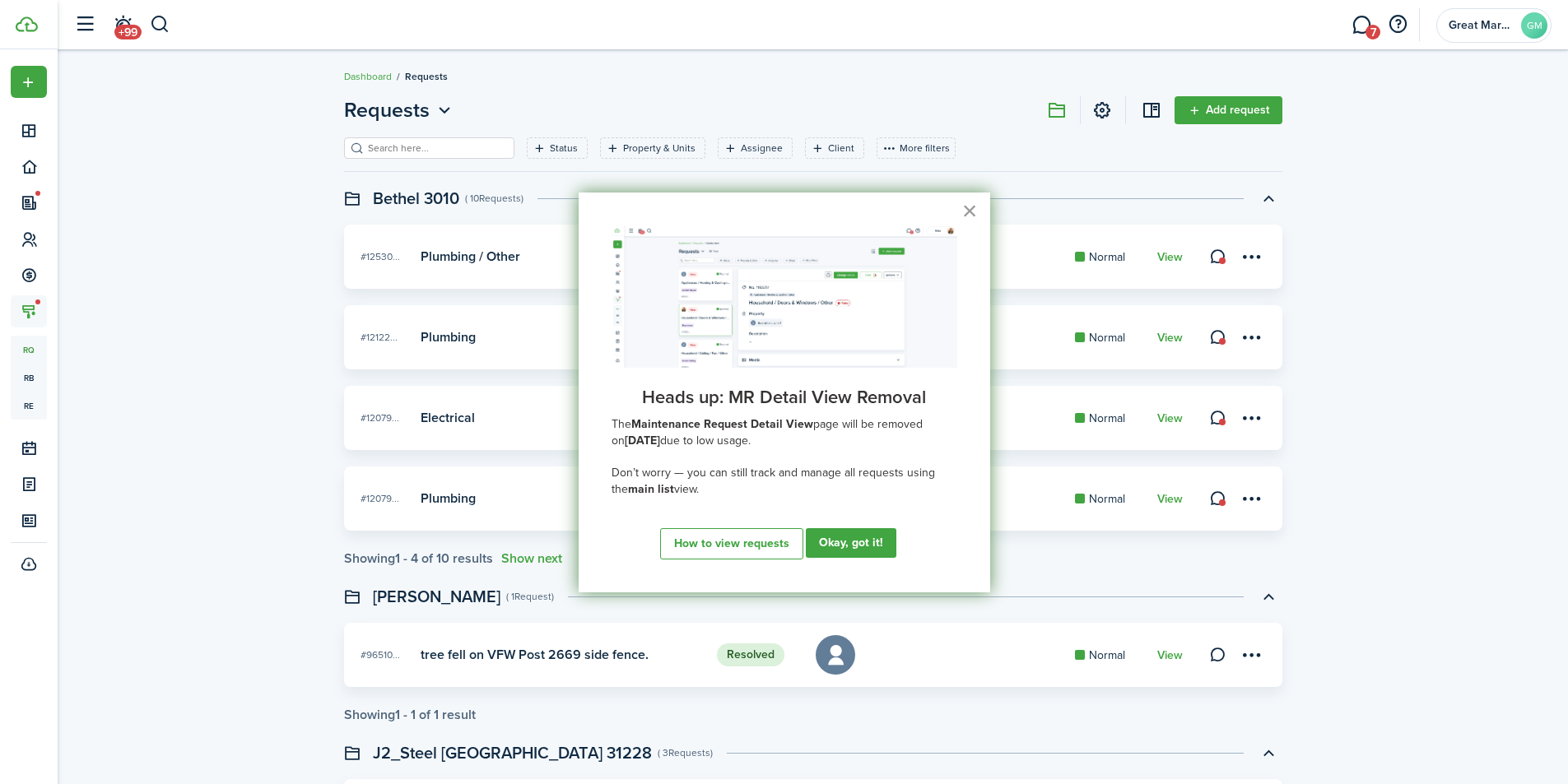
click at [970, 203] on button "×" at bounding box center [970, 211] width 16 height 27
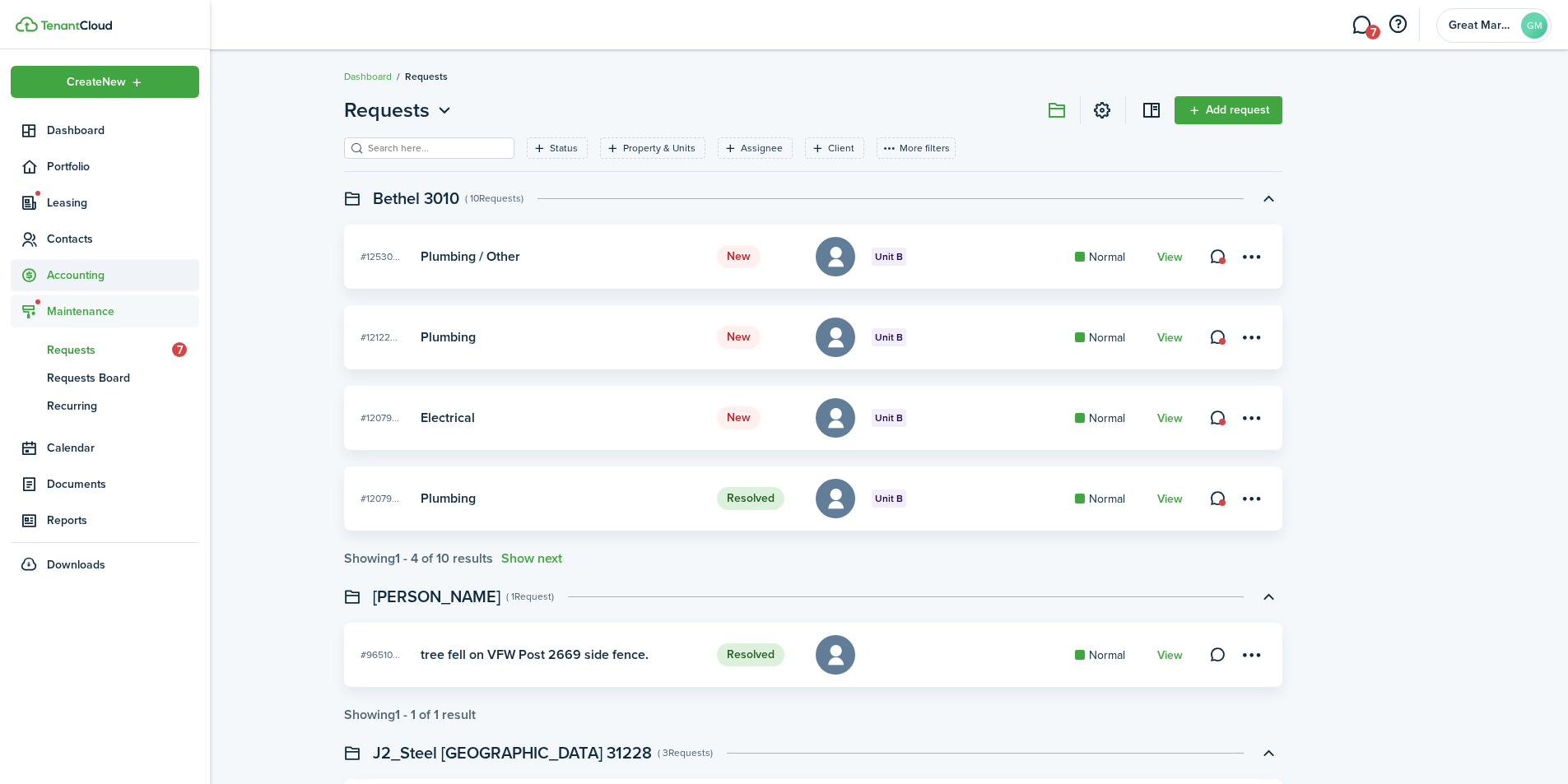
click at [76, 283] on span "Accounting" at bounding box center [123, 275] width 153 height 18
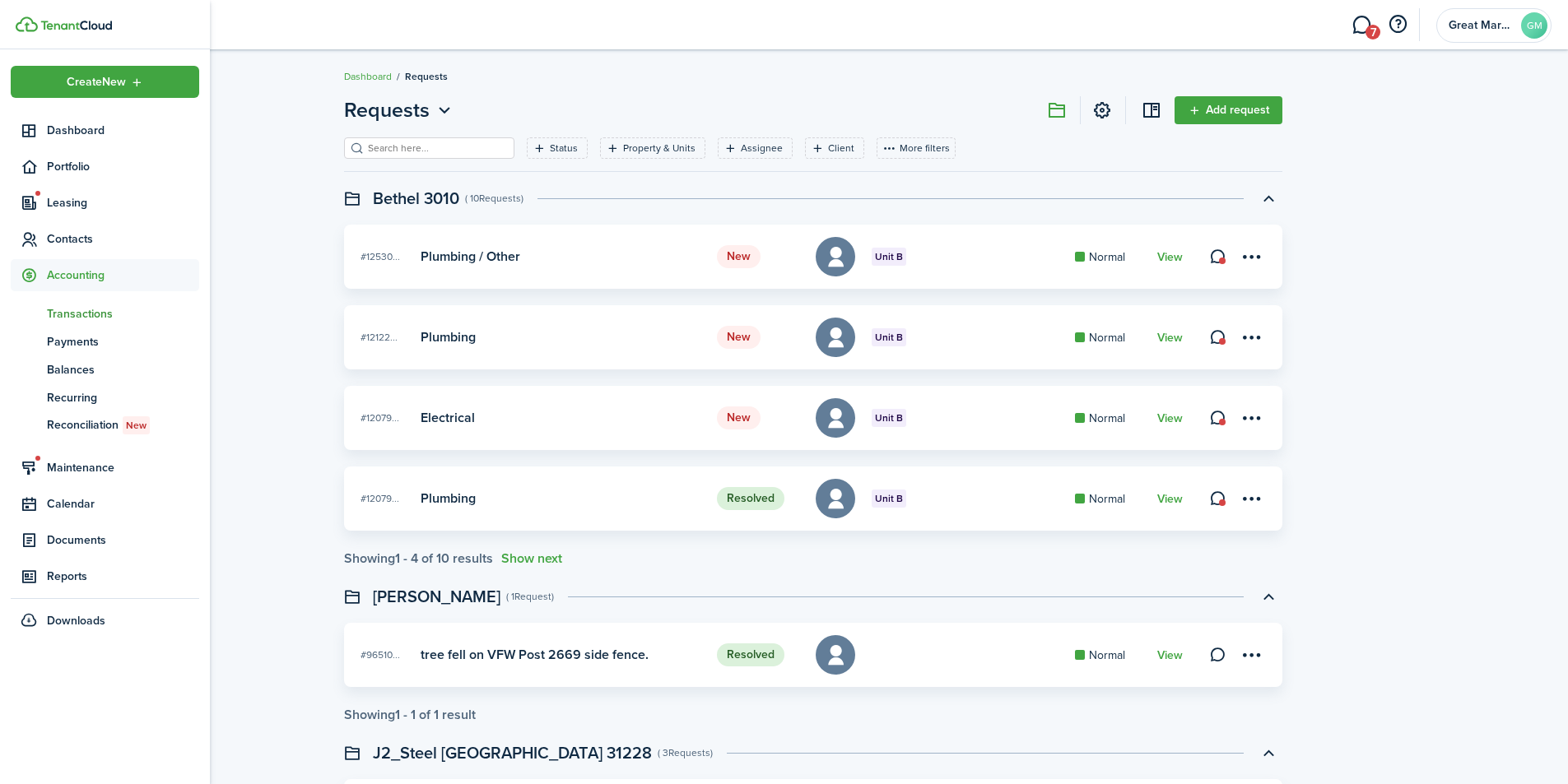
click at [93, 301] on link "tn Transactions" at bounding box center [104, 313] width 188 height 28
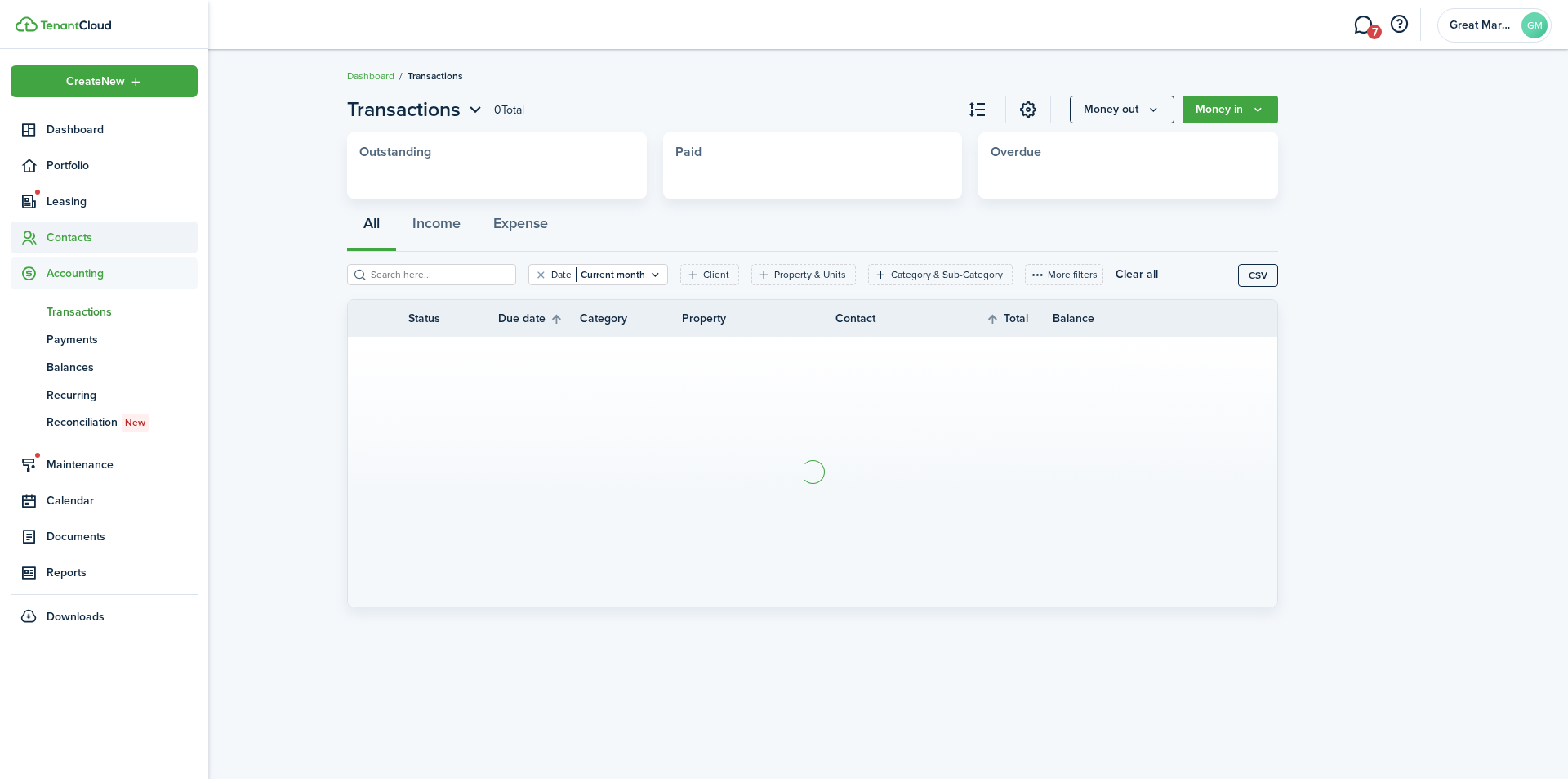
click at [69, 230] on span "Contacts" at bounding box center [122, 238] width 151 height 18
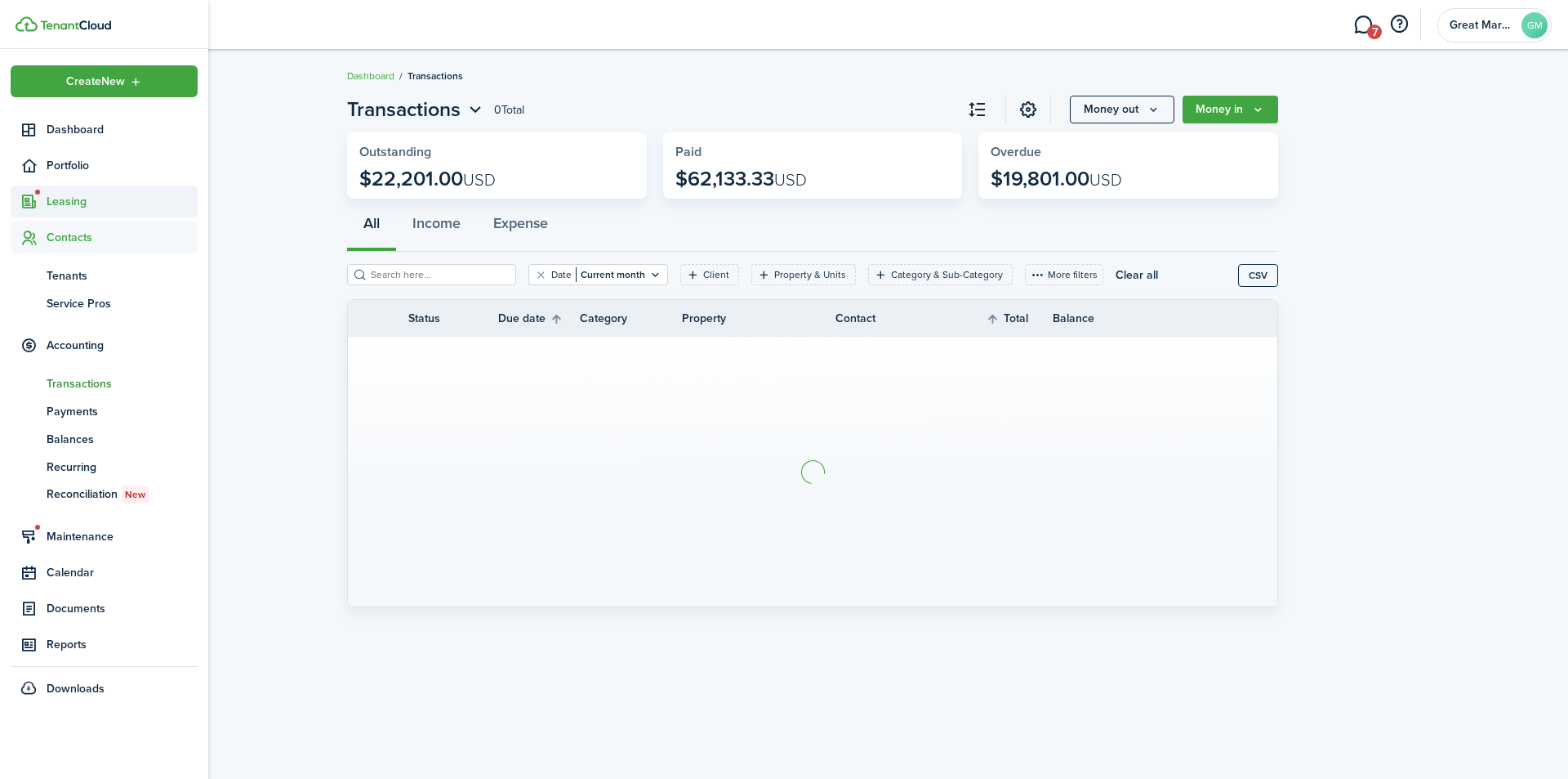
click at [72, 195] on span "Leasing" at bounding box center [122, 201] width 151 height 18
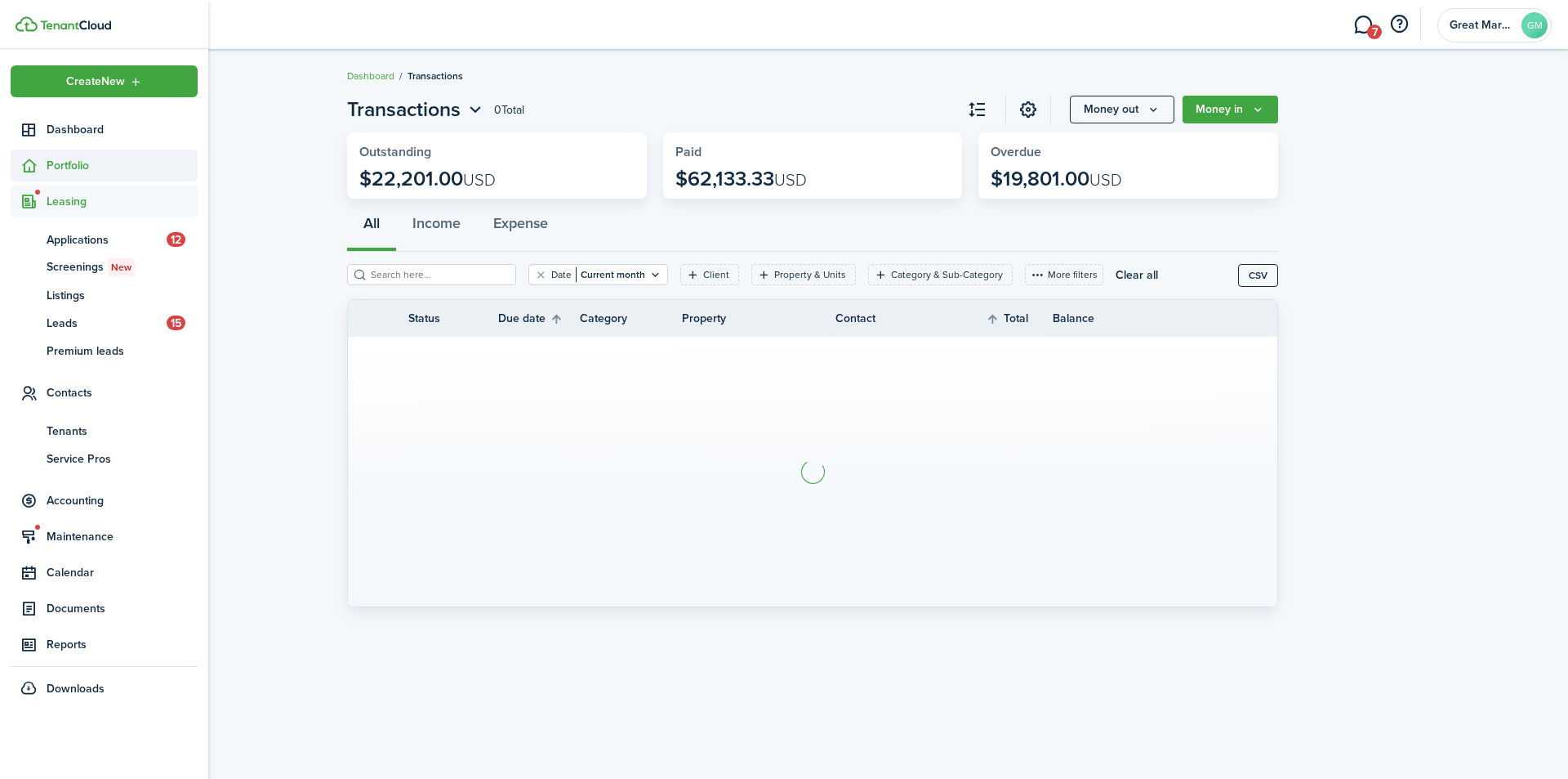
click at [73, 168] on span "Portfolio" at bounding box center [122, 166] width 151 height 18
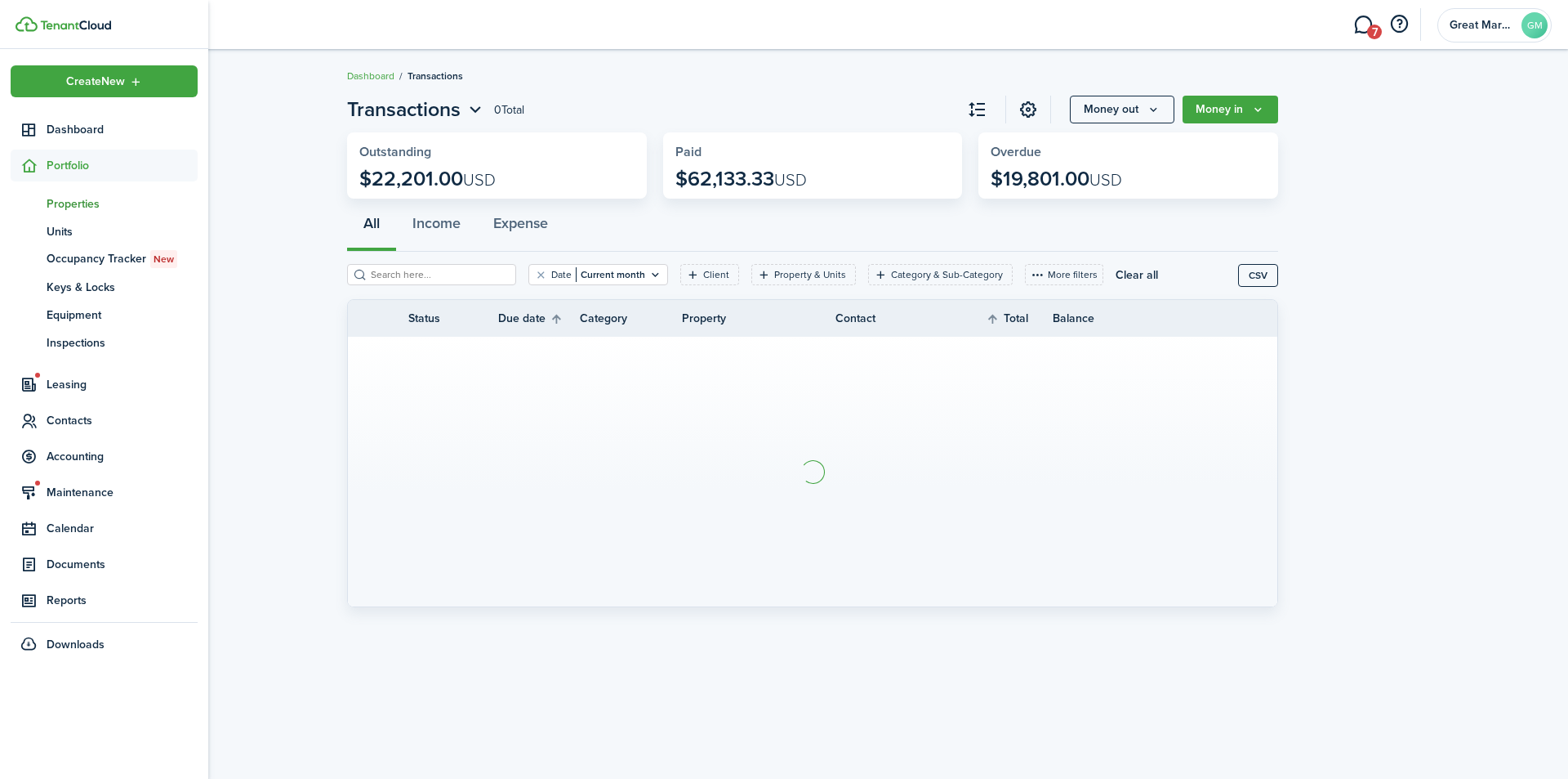
click at [81, 201] on span "Properties" at bounding box center [122, 204] width 151 height 18
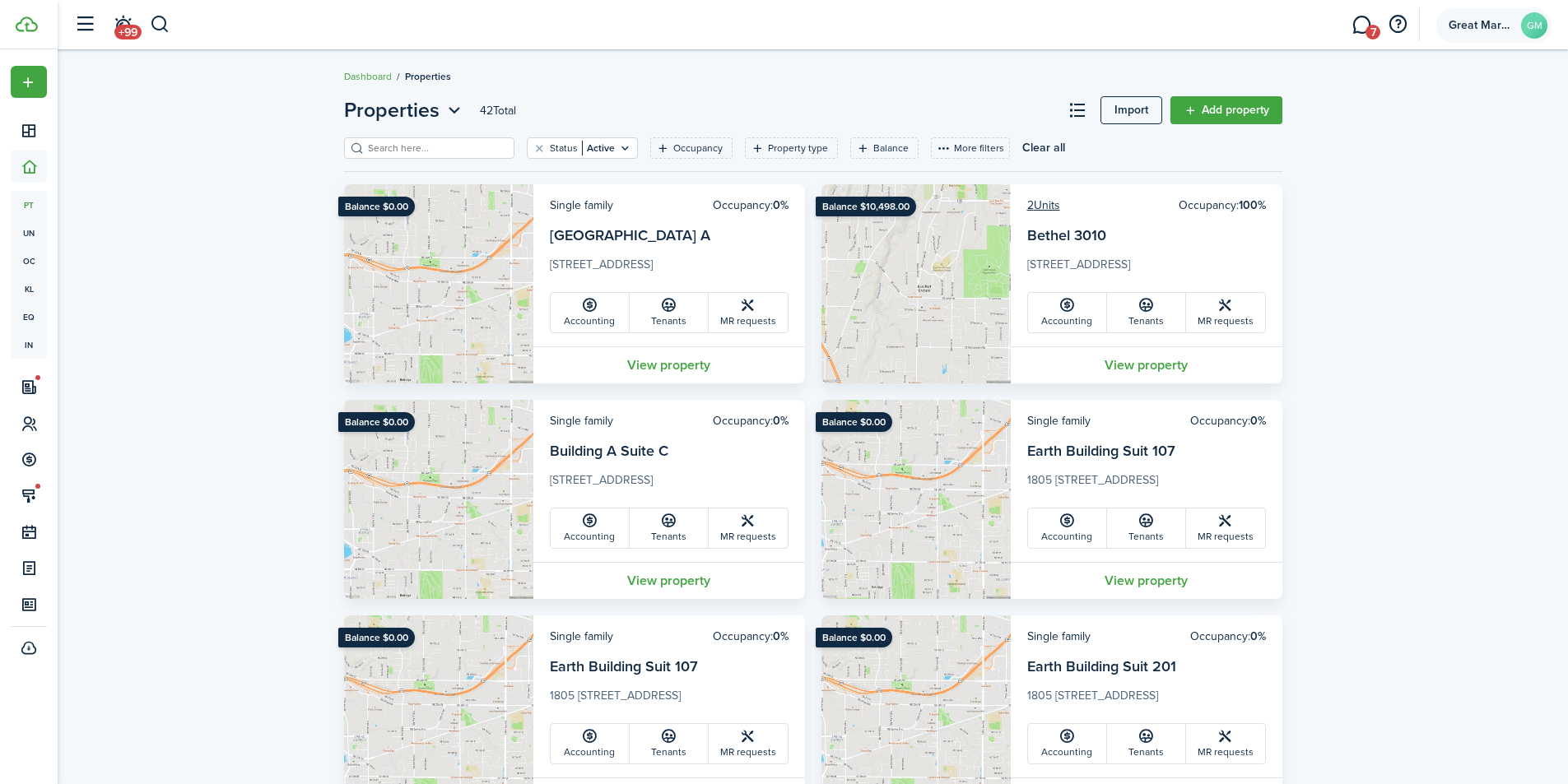
click at [1488, 29] on span "Great Market" at bounding box center [1480, 26] width 66 height 12
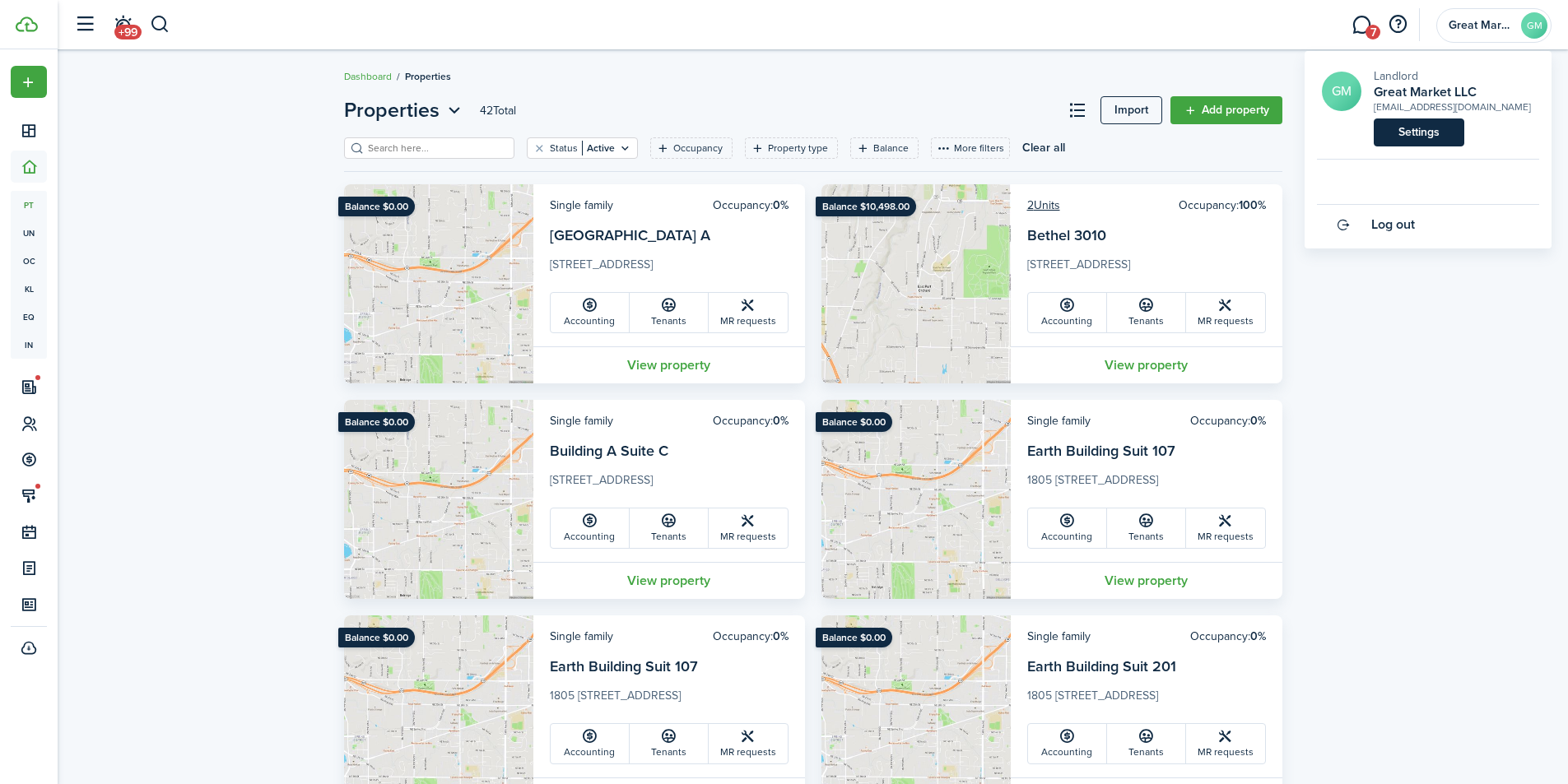
click at [1396, 136] on link "Settings" at bounding box center [1418, 132] width 91 height 28
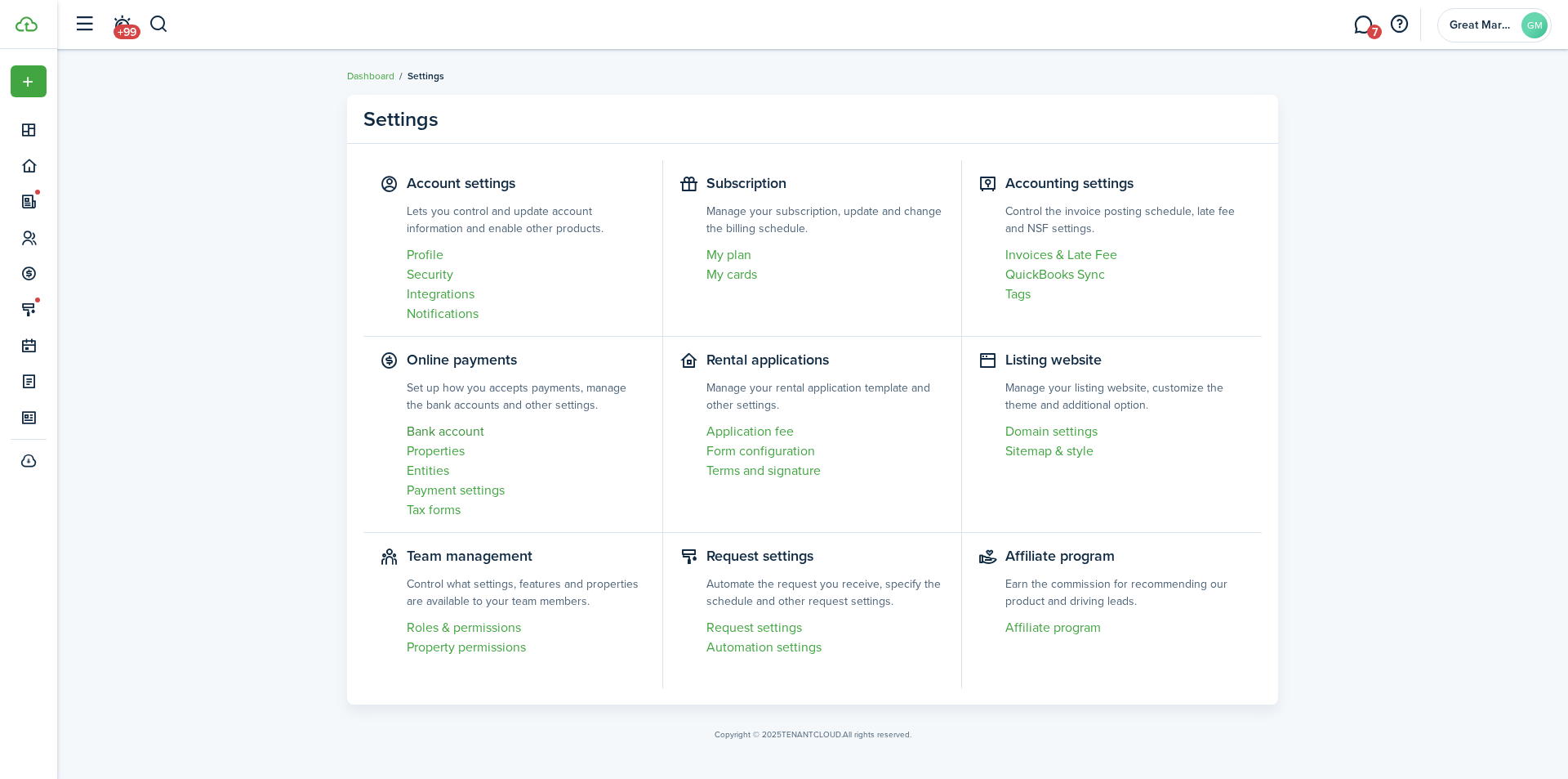
click at [437, 430] on link "Bank account" at bounding box center [526, 431] width 239 height 20
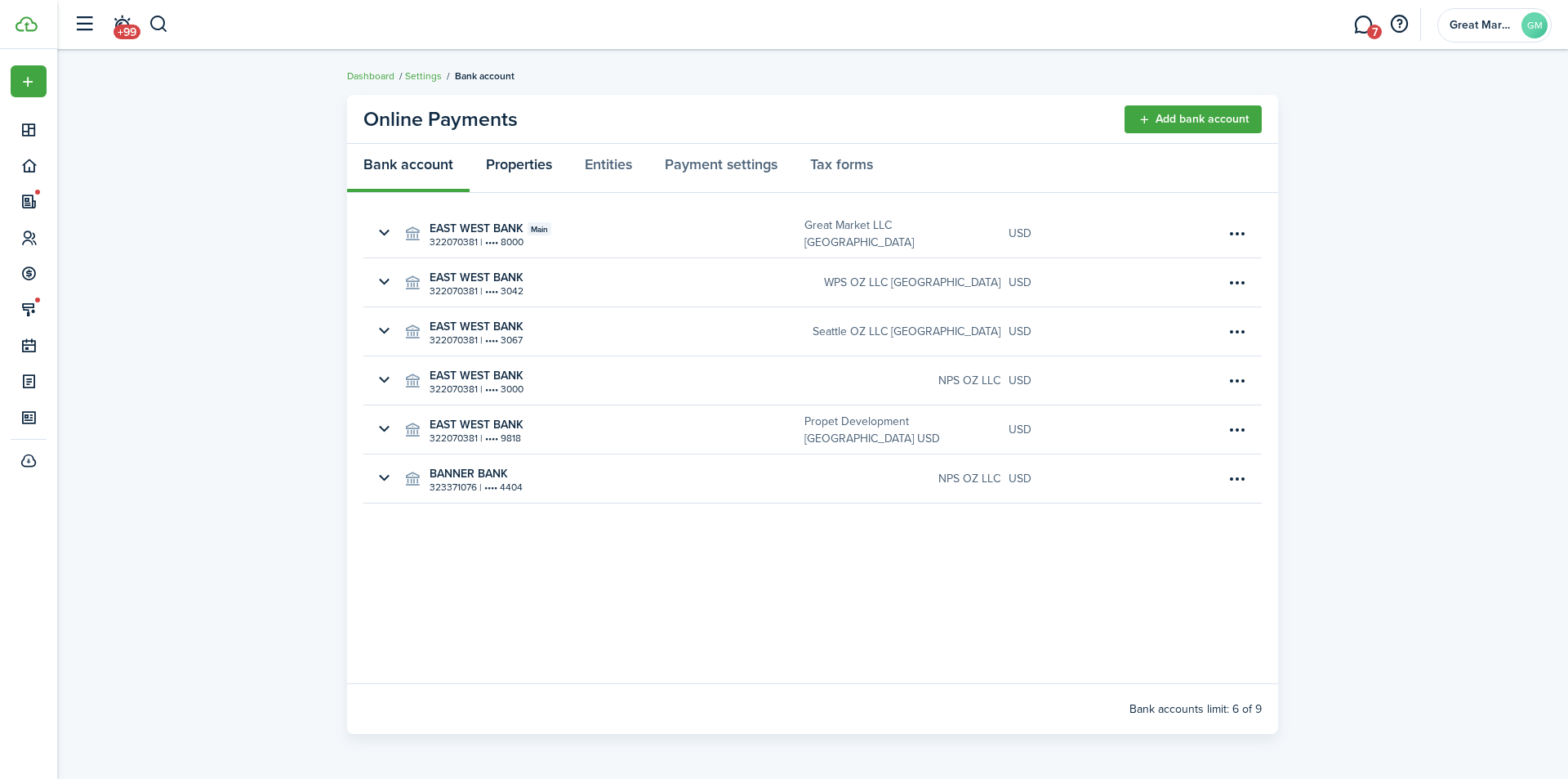
click at [494, 172] on link "Properties" at bounding box center [519, 168] width 99 height 49
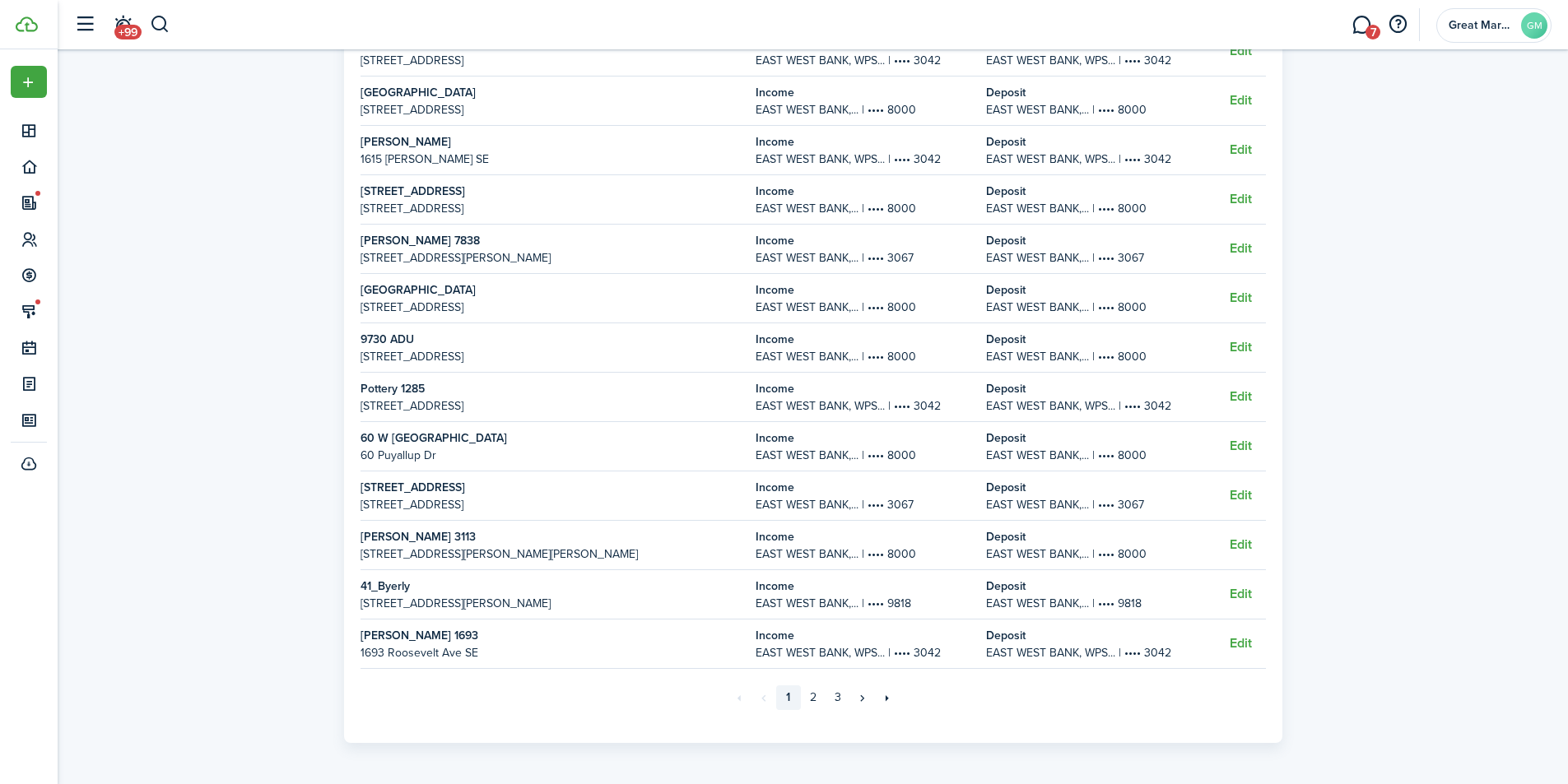
scroll to position [286, 0]
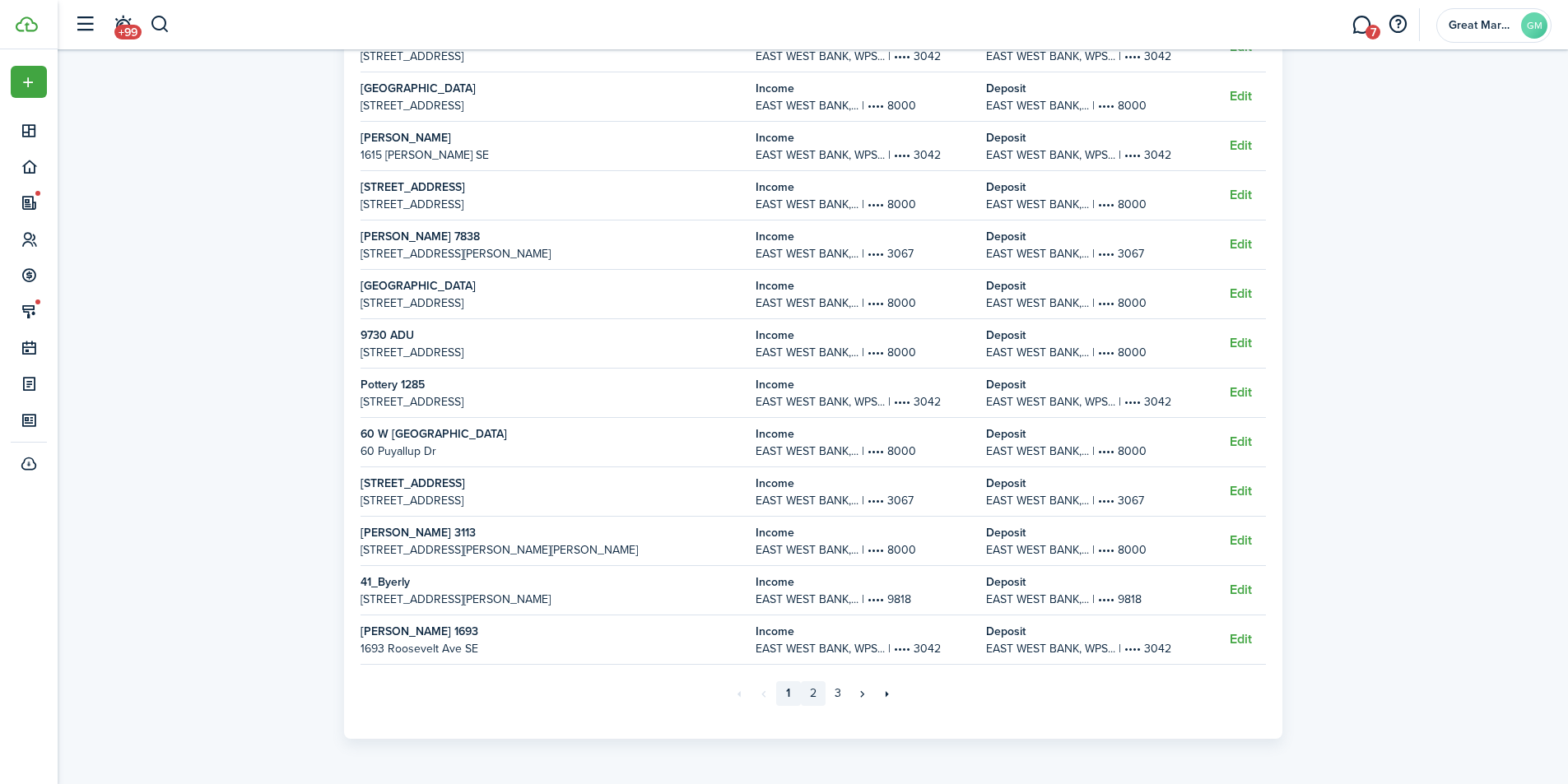
click at [816, 699] on link "2" at bounding box center [812, 693] width 25 height 25
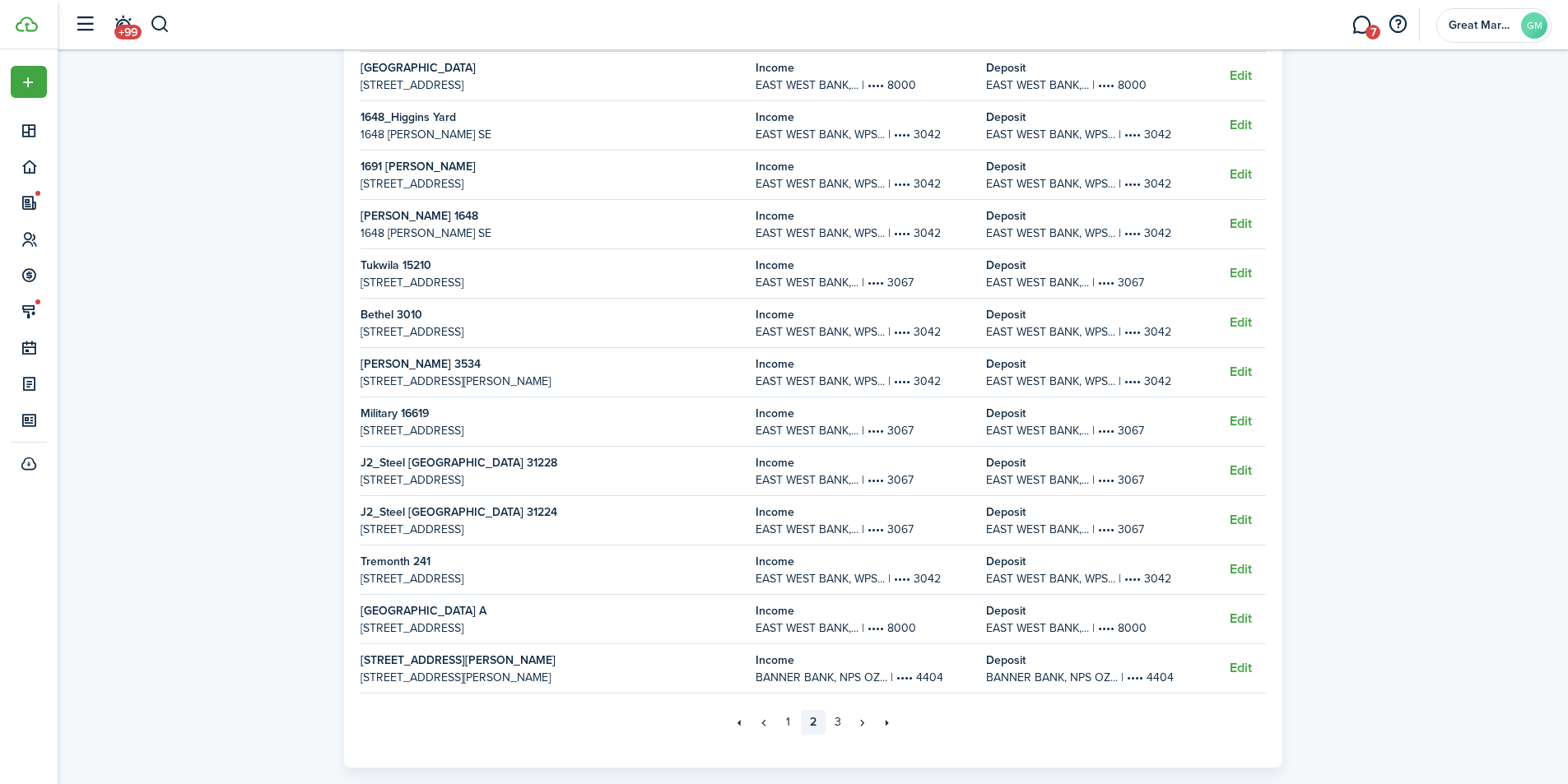
scroll to position [286, 0]
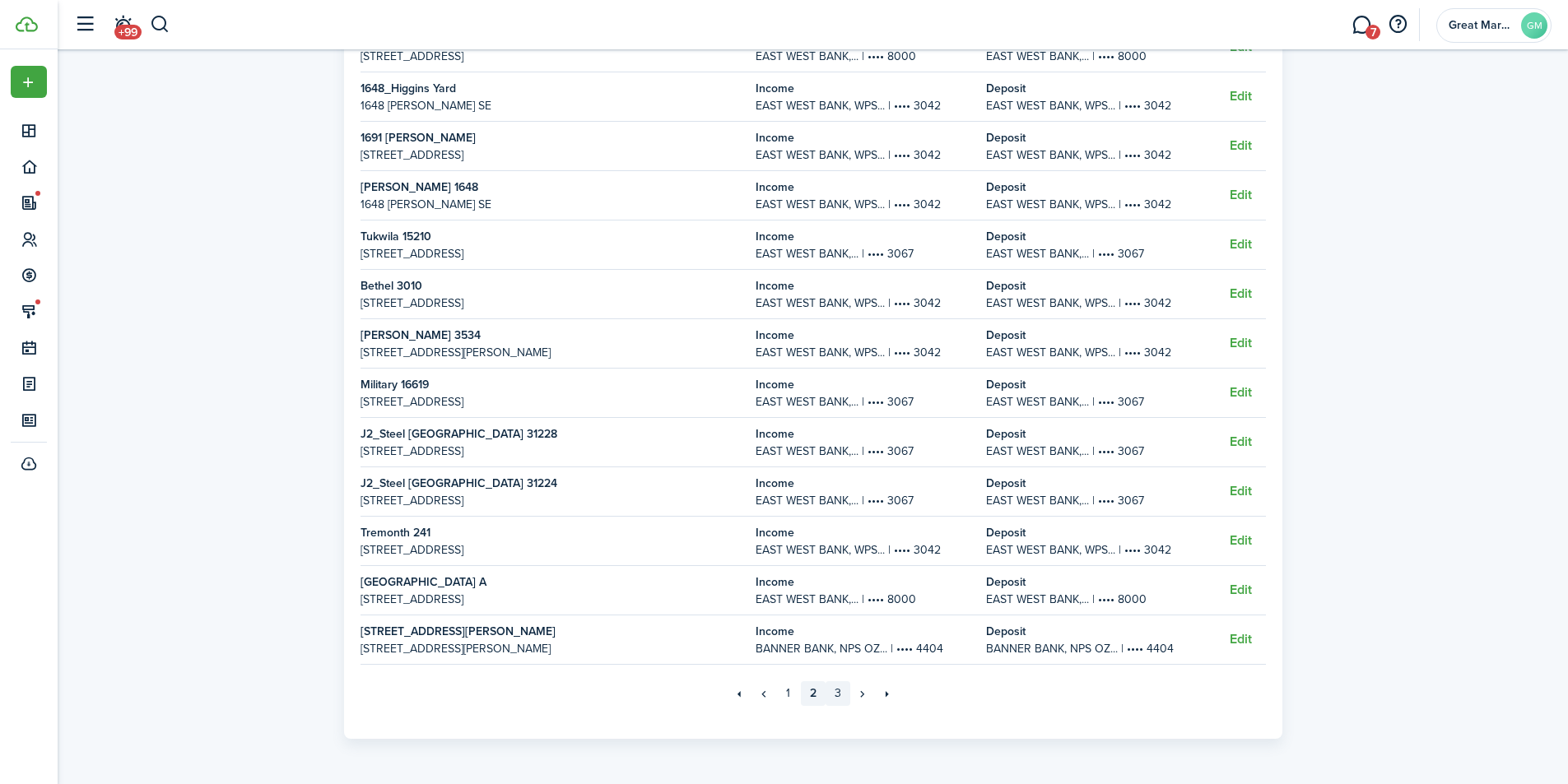
click at [838, 693] on link "3" at bounding box center [838, 693] width 25 height 25
